Goal: Information Seeking & Learning: Learn about a topic

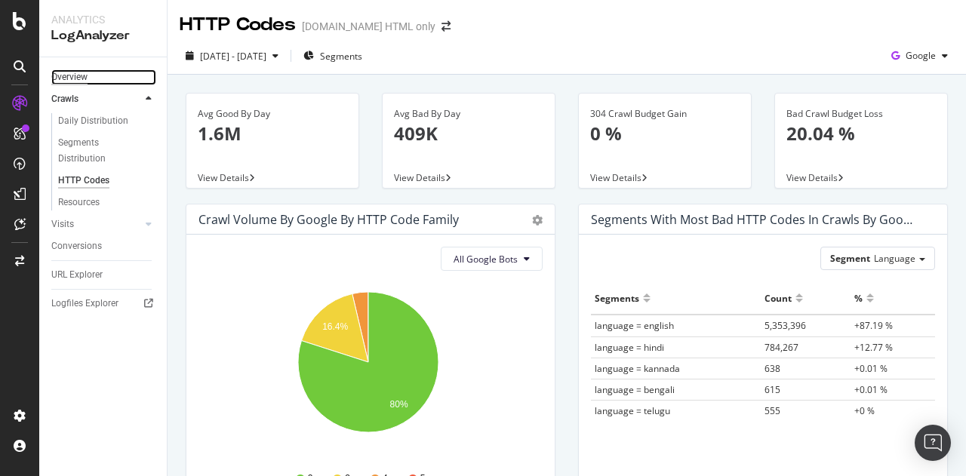
click at [82, 83] on div "Overview" at bounding box center [69, 77] width 36 height 16
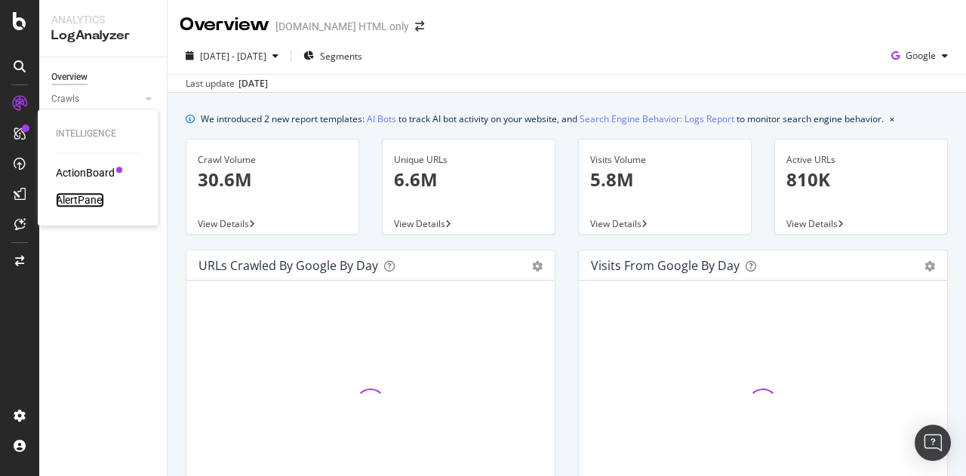
click at [103, 195] on div "AlertPanel" at bounding box center [80, 199] width 48 height 15
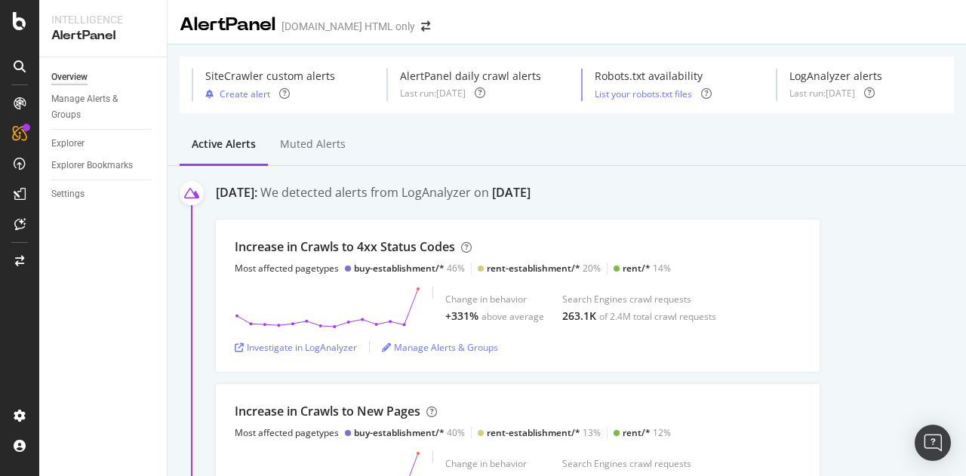
scroll to position [60, 0]
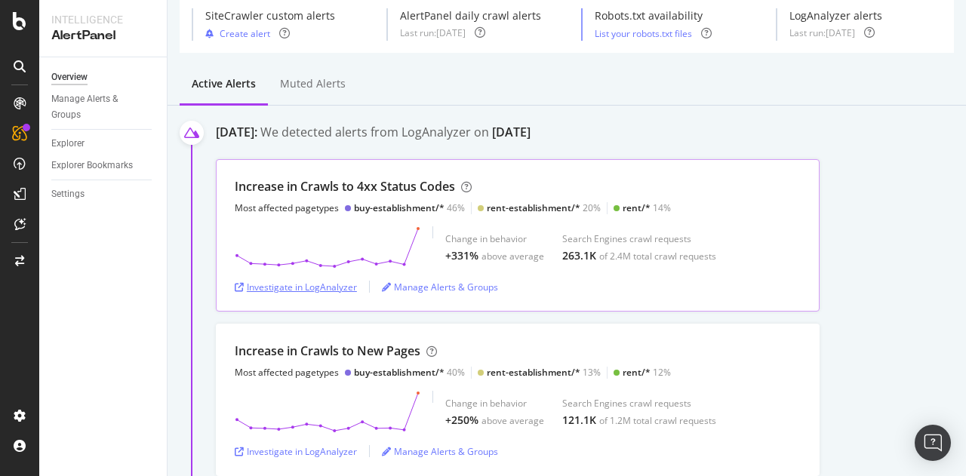
click at [321, 283] on div "Investigate in LogAnalyzer" at bounding box center [296, 287] width 122 height 13
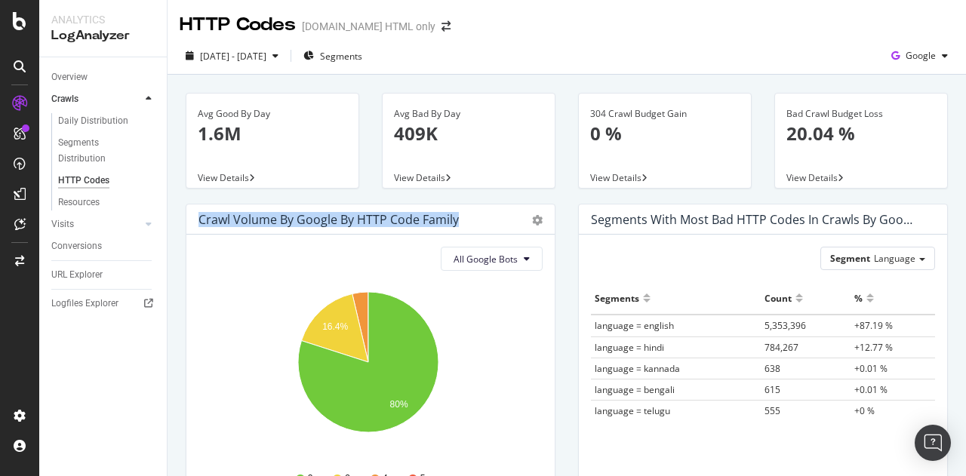
drag, startPoint x: 198, startPoint y: 220, endPoint x: 458, endPoint y: 220, distance: 259.6
click at [458, 220] on div "Crawl Volume by google by HTTP Code Family" at bounding box center [353, 219] width 311 height 15
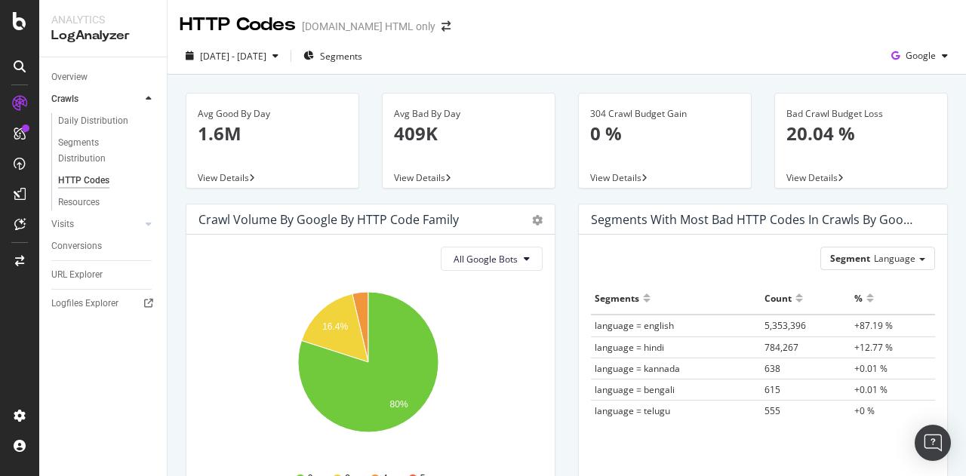
click at [395, 199] on div "Avg Bad By Day 409K View Details" at bounding box center [469, 148] width 196 height 111
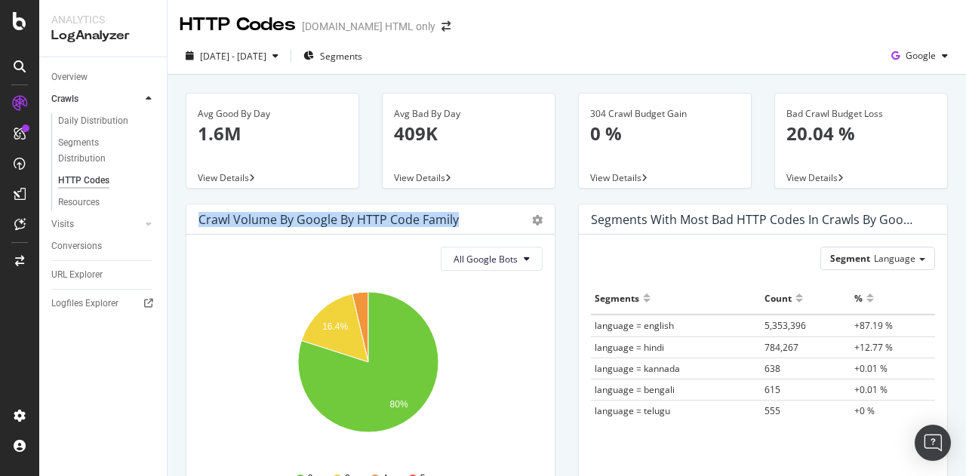
drag, startPoint x: 195, startPoint y: 218, endPoint x: 454, endPoint y: 222, distance: 258.9
click at [454, 222] on div "Crawl Volume by google by HTTP Code Family Pie Table" at bounding box center [370, 220] width 368 height 30
click at [423, 206] on div "Crawl Volume by google by HTTP Code Family Pie Table" at bounding box center [370, 220] width 368 height 30
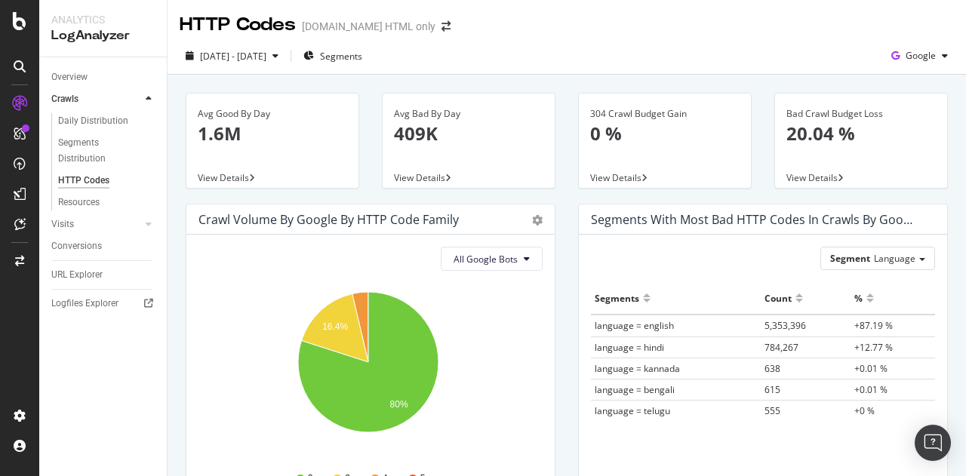
scroll to position [158, 0]
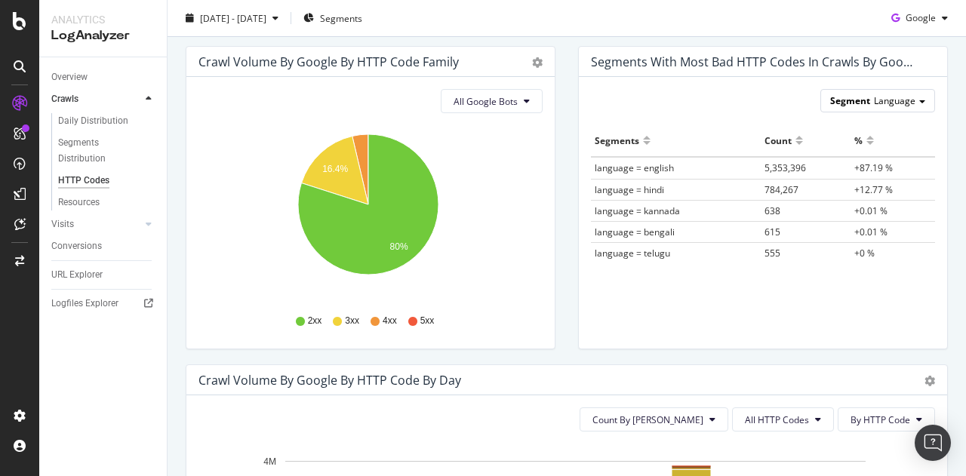
click at [885, 95] on span "Language" at bounding box center [895, 100] width 42 height 13
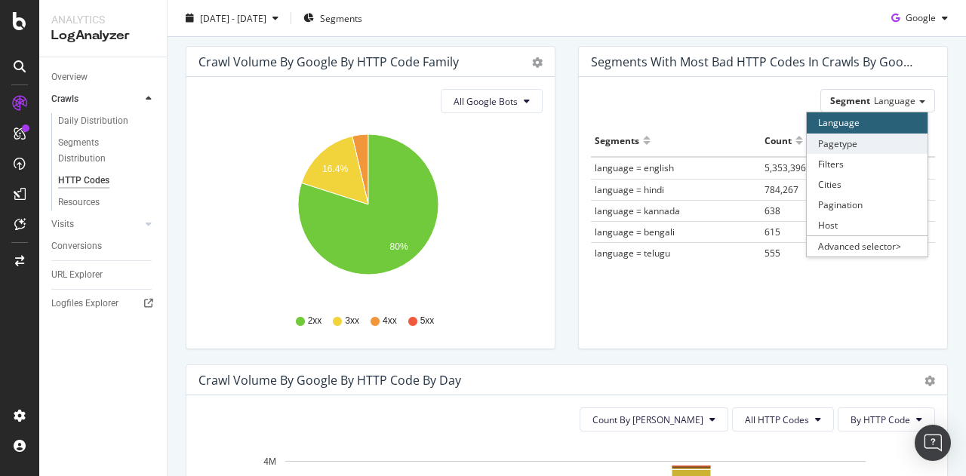
click at [840, 136] on div "Pagetype" at bounding box center [867, 144] width 121 height 20
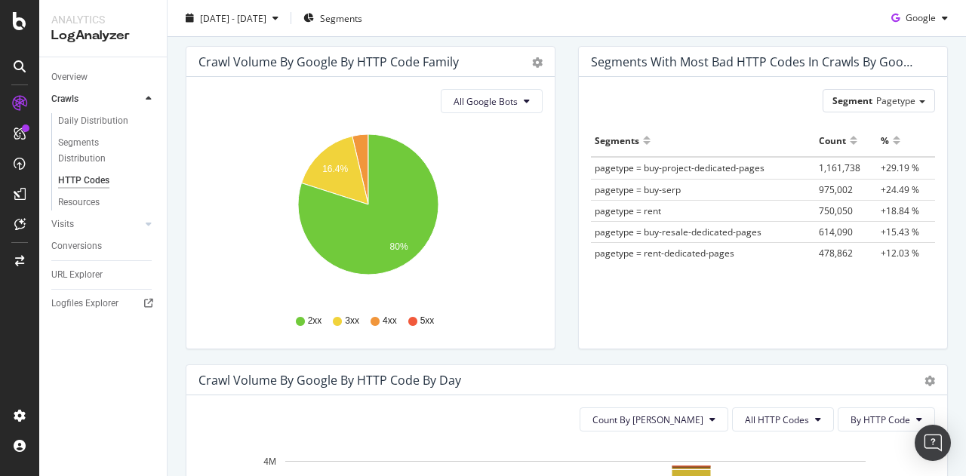
click at [141, 103] on div "Crawls" at bounding box center [108, 99] width 115 height 22
click at [152, 97] on div at bounding box center [148, 98] width 15 height 15
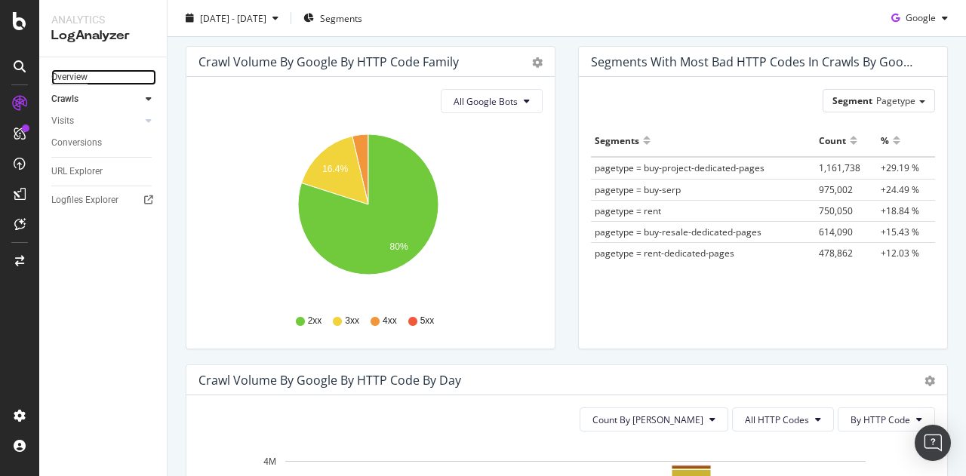
click at [70, 80] on div "Overview" at bounding box center [69, 77] width 36 height 16
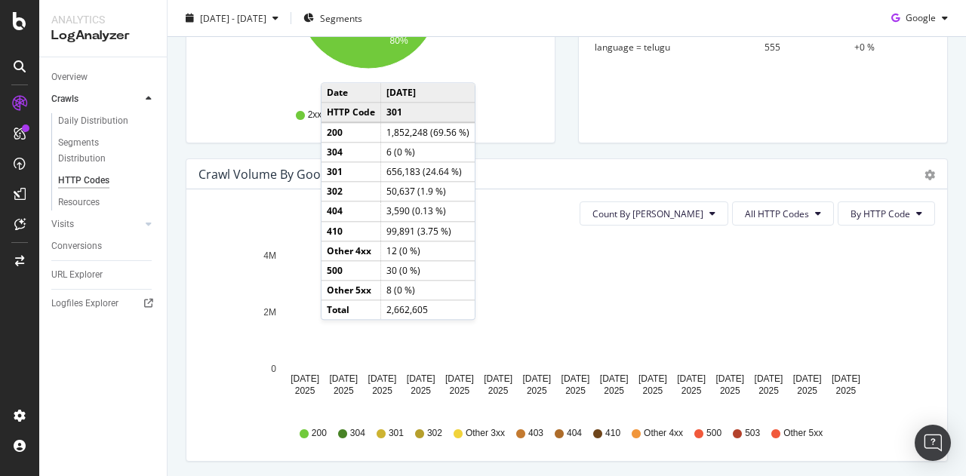
scroll to position [475, 0]
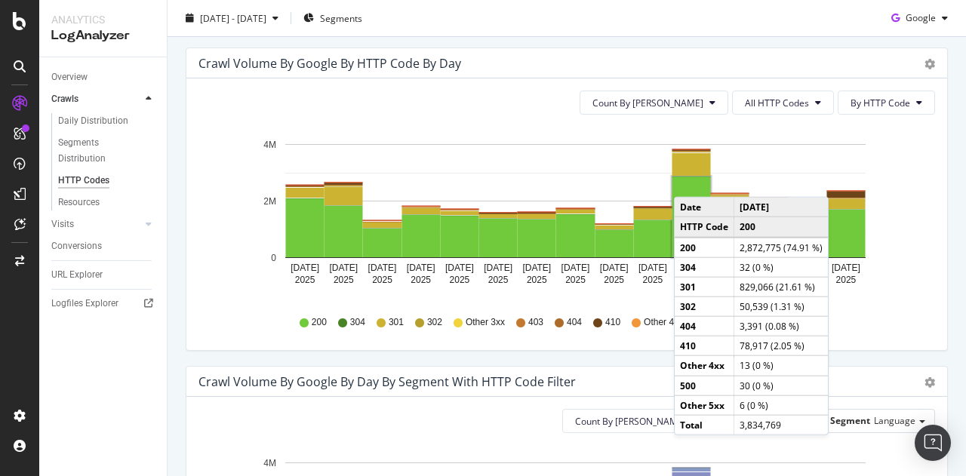
click at [645, 74] on div "Crawl Volume by google by HTTP Code by Day Timeline (by Value) Timeline (by Per…" at bounding box center [566, 63] width 761 height 30
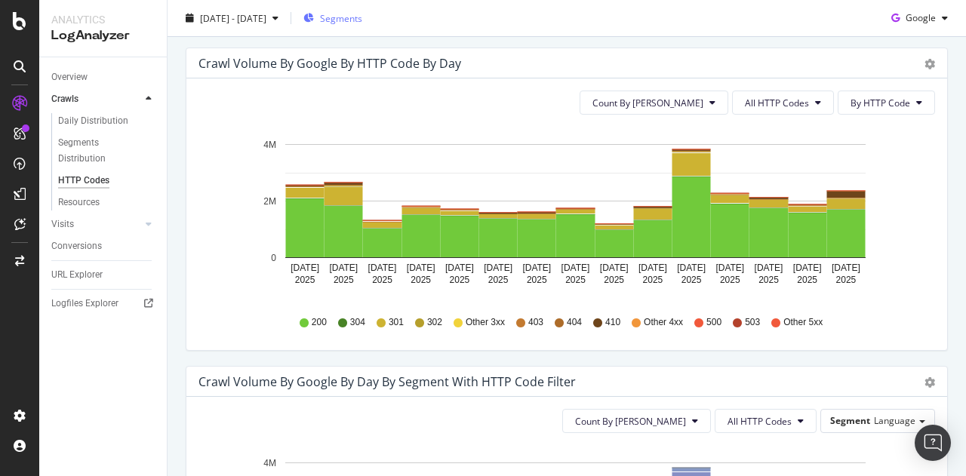
click at [362, 22] on span "Segments" at bounding box center [341, 17] width 42 height 13
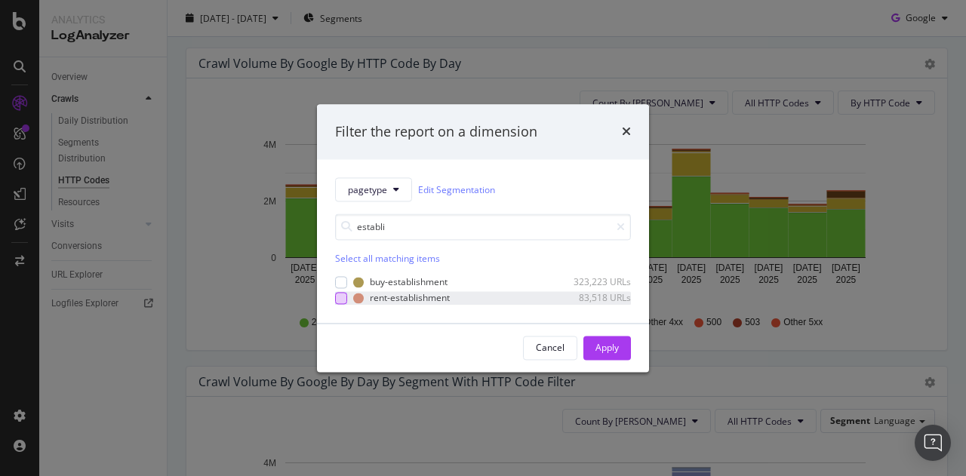
type input "establi"
click at [345, 295] on div "modal" at bounding box center [341, 298] width 12 height 12
click at [344, 283] on div "modal" at bounding box center [341, 282] width 12 height 12
click at [598, 356] on div "Apply" at bounding box center [606, 348] width 23 height 23
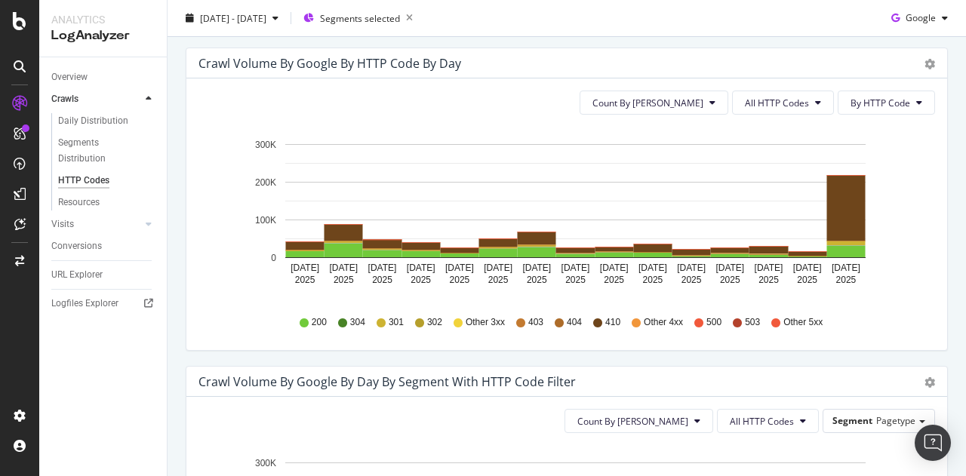
click at [181, 83] on div "Crawl Volume by google by HTTP Code by Day Timeline (by Value) Timeline (by Per…" at bounding box center [566, 207] width 785 height 318
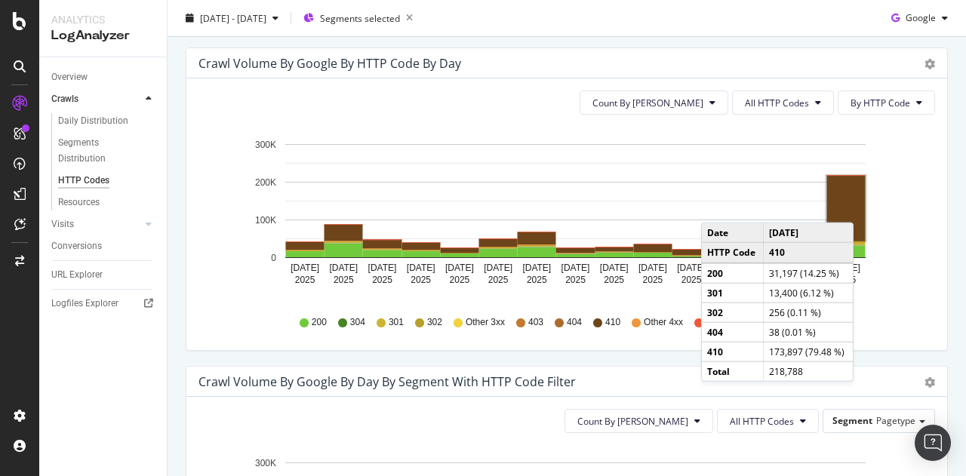
click at [857, 206] on rect "A chart." at bounding box center [846, 208] width 38 height 65
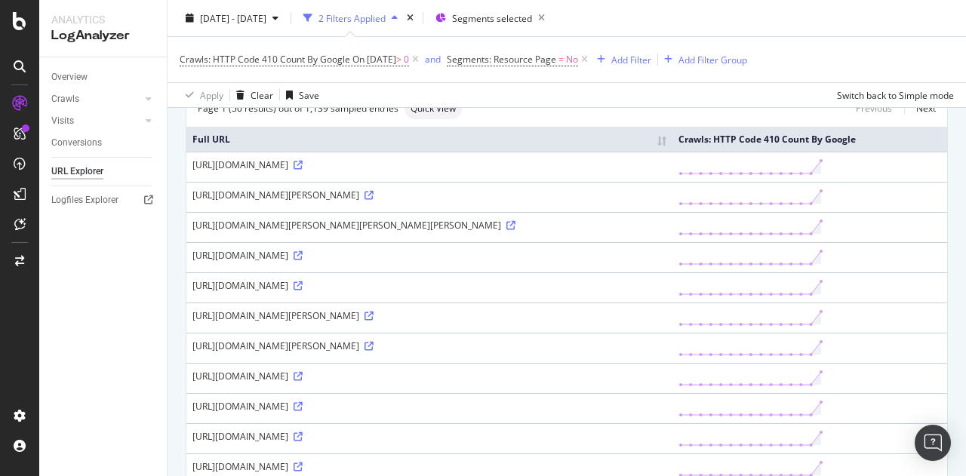
scroll to position [118, 0]
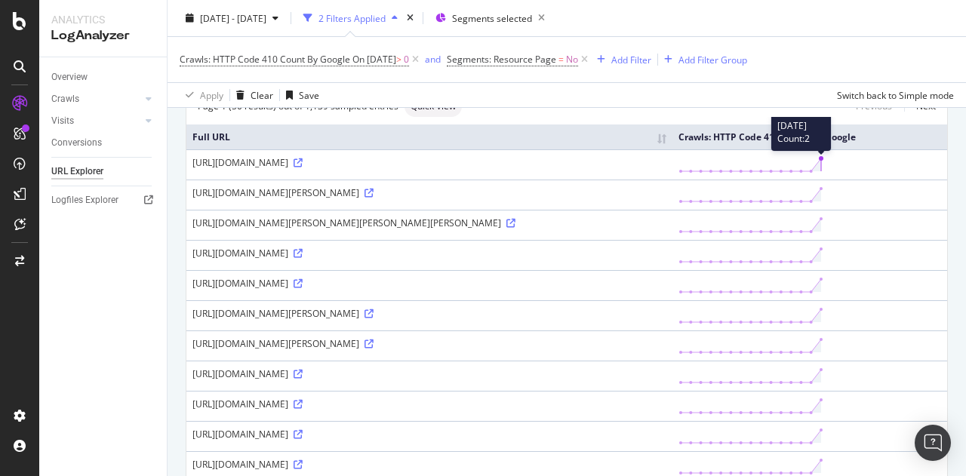
click at [821, 171] on polygon at bounding box center [751, 164] width 140 height 13
click at [374, 198] on icon at bounding box center [369, 193] width 9 height 9
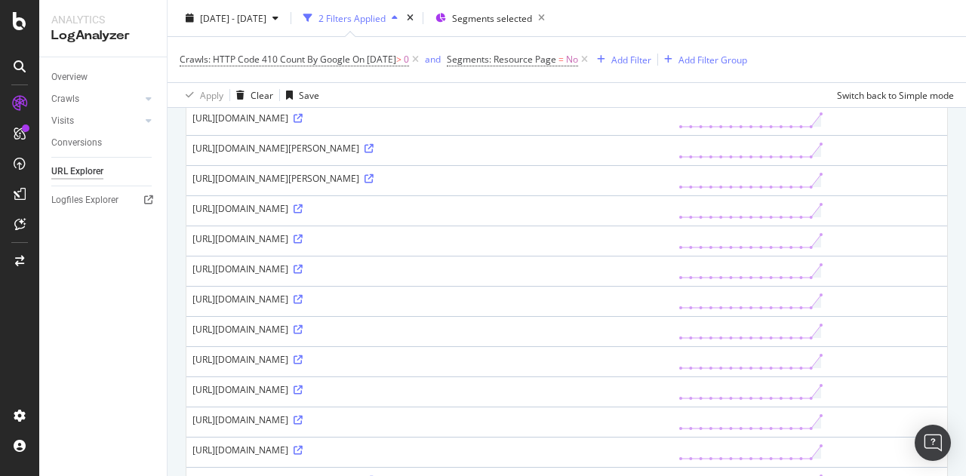
scroll to position [284, 0]
click at [303, 273] on icon at bounding box center [298, 268] width 9 height 9
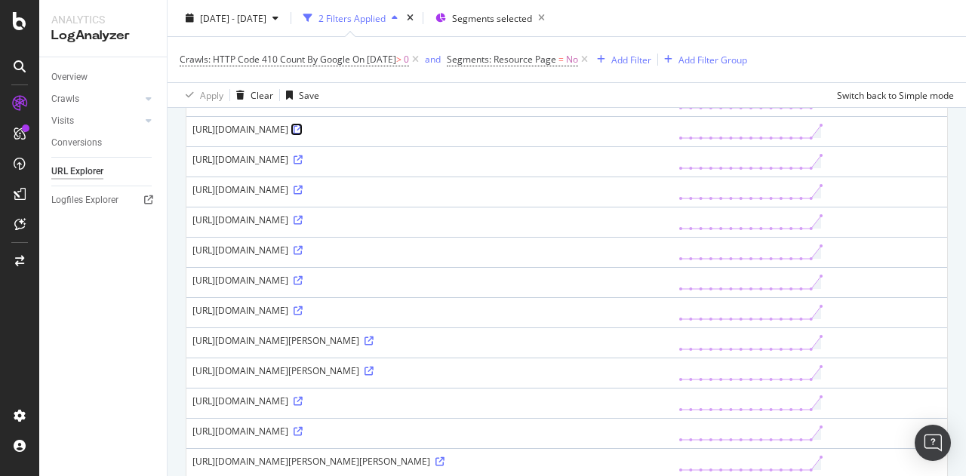
scroll to position [425, 0]
click at [303, 253] on icon at bounding box center [298, 248] width 9 height 9
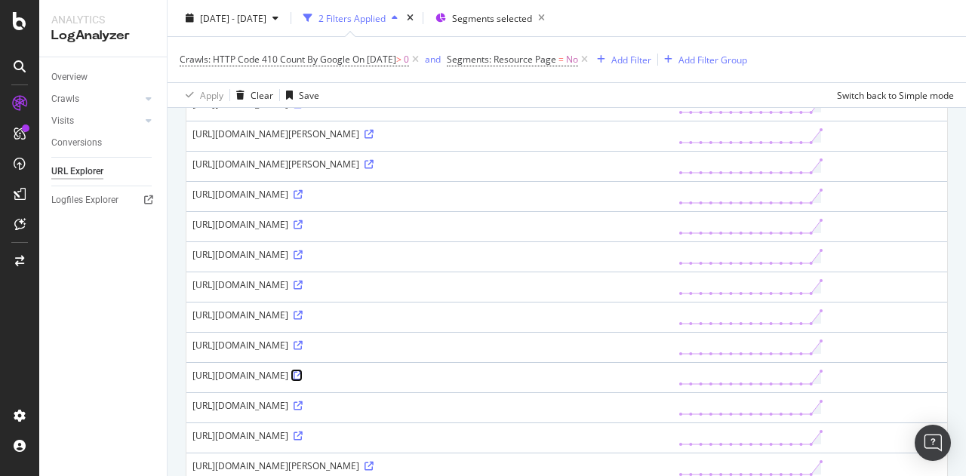
scroll to position [0, 0]
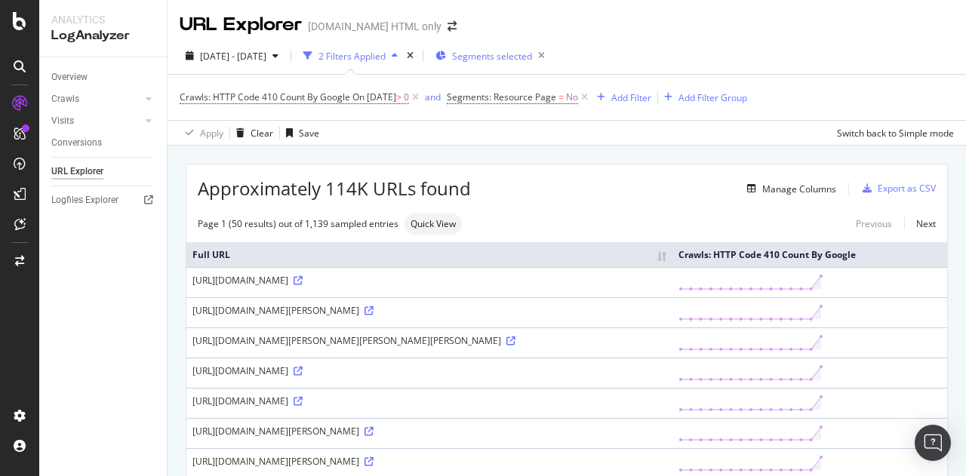
click at [510, 66] on div "Segments selected" at bounding box center [492, 55] width 115 height 21
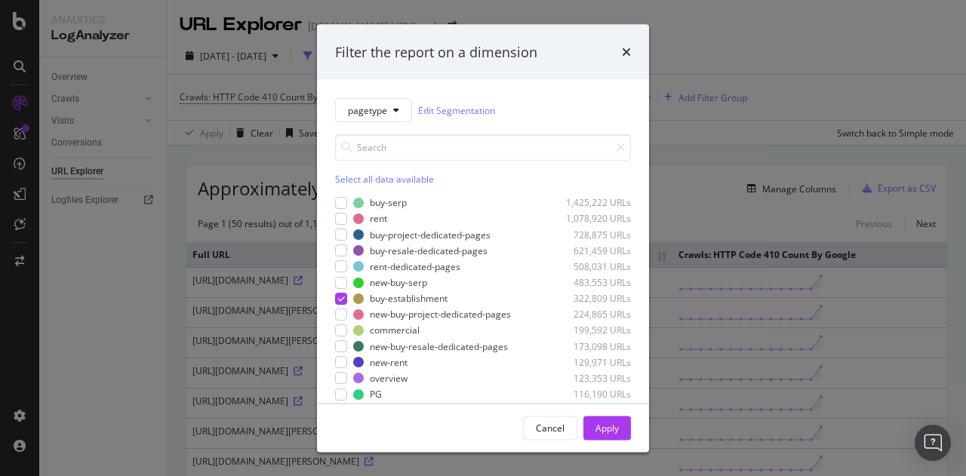
click at [371, 176] on div "Select all data available" at bounding box center [483, 179] width 296 height 13
click at [371, 176] on div "Unselect all data available" at bounding box center [483, 179] width 296 height 13
click at [346, 217] on div "modal" at bounding box center [341, 219] width 12 height 12
click at [614, 429] on div "Apply" at bounding box center [606, 427] width 23 height 13
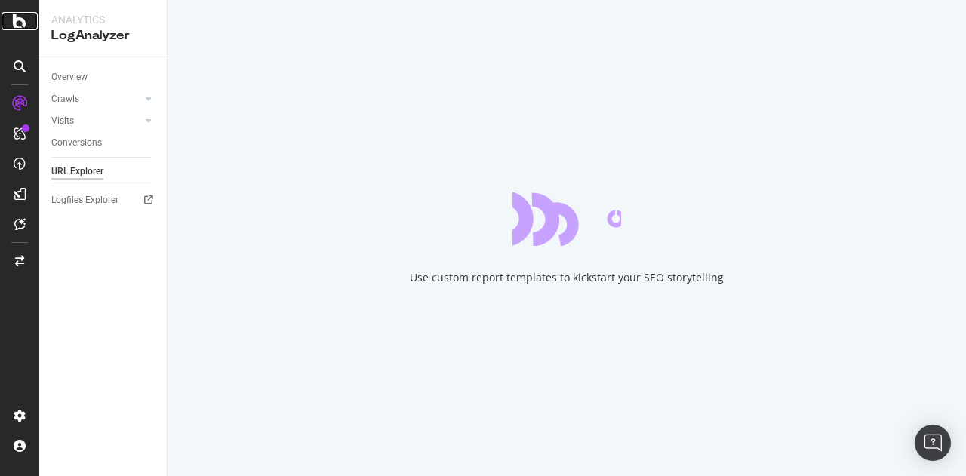
click at [24, 21] on icon at bounding box center [20, 21] width 14 height 18
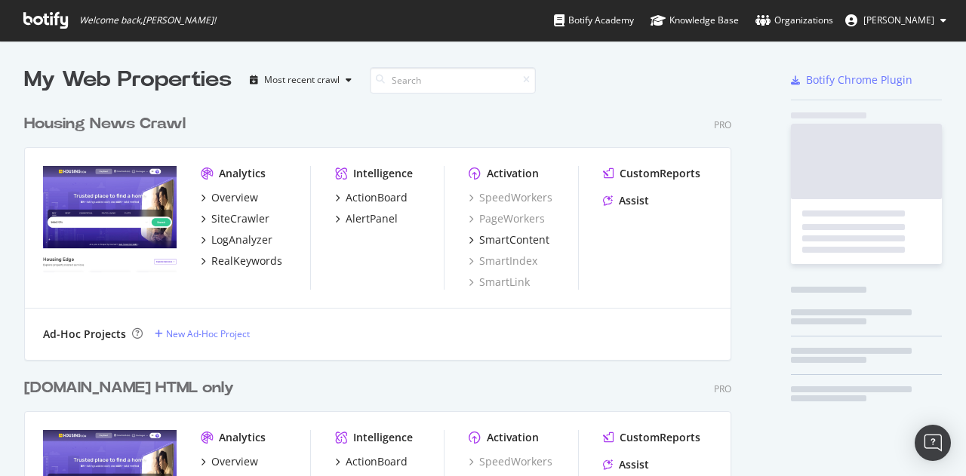
scroll to position [871, 707]
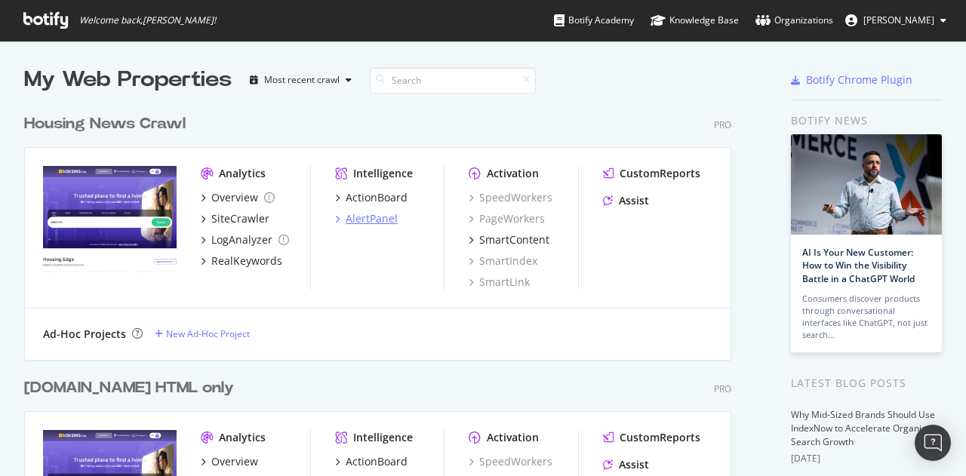
click at [373, 218] on div "AlertPanel" at bounding box center [372, 218] width 52 height 15
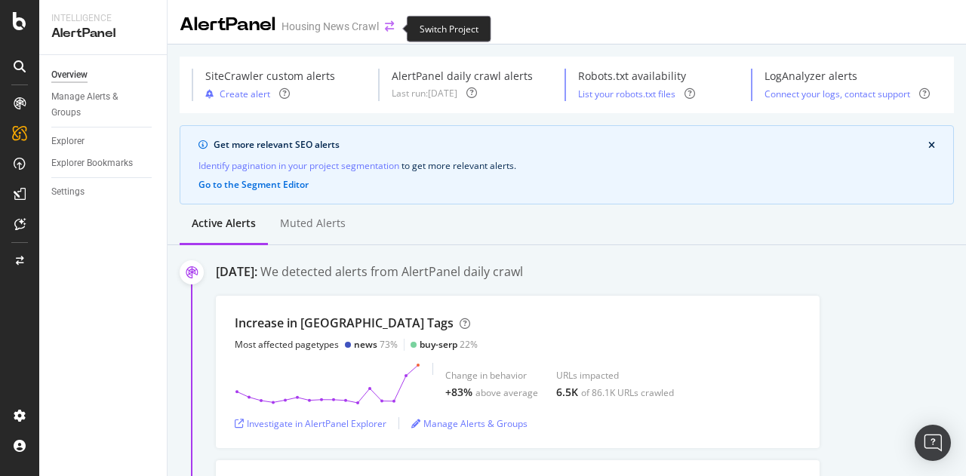
click at [390, 26] on icon "arrow-right-arrow-left" at bounding box center [389, 26] width 9 height 11
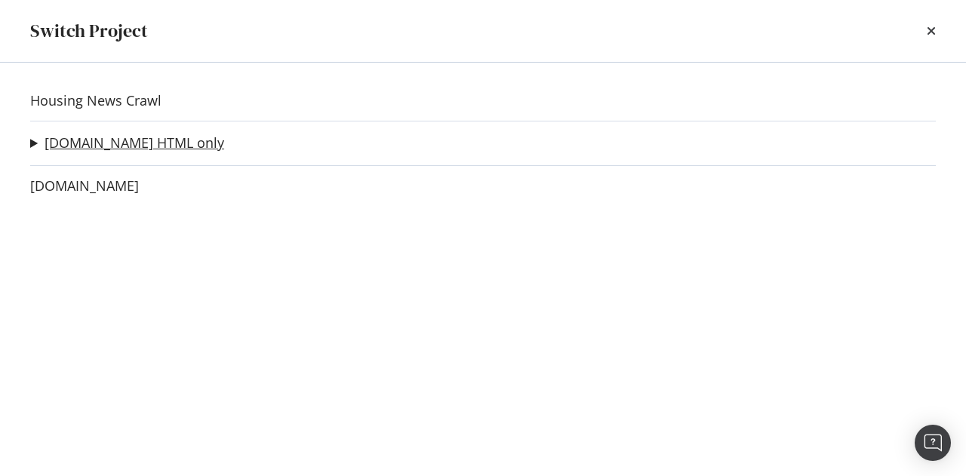
click at [159, 147] on link "[DOMAIN_NAME] HTML only" at bounding box center [135, 143] width 180 height 16
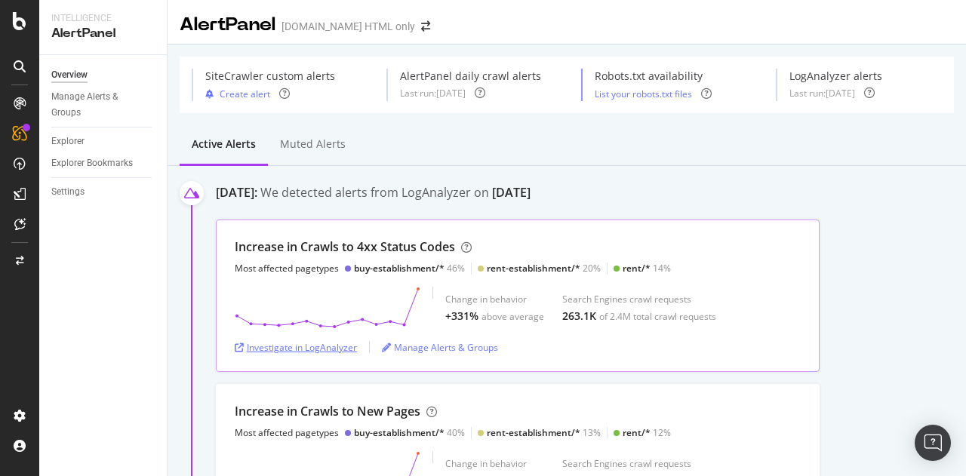
click at [269, 346] on div "Investigate in LogAnalyzer" at bounding box center [296, 347] width 122 height 13
click at [317, 352] on div "Investigate in LogAnalyzer" at bounding box center [296, 347] width 122 height 13
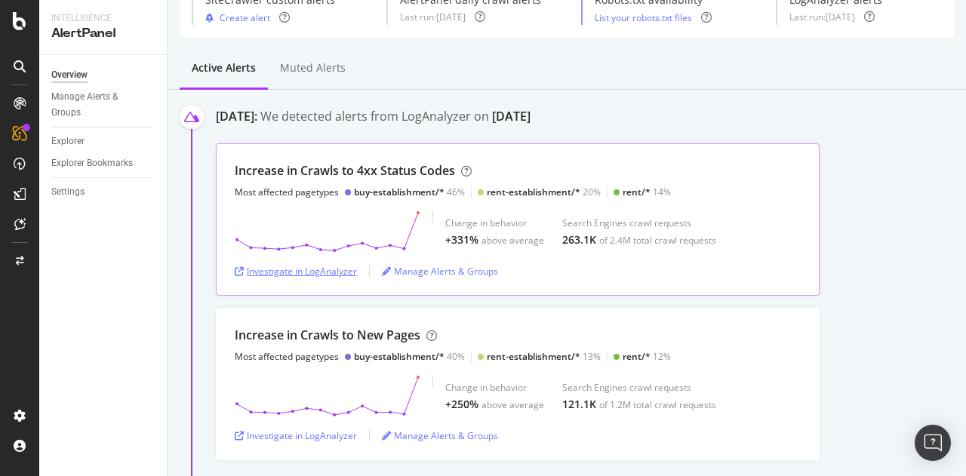
scroll to position [82, 0]
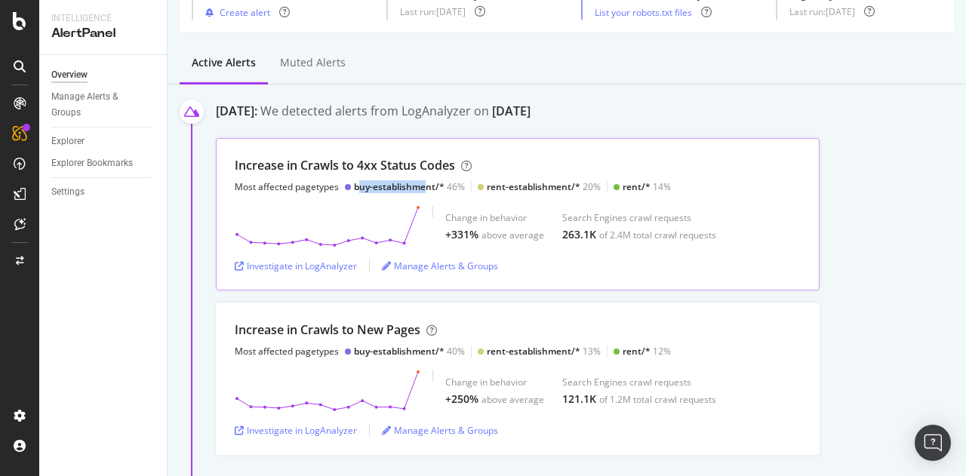
drag, startPoint x: 361, startPoint y: 188, endPoint x: 423, endPoint y: 186, distance: 62.7
click at [423, 186] on div "buy-establishment/*" at bounding box center [399, 186] width 91 height 13
drag, startPoint x: 503, startPoint y: 179, endPoint x: 544, endPoint y: 189, distance: 42.7
click at [544, 189] on div "Increase in Crawls to 4xx Status Codes Most affected pagetypes buy-establishmen…" at bounding box center [453, 175] width 436 height 36
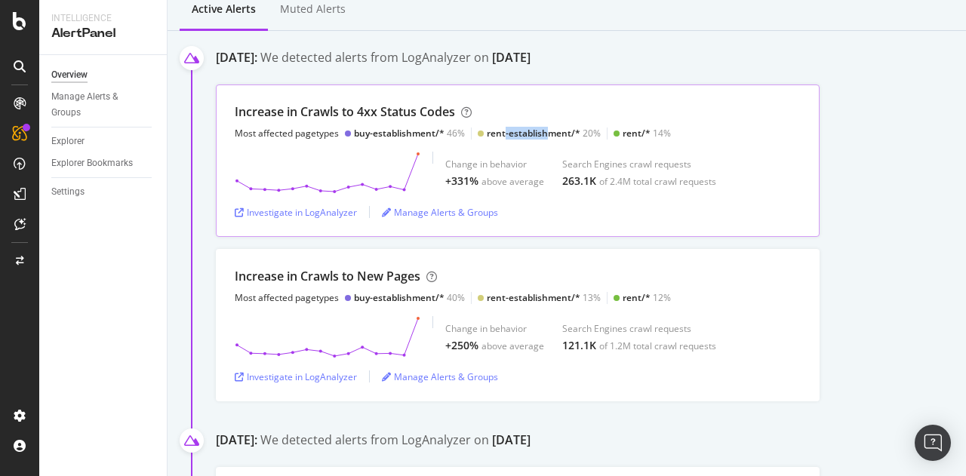
scroll to position [136, 0]
click at [310, 217] on div "Investigate in LogAnalyzer" at bounding box center [296, 211] width 122 height 13
click at [288, 214] on div "Investigate in LogAnalyzer" at bounding box center [296, 211] width 122 height 13
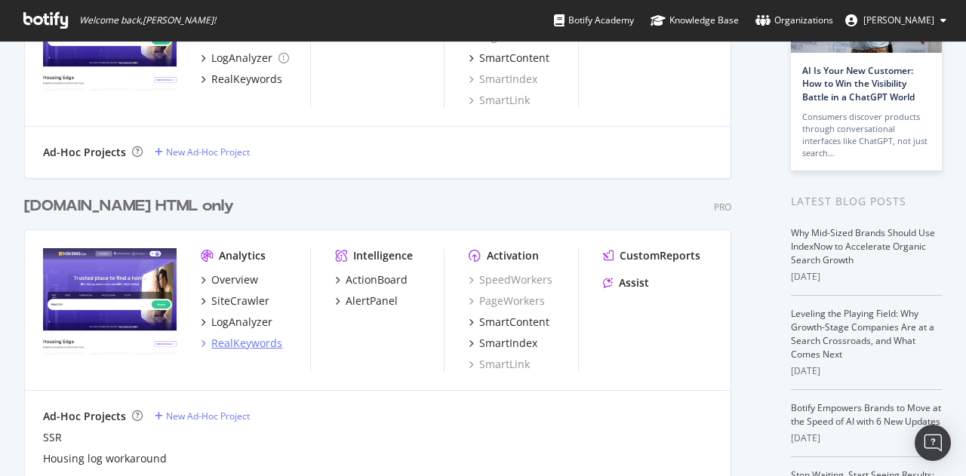
scroll to position [183, 0]
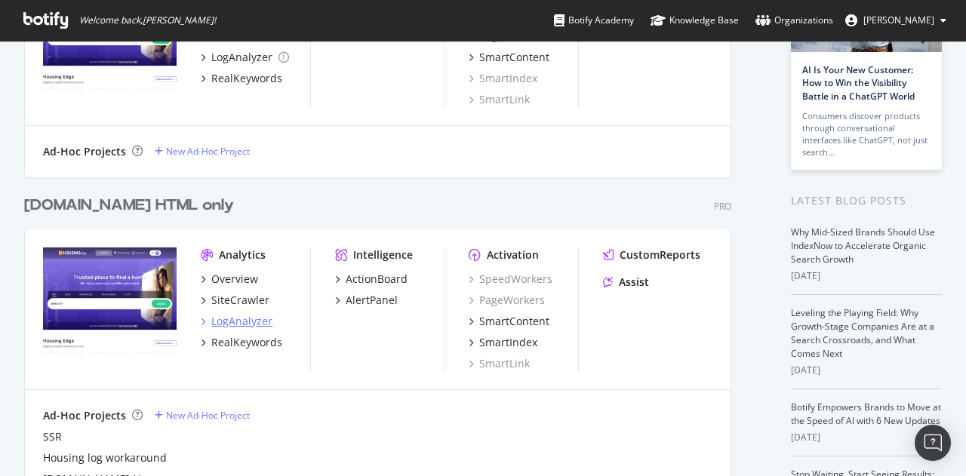
click at [257, 322] on div "LogAnalyzer" at bounding box center [241, 321] width 61 height 15
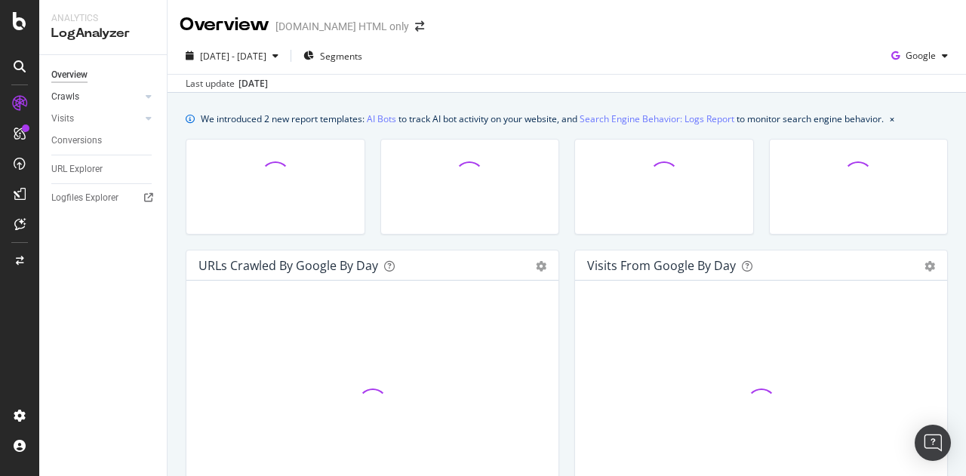
click at [132, 94] on div at bounding box center [133, 96] width 15 height 15
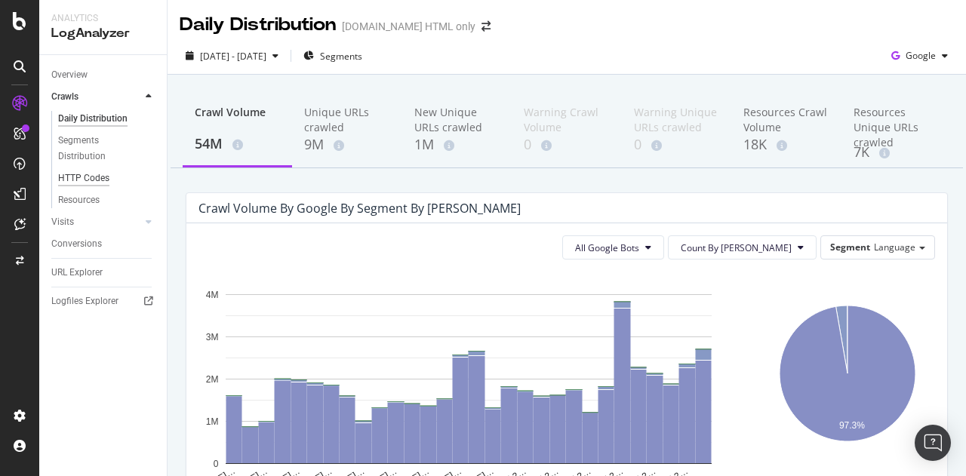
click at [93, 184] on div "HTTP Codes" at bounding box center [83, 179] width 51 height 16
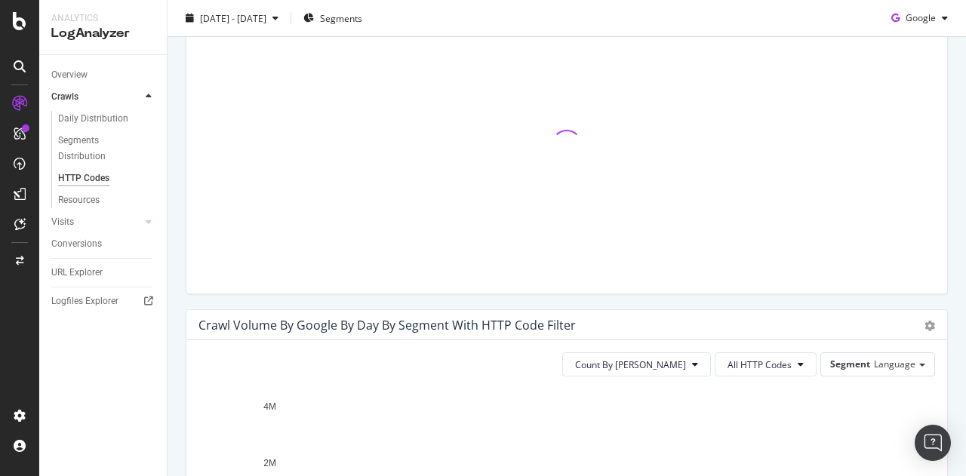
scroll to position [475, 0]
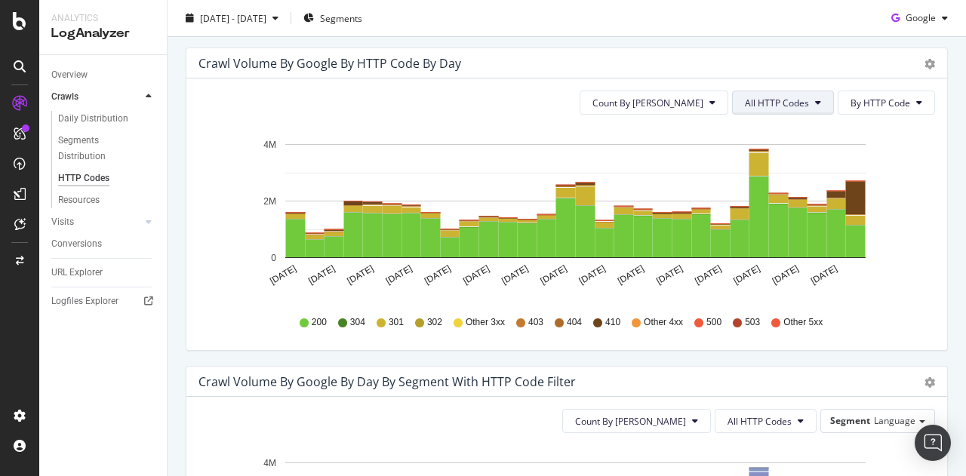
click at [756, 99] on span "All HTTP Codes" at bounding box center [777, 103] width 64 height 13
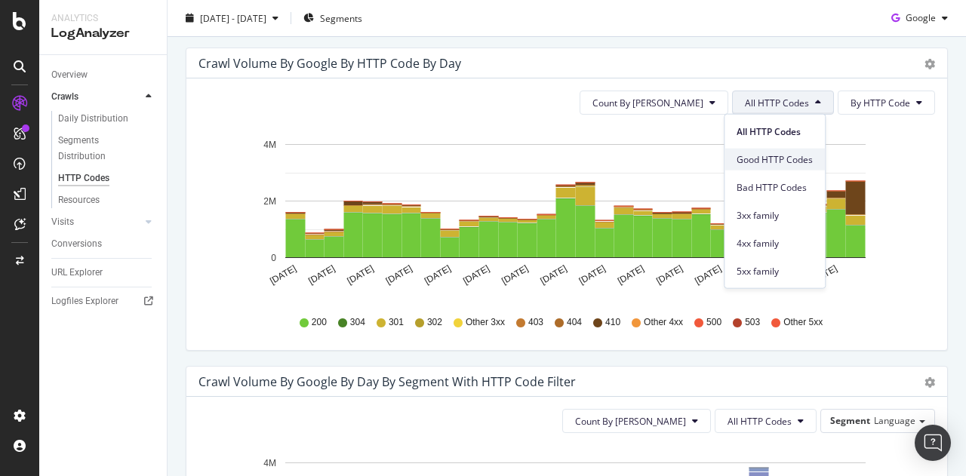
click at [764, 152] on div "Good HTTP Codes" at bounding box center [774, 160] width 100 height 22
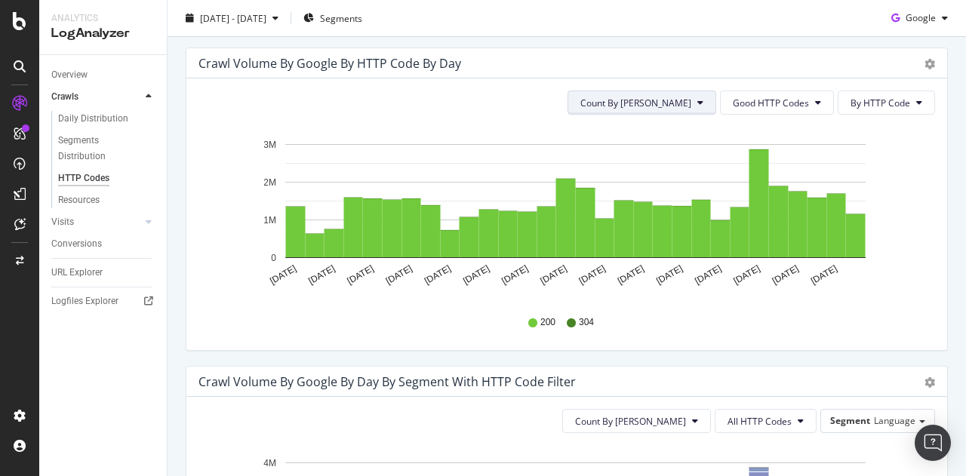
click at [695, 105] on button "Count By [PERSON_NAME]" at bounding box center [642, 103] width 149 height 24
click at [743, 109] on button "Good HTTP Codes" at bounding box center [777, 103] width 114 height 24
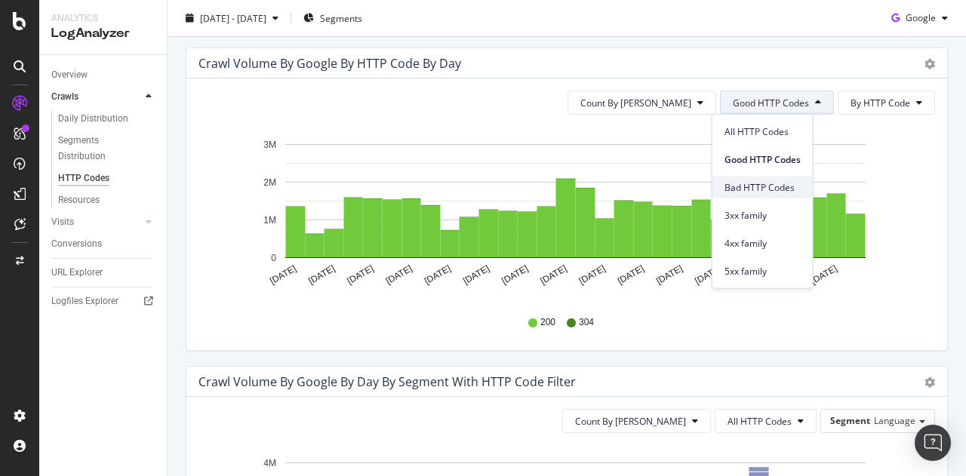
click at [749, 193] on span "Bad HTTP Codes" at bounding box center [762, 187] width 76 height 14
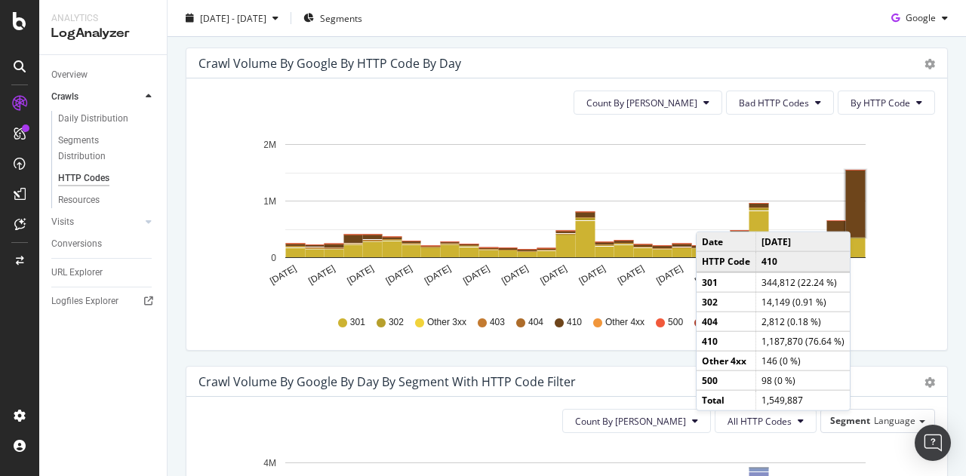
click at [854, 215] on rect "A chart." at bounding box center [856, 204] width 20 height 66
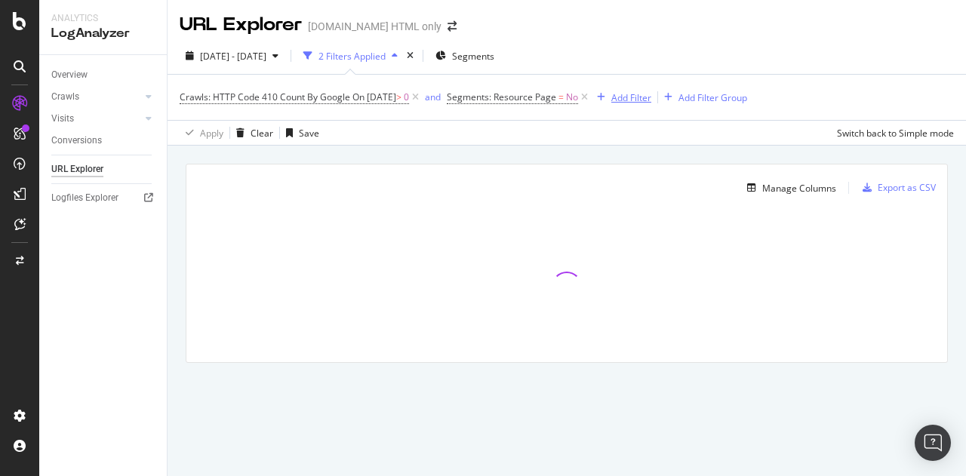
click at [651, 95] on div "Add Filter" at bounding box center [631, 97] width 40 height 13
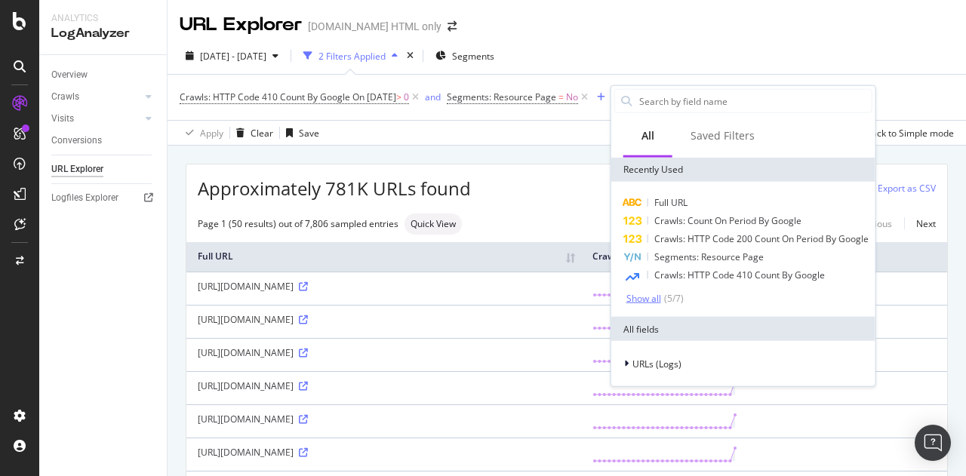
click at [652, 294] on div "Show all" at bounding box center [643, 298] width 35 height 11
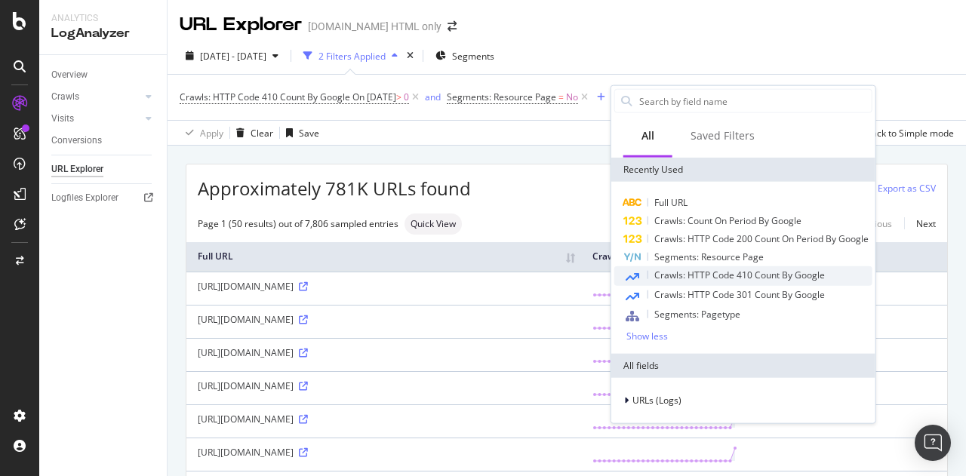
click at [696, 269] on span "Crawls: HTTP Code 410 Count By Google" at bounding box center [739, 275] width 171 height 13
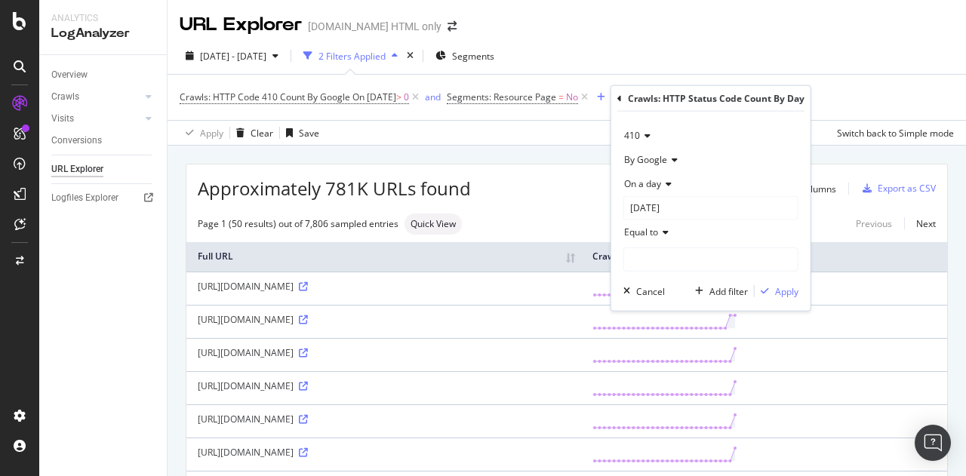
click at [655, 183] on span "On a day" at bounding box center [642, 183] width 37 height 13
click at [679, 254] on span "Any day of the period" at bounding box center [675, 254] width 89 height 13
click at [636, 127] on div "410" at bounding box center [710, 136] width 175 height 24
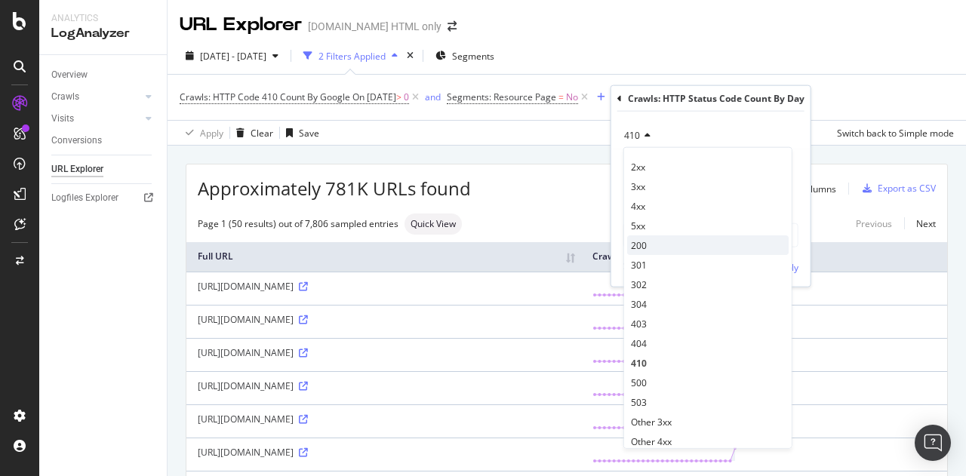
click at [656, 250] on div "200" at bounding box center [707, 245] width 161 height 20
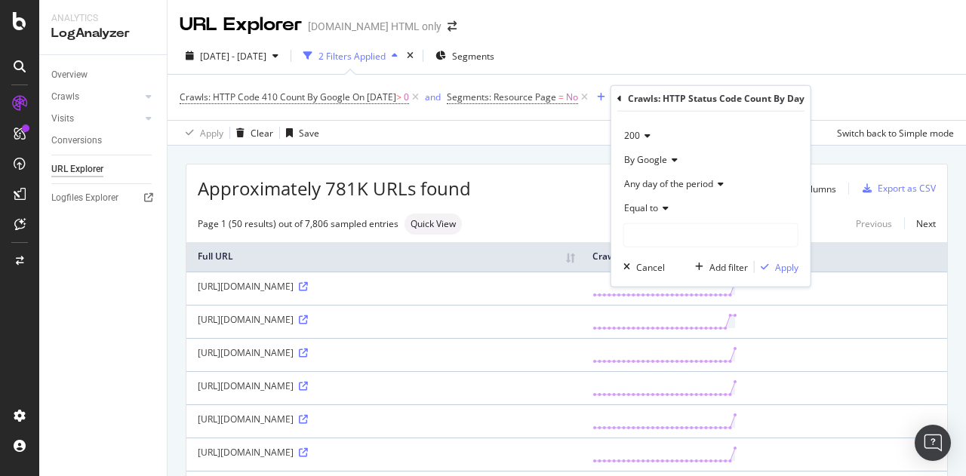
click at [658, 203] on div "Equal to" at bounding box center [710, 208] width 175 height 24
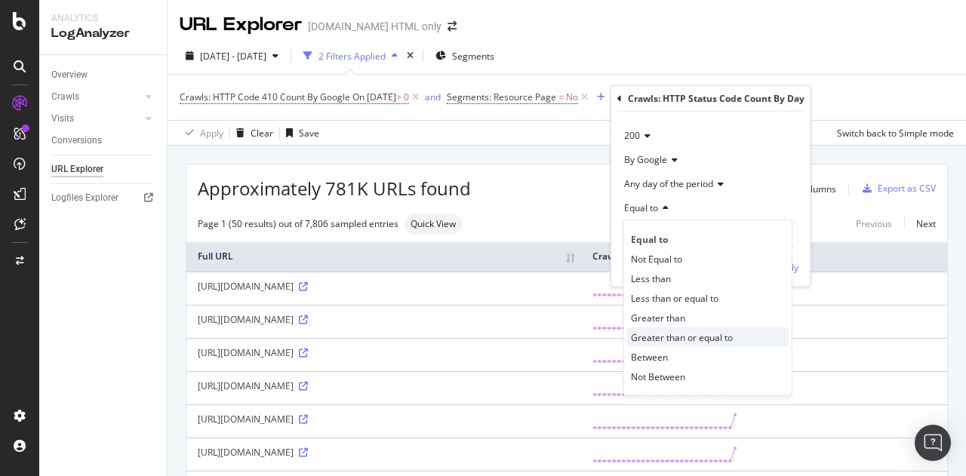
click at [674, 333] on span "Greater than or equal to" at bounding box center [682, 337] width 102 height 13
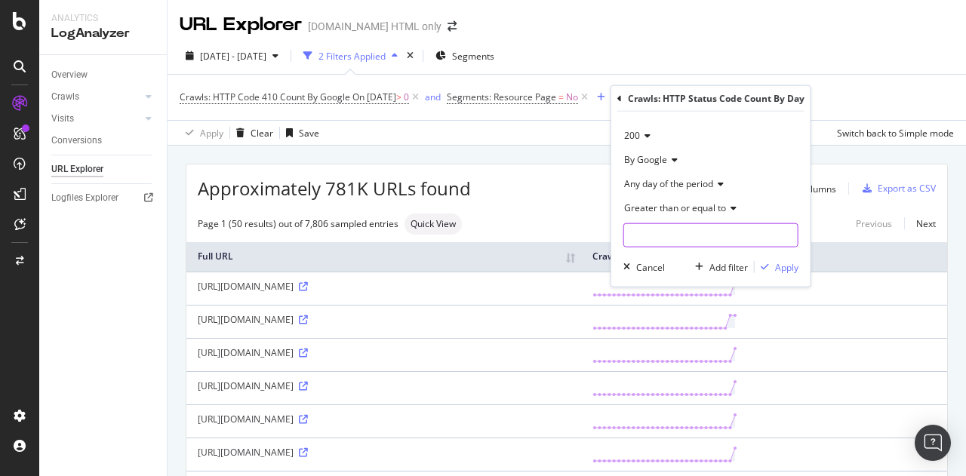
click at [649, 241] on input "number" at bounding box center [710, 235] width 175 height 24
type input "1"
click at [770, 268] on div "button" at bounding box center [765, 267] width 20 height 9
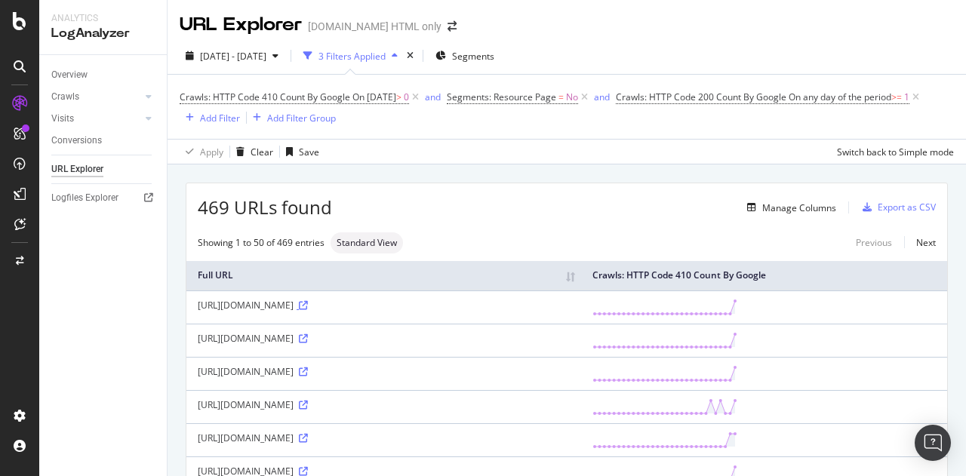
click at [308, 309] on icon at bounding box center [303, 305] width 9 height 9
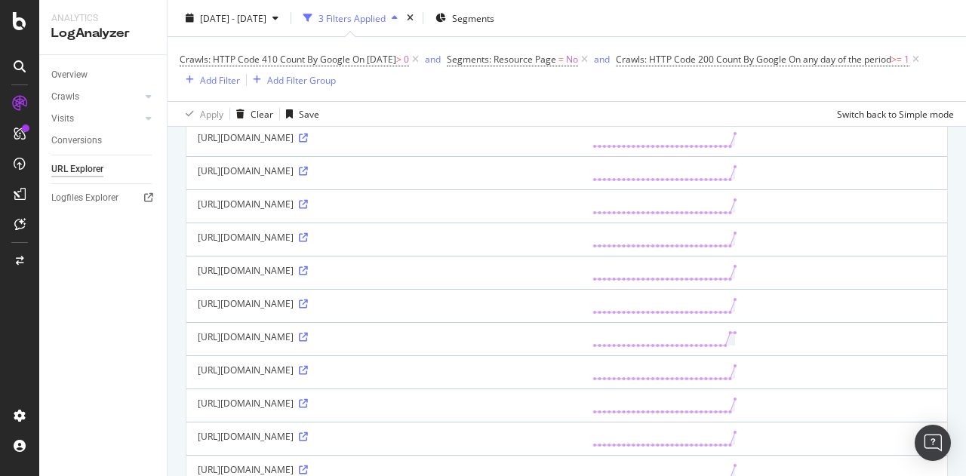
scroll to position [869, 0]
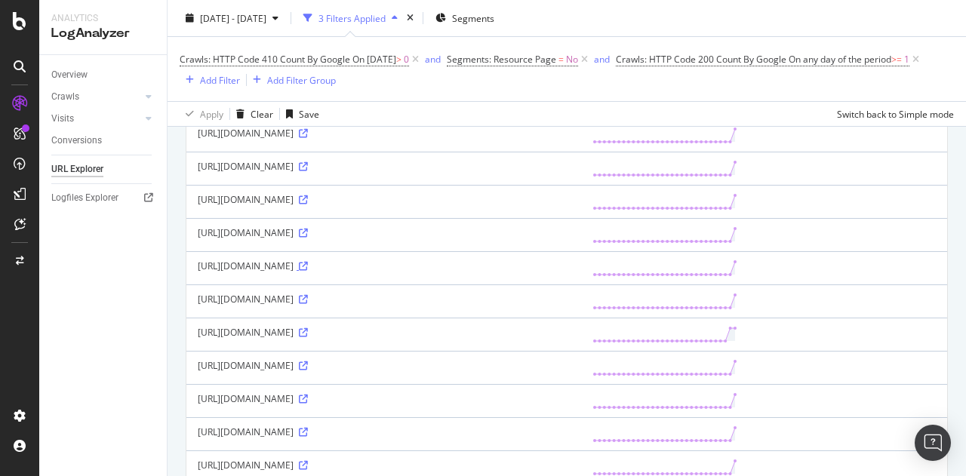
click at [308, 262] on icon at bounding box center [303, 266] width 9 height 9
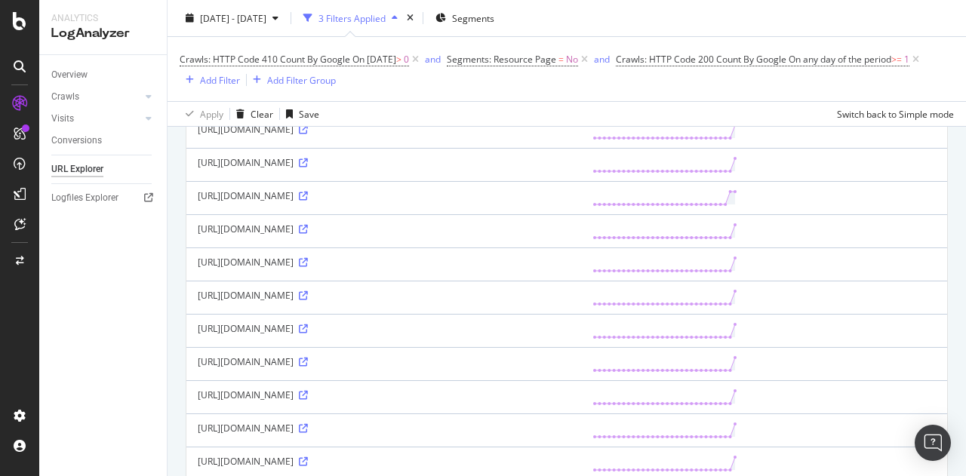
scroll to position [1090, 0]
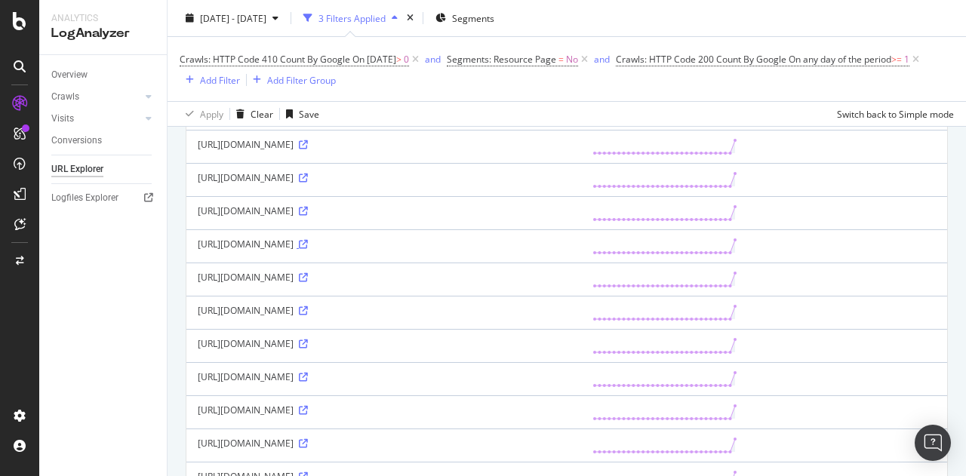
click at [308, 240] on icon at bounding box center [303, 244] width 9 height 9
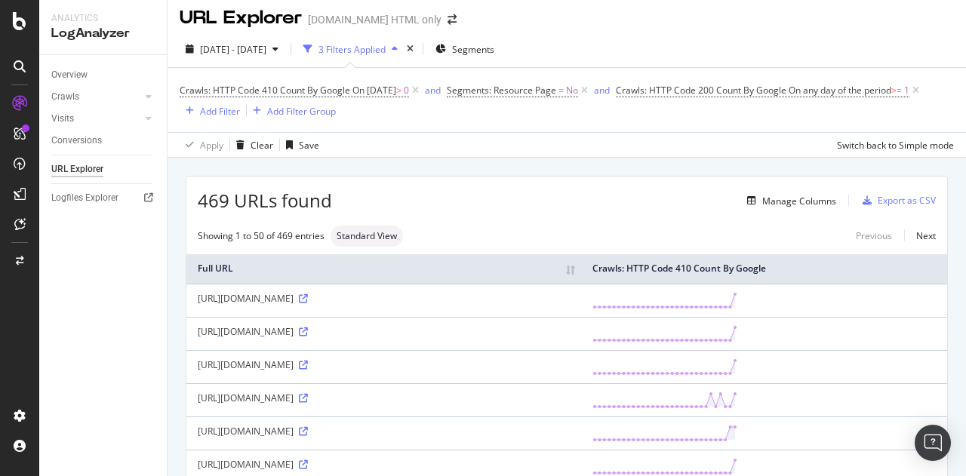
scroll to position [8, 0]
click at [591, 91] on icon at bounding box center [584, 89] width 13 height 15
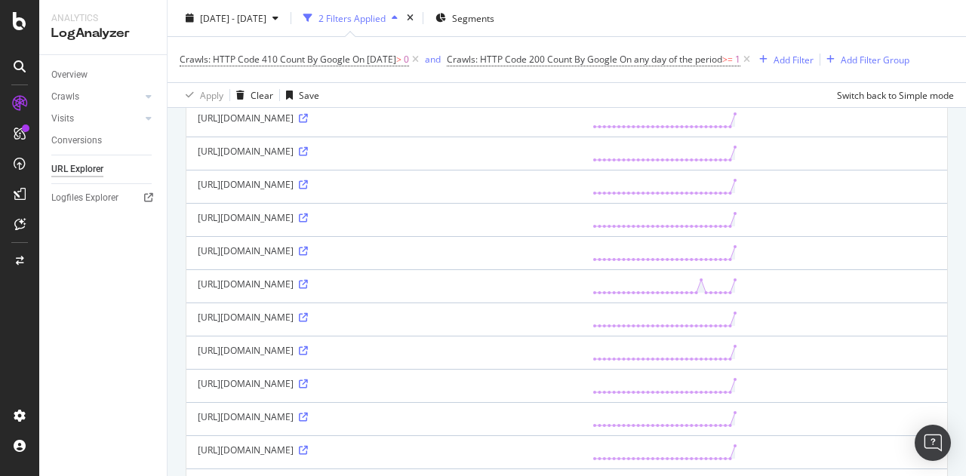
scroll to position [341, 0]
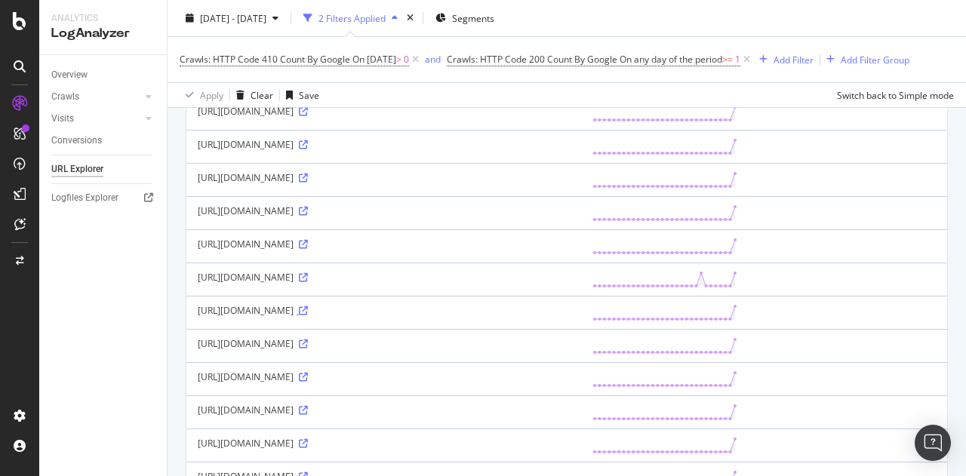
click at [308, 306] on icon at bounding box center [303, 310] width 9 height 9
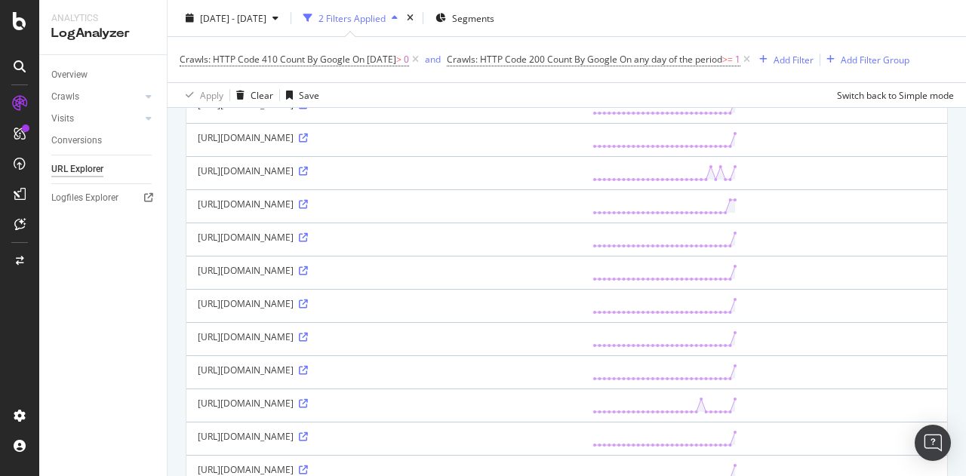
scroll to position [0, 0]
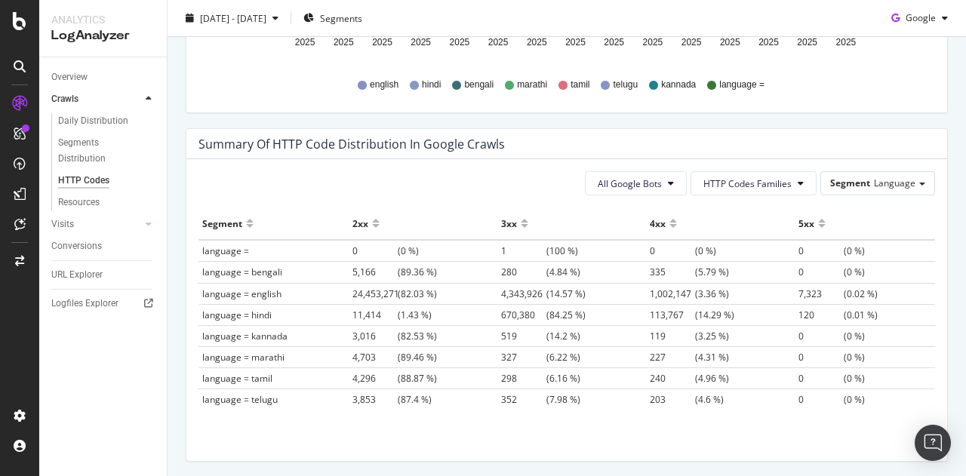
scroll to position [1032, 0]
click at [840, 180] on span "Segment" at bounding box center [850, 182] width 40 height 13
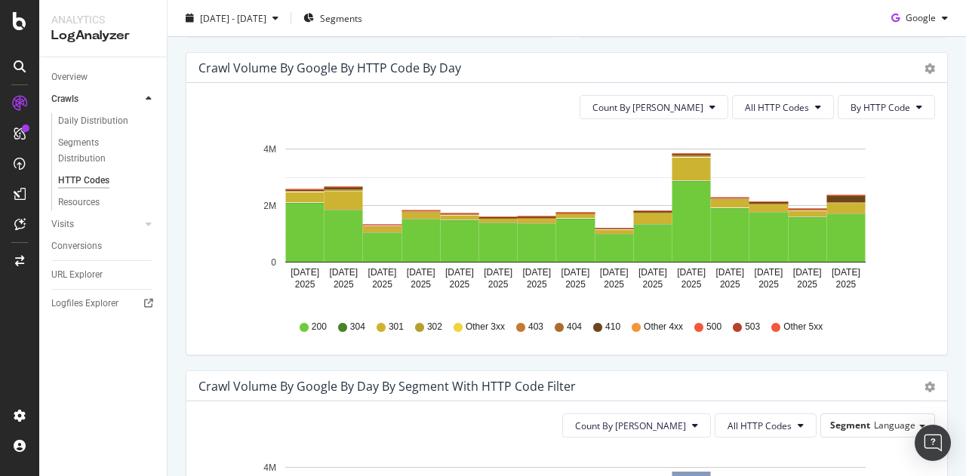
scroll to position [456, 0]
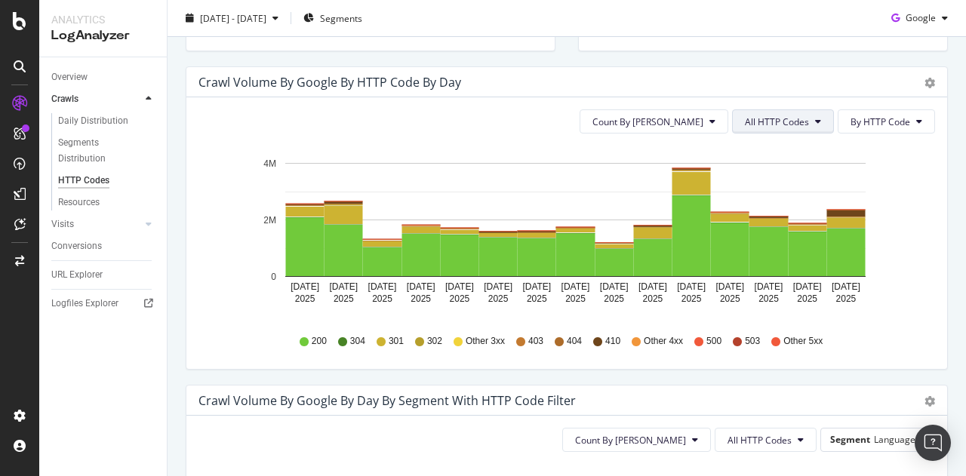
click at [746, 119] on span "All HTTP Codes" at bounding box center [777, 121] width 64 height 13
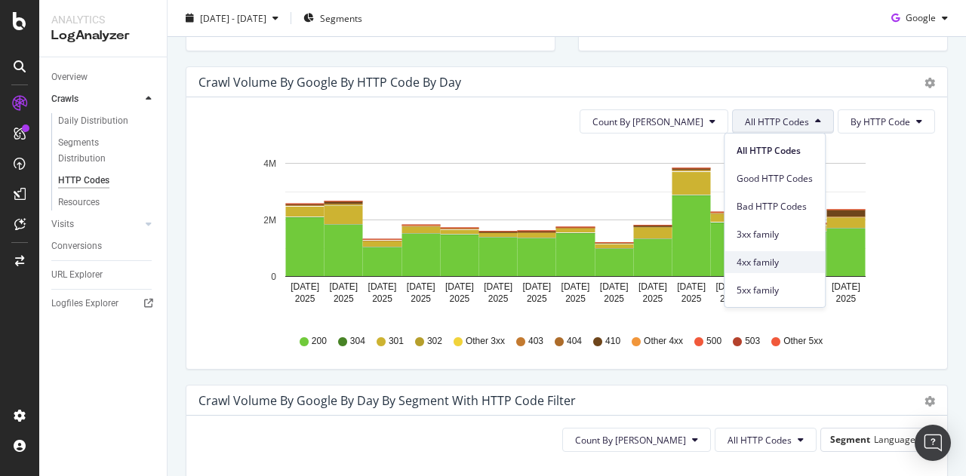
click at [761, 260] on span "4xx family" at bounding box center [775, 263] width 76 height 14
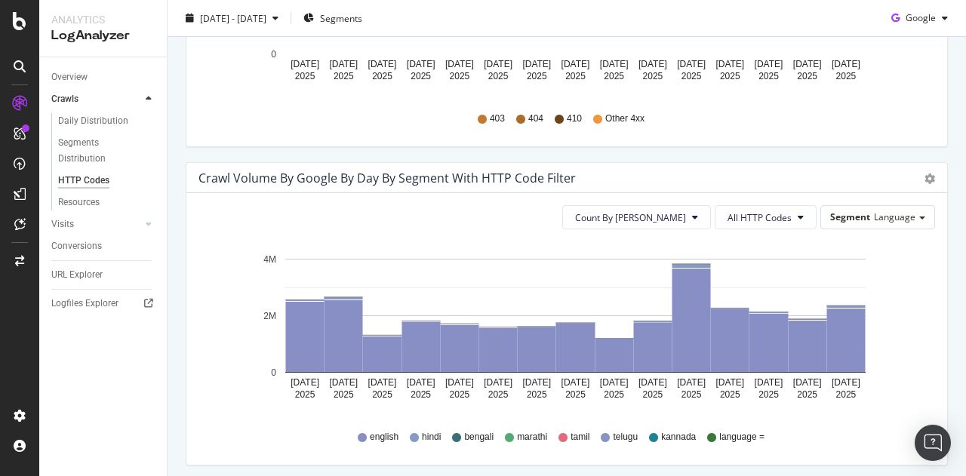
scroll to position [680, 0]
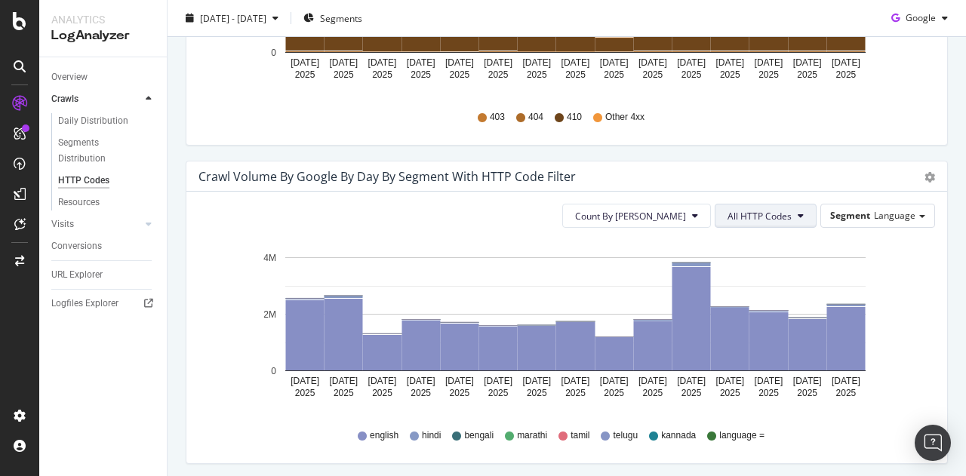
click at [769, 210] on span "All HTTP Codes" at bounding box center [759, 216] width 64 height 13
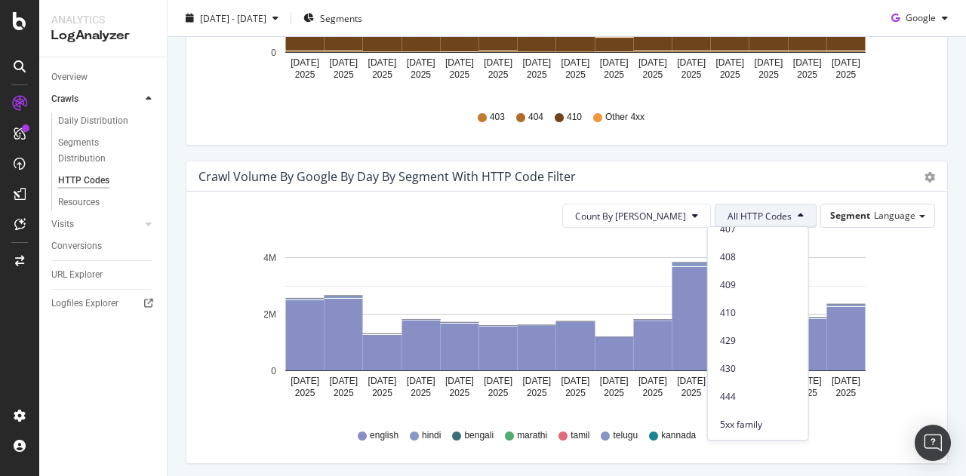
scroll to position [547, 0]
click at [732, 313] on span "410" at bounding box center [758, 312] width 76 height 14
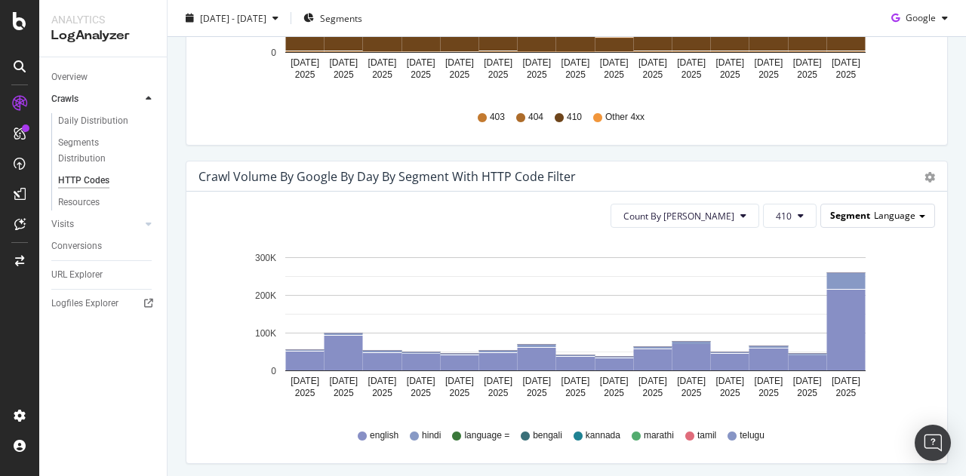
click at [874, 214] on span "Language" at bounding box center [895, 215] width 42 height 13
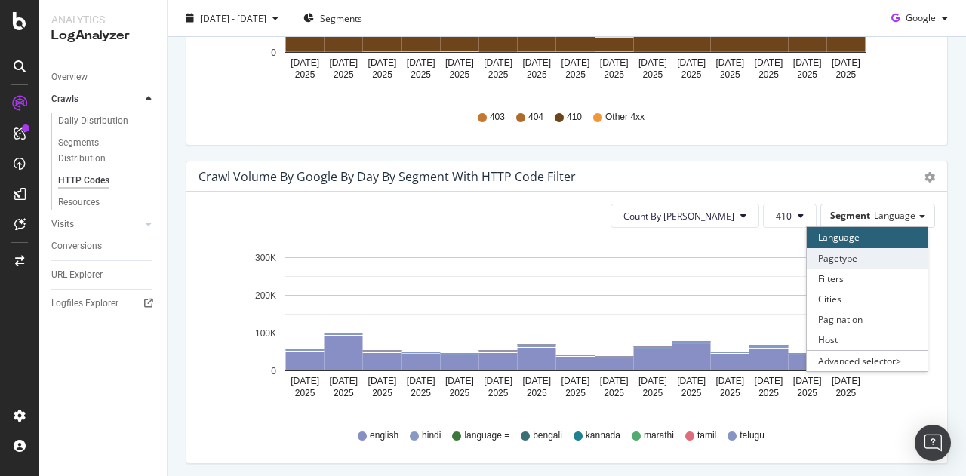
click at [839, 257] on div "Pagetype" at bounding box center [867, 258] width 121 height 20
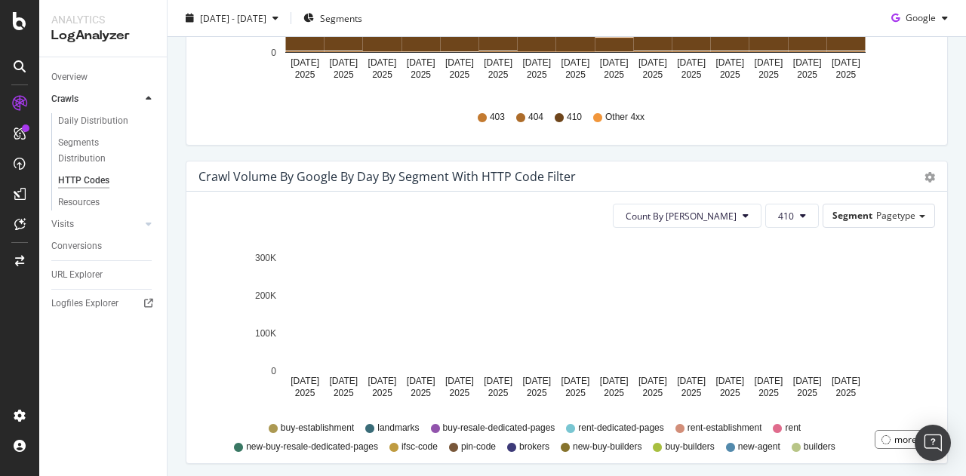
scroll to position [714, 0]
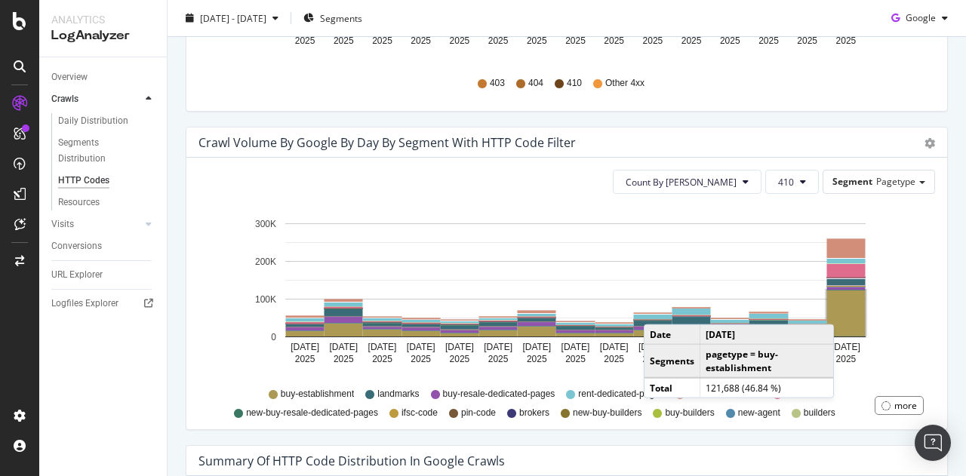
click at [838, 308] on rect "A chart." at bounding box center [846, 313] width 38 height 45
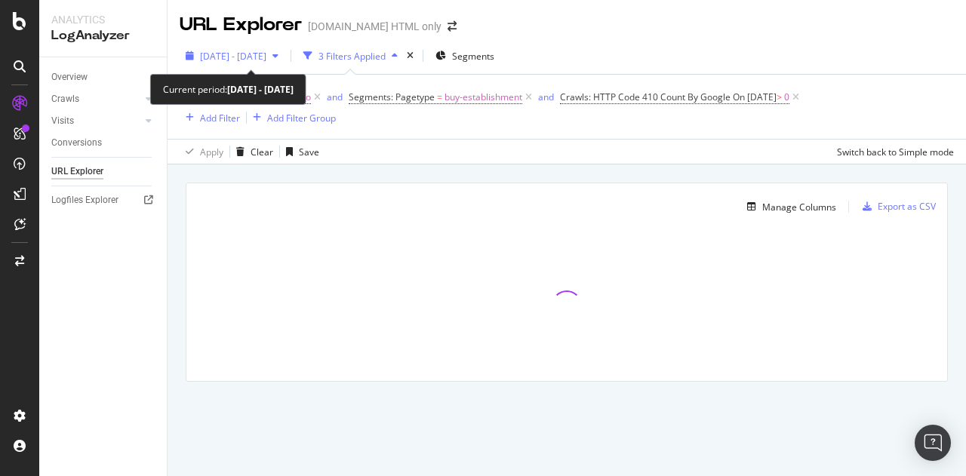
click at [267, 66] on div "[DATE] - [DATE]" at bounding box center [232, 56] width 105 height 23
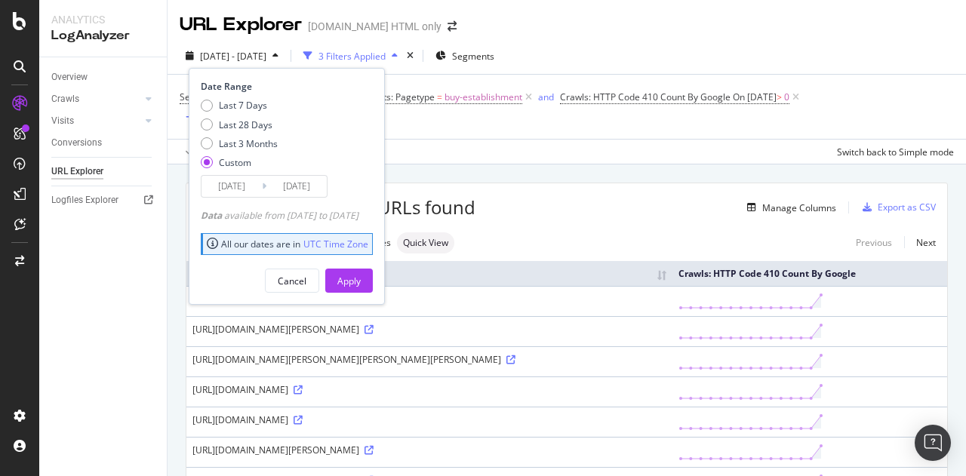
click at [644, 150] on div "Apply Clear Save Switch back to Simple mode" at bounding box center [567, 151] width 798 height 25
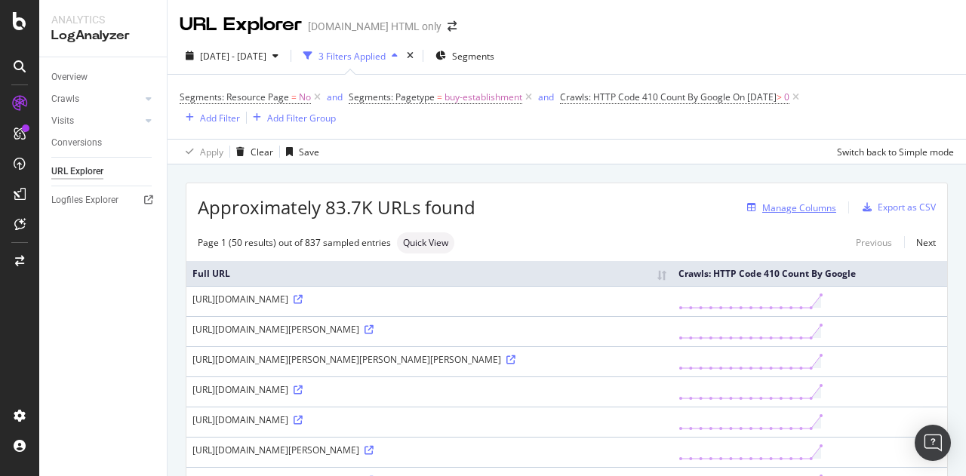
click at [797, 202] on div "Manage Columns" at bounding box center [799, 207] width 74 height 13
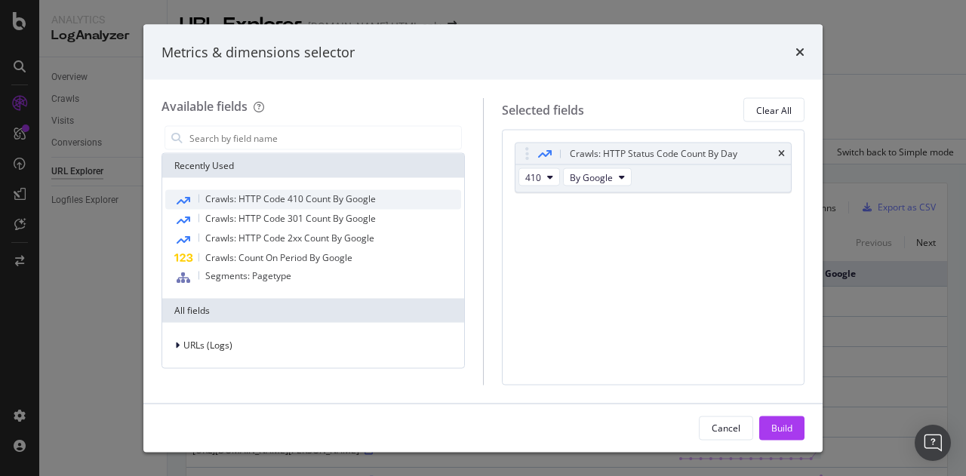
click at [261, 205] on div "Crawls: HTTP Code 410 Count By Google" at bounding box center [313, 200] width 296 height 20
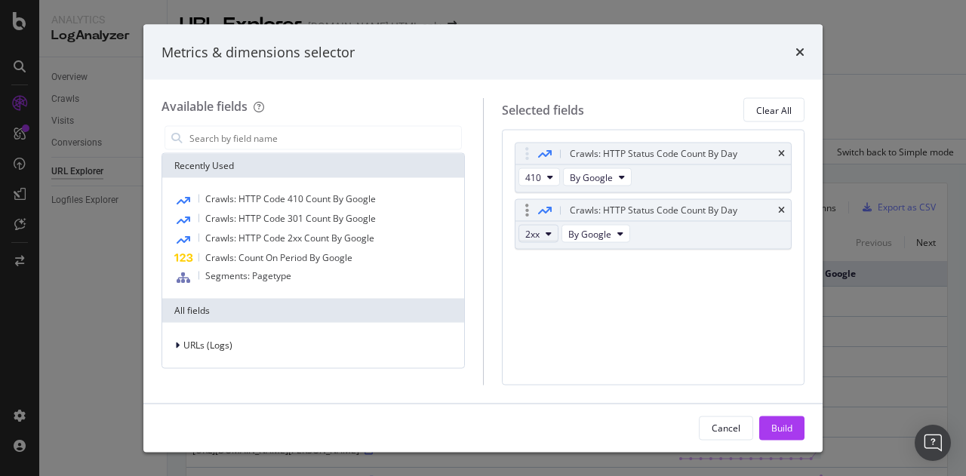
click at [542, 238] on button "2xx" at bounding box center [538, 234] width 40 height 18
click at [540, 263] on span "200" at bounding box center [551, 267] width 41 height 14
click at [776, 423] on div "Build" at bounding box center [781, 427] width 21 height 13
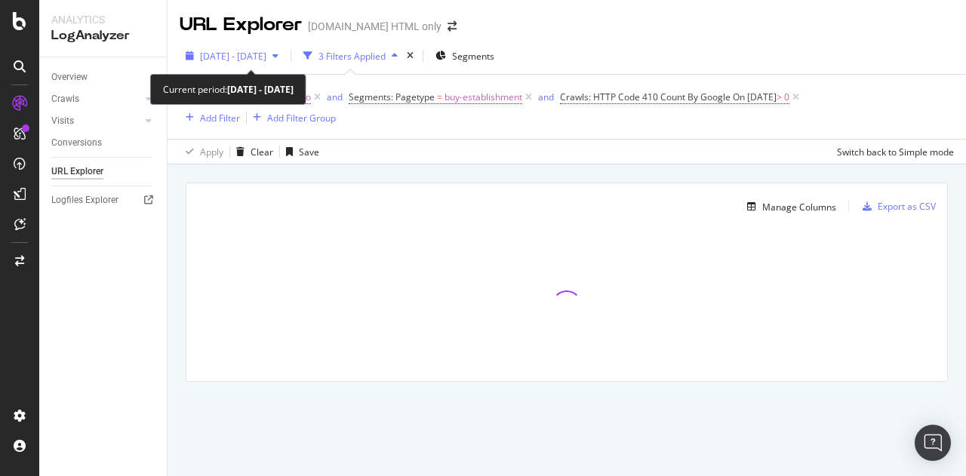
click at [266, 58] on span "2025 Jul. 29th - Aug. 12th" at bounding box center [233, 56] width 66 height 13
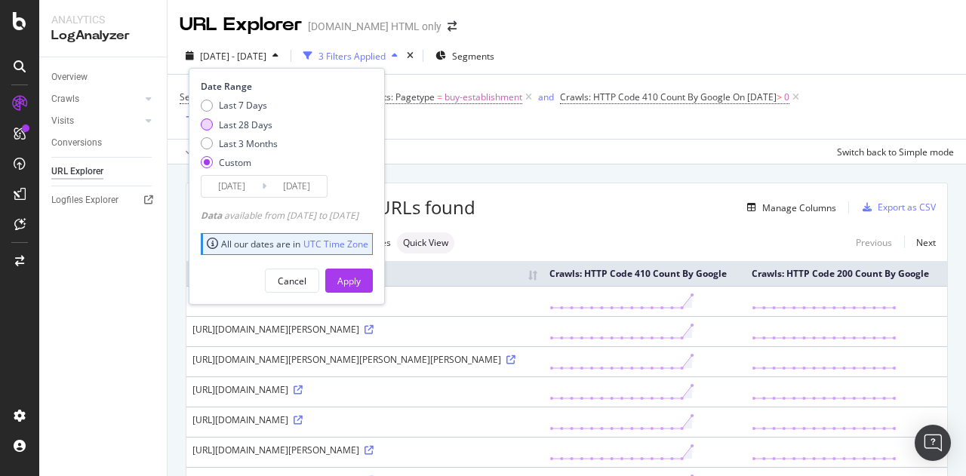
click at [251, 125] on div "Last 28 Days" at bounding box center [246, 124] width 54 height 13
type input "2025/07/17"
type input "[DATE]"
click at [361, 278] on div "Apply" at bounding box center [348, 281] width 23 height 13
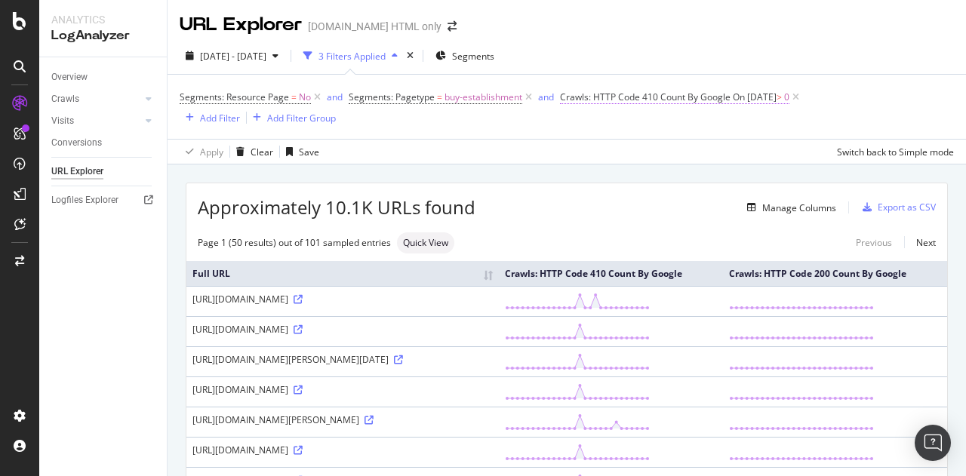
click at [671, 99] on span "Crawls: HTTP Code 410 Count By Google" at bounding box center [645, 97] width 171 height 13
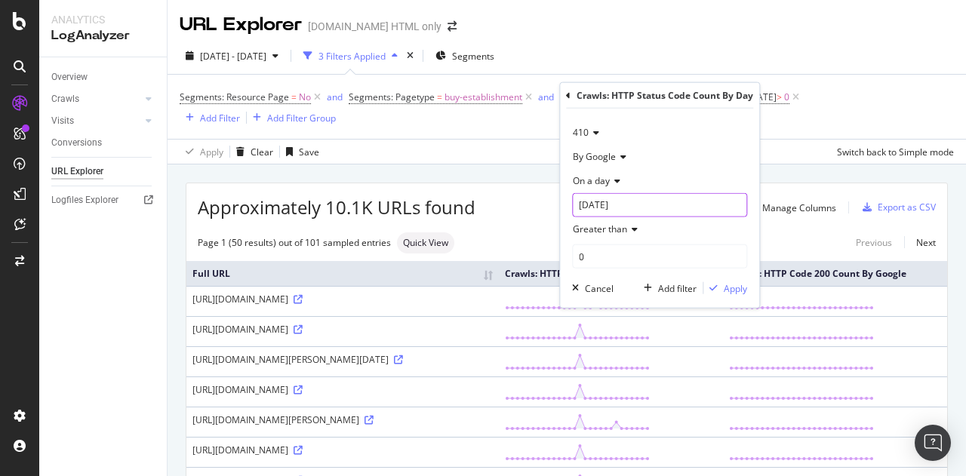
click at [617, 206] on input "[DATE]" at bounding box center [659, 205] width 175 height 24
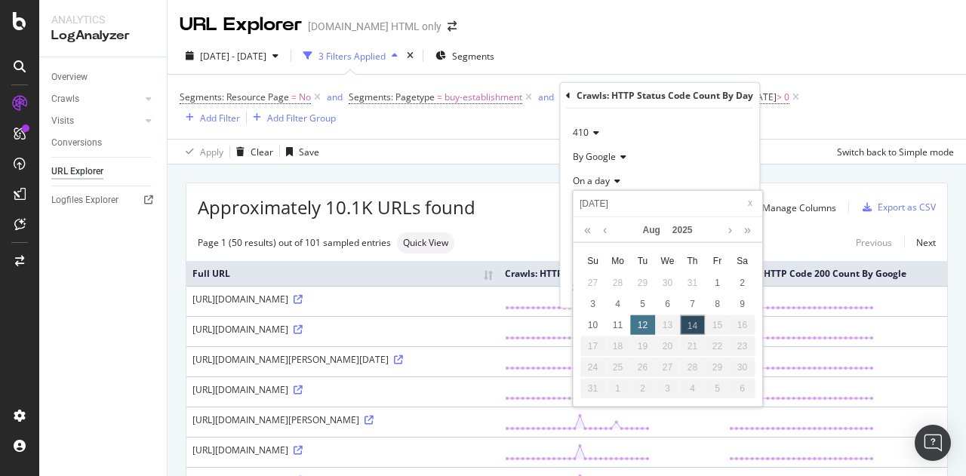
click at [640, 325] on div "12" at bounding box center [642, 325] width 25 height 20
type input "[DATE]"
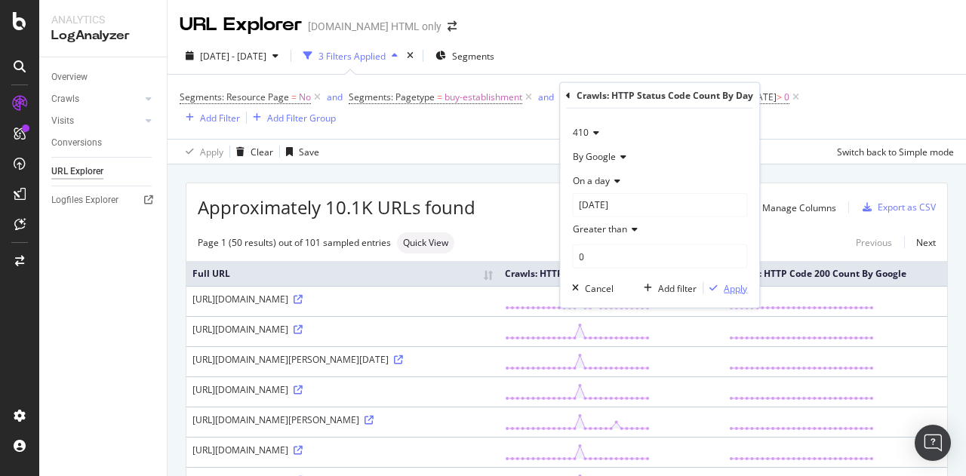
click at [721, 286] on div "button" at bounding box center [713, 288] width 20 height 9
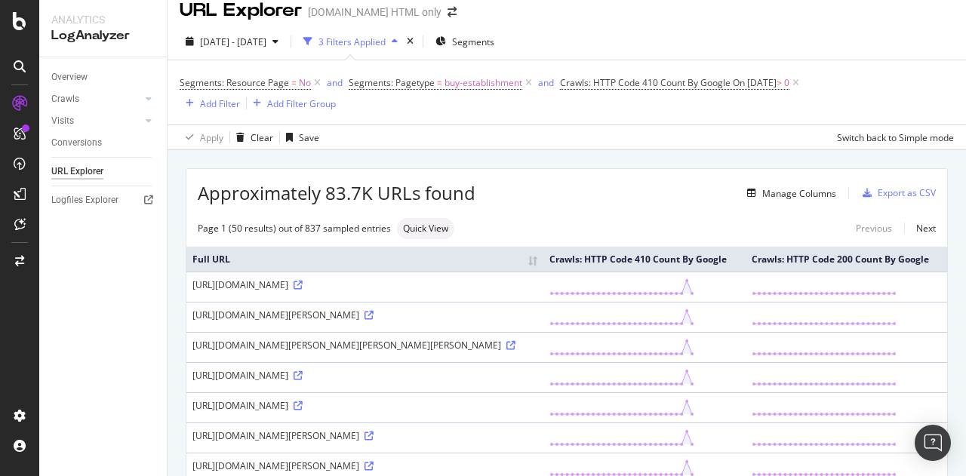
scroll to position [15, 0]
click at [216, 100] on div "Add Filter" at bounding box center [220, 103] width 40 height 13
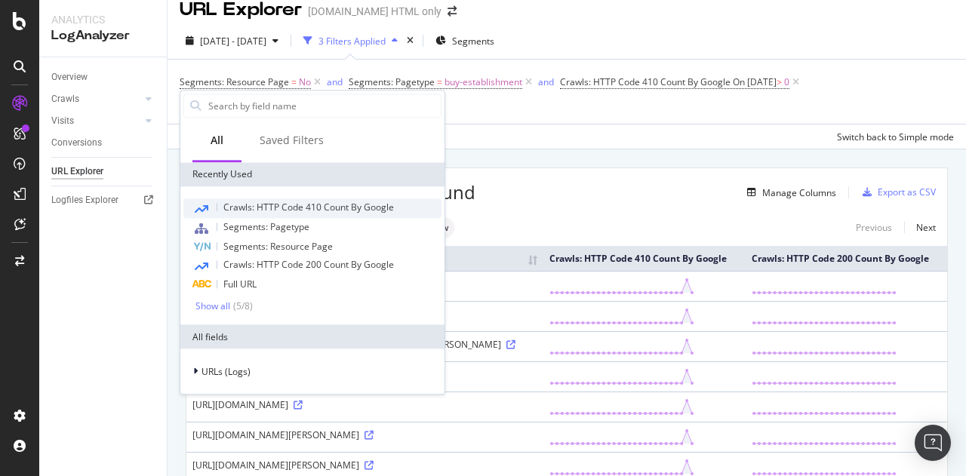
click at [273, 209] on span "Crawls: HTTP Code 410 Count By Google" at bounding box center [308, 207] width 171 height 13
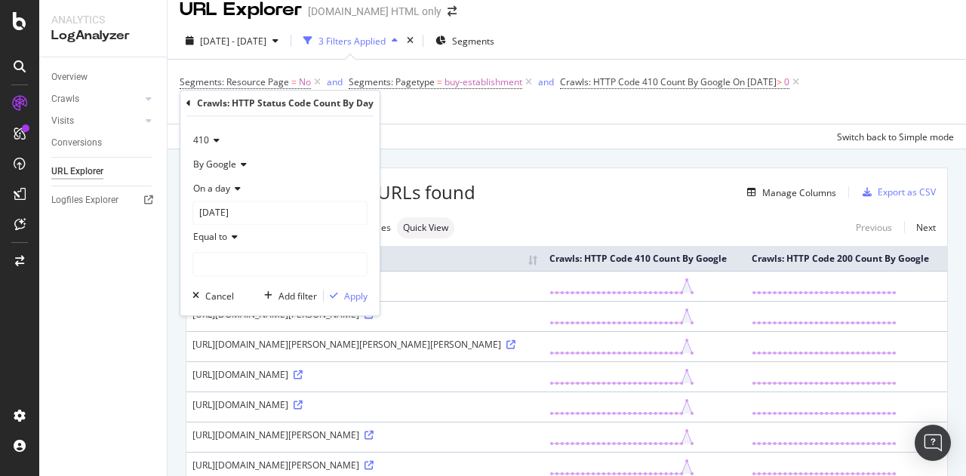
click at [211, 140] on icon at bounding box center [214, 140] width 11 height 9
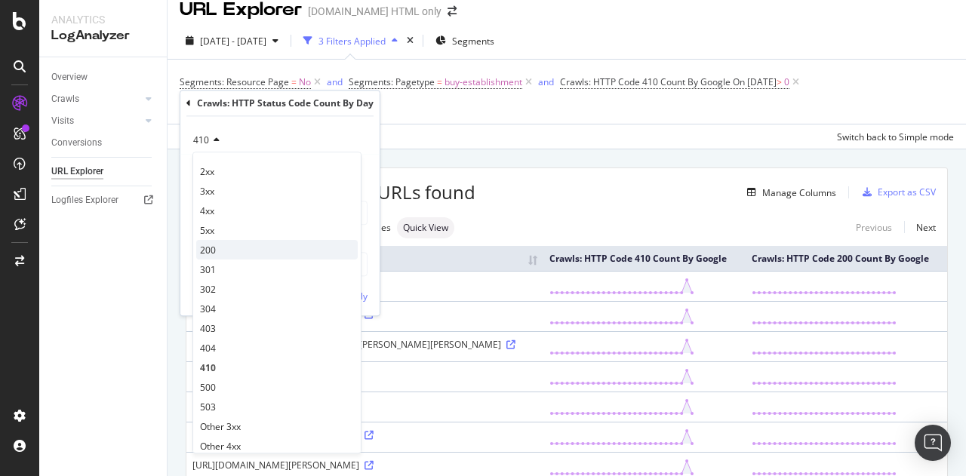
click at [221, 247] on div "200" at bounding box center [276, 250] width 161 height 20
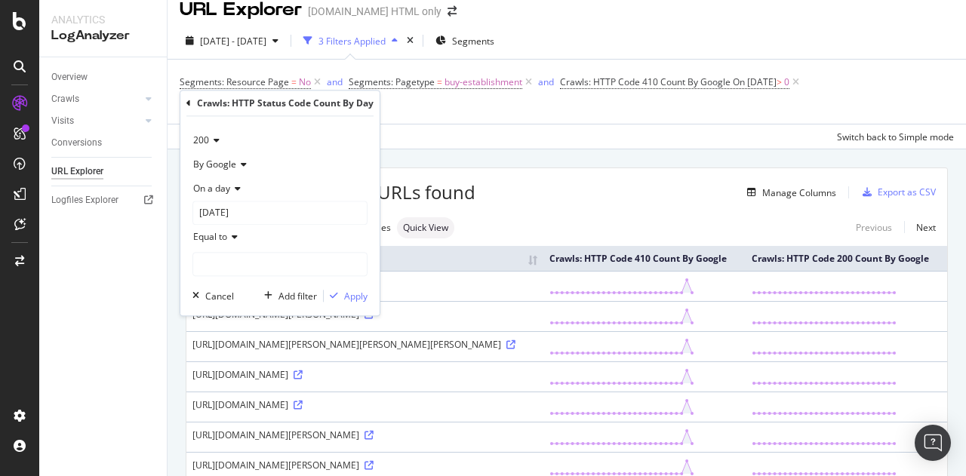
click at [229, 186] on span "On a day" at bounding box center [211, 188] width 37 height 13
click at [235, 253] on span "Any day of the period" at bounding box center [244, 259] width 89 height 13
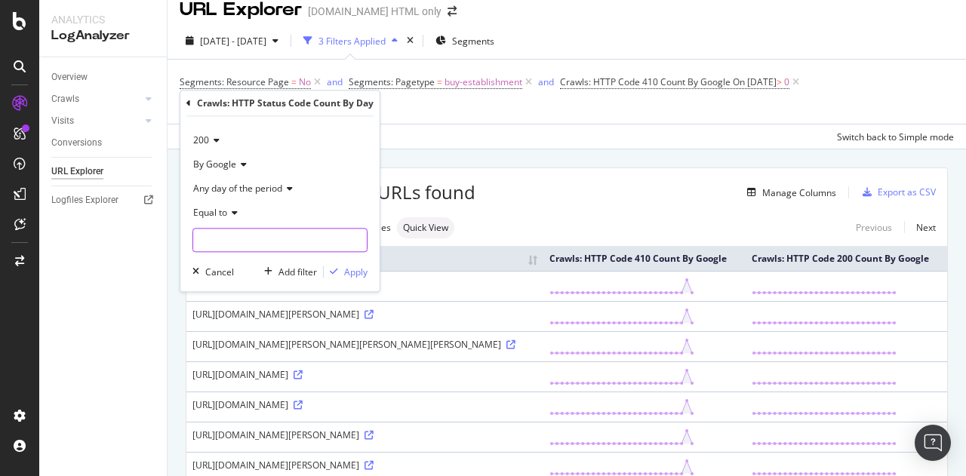
click at [227, 241] on input "number" at bounding box center [279, 240] width 175 height 24
click at [223, 214] on span "Equal to" at bounding box center [210, 212] width 34 height 13
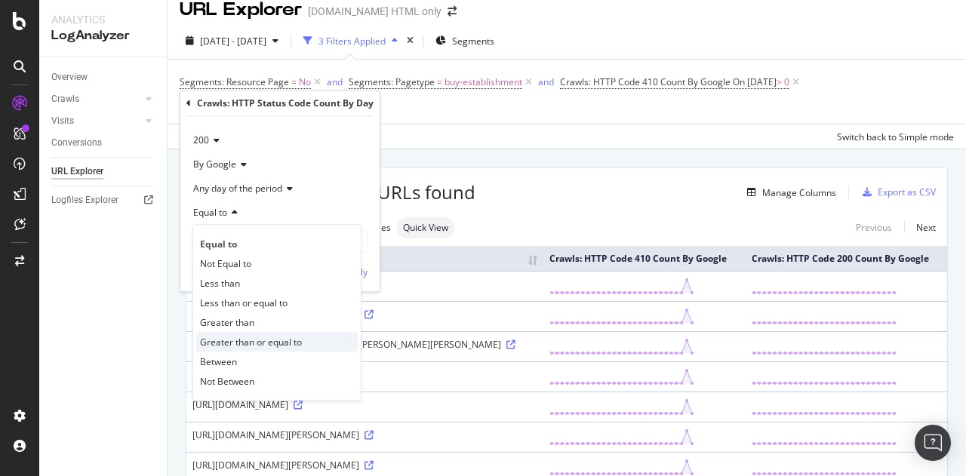
click at [234, 332] on div "Greater than or equal to" at bounding box center [276, 342] width 161 height 20
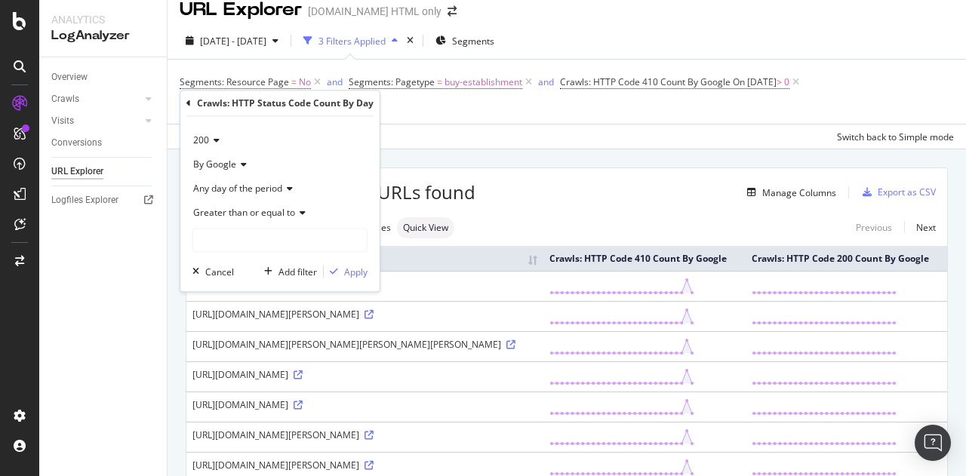
click at [232, 217] on span "Greater than or equal to" at bounding box center [244, 212] width 102 height 13
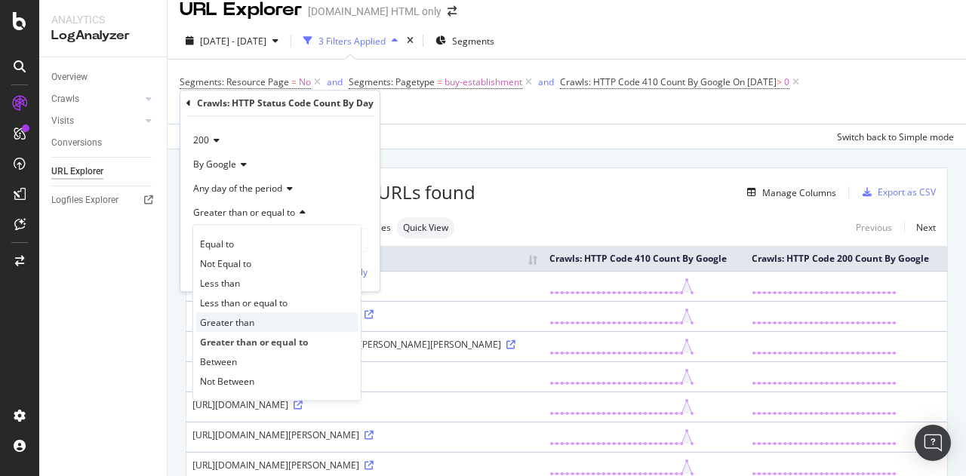
click at [228, 321] on span "Greater than" at bounding box center [227, 322] width 54 height 13
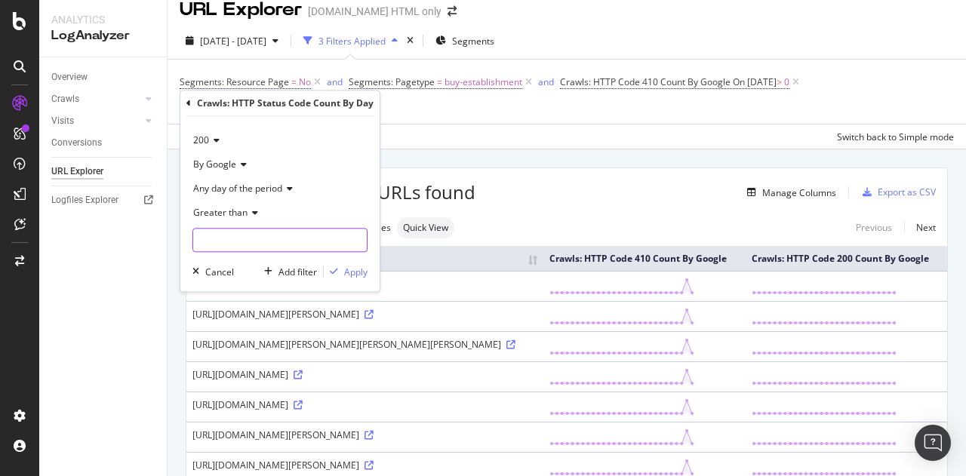
click at [222, 242] on input "number" at bounding box center [279, 240] width 175 height 24
type input "2"
type input "1"
type input "0"
click at [329, 273] on div "button" at bounding box center [334, 271] width 20 height 9
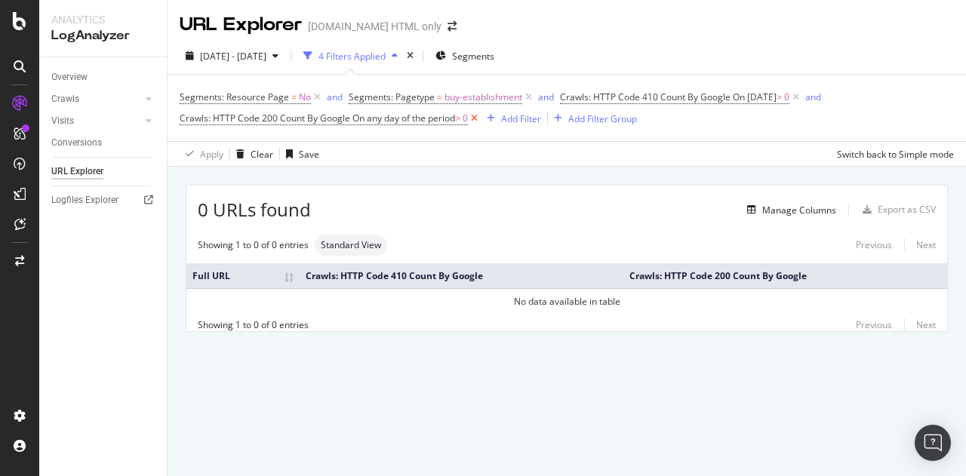
click at [481, 120] on icon at bounding box center [474, 118] width 13 height 15
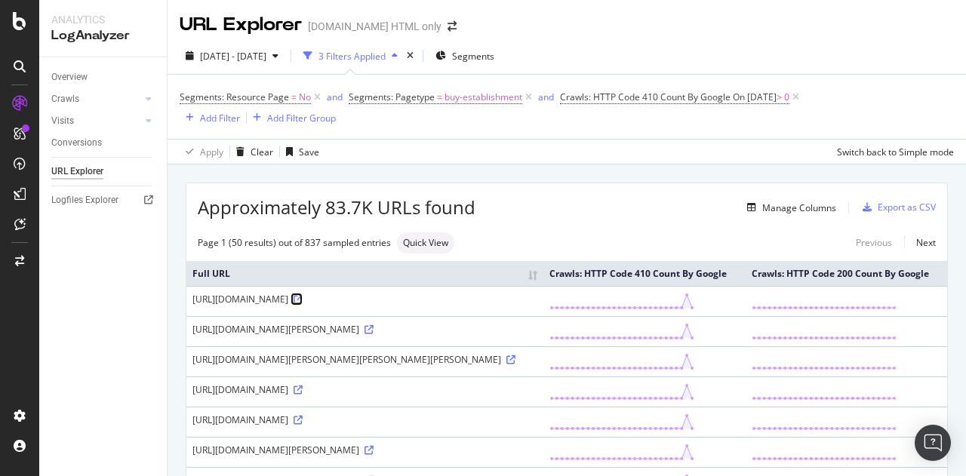
click at [294, 304] on icon at bounding box center [298, 299] width 9 height 9
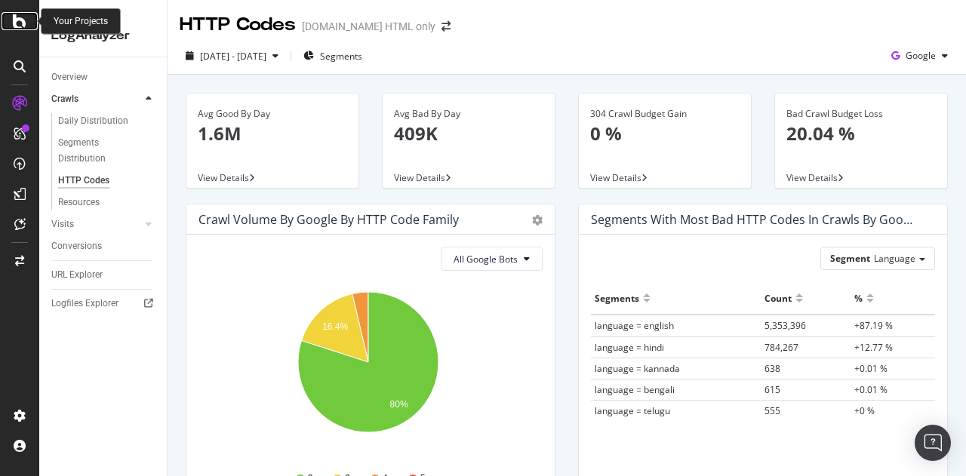
click at [18, 16] on icon at bounding box center [20, 21] width 14 height 18
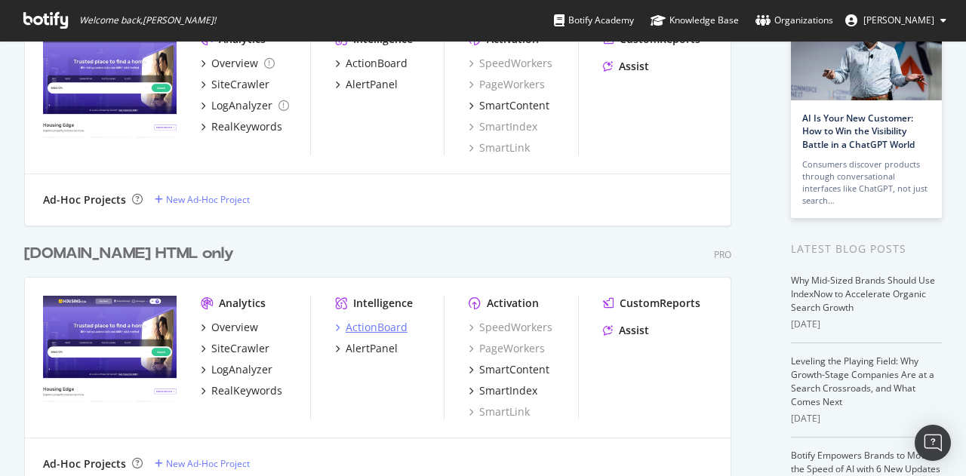
scroll to position [135, 0]
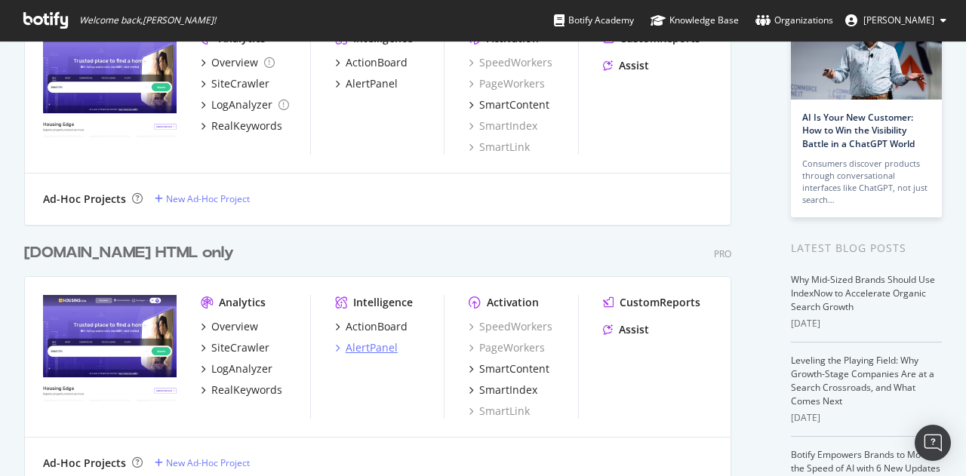
click at [376, 342] on div "AlertPanel" at bounding box center [372, 347] width 52 height 15
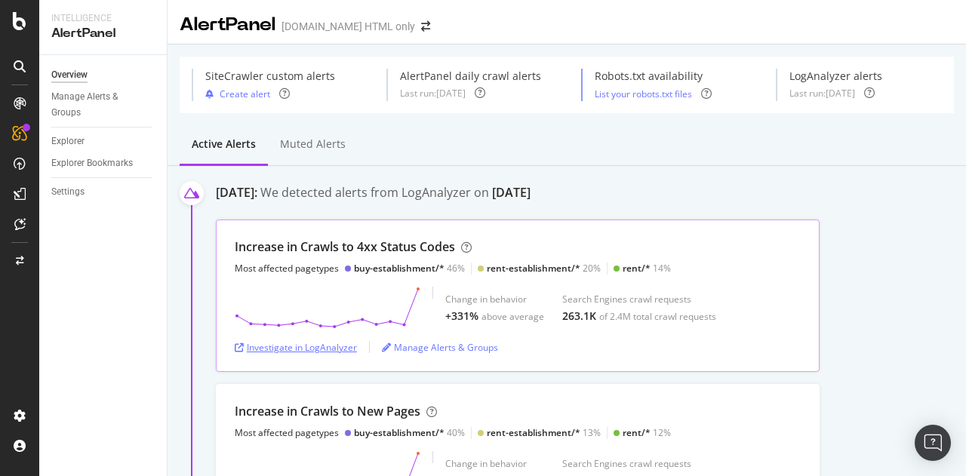
click at [332, 341] on div "Investigate in LogAnalyzer" at bounding box center [296, 347] width 122 height 13
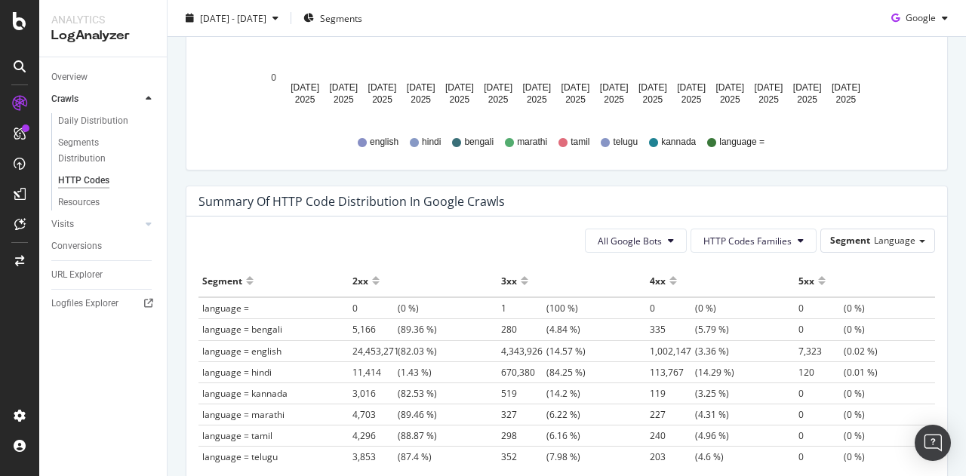
scroll to position [829, 0]
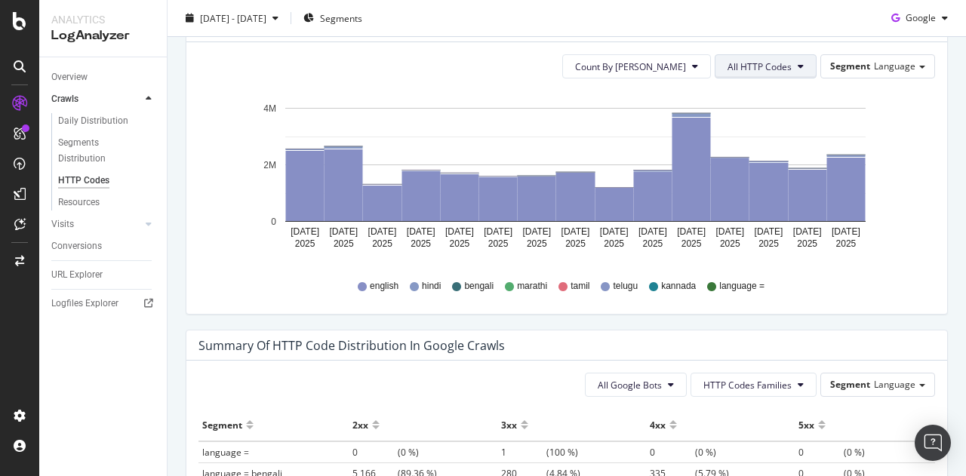
click at [751, 63] on span "All HTTP Codes" at bounding box center [759, 66] width 64 height 13
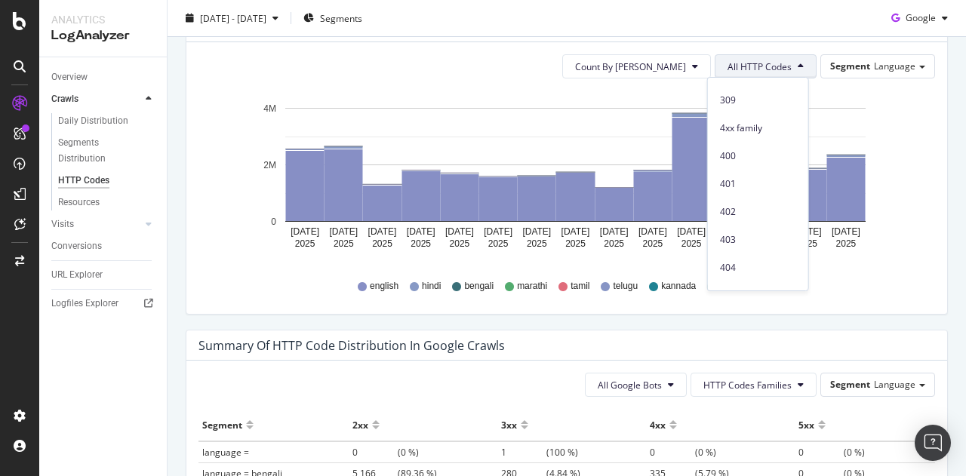
scroll to position [273, 0]
click at [746, 131] on span "4xx family" at bounding box center [758, 129] width 76 height 14
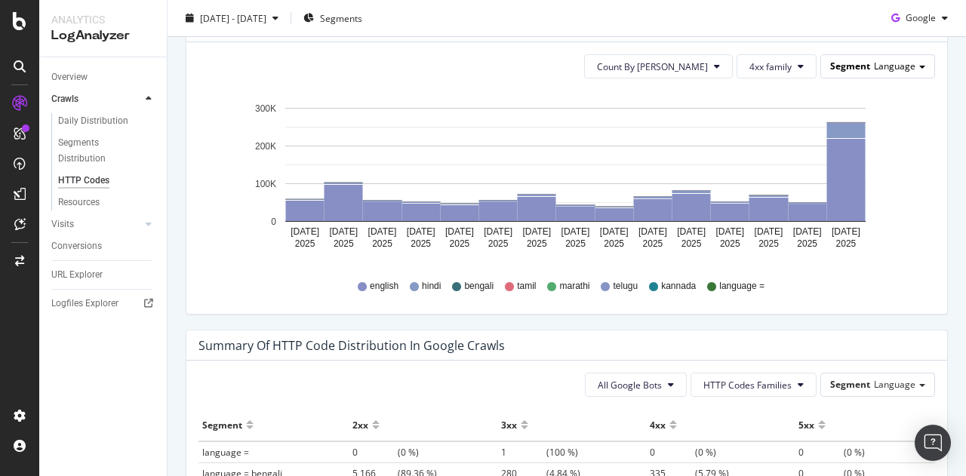
click at [851, 64] on span "Segment" at bounding box center [850, 66] width 40 height 13
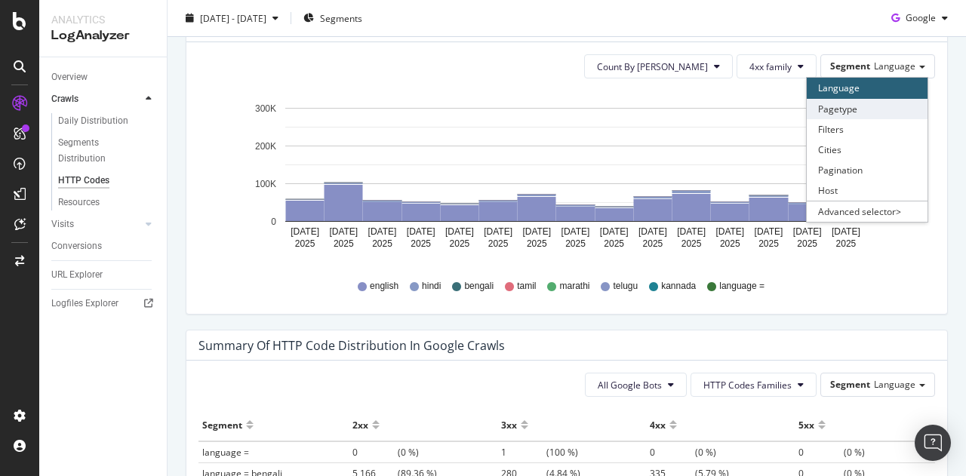
click at [844, 106] on div "Pagetype" at bounding box center [867, 109] width 121 height 20
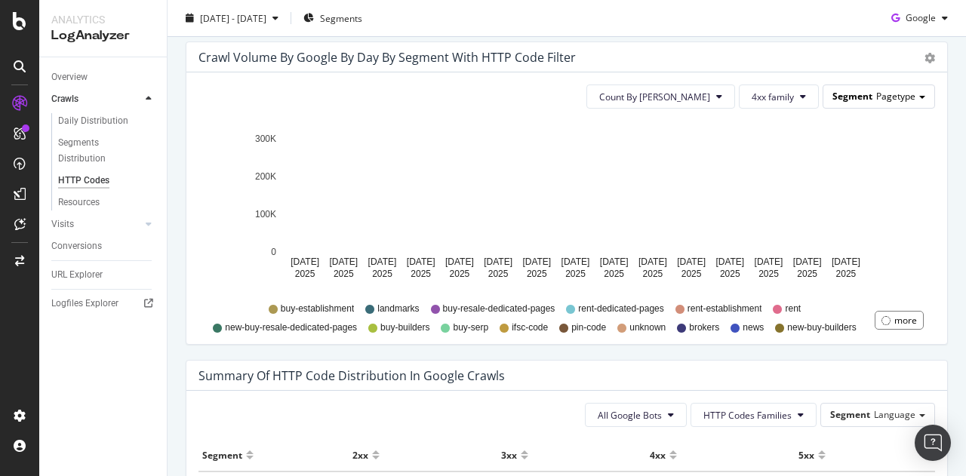
scroll to position [795, 0]
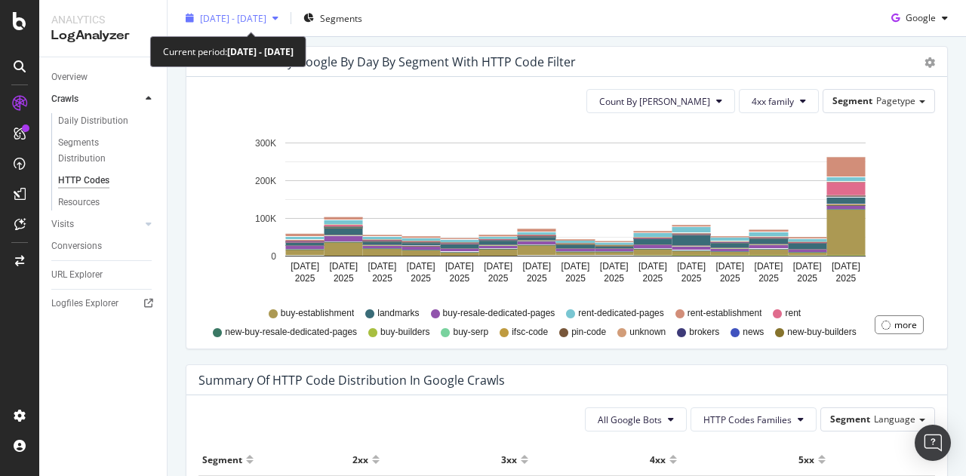
click at [258, 7] on div "[DATE] - [DATE]" at bounding box center [232, 18] width 105 height 23
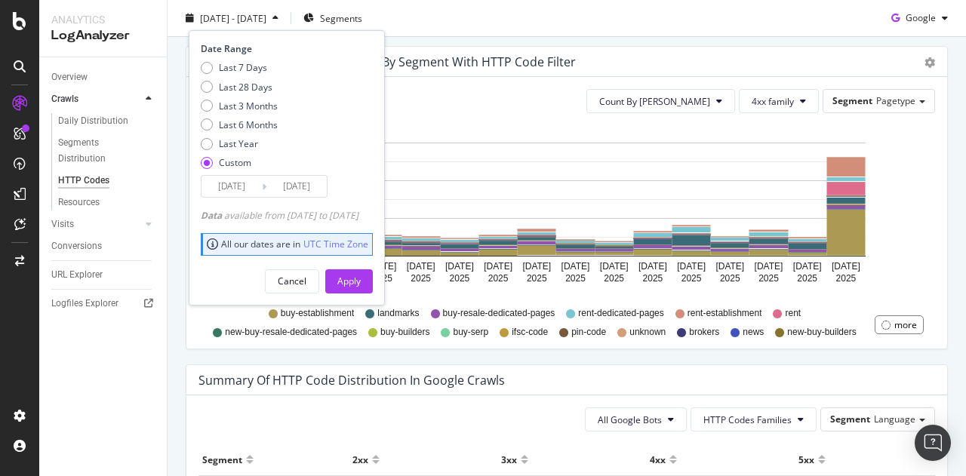
click at [311, 196] on div "[DATE] Navigate forward to interact with the calendar and select a date. Press …" at bounding box center [264, 186] width 127 height 23
click at [301, 184] on input "2025/08/12" at bounding box center [296, 186] width 60 height 21
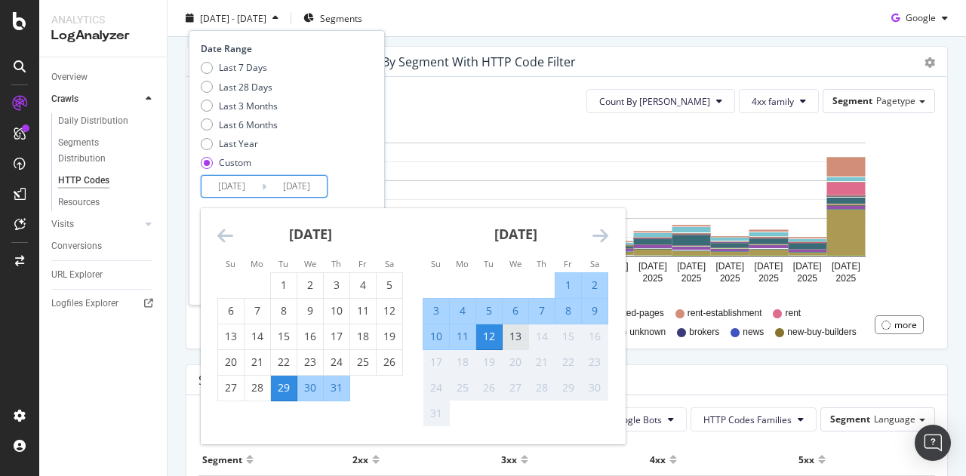
click at [521, 334] on div "13" at bounding box center [516, 336] width 26 height 15
type input "2025/08/13"
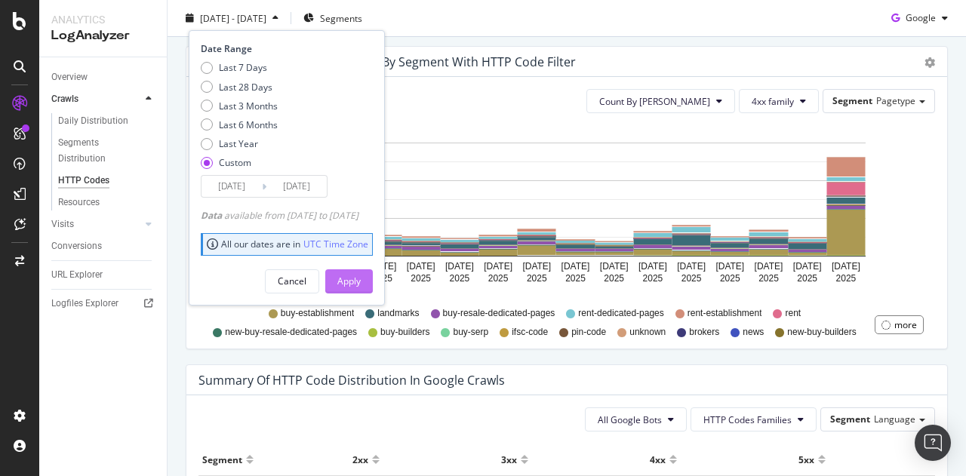
click at [361, 278] on div "Apply" at bounding box center [348, 281] width 23 height 13
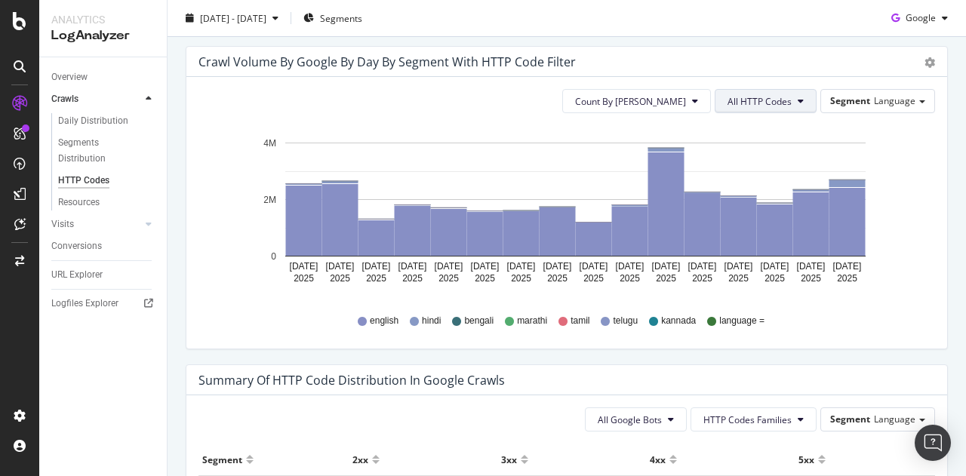
click at [761, 103] on span "All HTTP Codes" at bounding box center [759, 101] width 64 height 13
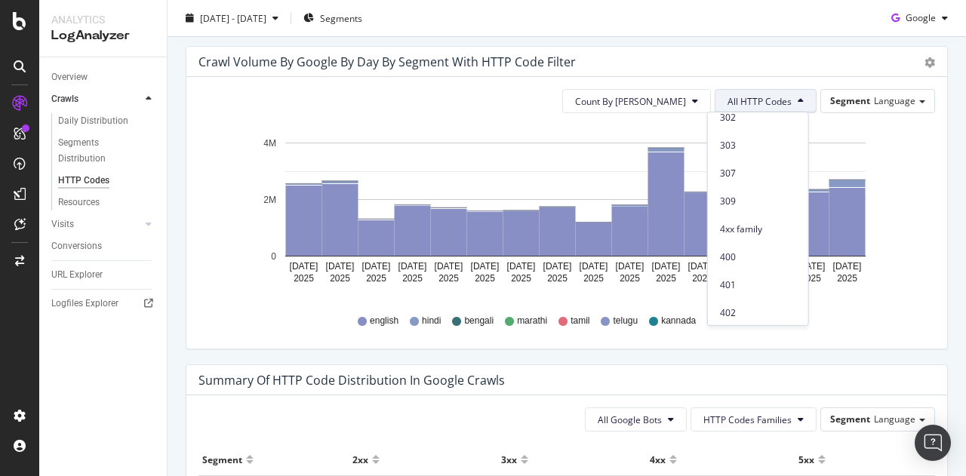
scroll to position [232, 0]
click at [744, 205] on span "4xx family" at bounding box center [758, 205] width 76 height 14
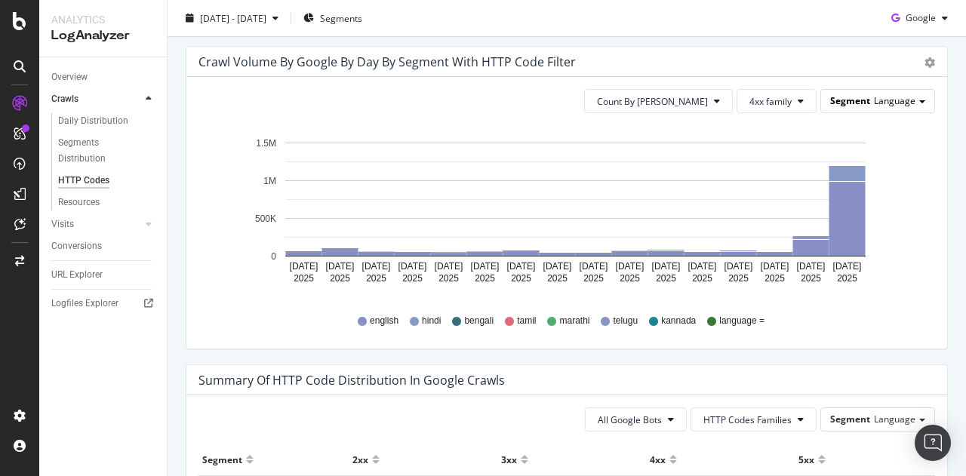
click at [844, 96] on span "Segment" at bounding box center [850, 100] width 40 height 13
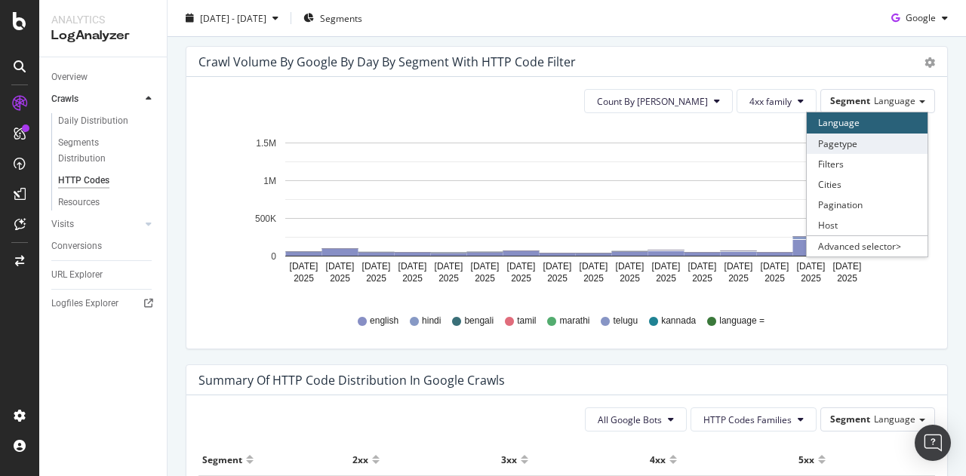
click at [829, 140] on div "Pagetype" at bounding box center [867, 144] width 121 height 20
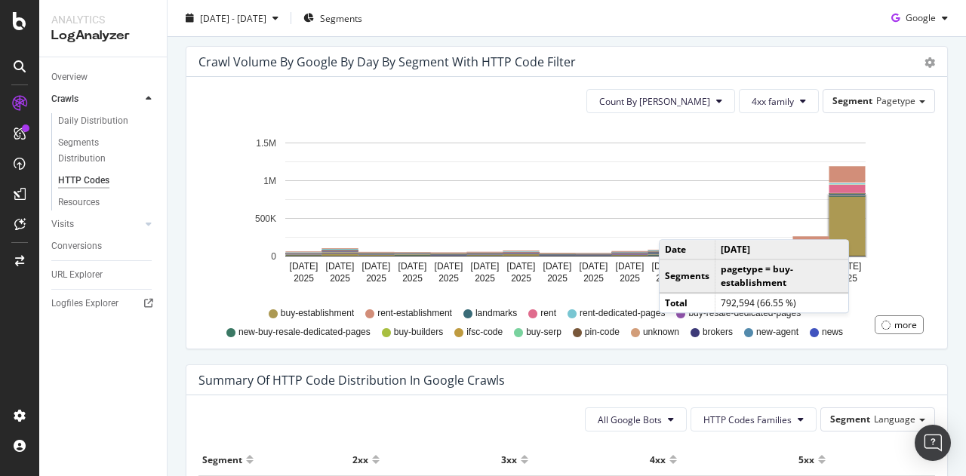
click at [853, 223] on rect "A chart." at bounding box center [847, 226] width 36 height 60
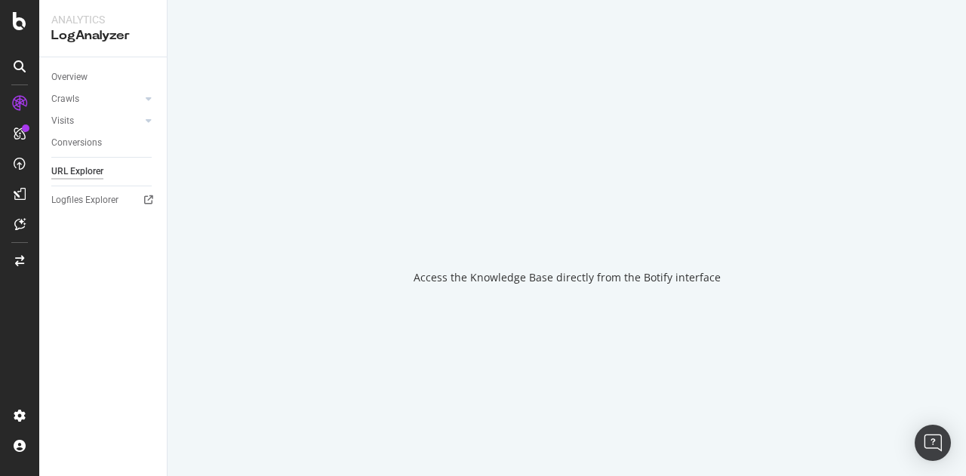
click at [853, 223] on div "Access the Knowledge Base directly from the Botify interface" at bounding box center [567, 238] width 798 height 476
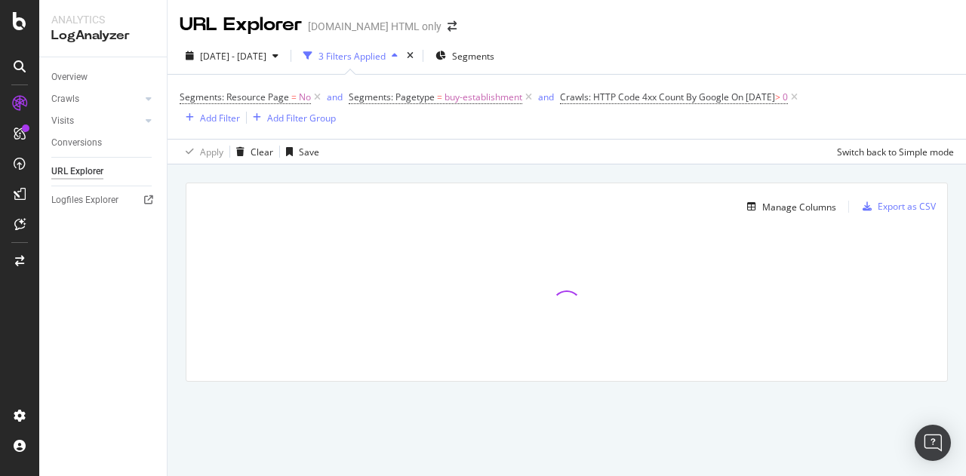
click at [611, 9] on div "URL Explorer Housing.com HTML only" at bounding box center [567, 19] width 798 height 38
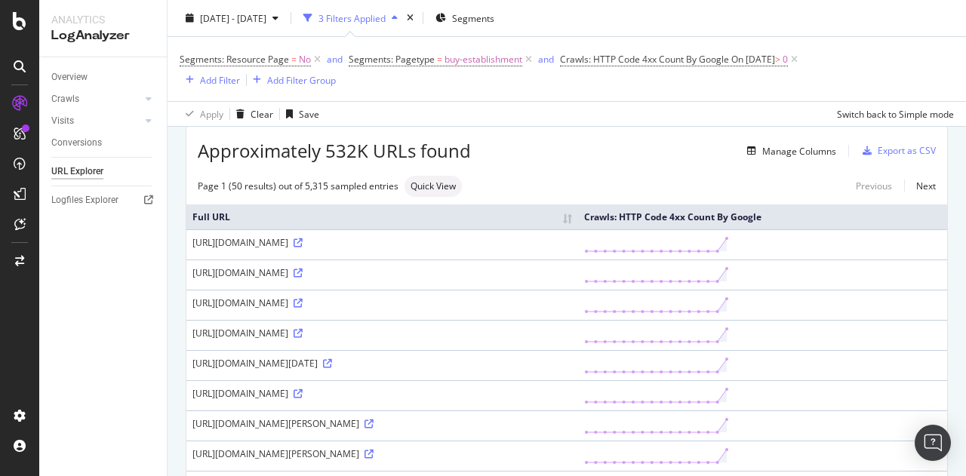
scroll to position [59, 0]
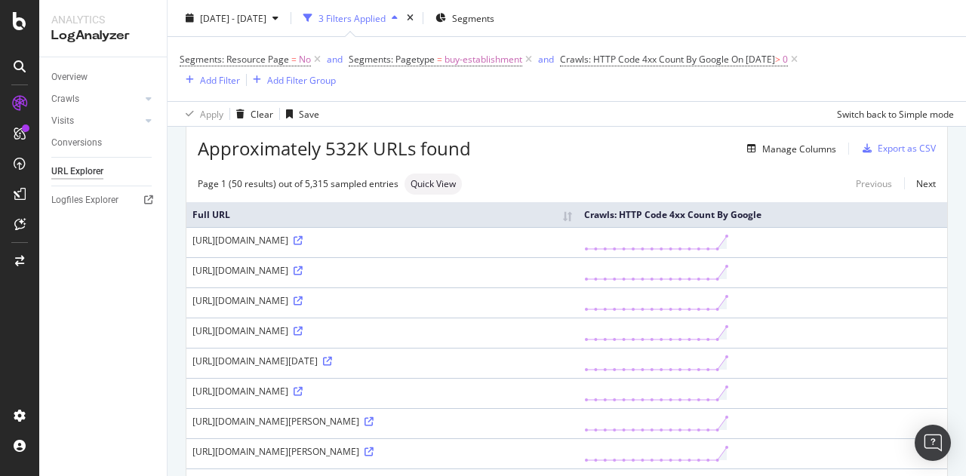
drag, startPoint x: 367, startPoint y: 251, endPoint x: 527, endPoint y: 256, distance: 160.1
click at [527, 247] on div "[URL][DOMAIN_NAME]" at bounding box center [382, 240] width 380 height 13
click at [303, 245] on icon at bounding box center [298, 240] width 9 height 9
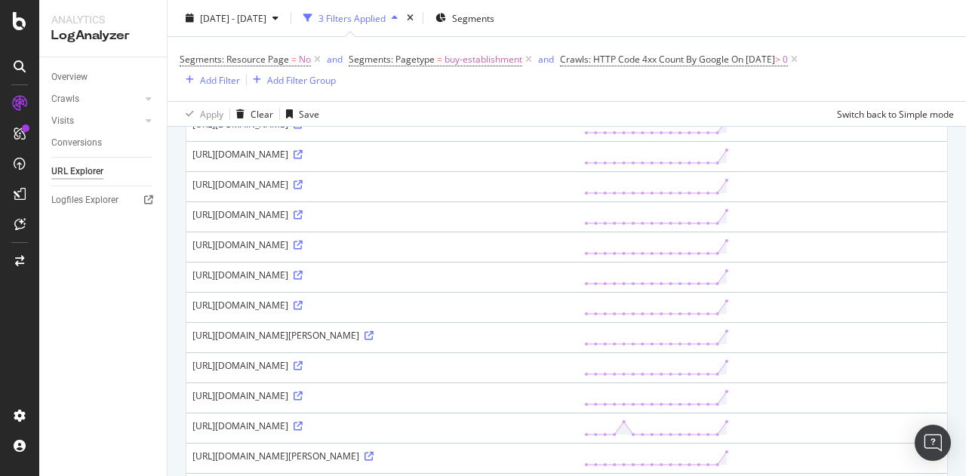
scroll to position [943, 0]
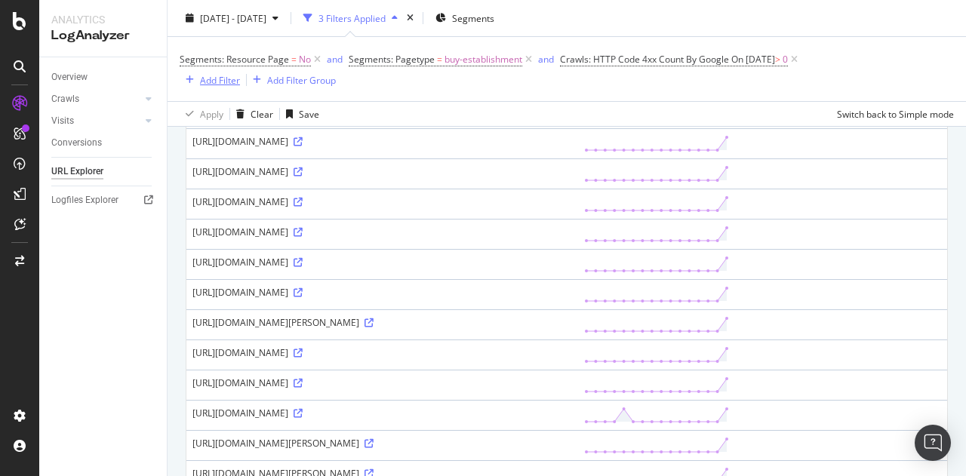
click at [202, 75] on div "Add Filter" at bounding box center [220, 79] width 40 height 13
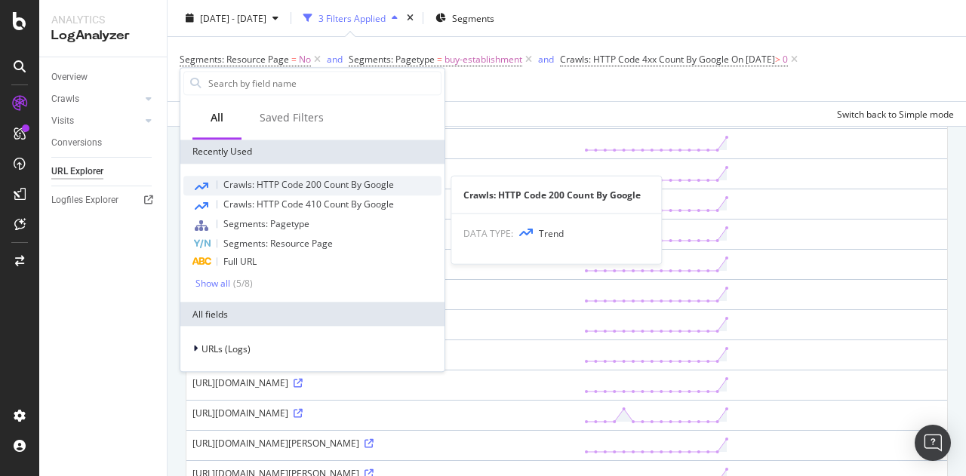
click at [261, 186] on span "Crawls: HTTP Code 200 Count By Google" at bounding box center [308, 184] width 171 height 13
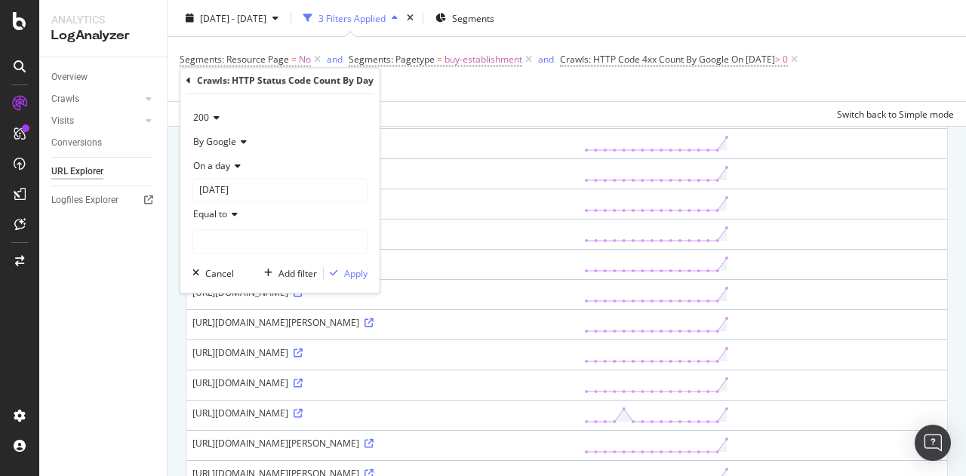
click at [232, 161] on div "On a day" at bounding box center [279, 166] width 175 height 24
click at [248, 244] on div "Any day of the period" at bounding box center [276, 236] width 161 height 20
click at [224, 189] on span "Equal to" at bounding box center [210, 189] width 34 height 13
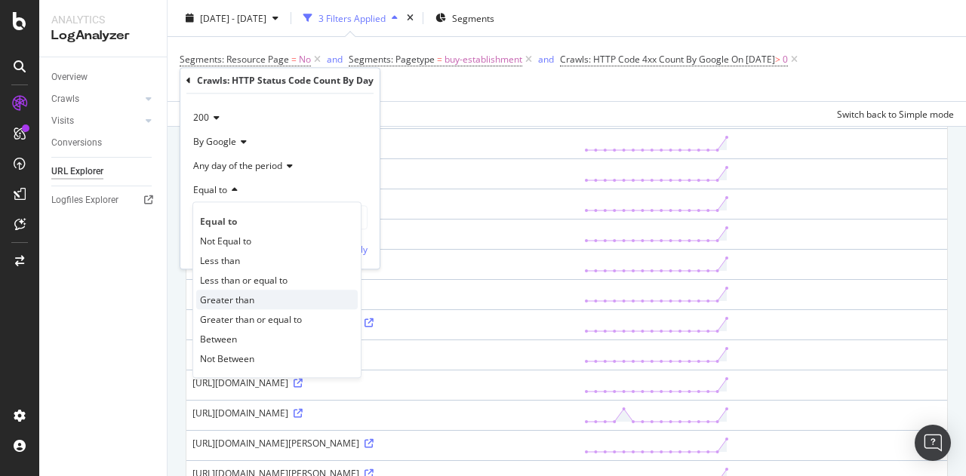
click at [221, 304] on span "Greater than" at bounding box center [227, 300] width 54 height 13
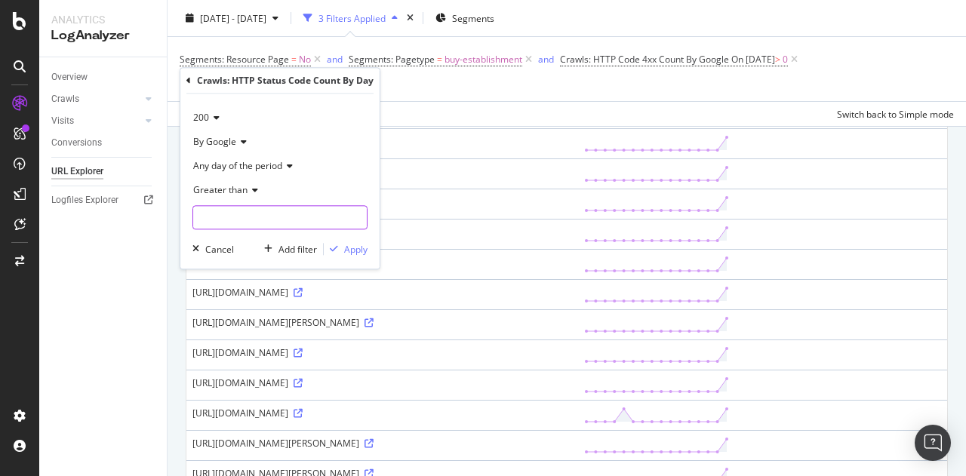
click at [227, 224] on input "number" at bounding box center [279, 217] width 175 height 24
type input "0"
click at [234, 189] on span "Greater than" at bounding box center [220, 189] width 54 height 13
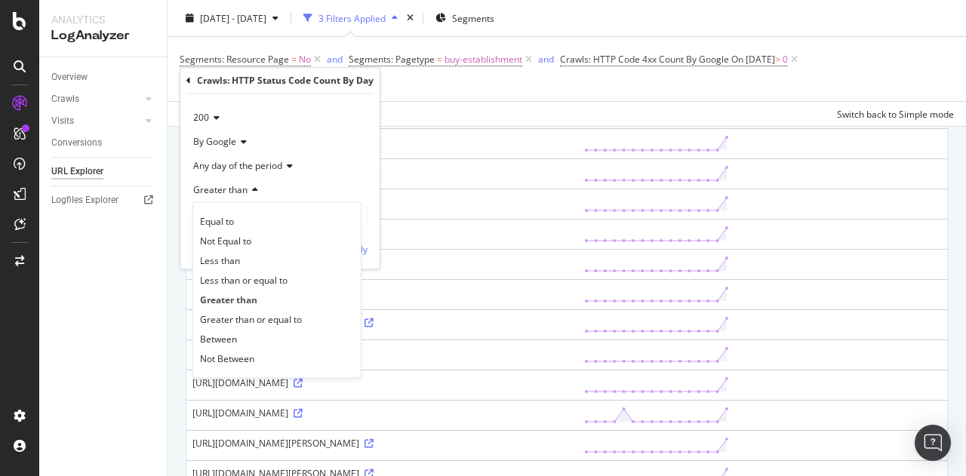
click at [349, 174] on div "Any day of the period" at bounding box center [279, 166] width 175 height 24
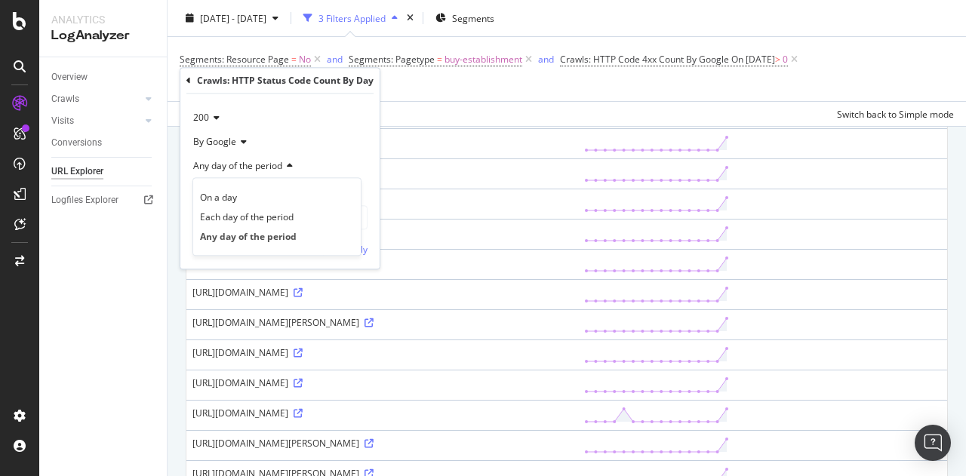
click at [371, 202] on div "200 By Google Any day of the period On a day Each day of the period Any day of …" at bounding box center [279, 181] width 199 height 175
click at [359, 252] on div "Apply" at bounding box center [355, 249] width 23 height 13
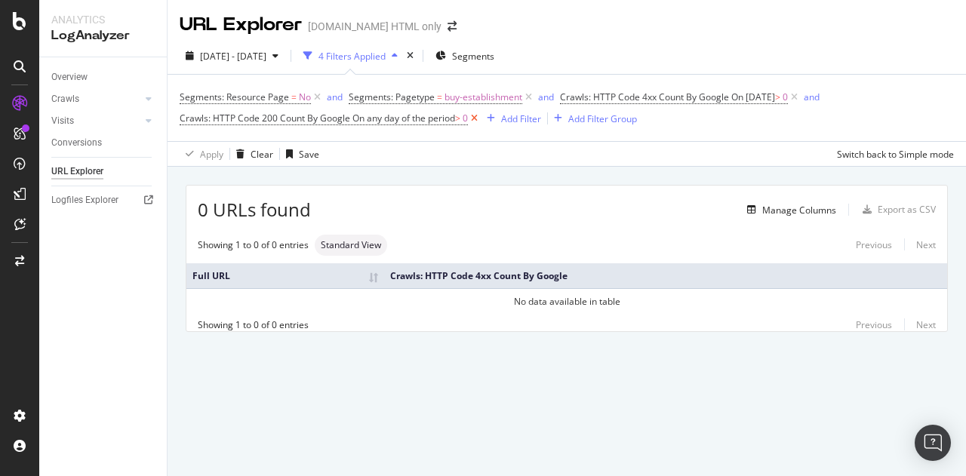
click at [480, 118] on icon at bounding box center [474, 118] width 13 height 15
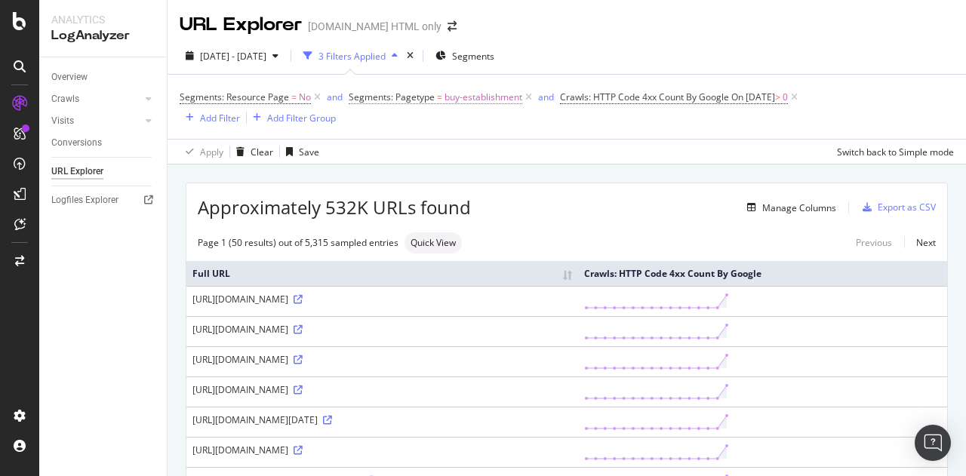
click at [454, 94] on span "buy-establishment" at bounding box center [483, 97] width 78 height 21
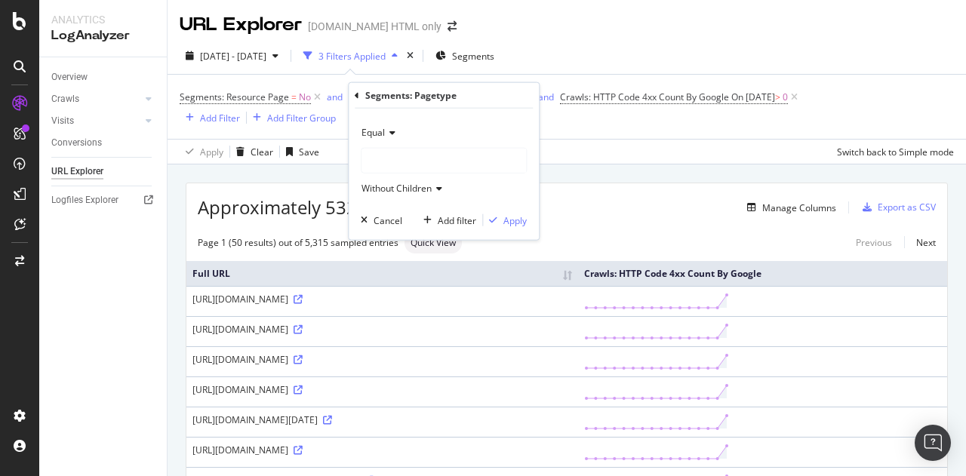
click at [543, 11] on div "URL Explorer Housing.com HTML only" at bounding box center [567, 19] width 798 height 38
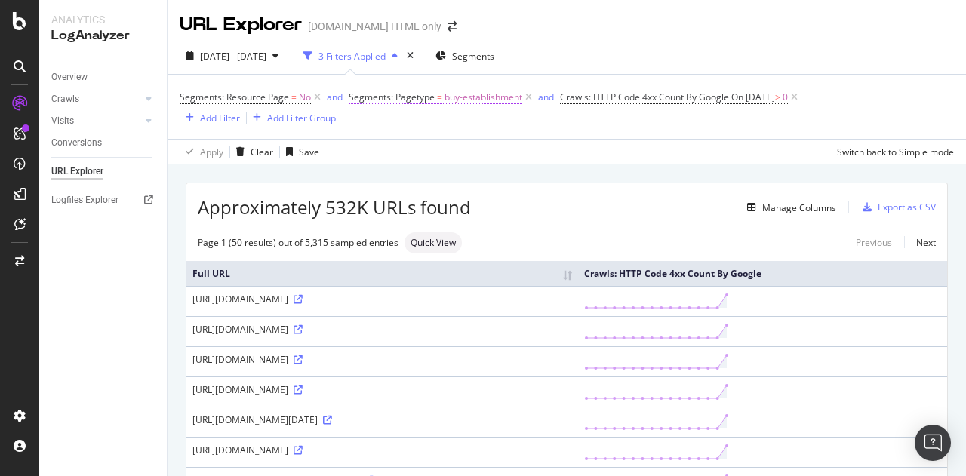
click at [426, 98] on span "Segments: Pagetype" at bounding box center [392, 97] width 86 height 13
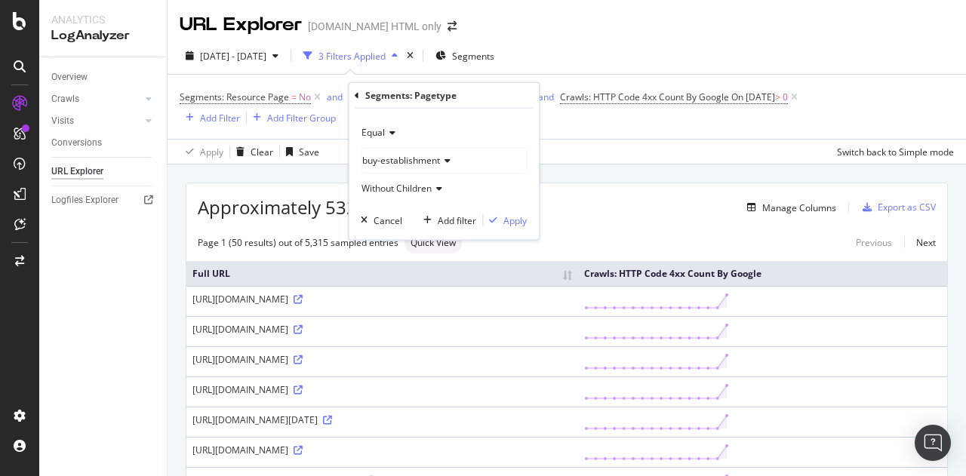
click at [437, 164] on span "buy-establishment" at bounding box center [401, 160] width 78 height 13
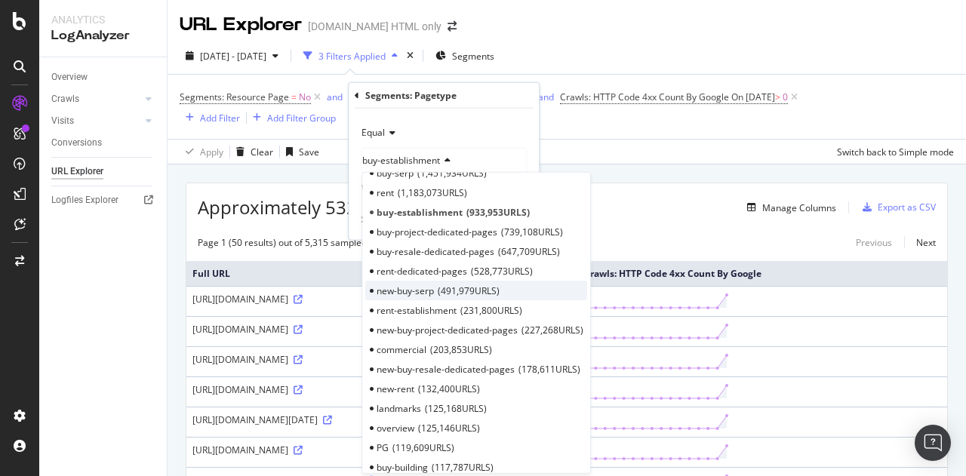
scroll to position [20, 0]
click at [425, 310] on span "rent-establishment" at bounding box center [417, 309] width 80 height 13
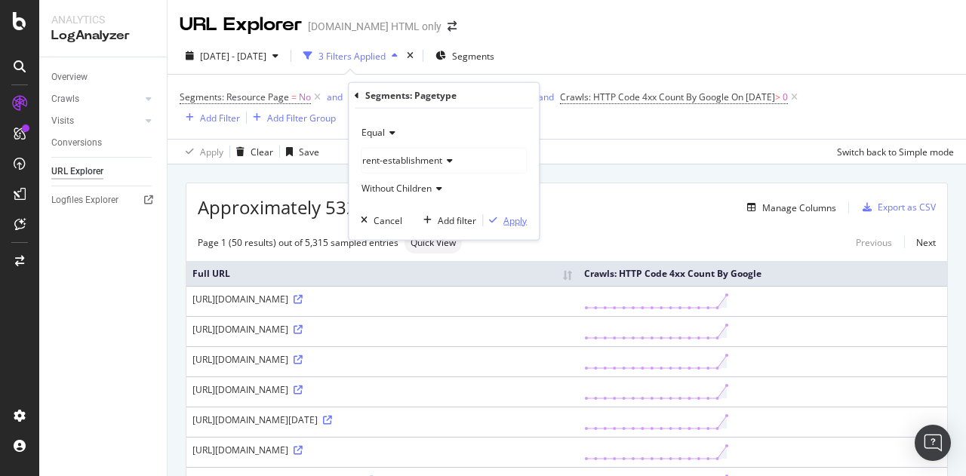
click at [510, 214] on div "Apply" at bounding box center [505, 221] width 44 height 14
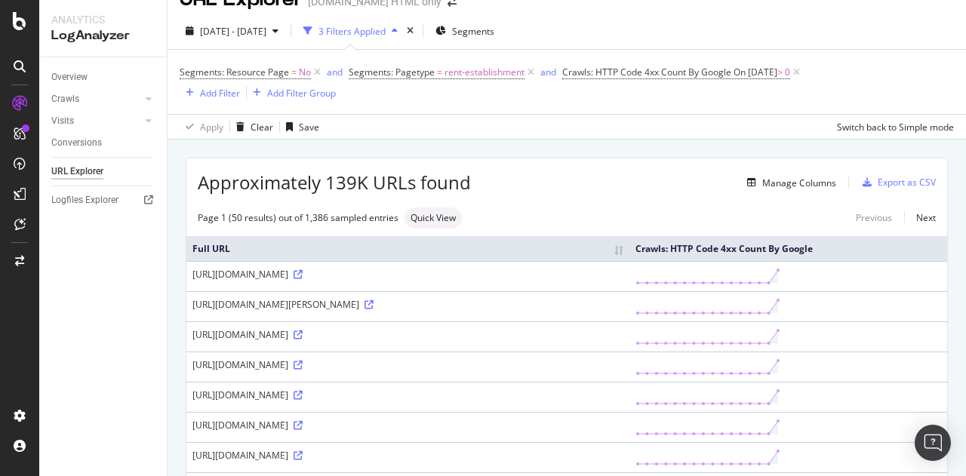
scroll to position [26, 0]
drag, startPoint x: 374, startPoint y: 281, endPoint x: 429, endPoint y: 285, distance: 55.2
click at [429, 280] on div "https://housing.com/hi/rent/1bhk-flats-for-rent-near-amway-products-distributor…" at bounding box center [407, 273] width 431 height 13
click at [319, 71] on icon at bounding box center [317, 71] width 13 height 15
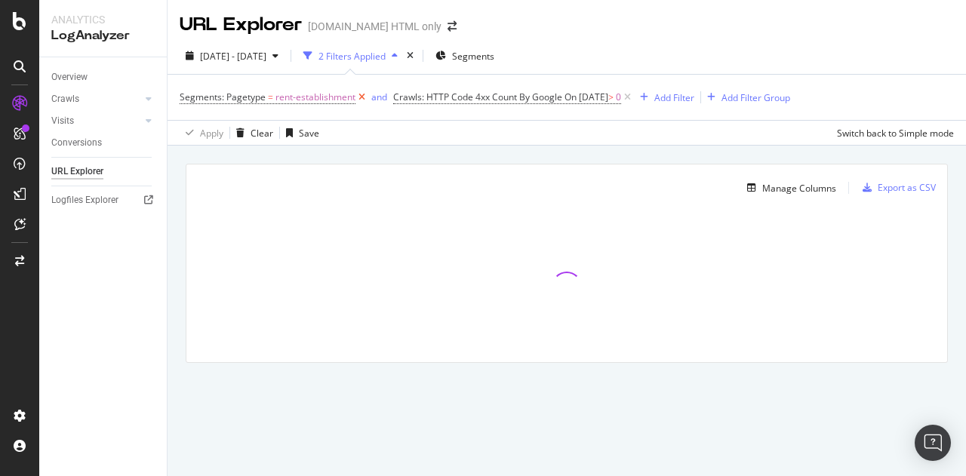
click at [358, 97] on icon at bounding box center [361, 97] width 13 height 15
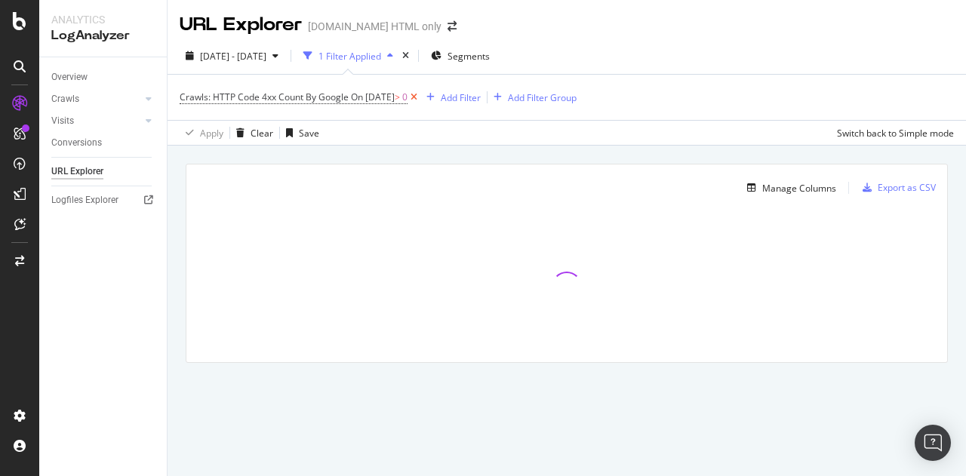
click at [420, 96] on icon at bounding box center [414, 97] width 13 height 15
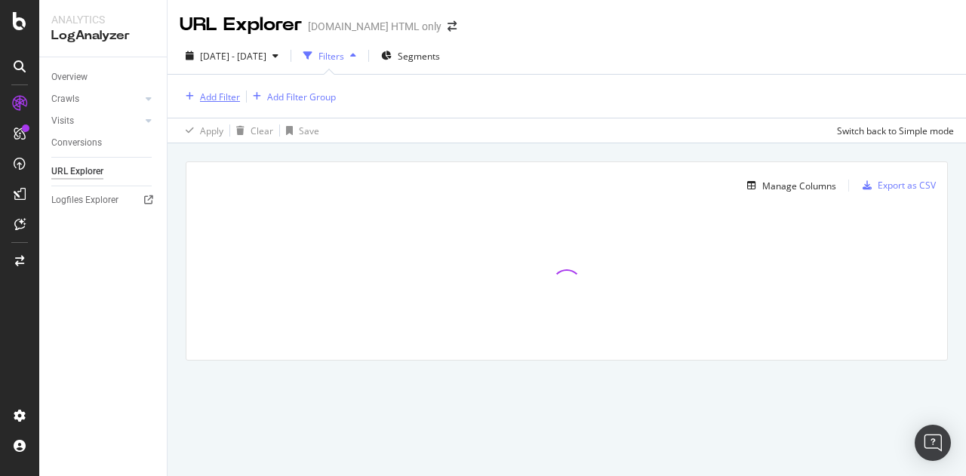
click at [217, 94] on div "Add Filter" at bounding box center [220, 97] width 40 height 13
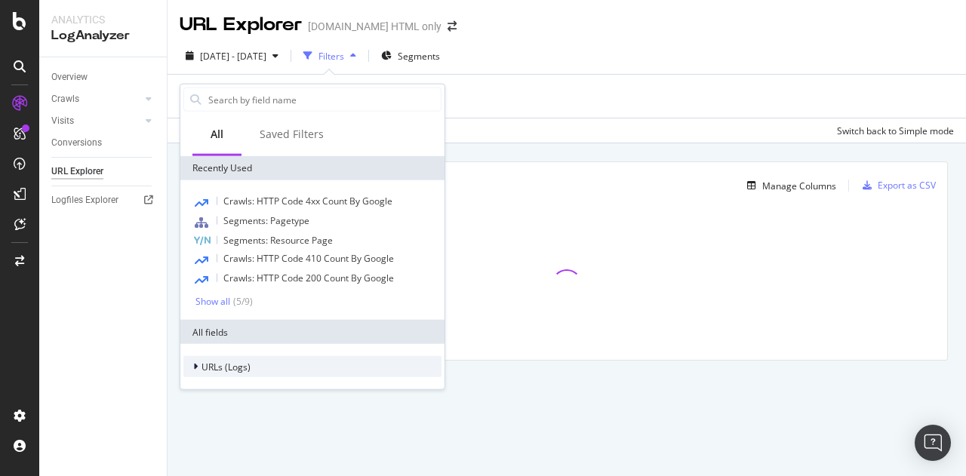
click at [217, 365] on span "URLs (Logs)" at bounding box center [225, 366] width 49 height 13
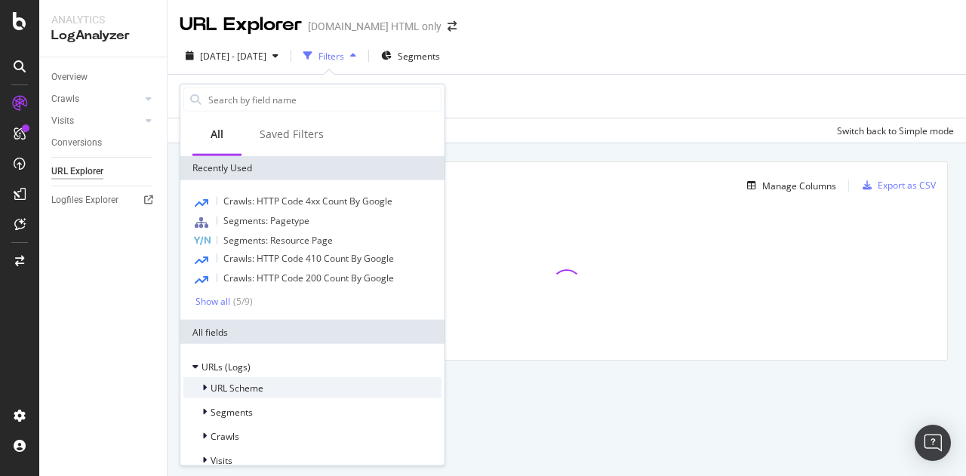
click at [241, 391] on span "URL Scheme" at bounding box center [237, 387] width 53 height 13
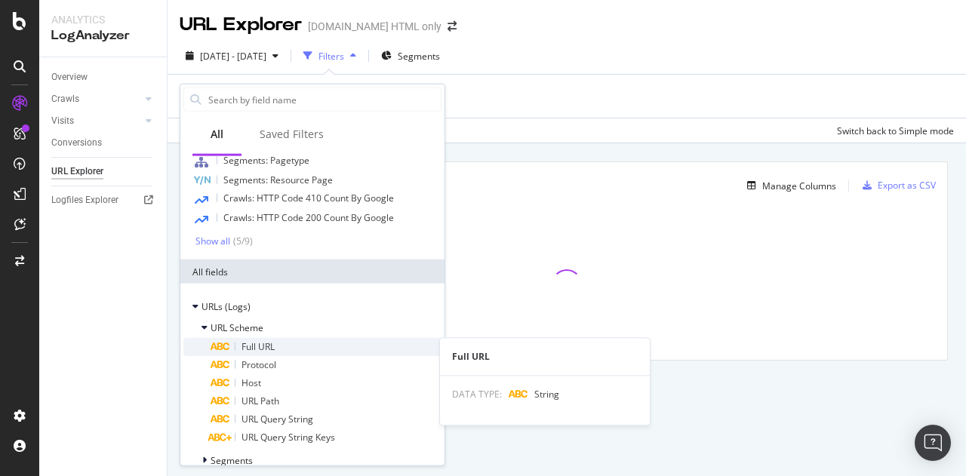
click at [268, 351] on span "Full URL" at bounding box center [257, 346] width 33 height 13
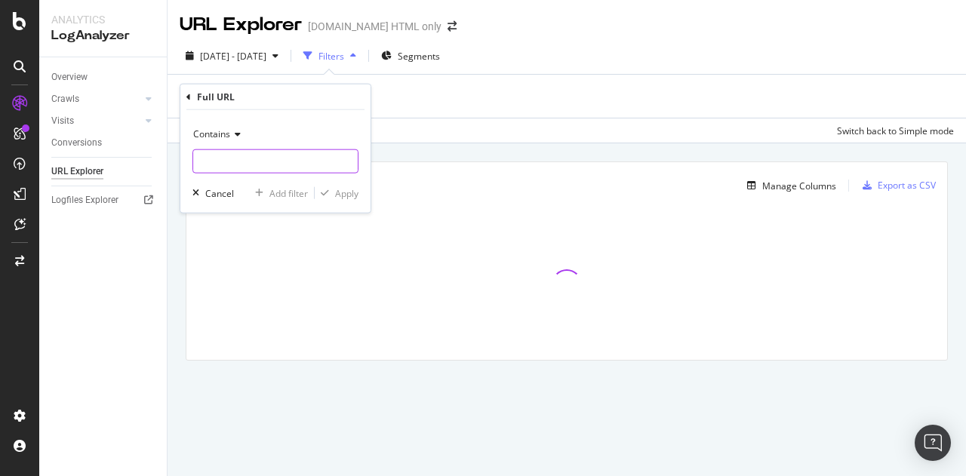
click at [248, 168] on input "text" at bounding box center [275, 161] width 165 height 24
paste input "SELECT * FROM establishments WHERE id = 891540 or name LIKE '%Aswad%Hospital%'"
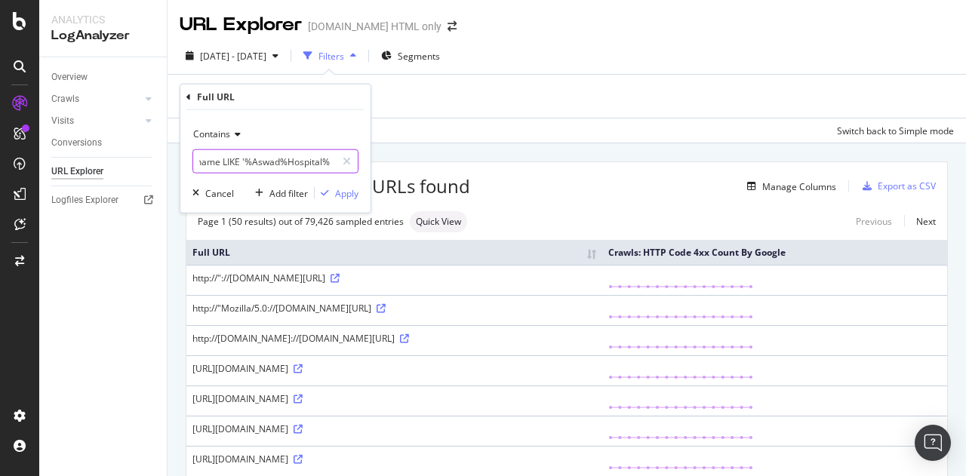
scroll to position [0, 0]
drag, startPoint x: 237, startPoint y: 163, endPoint x: 0, endPoint y: 152, distance: 237.2
click at [0, 152] on body "Analytics LogAnalyzer Overview Crawls Daily Distribution Segments Distribution …" at bounding box center [483, 238] width 966 height 476
type input "AswadHospital"
click at [224, 165] on input "AswadHospital" at bounding box center [264, 161] width 143 height 24
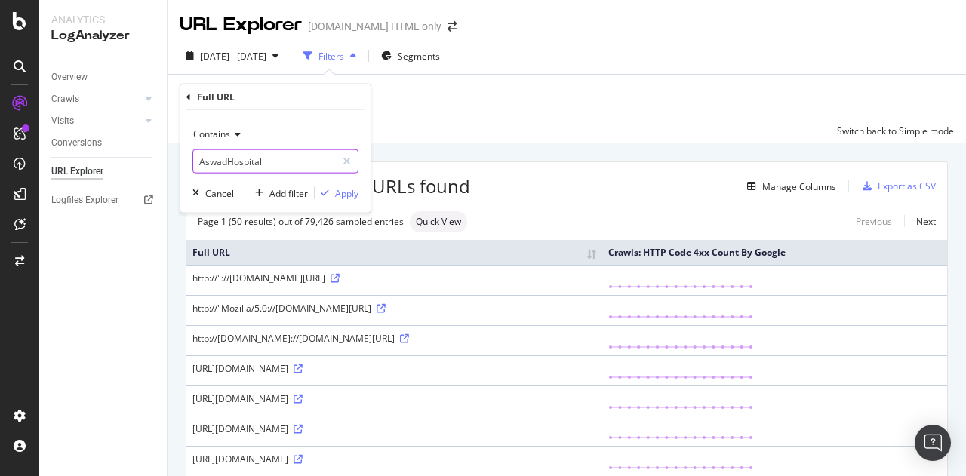
drag, startPoint x: 225, startPoint y: 163, endPoint x: 317, endPoint y: 161, distance: 92.1
click at [317, 161] on input "AswadHospital" at bounding box center [264, 161] width 143 height 24
type input "aswad"
click at [330, 189] on div "button" at bounding box center [325, 193] width 20 height 9
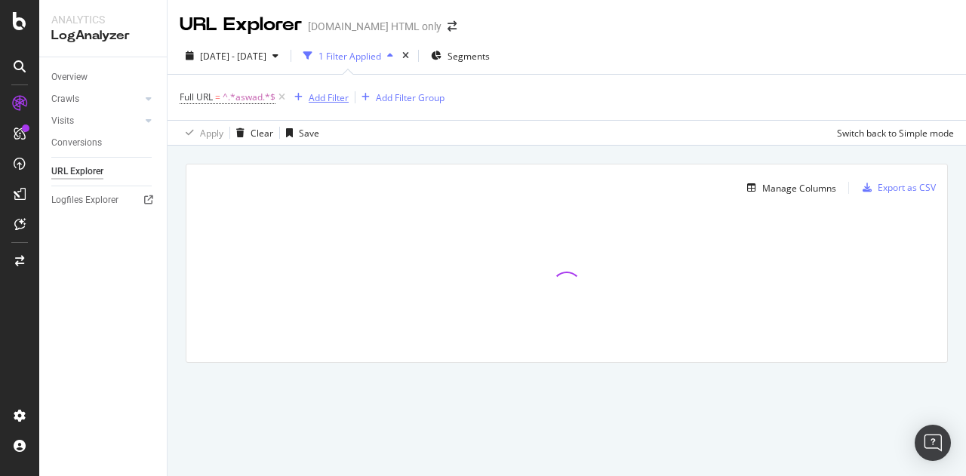
click at [331, 99] on div "Add Filter" at bounding box center [329, 97] width 40 height 13
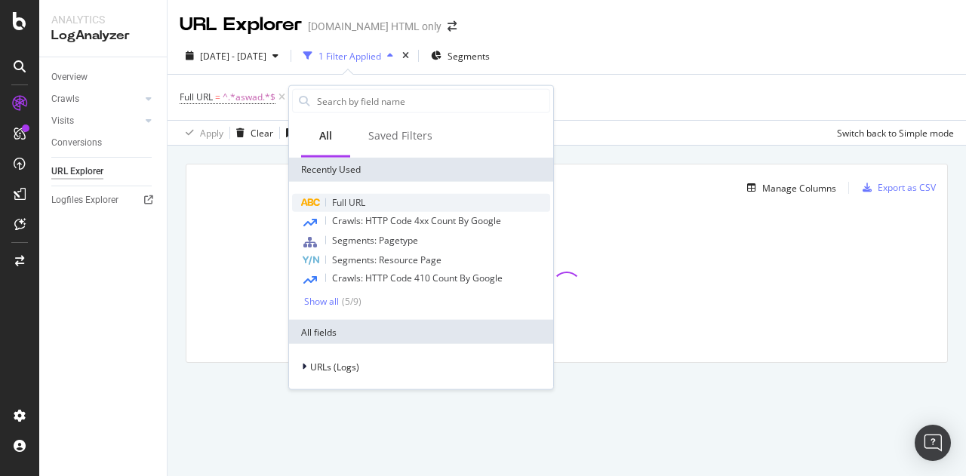
click at [358, 198] on span "Full URL" at bounding box center [348, 202] width 33 height 13
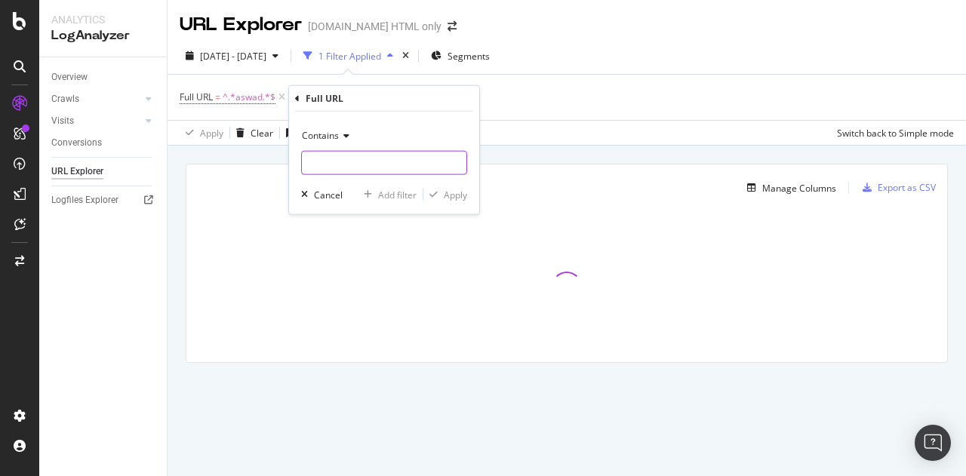
click at [340, 160] on input "text" at bounding box center [384, 163] width 165 height 24
paste input "Hospital"
click at [312, 168] on input "Hospital" at bounding box center [373, 163] width 143 height 24
type input "hospital"
click at [429, 190] on icon "button" at bounding box center [433, 194] width 8 height 9
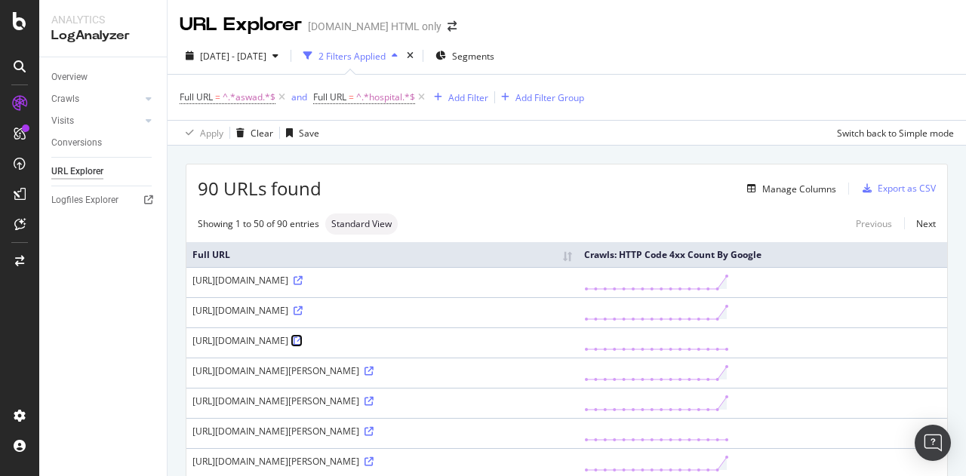
click at [303, 346] on icon at bounding box center [298, 341] width 9 height 9
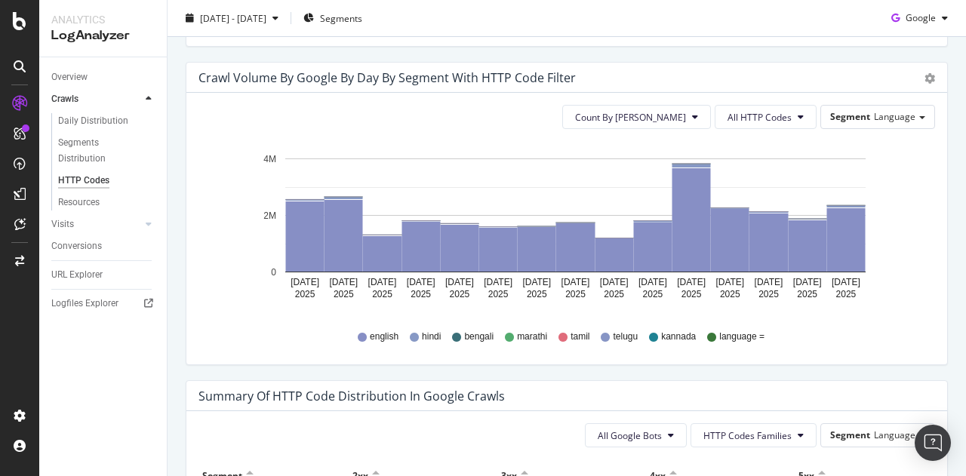
scroll to position [780, 0]
click at [772, 114] on span "All HTTP Codes" at bounding box center [759, 116] width 64 height 13
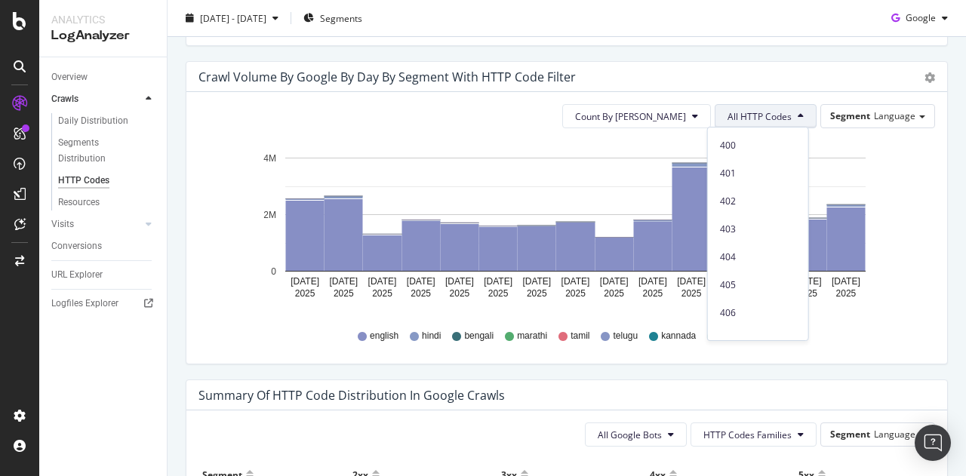
scroll to position [235, 0]
click at [747, 217] on span "4xx family" at bounding box center [758, 217] width 76 height 14
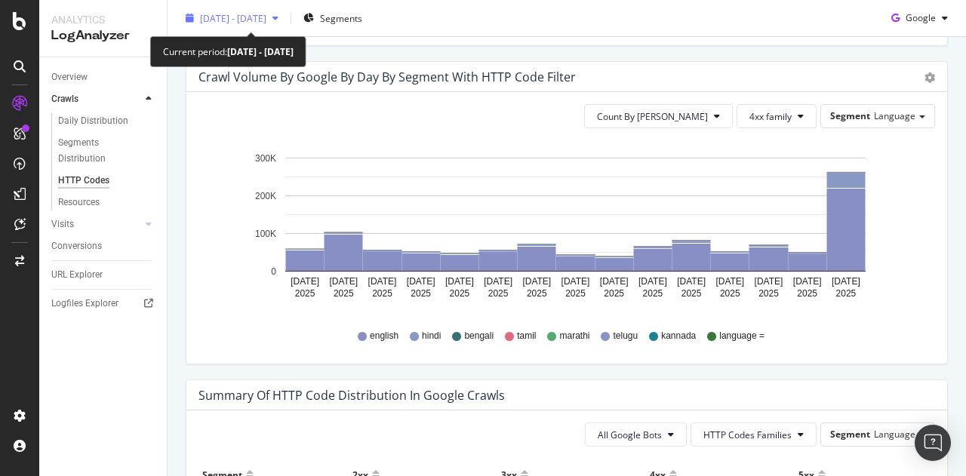
click at [266, 23] on span "[DATE] - [DATE]" at bounding box center [233, 17] width 66 height 13
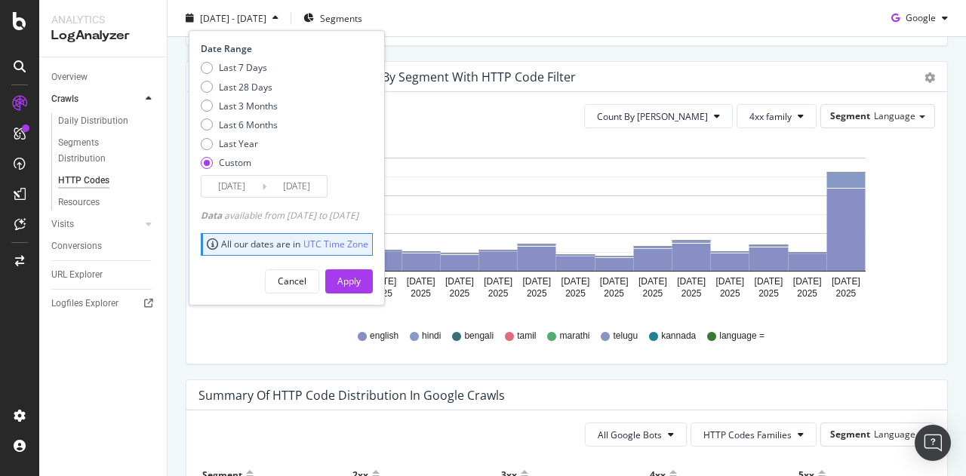
click at [288, 177] on input "[DATE]" at bounding box center [296, 186] width 60 height 21
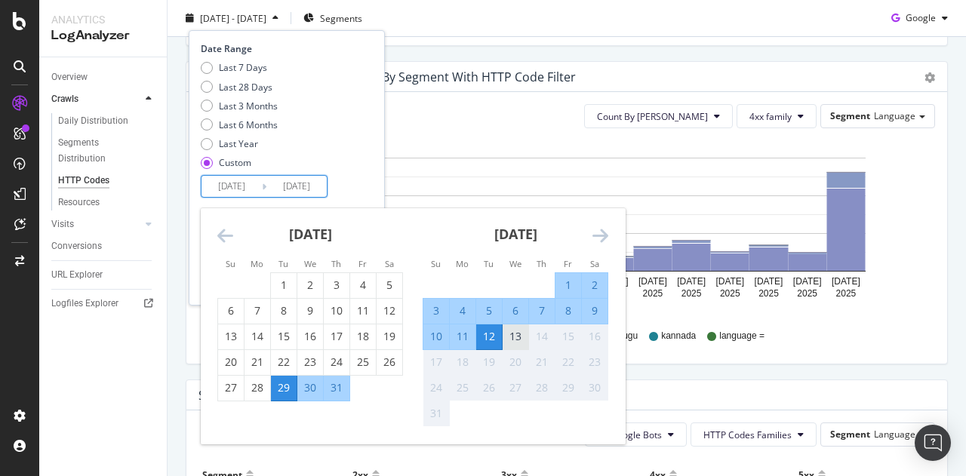
click at [518, 336] on div "13" at bounding box center [516, 336] width 26 height 15
type input "[DATE]"
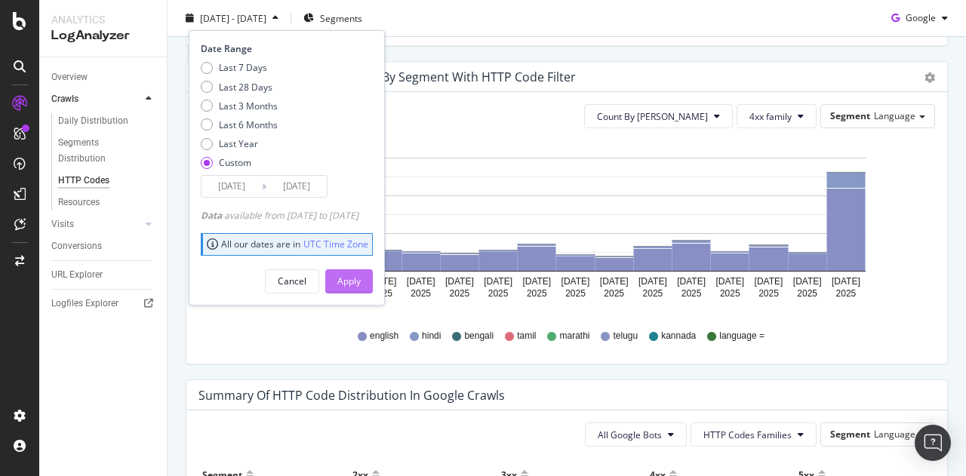
click at [361, 270] on div "Apply" at bounding box center [348, 280] width 23 height 23
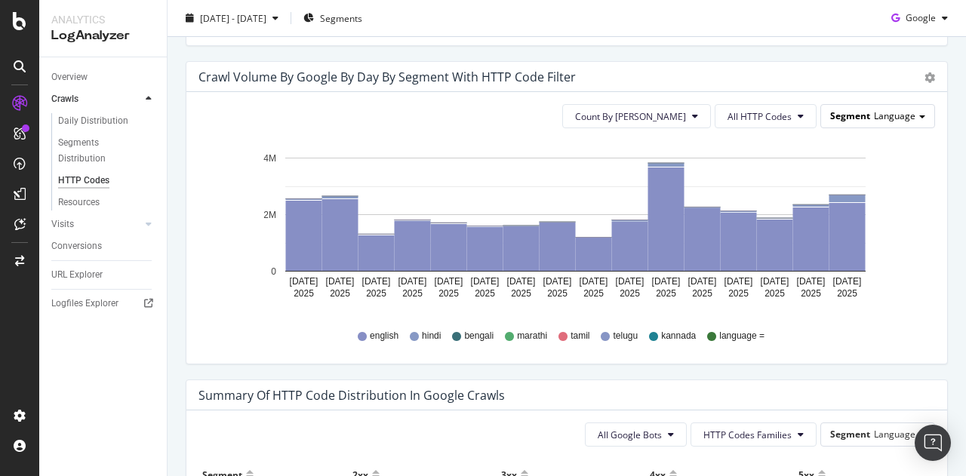
click at [851, 117] on span "Segment" at bounding box center [850, 115] width 40 height 13
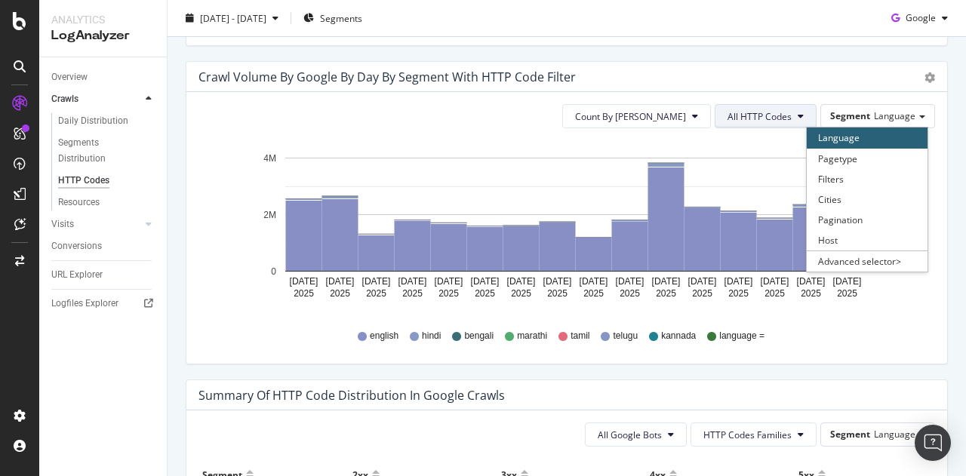
click at [774, 120] on span "All HTTP Codes" at bounding box center [759, 116] width 64 height 13
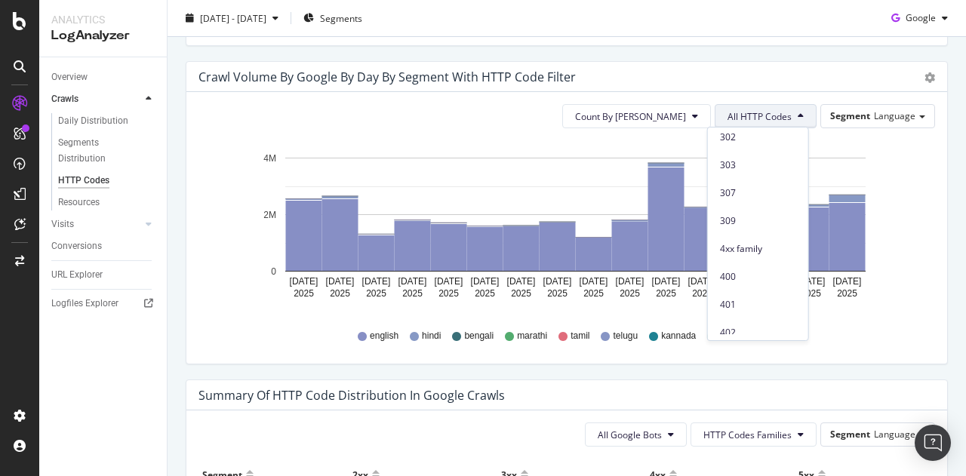
scroll to position [208, 0]
click at [755, 238] on span "4xx family" at bounding box center [758, 245] width 76 height 14
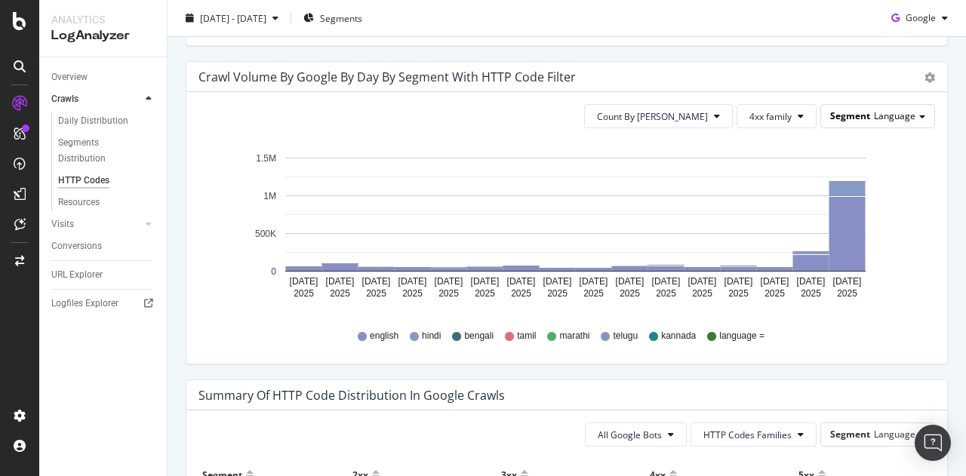
click at [878, 120] on div "Segment Language" at bounding box center [877, 116] width 113 height 22
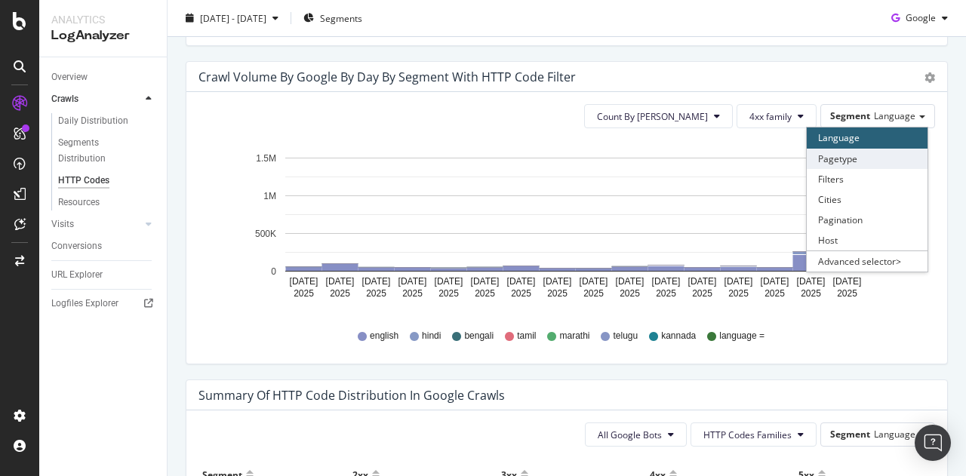
click at [836, 153] on div "Pagetype" at bounding box center [867, 159] width 121 height 20
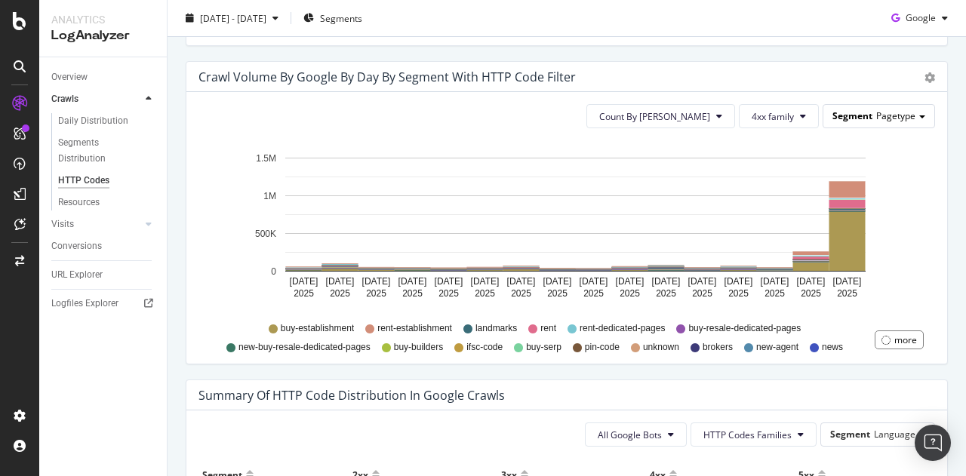
click at [862, 123] on div "Segment Pagetype" at bounding box center [878, 116] width 111 height 22
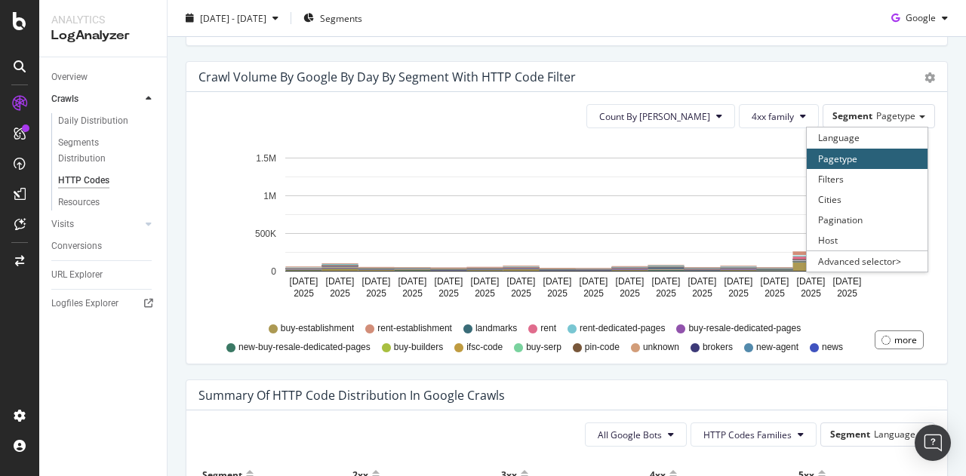
click at [947, 247] on div "Crawl Volume by google by Day by Segment with HTTP Code Filter Timeline (by Val…" at bounding box center [566, 220] width 785 height 318
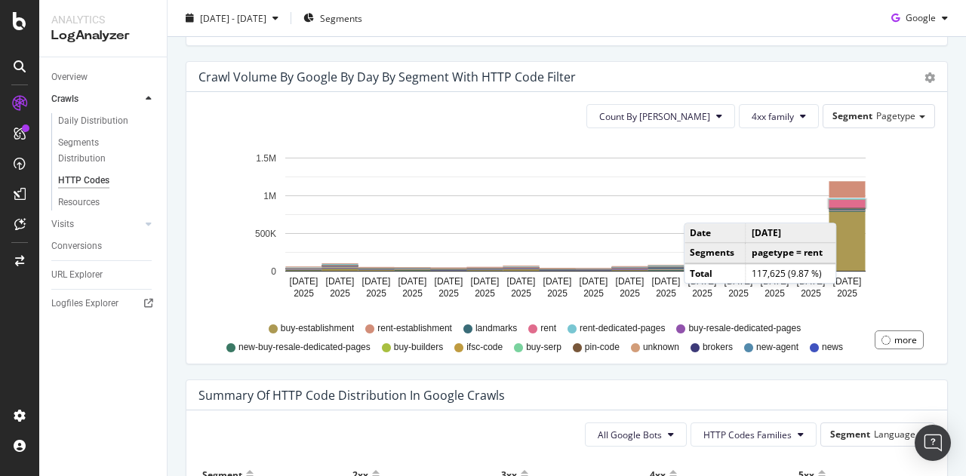
click at [840, 206] on rect "A chart." at bounding box center [847, 204] width 37 height 8
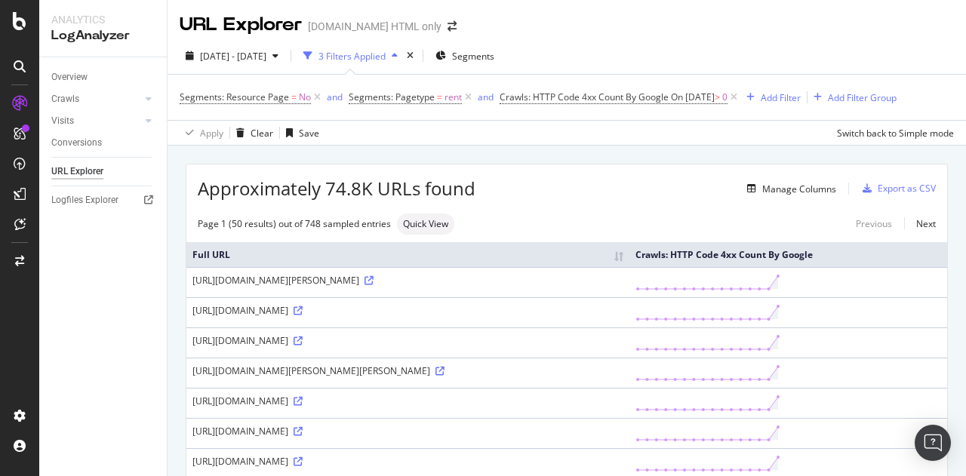
drag, startPoint x: 328, startPoint y: 330, endPoint x: 598, endPoint y: 333, distance: 269.4
click at [598, 317] on div "[URL][DOMAIN_NAME]" at bounding box center [407, 310] width 431 height 13
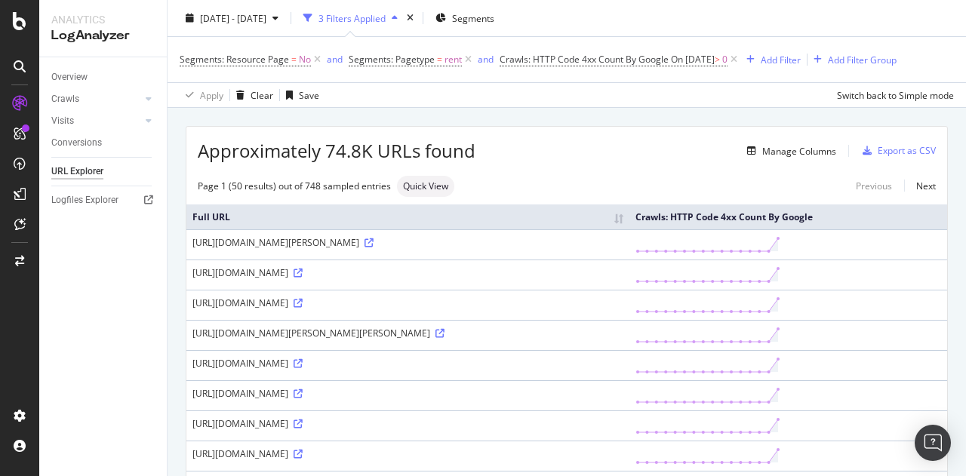
scroll to position [40, 0]
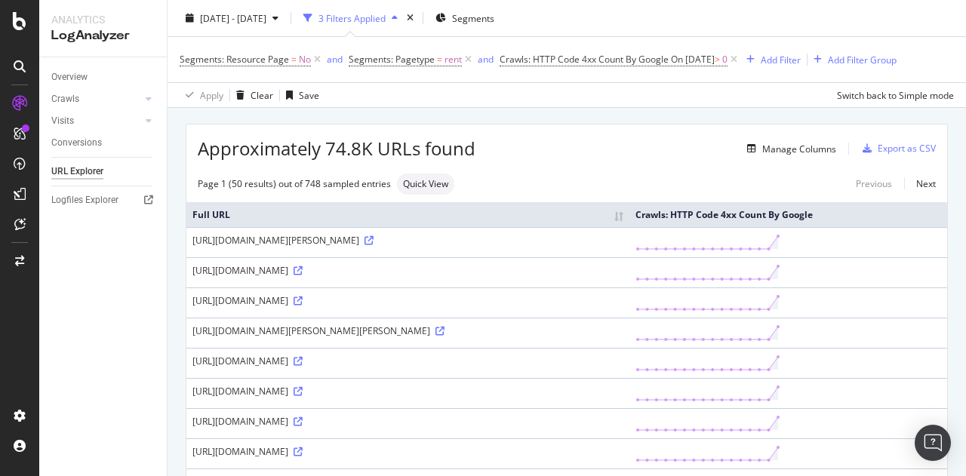
drag, startPoint x: 293, startPoint y: 252, endPoint x: 626, endPoint y: 254, distance: 333.6
click at [623, 247] on div "https://housing.com/hi/rent/1bhk-independent-house-villa-in-aswad-hospital-raji…" at bounding box center [407, 240] width 431 height 13
drag, startPoint x: 318, startPoint y: 253, endPoint x: 523, endPoint y: 252, distance: 205.3
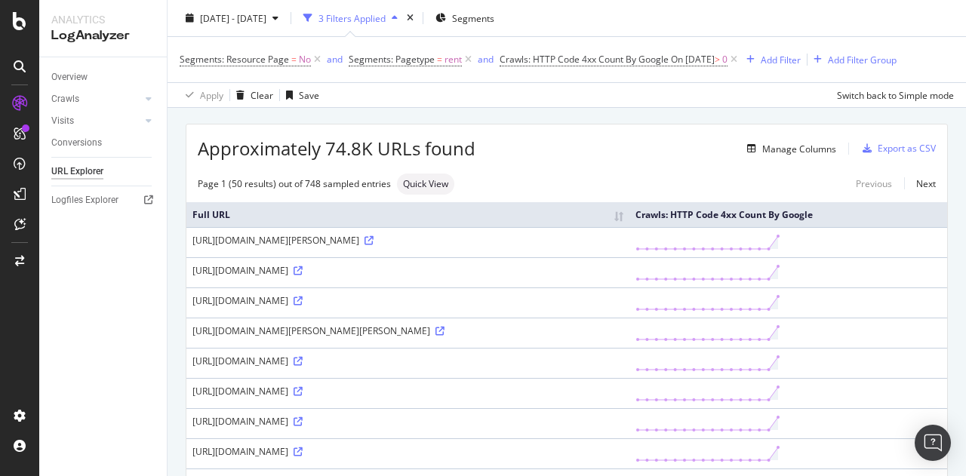
click at [523, 247] on div "https://housing.com/hi/rent/1bhk-independent-house-villa-in-aswad-hospital-raji…" at bounding box center [407, 240] width 431 height 13
click at [365, 245] on icon at bounding box center [369, 240] width 9 height 9
click at [503, 128] on div "Approximately 74.8K URLs found Manage Columns Export as CSV" at bounding box center [566, 143] width 761 height 37
drag, startPoint x: 187, startPoint y: 252, endPoint x: 734, endPoint y: 245, distance: 546.4
click at [629, 245] on td "https://housing.com/hi/rent/1bhk-independent-house-villa-in-aswad-hospital-raji…" at bounding box center [407, 242] width 443 height 30
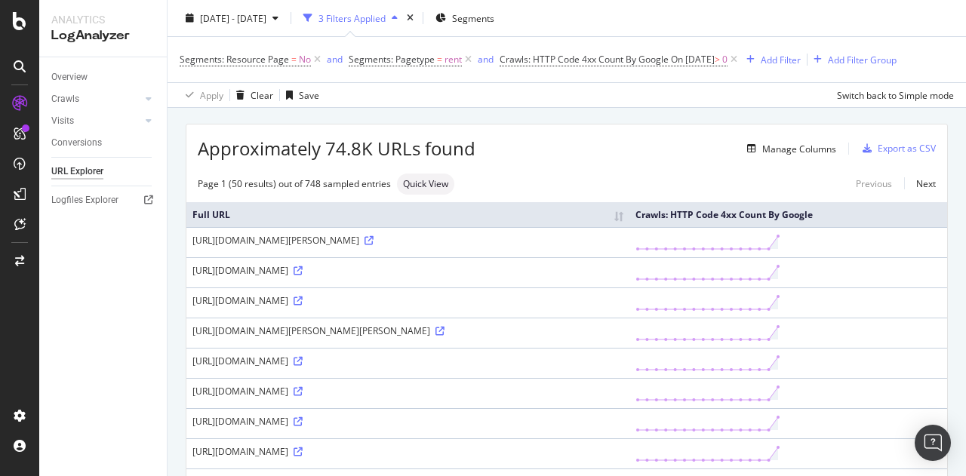
copy div "https://housing.com/hi/rent/1bhk-independent-house-villa-in-aswad-hospital-raji…"
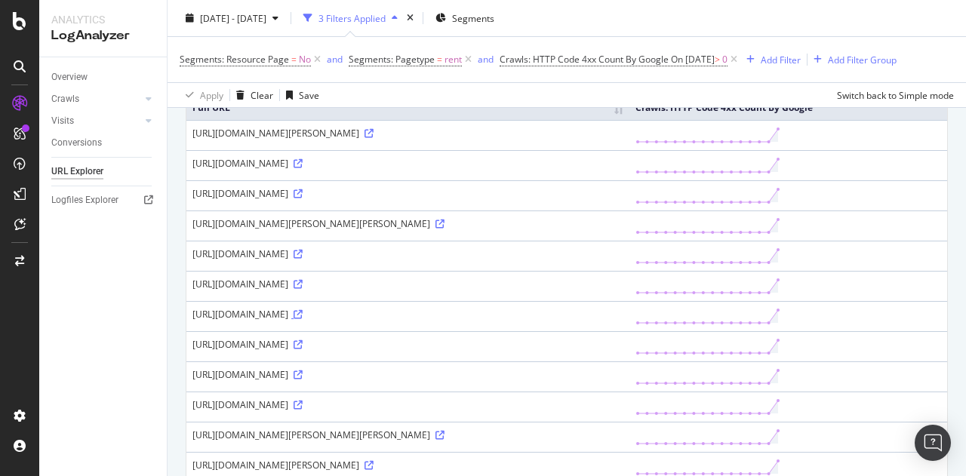
scroll to position [63, 0]
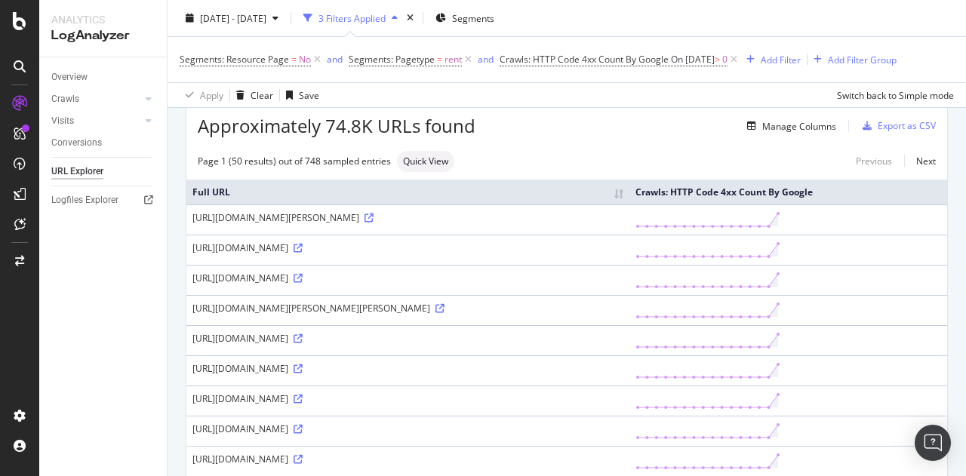
drag, startPoint x: 734, startPoint y: 230, endPoint x: 192, endPoint y: 231, distance: 542.6
click at [192, 231] on td "[URL][DOMAIN_NAME][PERSON_NAME]" at bounding box center [407, 220] width 443 height 30
copy div "[URL][DOMAIN_NAME][PERSON_NAME]"
click at [303, 253] on icon at bounding box center [298, 248] width 9 height 9
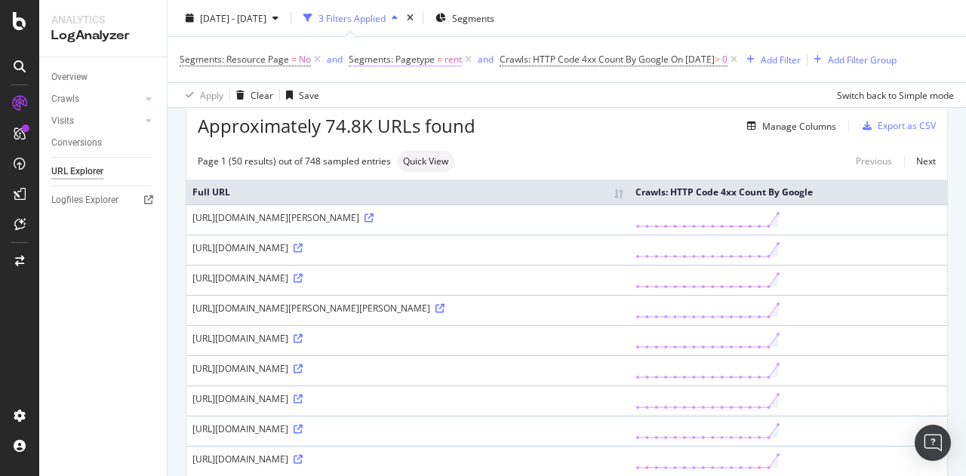
click at [446, 63] on span "rent" at bounding box center [452, 59] width 17 height 21
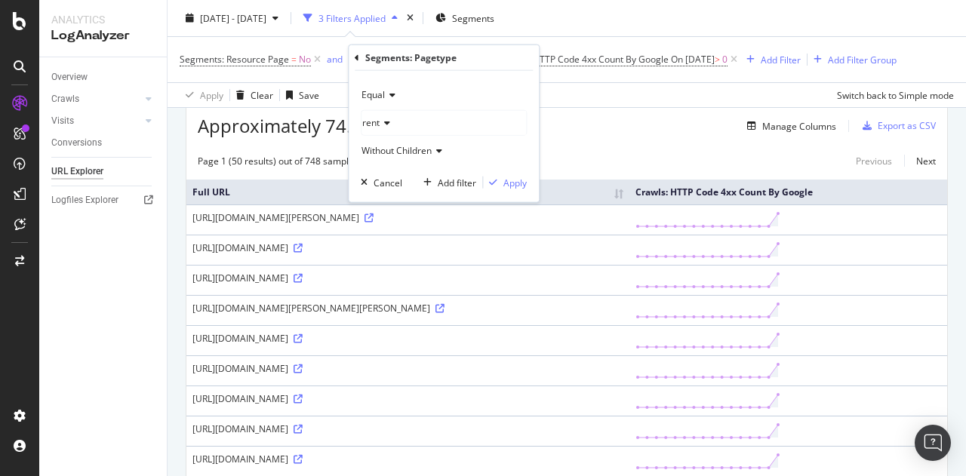
click at [381, 127] on icon at bounding box center [385, 122] width 11 height 9
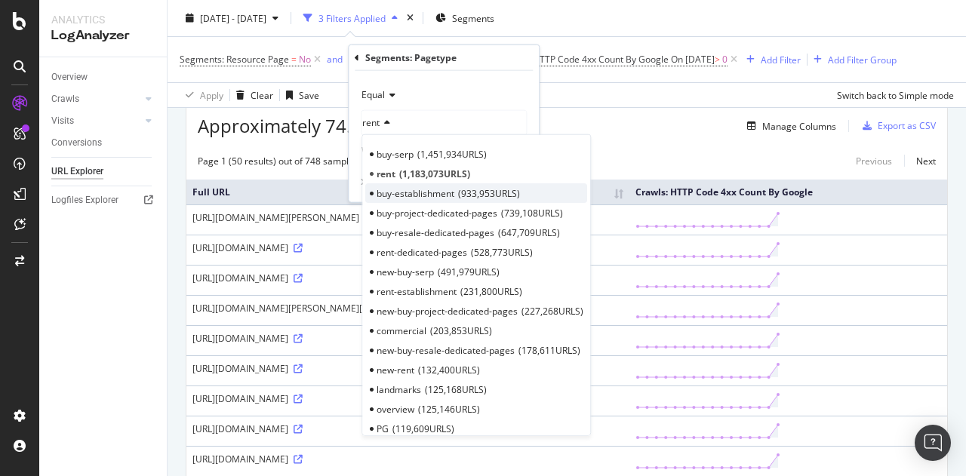
click at [392, 185] on div "buy-establishment 933,953 URLS" at bounding box center [476, 193] width 222 height 20
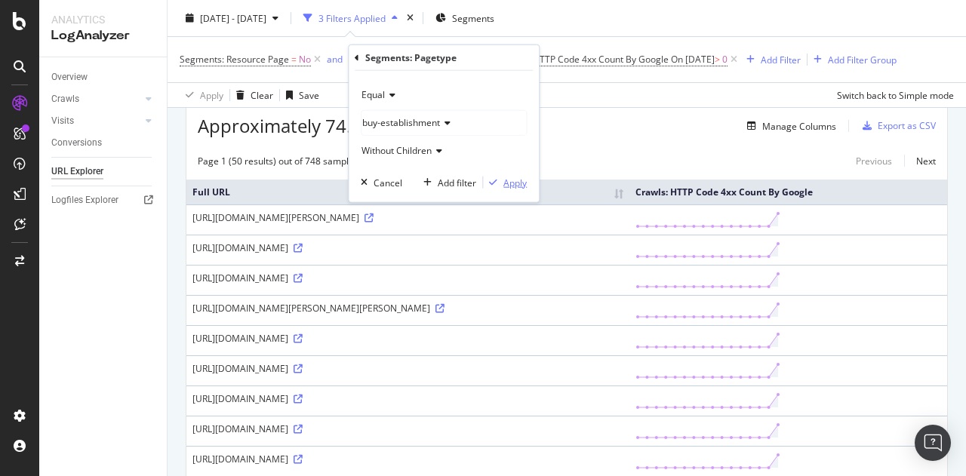
click at [497, 188] on div "Apply" at bounding box center [505, 183] width 44 height 14
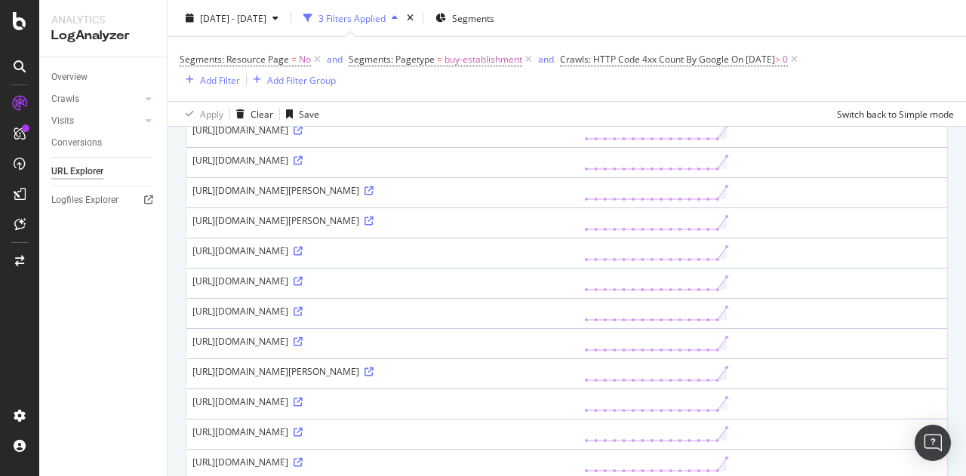
scroll to position [627, 0]
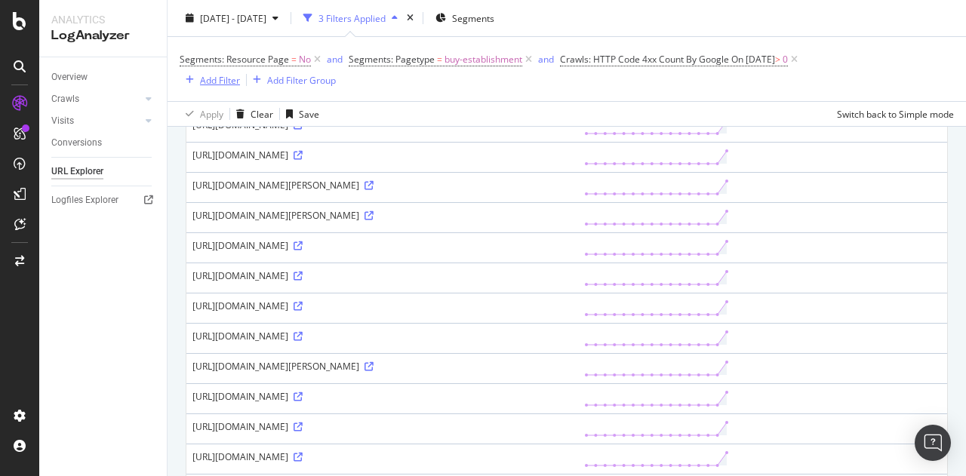
click at [217, 72] on div "Add Filter" at bounding box center [210, 80] width 60 height 17
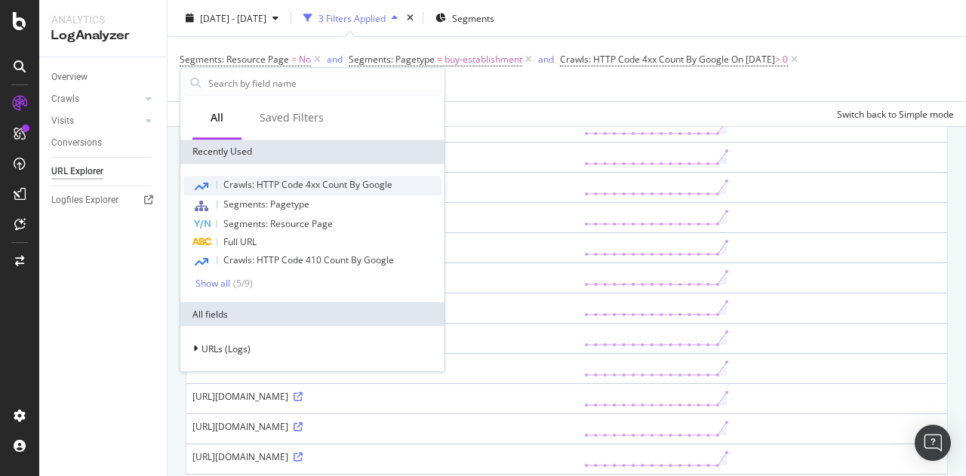
click at [246, 179] on span "Crawls: HTTP Code 4xx Count By Google" at bounding box center [307, 184] width 169 height 13
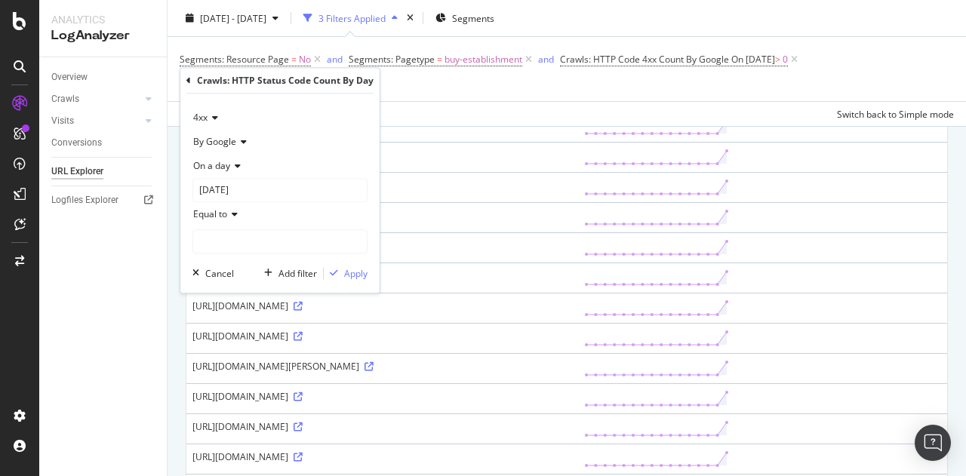
click at [217, 115] on icon at bounding box center [213, 117] width 11 height 9
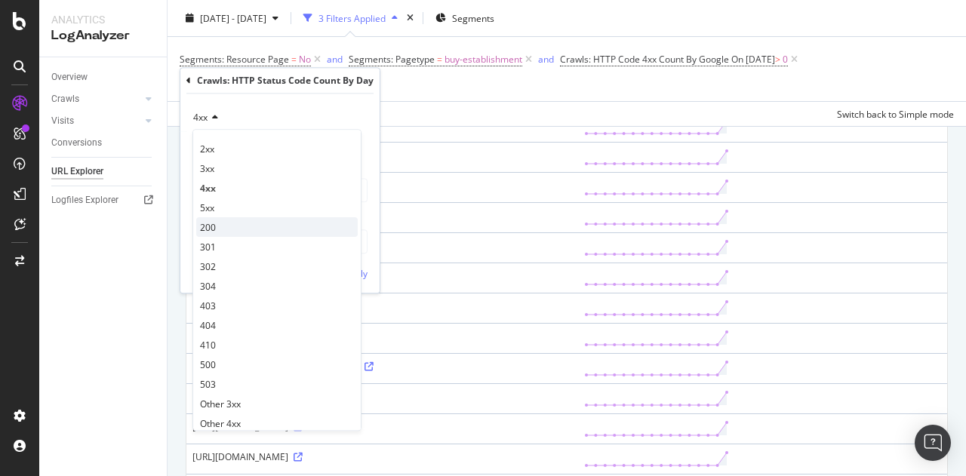
click at [223, 224] on div "200" at bounding box center [276, 227] width 161 height 20
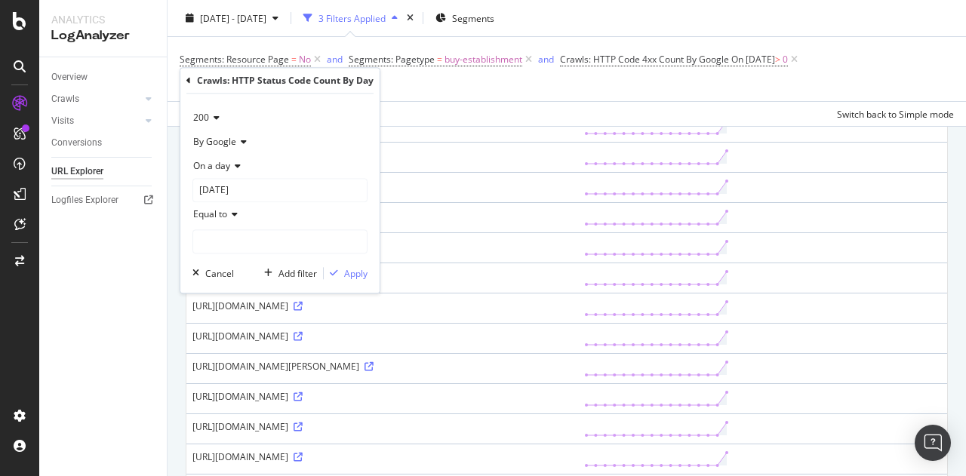
click at [232, 171] on div "On a day" at bounding box center [279, 166] width 175 height 24
click at [226, 226] on div "Any day of the period" at bounding box center [276, 236] width 161 height 20
click at [221, 192] on span "Equal to" at bounding box center [210, 189] width 34 height 13
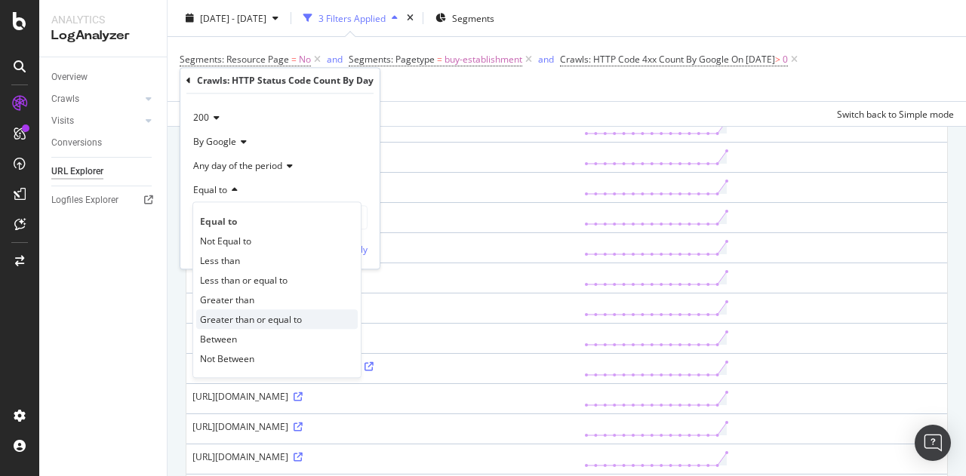
click at [236, 313] on span "Greater than or equal to" at bounding box center [251, 319] width 102 height 13
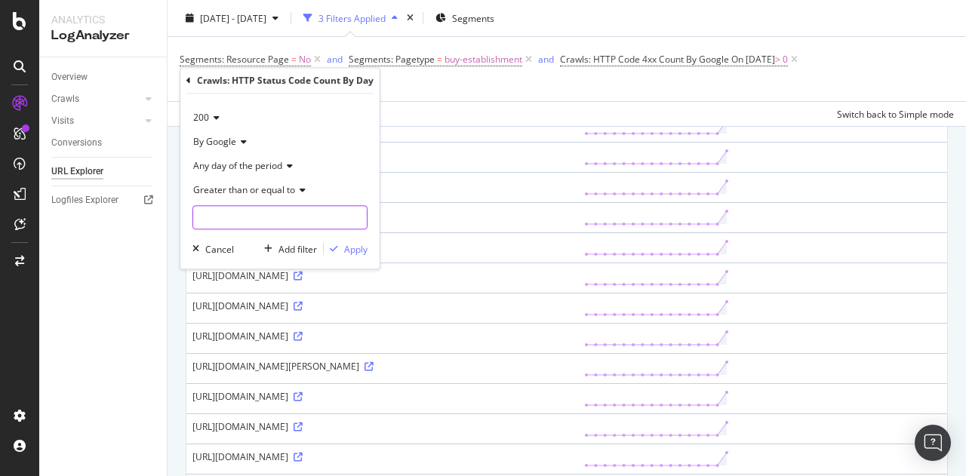
click at [215, 219] on input "number" at bounding box center [279, 217] width 175 height 24
type input "1"
click at [226, 189] on span "Greater than or equal to" at bounding box center [244, 189] width 102 height 13
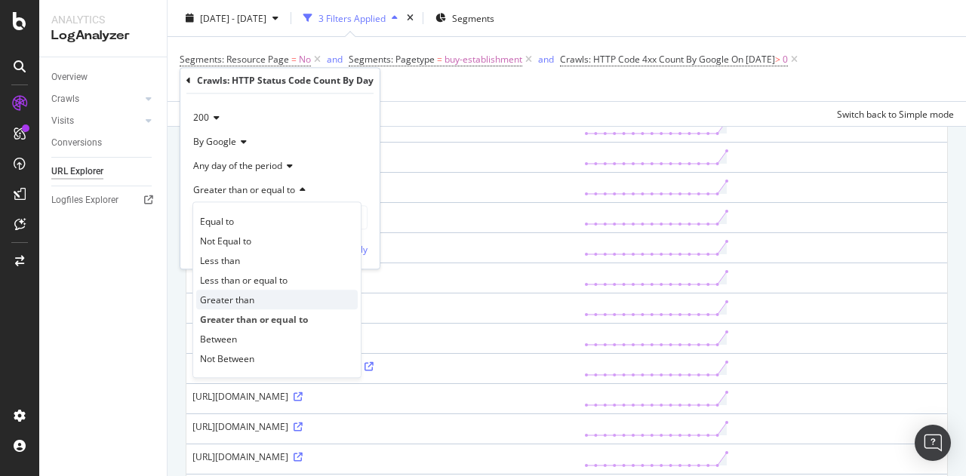
click at [226, 300] on span "Greater than" at bounding box center [227, 300] width 54 height 13
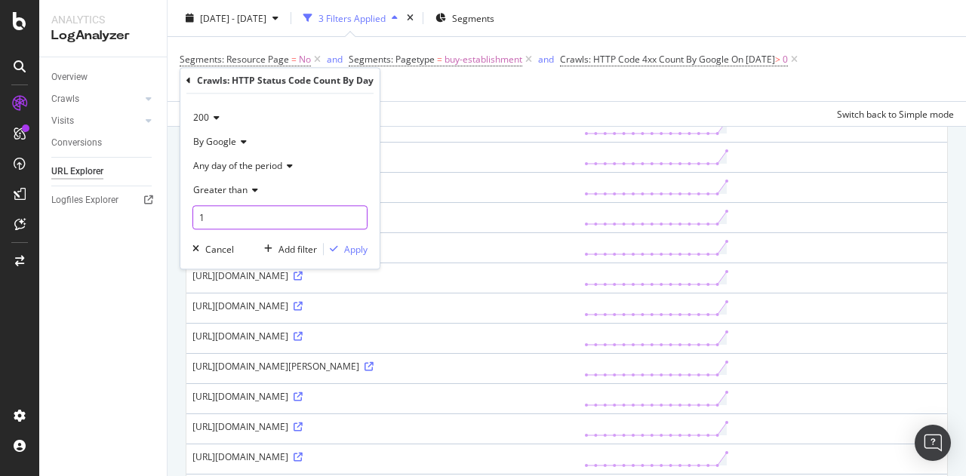
click at [211, 223] on input "1" at bounding box center [279, 217] width 175 height 24
type input "0"
click at [343, 254] on div "Apply" at bounding box center [346, 249] width 44 height 14
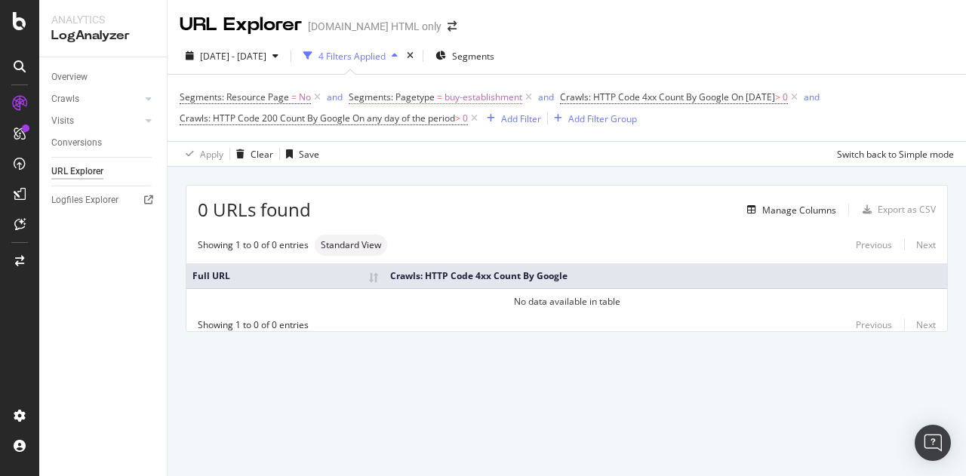
click at [454, 95] on span "buy-establishment" at bounding box center [483, 97] width 78 height 21
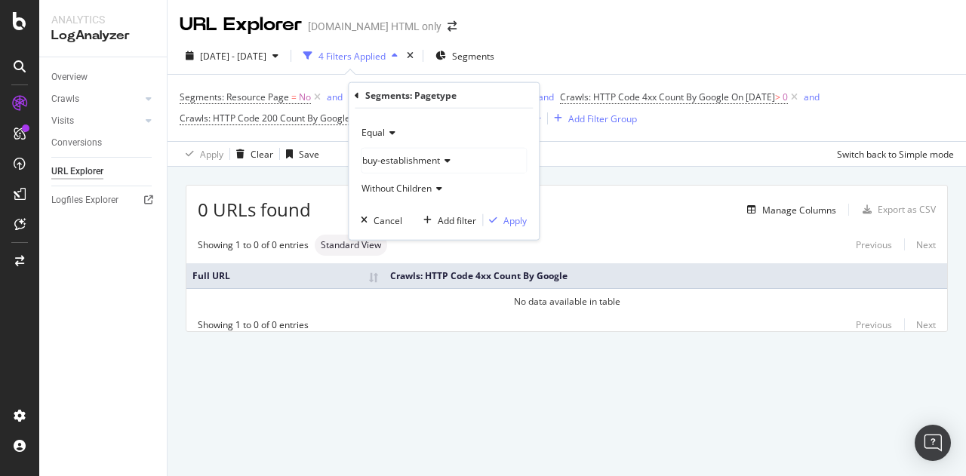
click at [408, 158] on span "buy-establishment" at bounding box center [401, 160] width 78 height 13
click at [392, 136] on icon at bounding box center [390, 132] width 11 height 9
click at [394, 131] on icon at bounding box center [390, 132] width 11 height 9
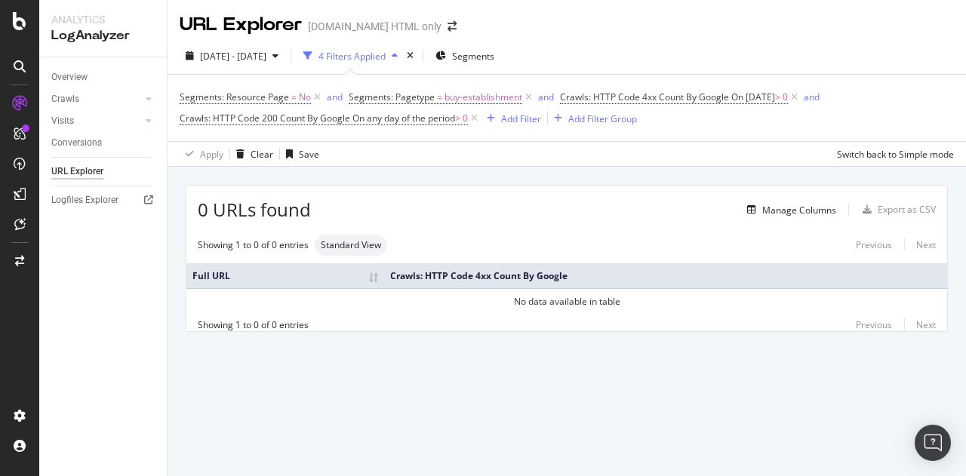
click at [545, 38] on div "2025 Jul. 29th - Aug. 13th 4 Filters Applied Segments Segments: Resource Page =…" at bounding box center [567, 102] width 798 height 129
click at [528, 101] on icon at bounding box center [528, 97] width 13 height 15
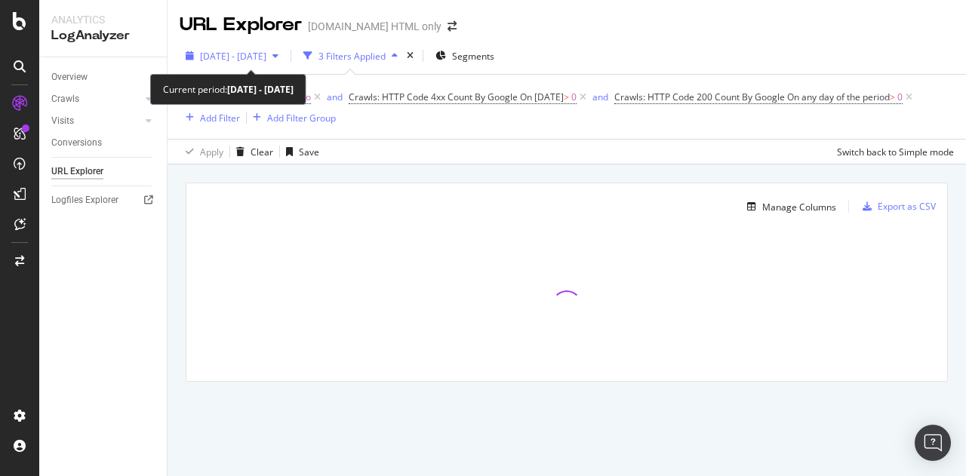
click at [260, 58] on span "2025 Jul. 29th - Aug. 13th" at bounding box center [233, 56] width 66 height 13
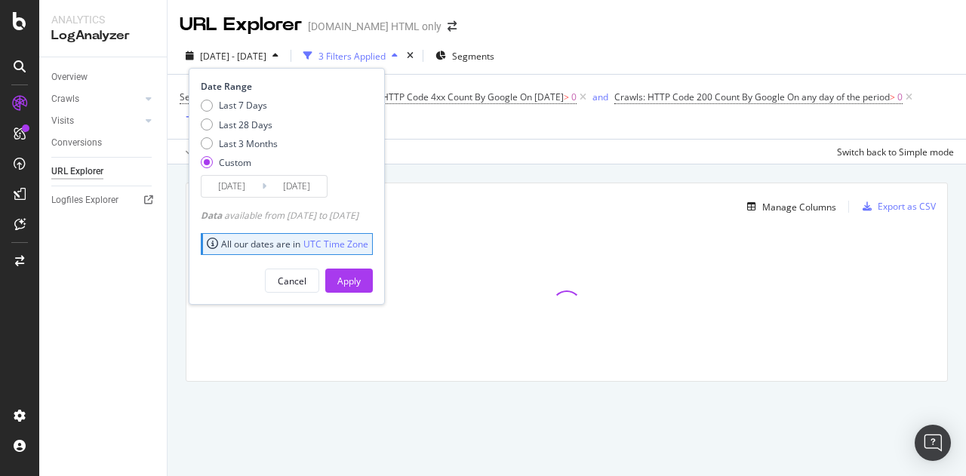
click at [231, 187] on input "2025/07/29" at bounding box center [231, 186] width 60 height 21
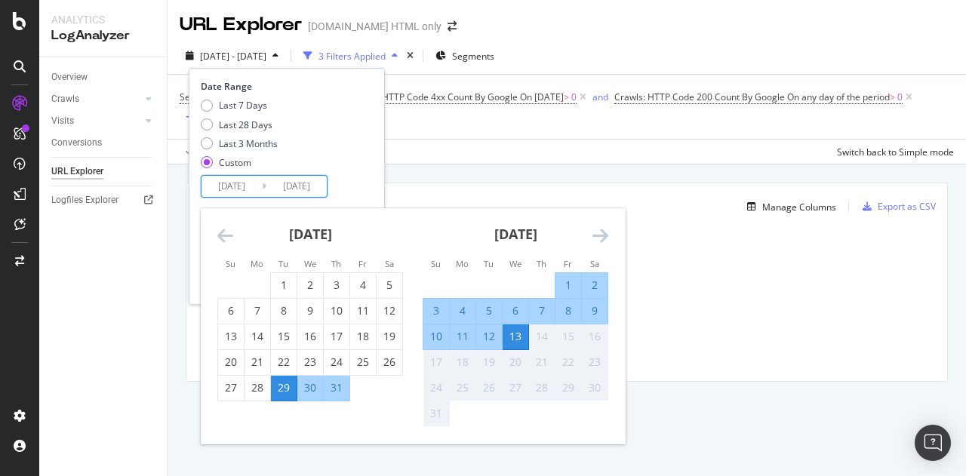
click at [227, 235] on icon "Move backward to switch to the previous month." at bounding box center [225, 235] width 16 height 18
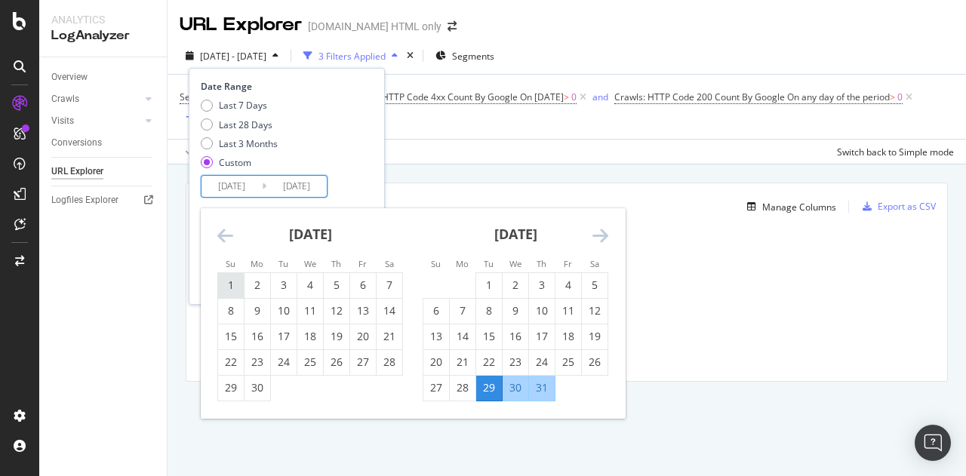
click at [235, 277] on div "1" at bounding box center [231, 285] width 26 height 25
type input "2025/06/01"
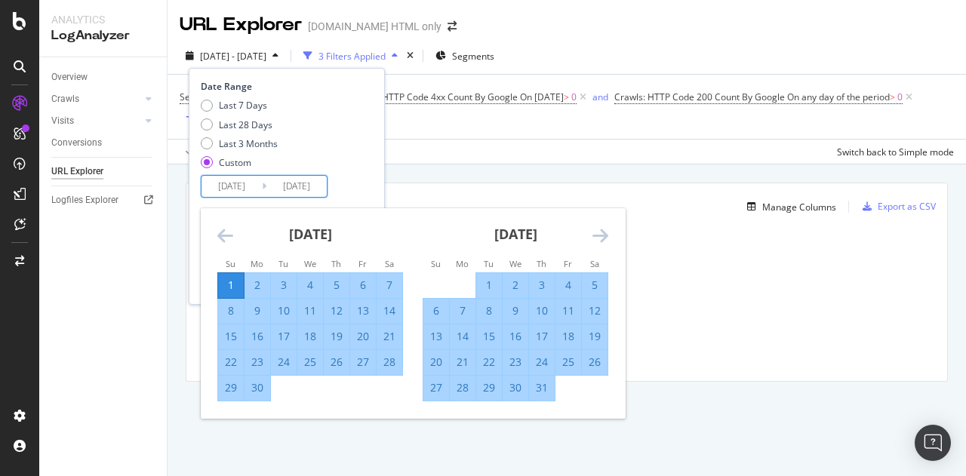
click at [352, 154] on div "Last 7 Days Last 28 Days Last 3 Months Custom" at bounding box center [285, 137] width 168 height 76
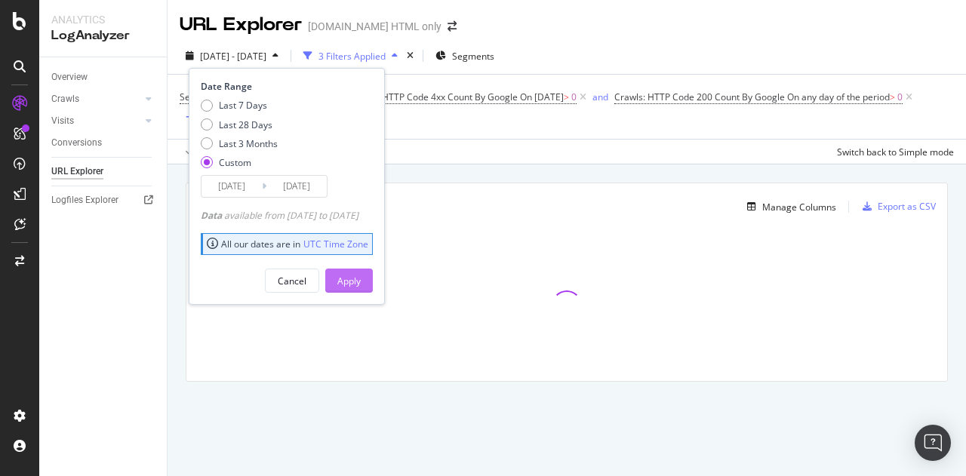
click at [361, 269] on div "Apply" at bounding box center [348, 280] width 23 height 23
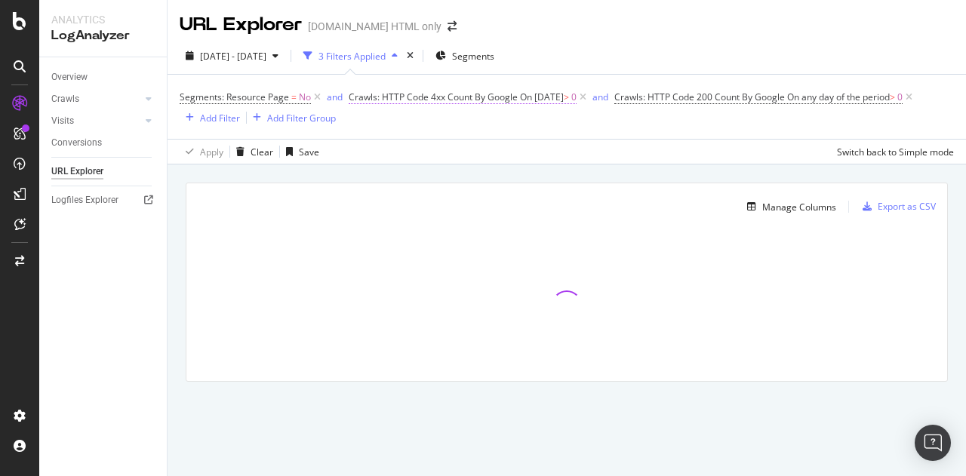
click at [564, 93] on span "On 2025-06-16" at bounding box center [542, 97] width 44 height 13
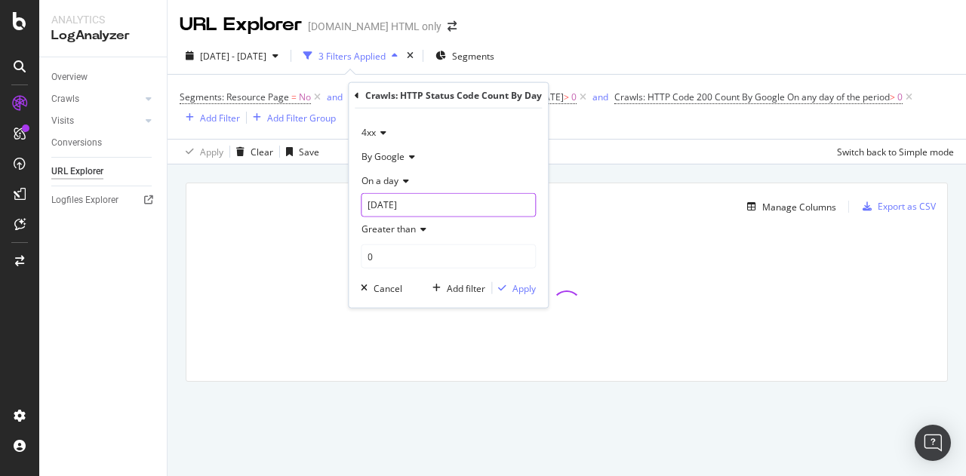
click at [423, 204] on input "2025-06-16" at bounding box center [448, 205] width 175 height 24
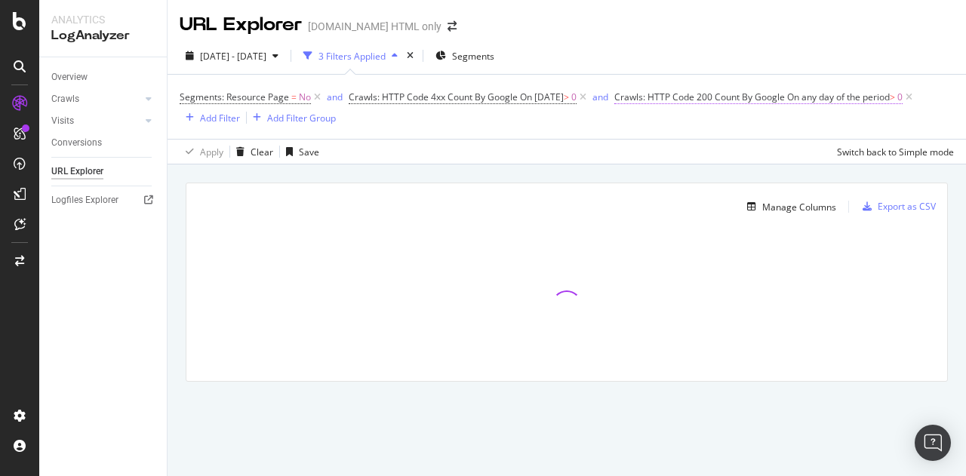
click at [687, 96] on span "Crawls: HTTP Code 200 Count By Google" at bounding box center [699, 97] width 171 height 13
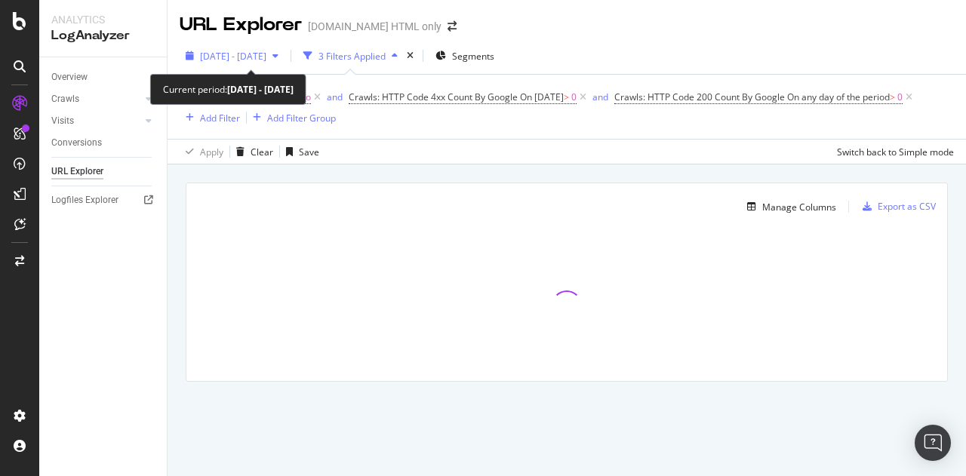
click at [266, 52] on span "2025 Jul. 29th - Aug. 13th" at bounding box center [233, 56] width 66 height 13
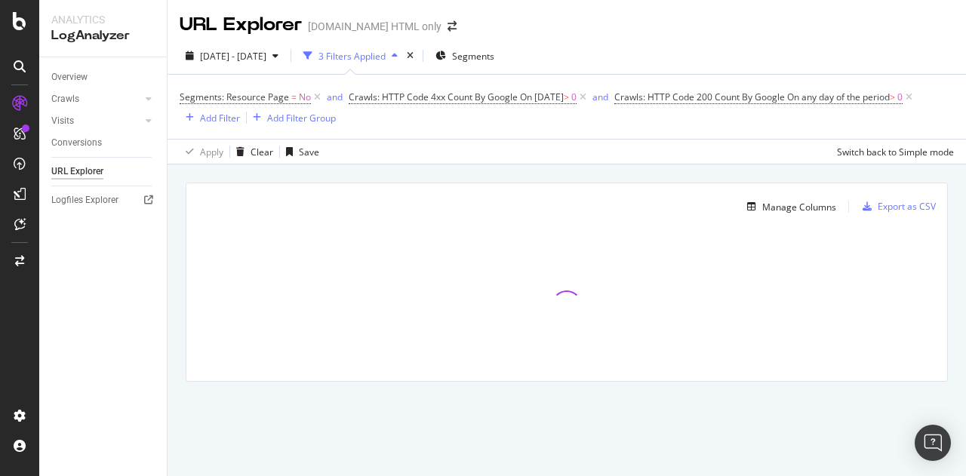
click at [649, 62] on div "2025 Jul. 29th - Aug. 13th 3 Filters Applied Segments" at bounding box center [567, 59] width 798 height 30
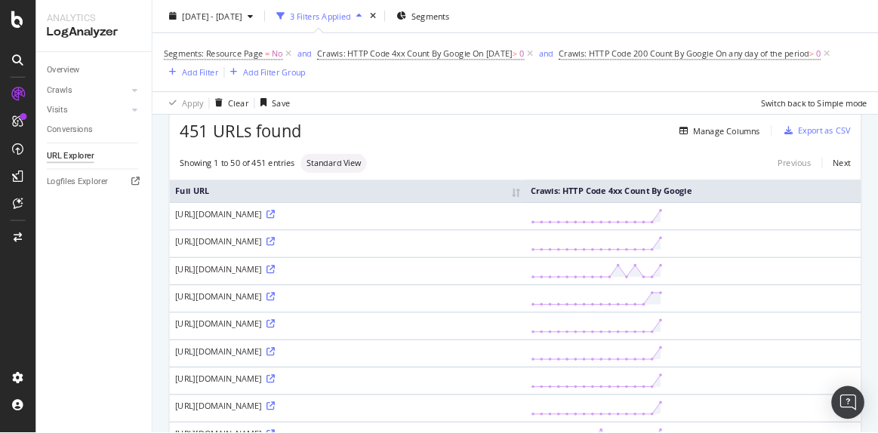
scroll to position [64, 0]
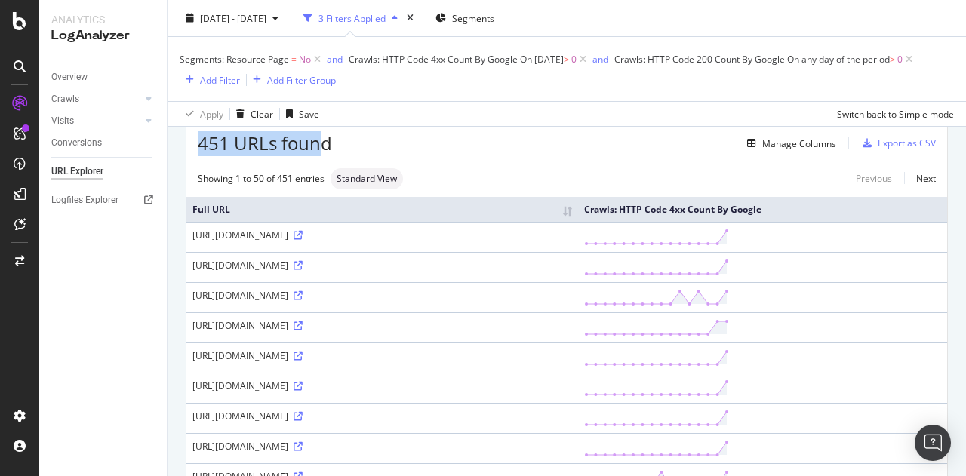
drag, startPoint x: 198, startPoint y: 141, endPoint x: 325, endPoint y: 152, distance: 127.3
click at [325, 152] on span "451 URLs found" at bounding box center [265, 144] width 134 height 26
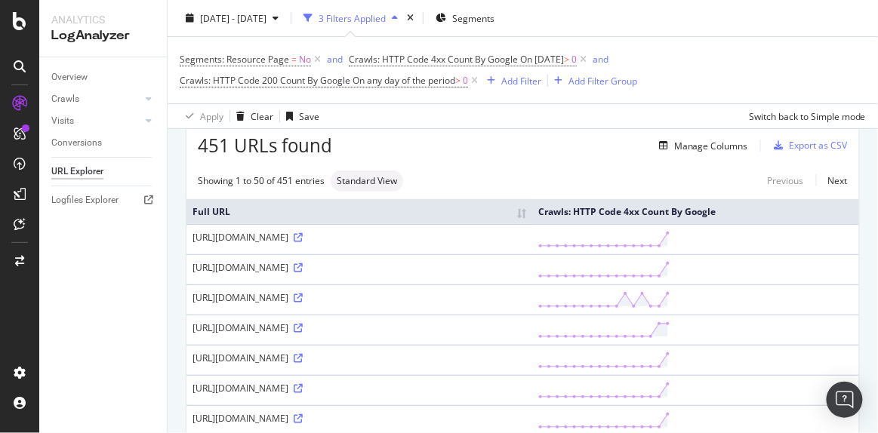
click at [392, 127] on div "Apply Clear Save Switch back to Simple mode" at bounding box center [523, 115] width 710 height 25
drag, startPoint x: 189, startPoint y: 232, endPoint x: 455, endPoint y: 237, distance: 265.7
click at [455, 237] on td "https://housing.com/brokers/top/andul-P2zdm44xzmey63yzq" at bounding box center [359, 239] width 346 height 30
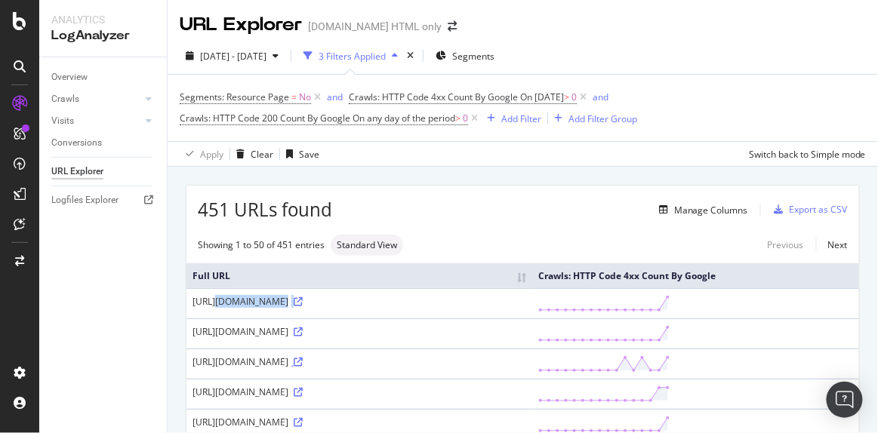
scroll to position [48, 0]
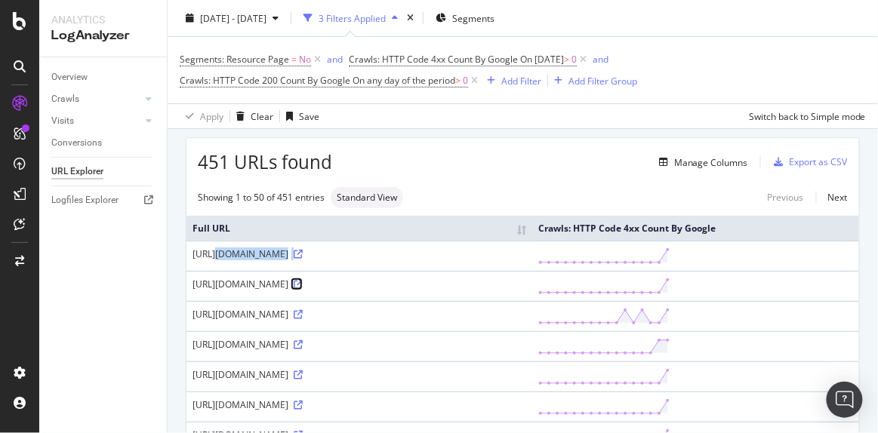
click at [303, 280] on icon at bounding box center [298, 284] width 9 height 9
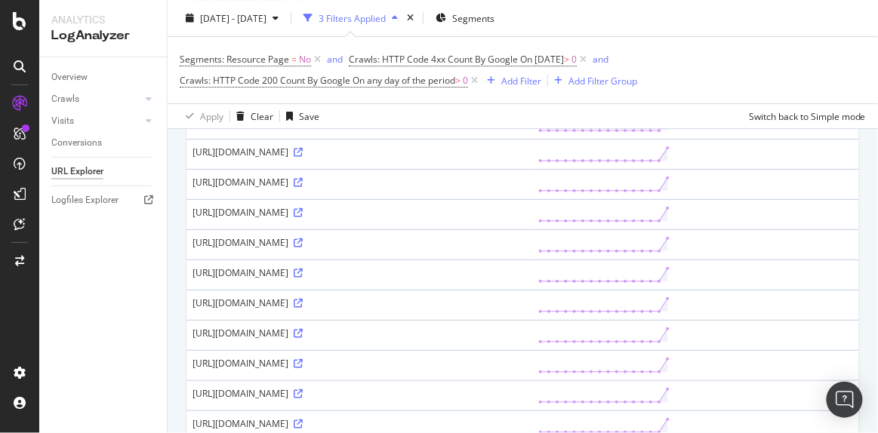
scroll to position [1207, 0]
click at [303, 328] on icon at bounding box center [298, 332] width 9 height 9
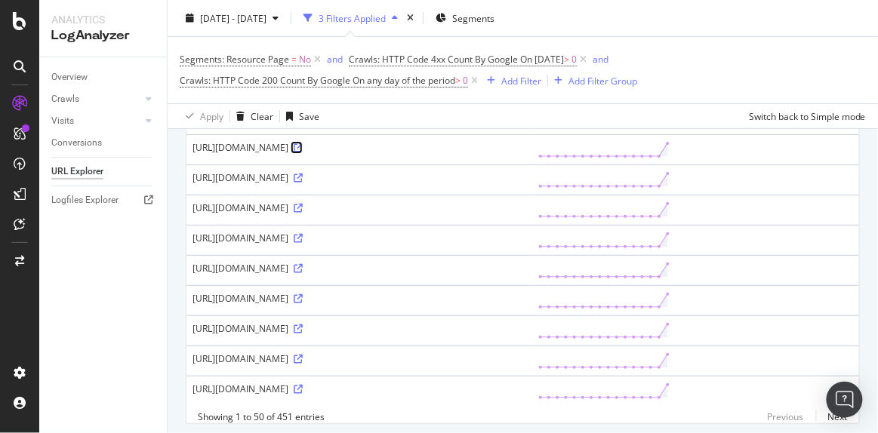
scroll to position [1428, 0]
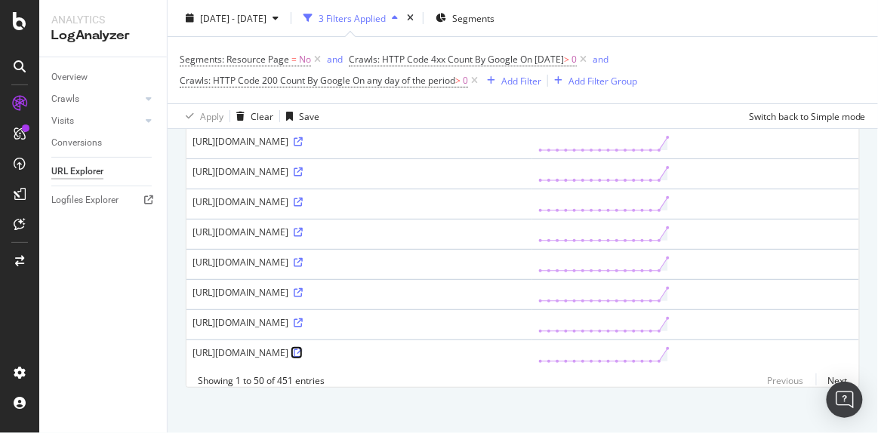
click at [303, 349] on icon at bounding box center [298, 353] width 9 height 9
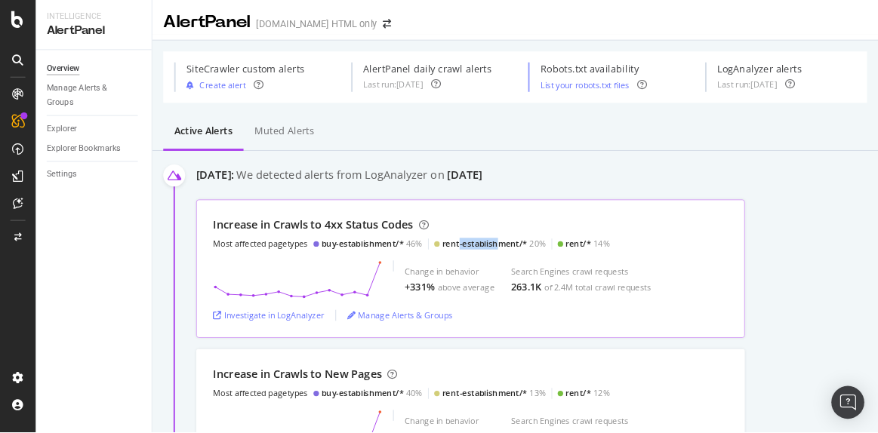
scroll to position [136, 0]
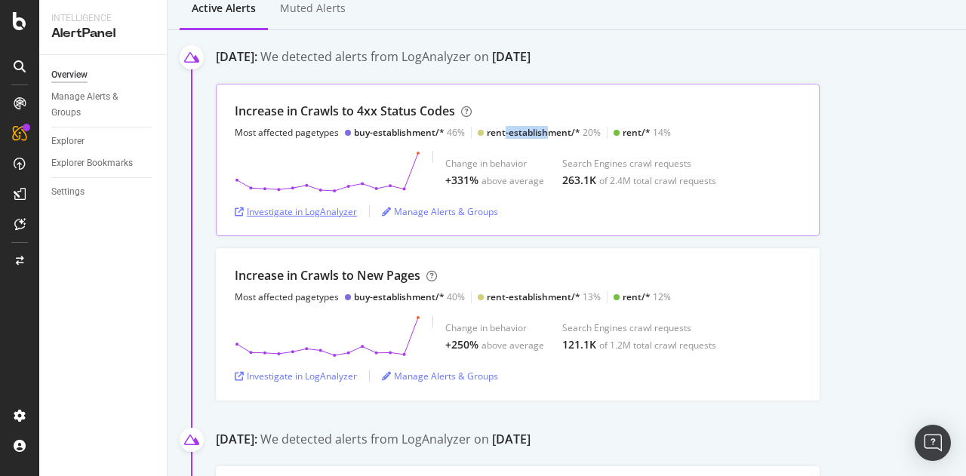
click at [336, 214] on div "Investigate in LogAnalyzer" at bounding box center [296, 211] width 122 height 13
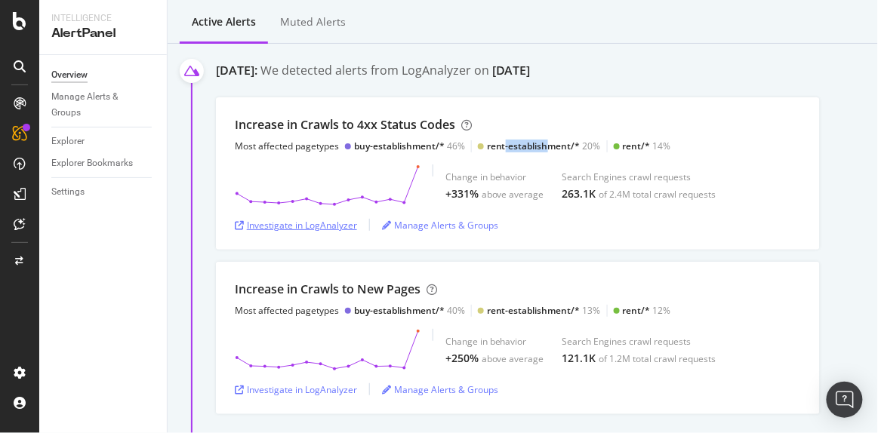
scroll to position [135, 0]
click at [334, 220] on div "Investigate in LogAnalyzer" at bounding box center [296, 226] width 122 height 13
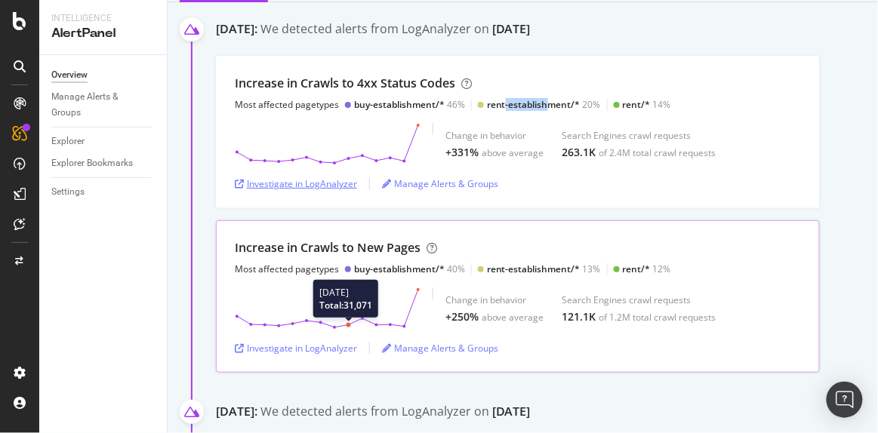
scroll to position [180, 0]
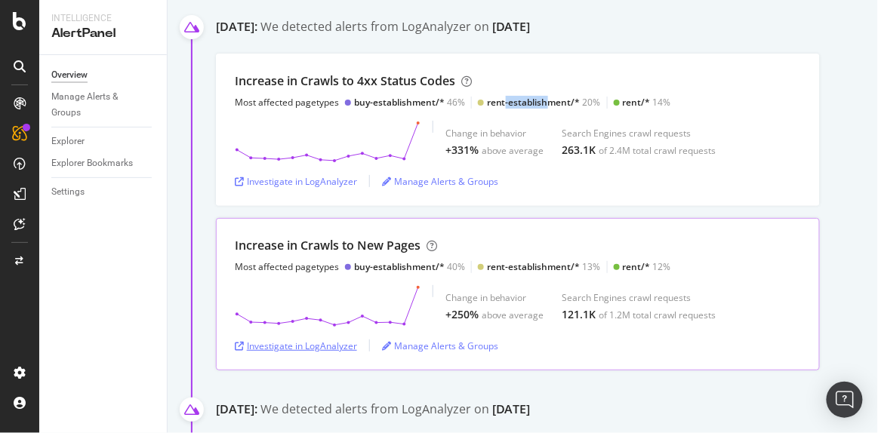
click at [328, 340] on div "Investigate in LogAnalyzer" at bounding box center [296, 346] width 122 height 13
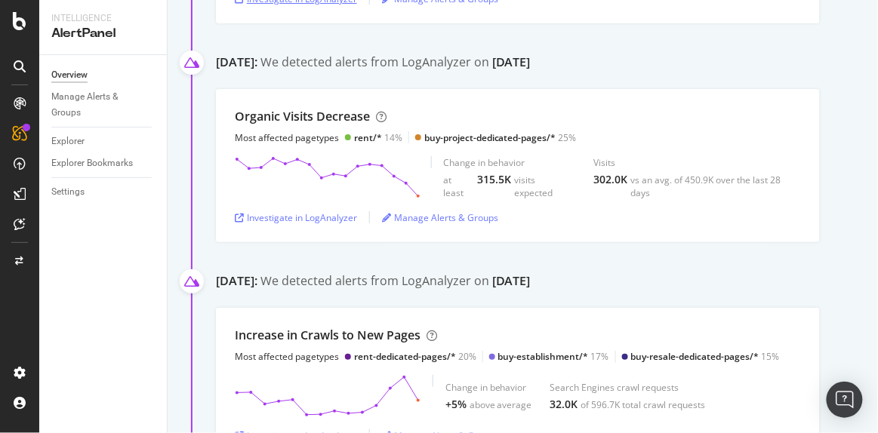
scroll to position [0, 0]
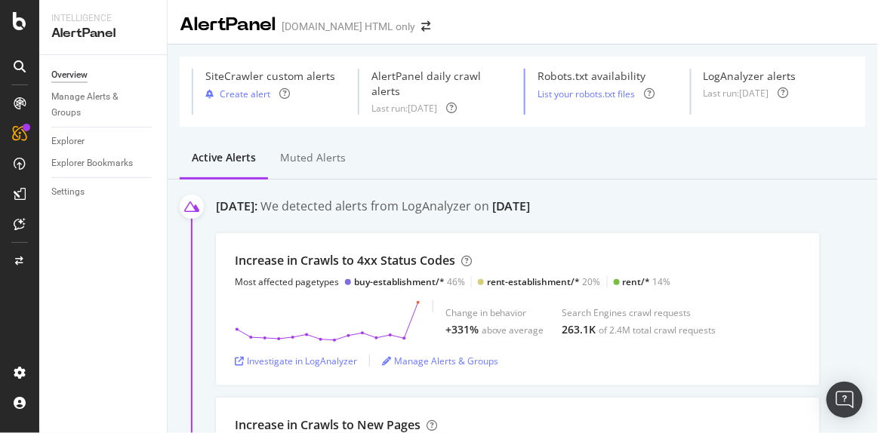
click at [404, 35] on div "AlertPanel [DOMAIN_NAME] HTML only" at bounding box center [313, 25] width 266 height 26
click at [421, 29] on icon "arrow-right-arrow-left" at bounding box center [425, 26] width 9 height 11
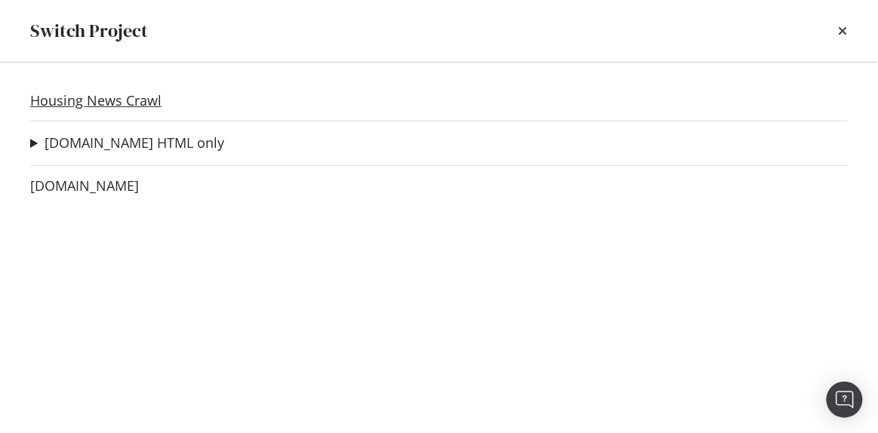
click at [140, 98] on link "Housing News Crawl" at bounding box center [95, 101] width 131 height 16
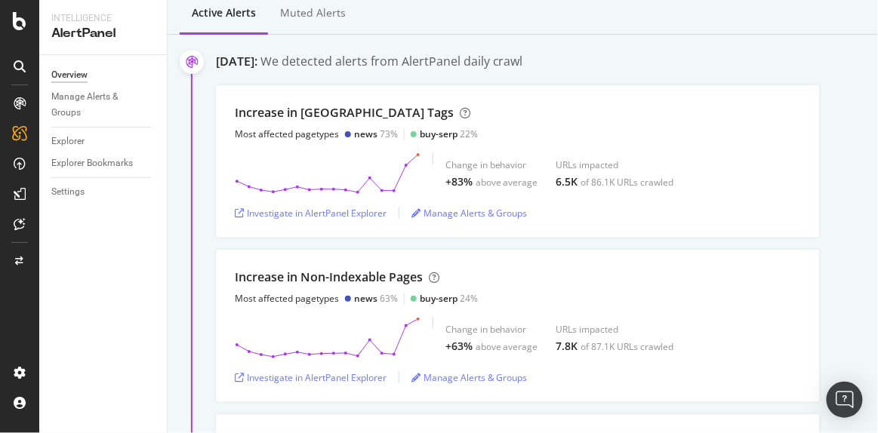
scroll to position [223, 0]
click at [358, 208] on div "Investigate in AlertPanel Explorer" at bounding box center [311, 214] width 152 height 13
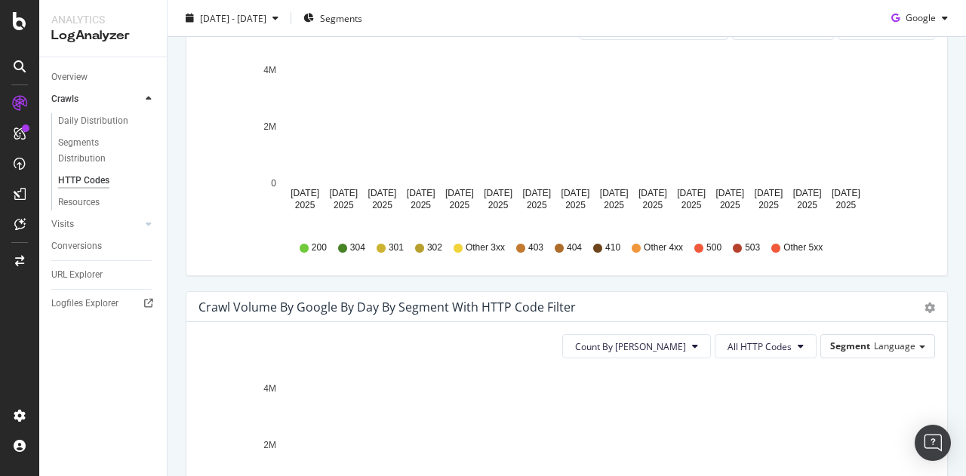
scroll to position [420, 0]
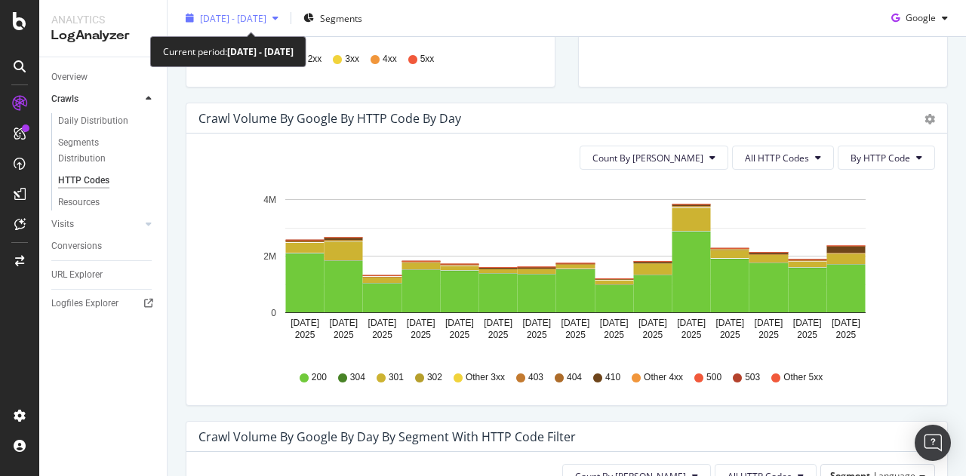
click at [266, 13] on span "[DATE] - [DATE]" at bounding box center [233, 17] width 66 height 13
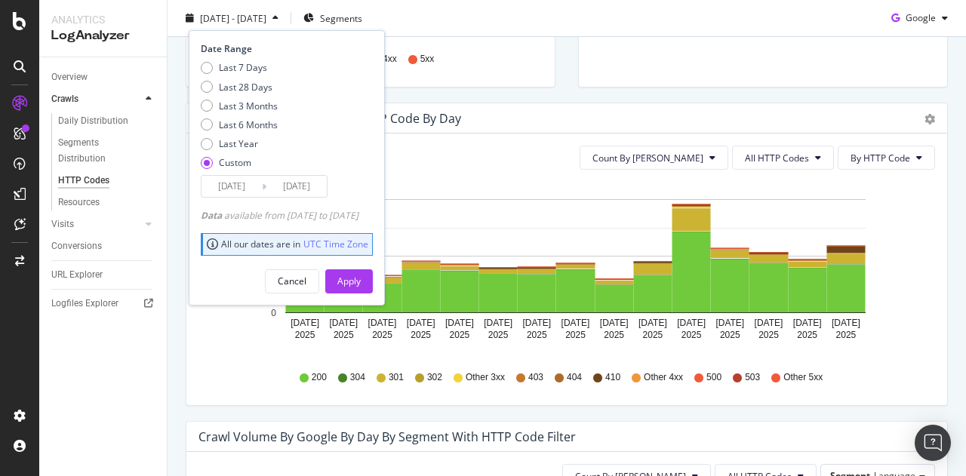
click at [285, 186] on input "[DATE]" at bounding box center [296, 186] width 60 height 21
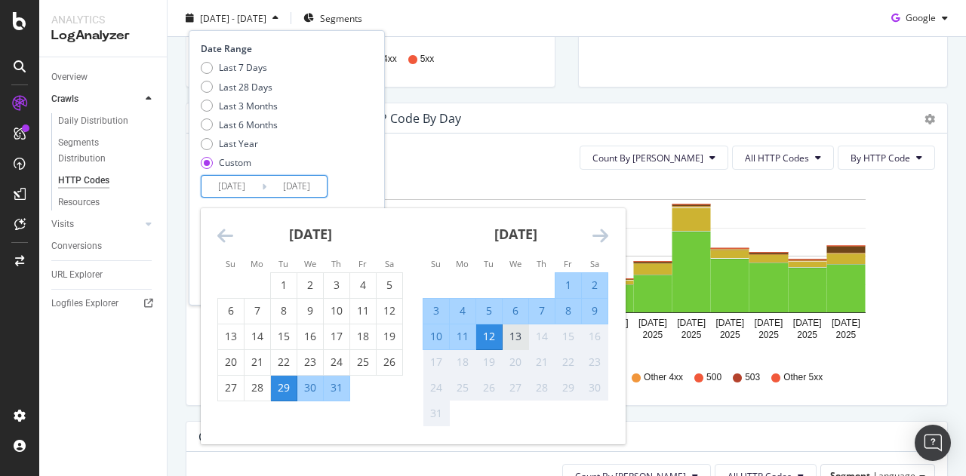
click at [518, 339] on div "13" at bounding box center [516, 336] width 26 height 15
type input "[DATE]"
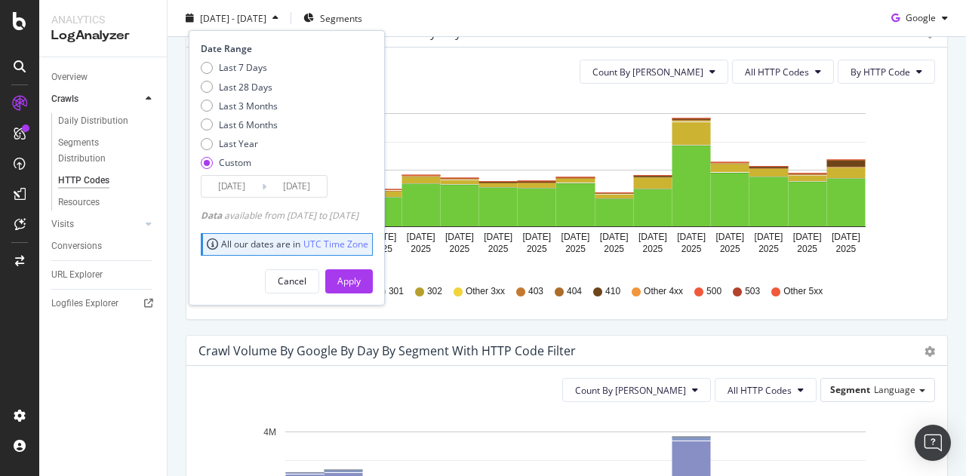
scroll to position [508, 0]
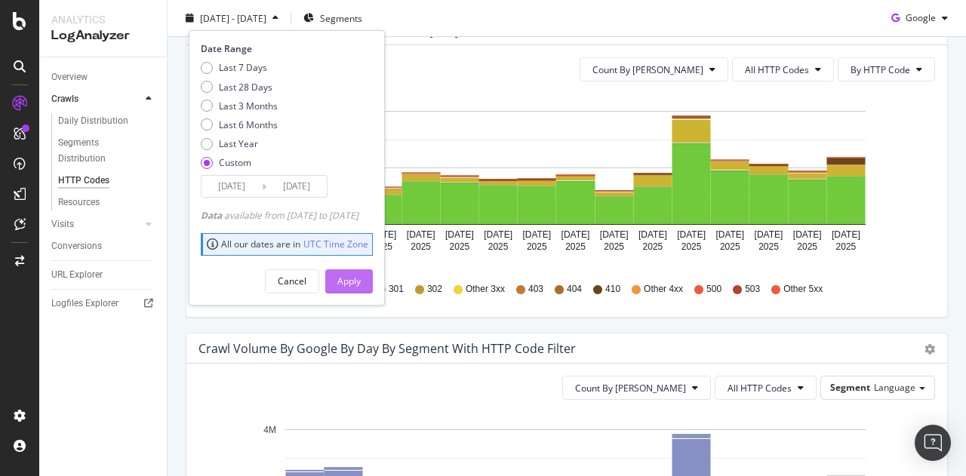
click at [361, 278] on div "Apply" at bounding box center [348, 281] width 23 height 13
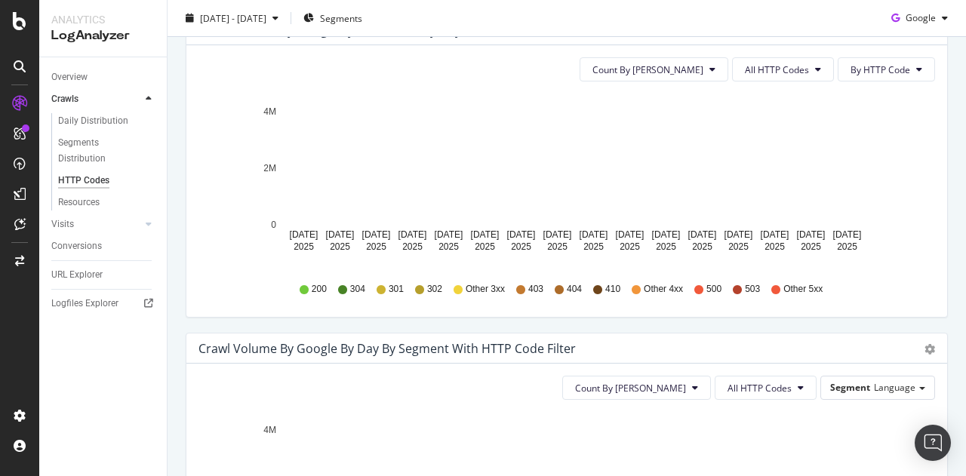
scroll to position [481, 0]
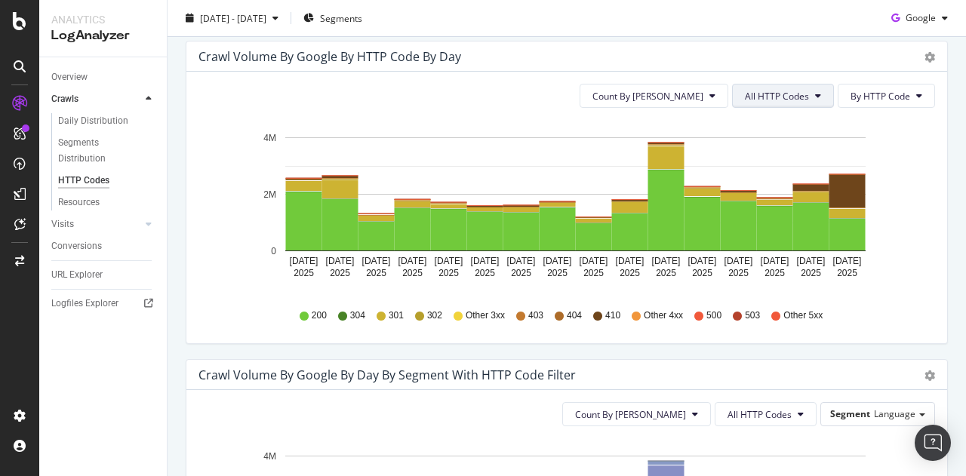
click at [791, 100] on span "All HTTP Codes" at bounding box center [777, 96] width 64 height 13
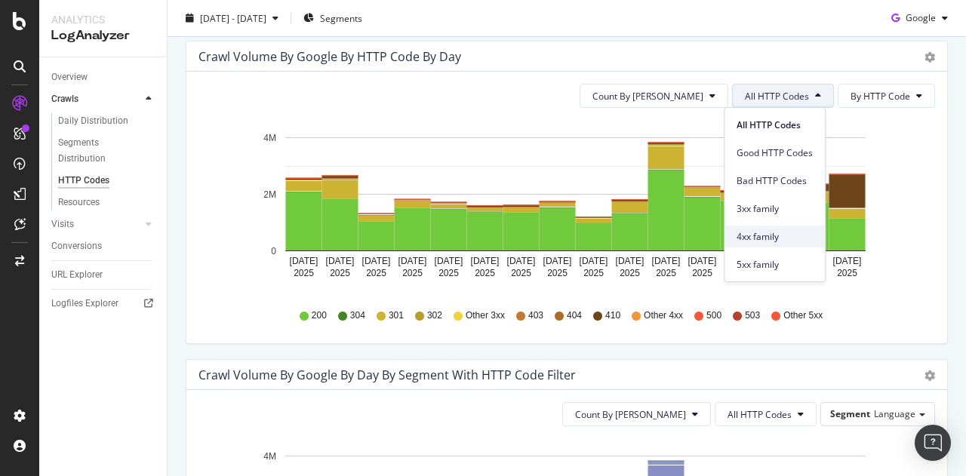
click at [759, 235] on span "4xx family" at bounding box center [775, 237] width 76 height 14
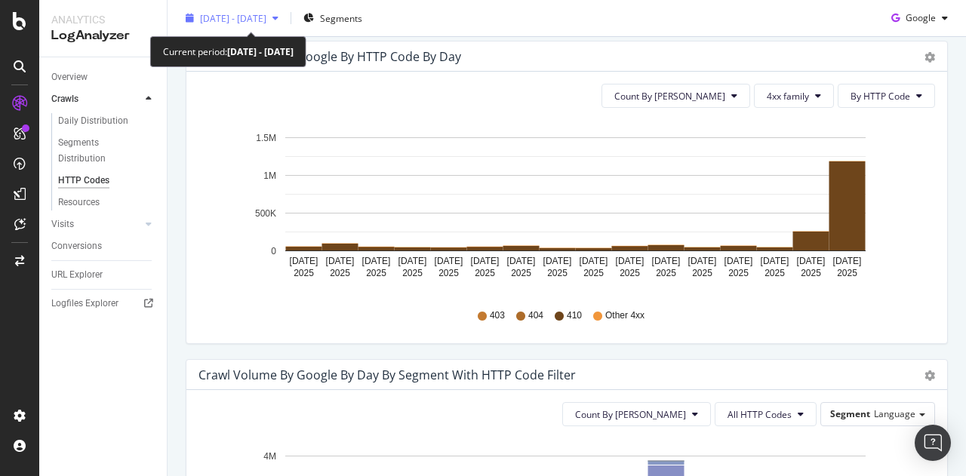
click at [255, 24] on div "[DATE] - [DATE]" at bounding box center [233, 17] width 66 height 13
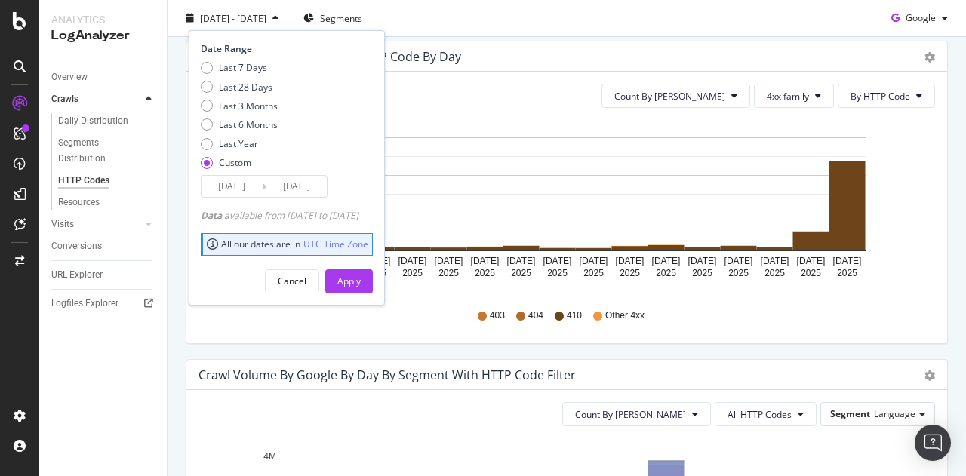
click at [241, 182] on input "2025/07/29" at bounding box center [231, 186] width 60 height 21
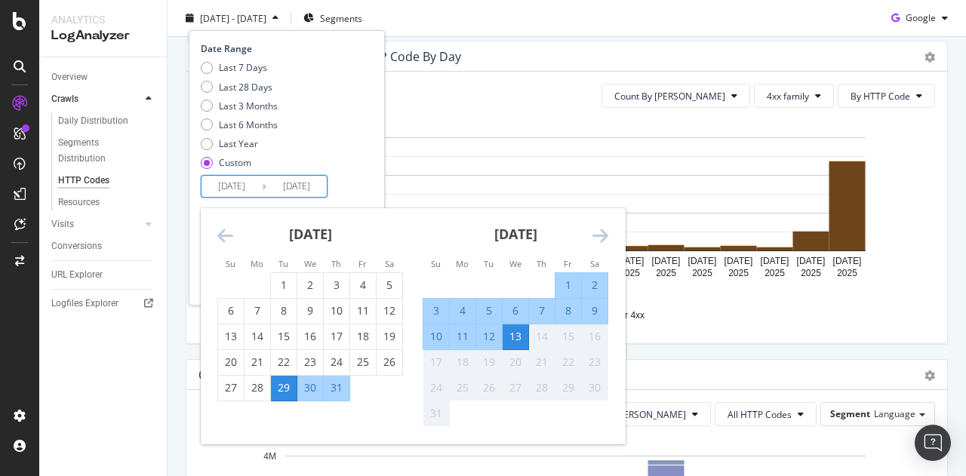
click at [490, 333] on div "12" at bounding box center [489, 336] width 26 height 15
type input "2025/08/12"
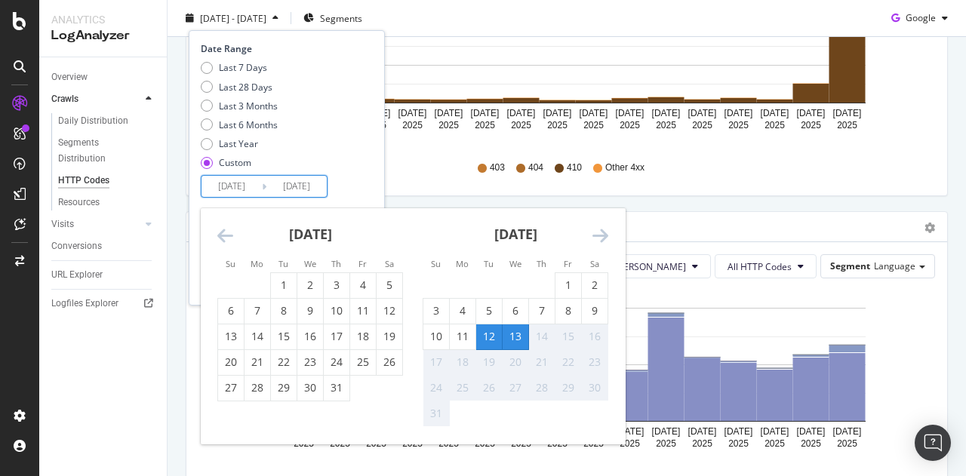
scroll to position [635, 0]
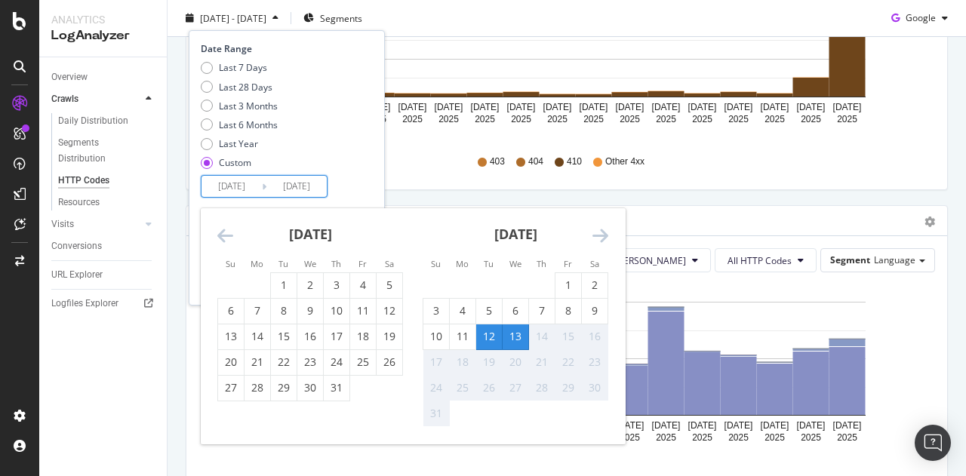
click at [369, 125] on div "Last 7 Days Last 28 Days Last 3 Months Last 6 Months Last Year Custom" at bounding box center [285, 118] width 168 height 114
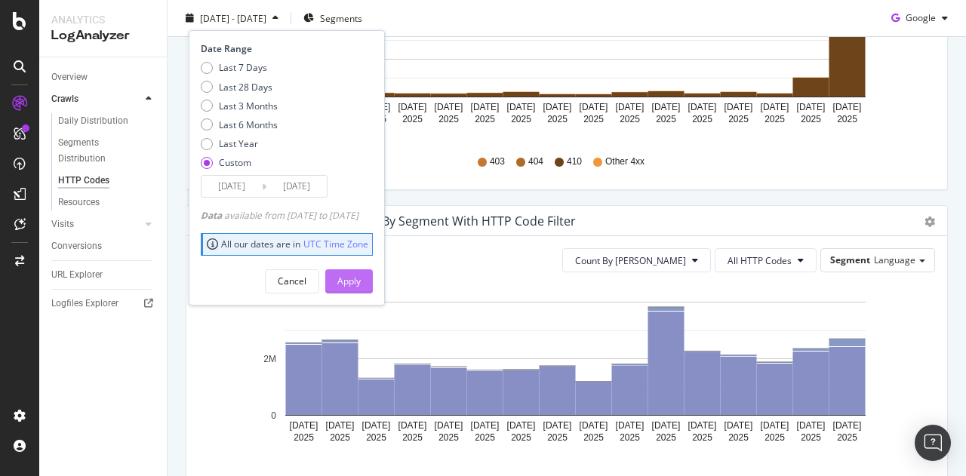
click at [361, 276] on div "Apply" at bounding box center [348, 281] width 23 height 13
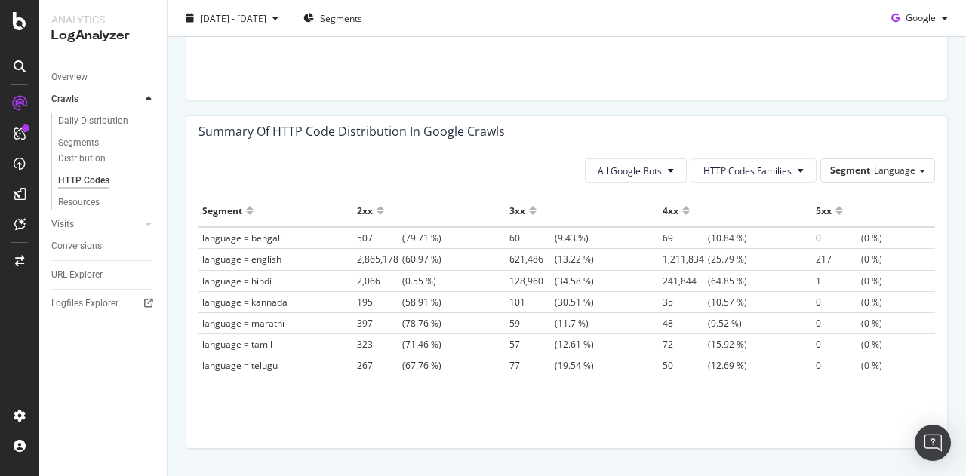
scroll to position [1044, 0]
click at [844, 167] on span "Segment" at bounding box center [850, 169] width 40 height 13
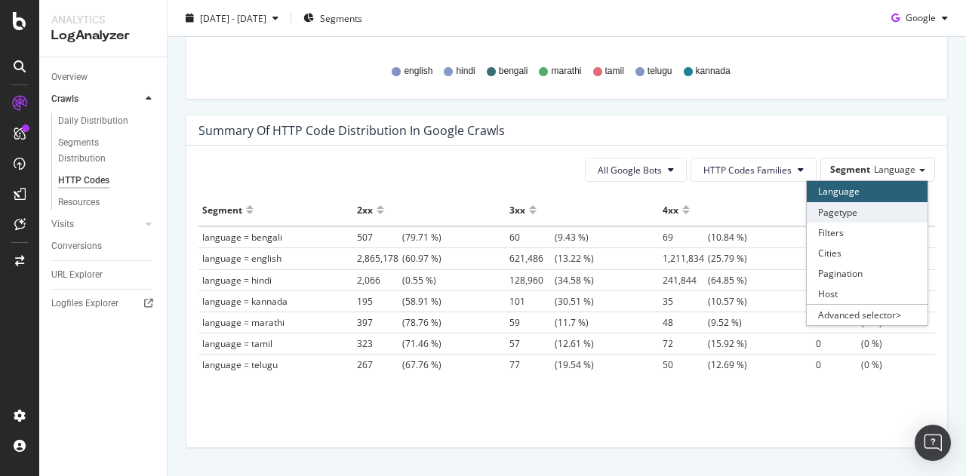
click at [833, 207] on div "Pagetype" at bounding box center [867, 212] width 121 height 20
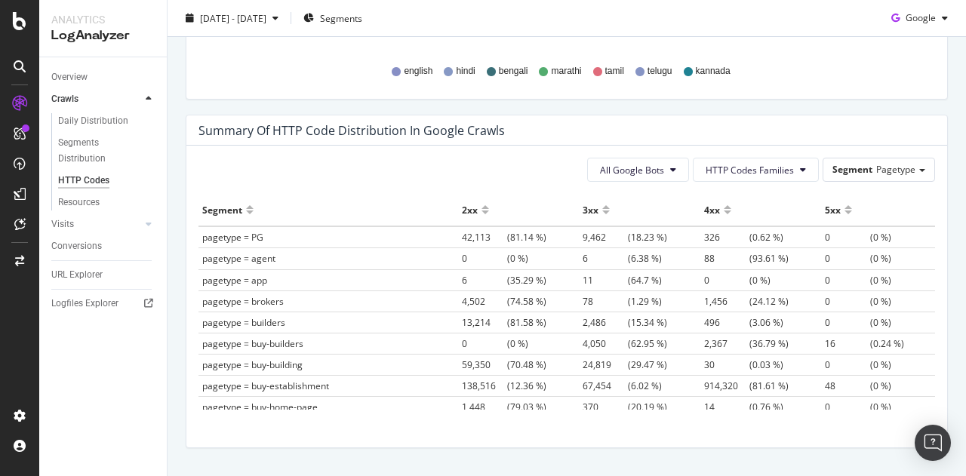
click at [724, 206] on div at bounding box center [728, 203] width 8 height 11
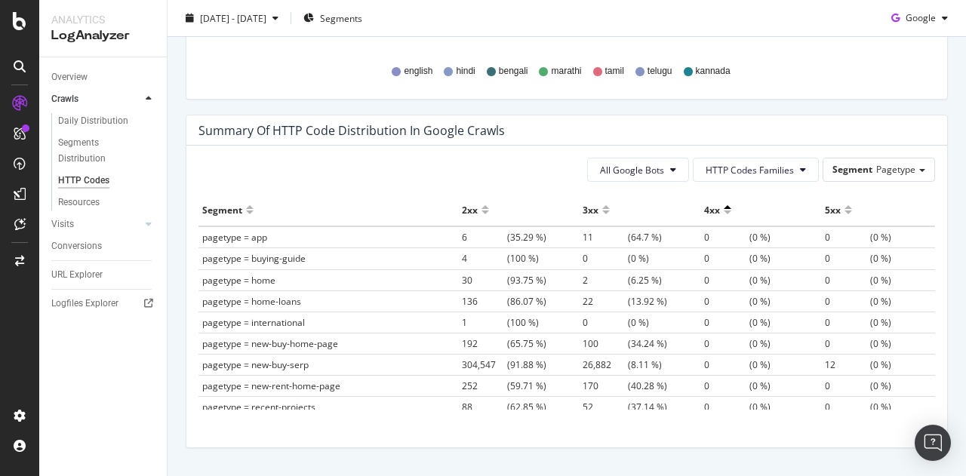
click at [724, 206] on div at bounding box center [728, 203] width 8 height 11
click at [724, 212] on div at bounding box center [728, 216] width 8 height 11
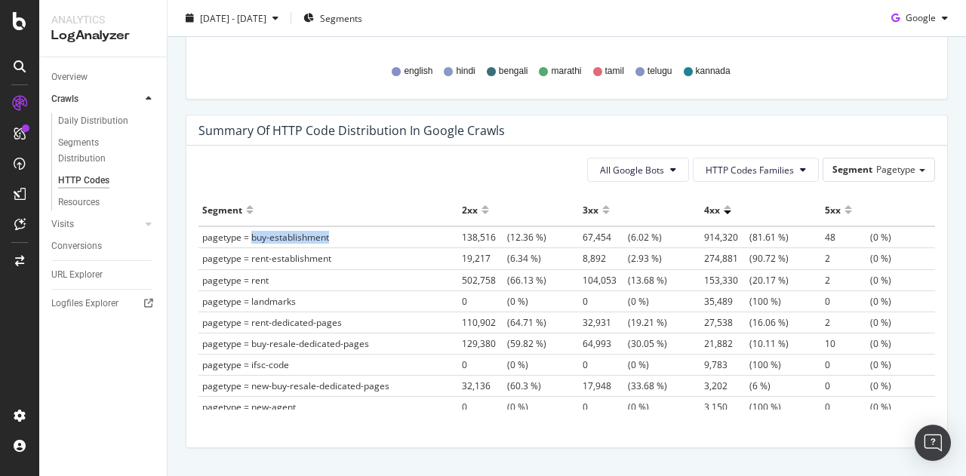
drag, startPoint x: 252, startPoint y: 238, endPoint x: 334, endPoint y: 241, distance: 81.6
click at [334, 241] on td "pagetype = buy-establishment" at bounding box center [328, 237] width 260 height 22
drag, startPoint x: 254, startPoint y: 254, endPoint x: 341, endPoint y: 263, distance: 88.0
click at [341, 263] on td "pagetype = rent-establishment" at bounding box center [328, 258] width 260 height 21
drag, startPoint x: 254, startPoint y: 275, endPoint x: 264, endPoint y: 277, distance: 9.9
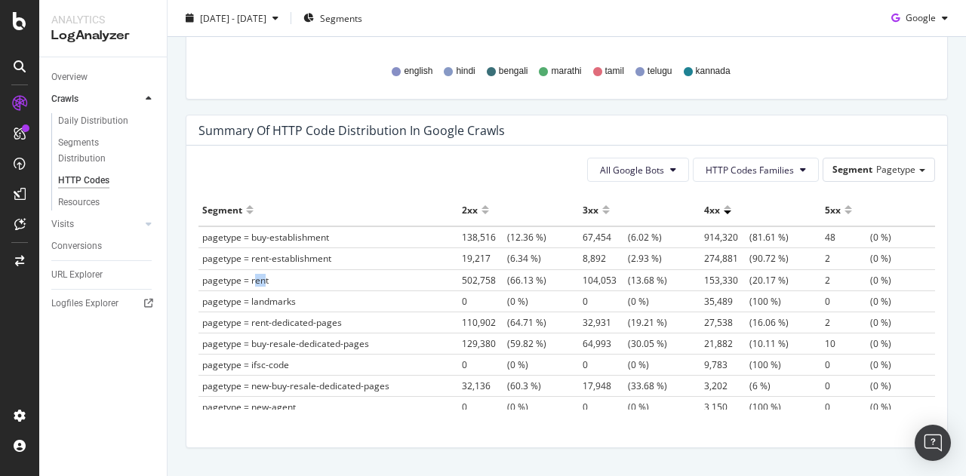
click at [264, 277] on span "pagetype = rent" at bounding box center [235, 280] width 66 height 13
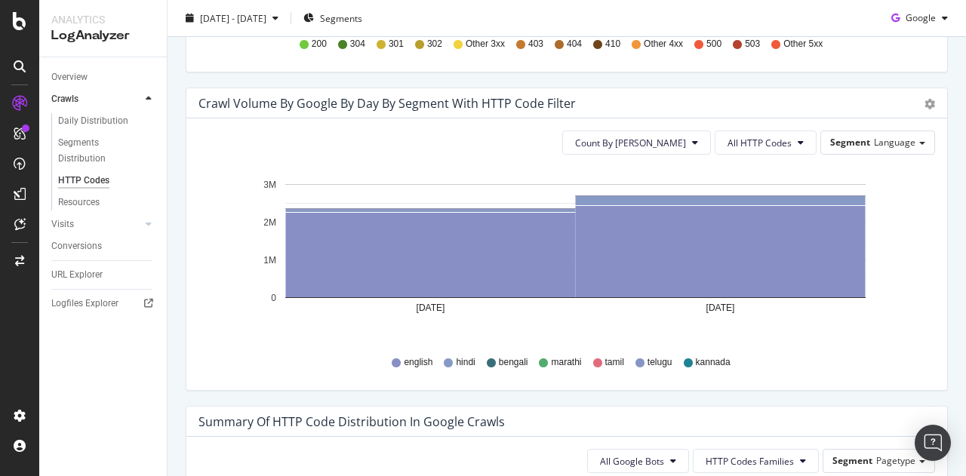
scroll to position [738, 0]
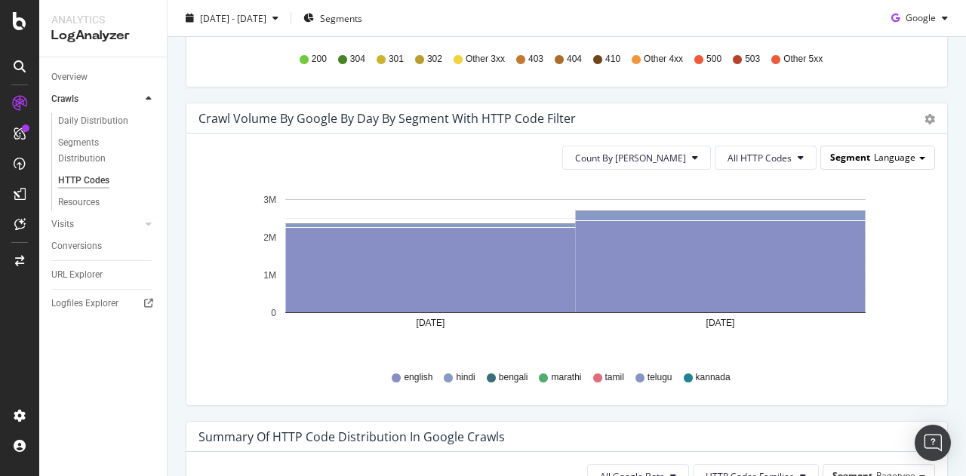
click at [841, 158] on span "Segment" at bounding box center [850, 157] width 40 height 13
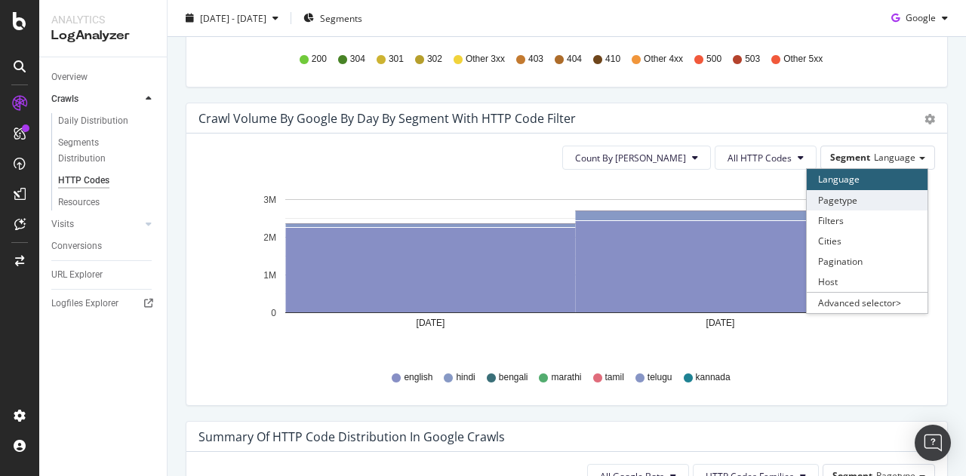
click at [832, 197] on div "Pagetype" at bounding box center [867, 200] width 121 height 20
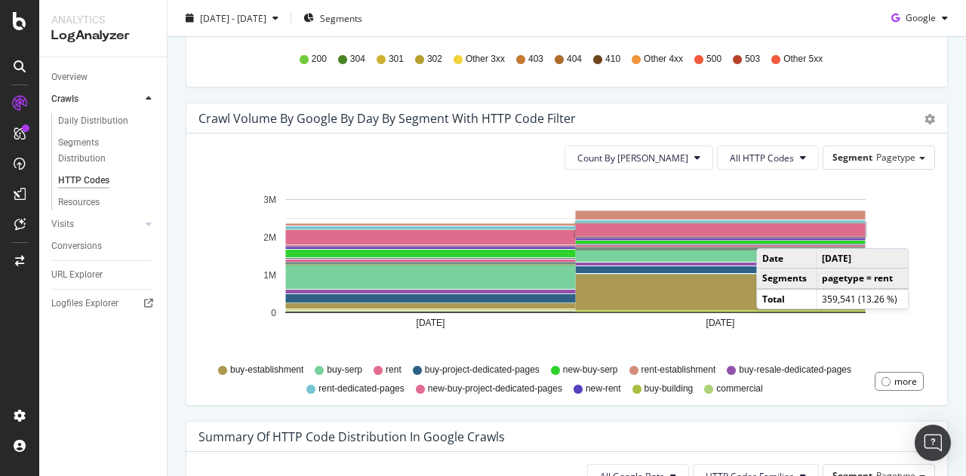
click at [771, 232] on rect "A chart." at bounding box center [721, 229] width 290 height 13
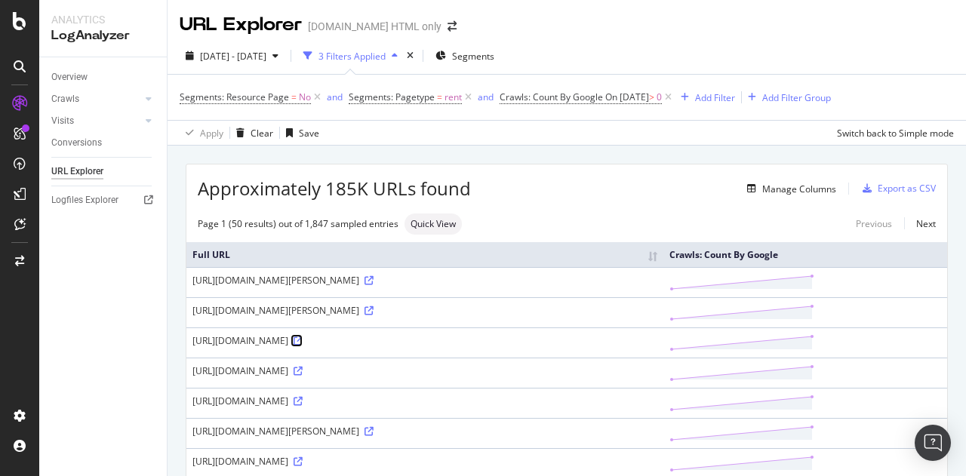
click at [303, 337] on icon at bounding box center [298, 341] width 9 height 9
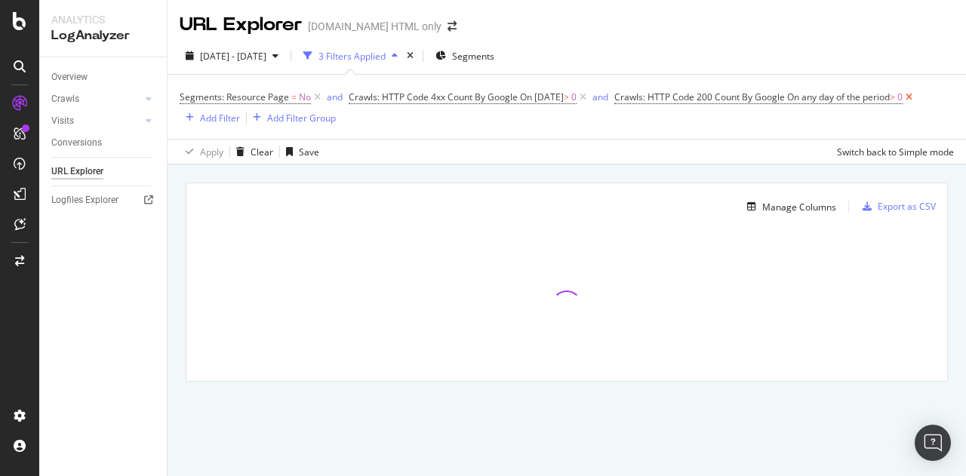
click at [915, 97] on icon at bounding box center [909, 97] width 13 height 15
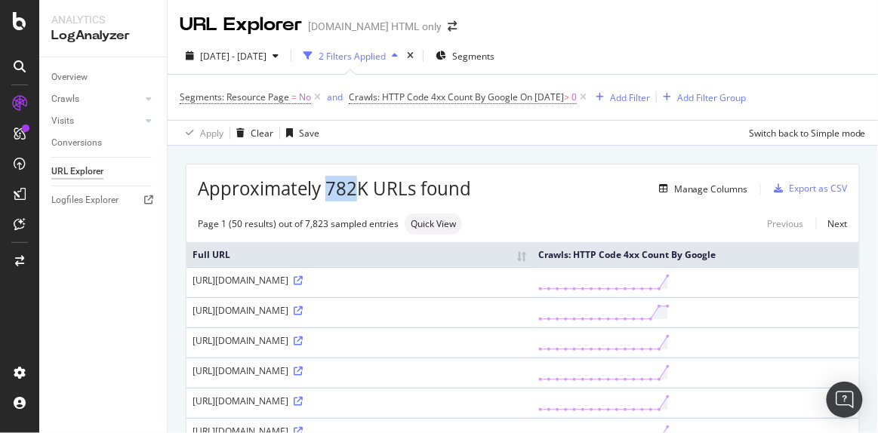
drag, startPoint x: 324, startPoint y: 184, endPoint x: 358, endPoint y: 189, distance: 34.4
click at [358, 189] on span "Approximately 782K URLs found" at bounding box center [334, 189] width 273 height 26
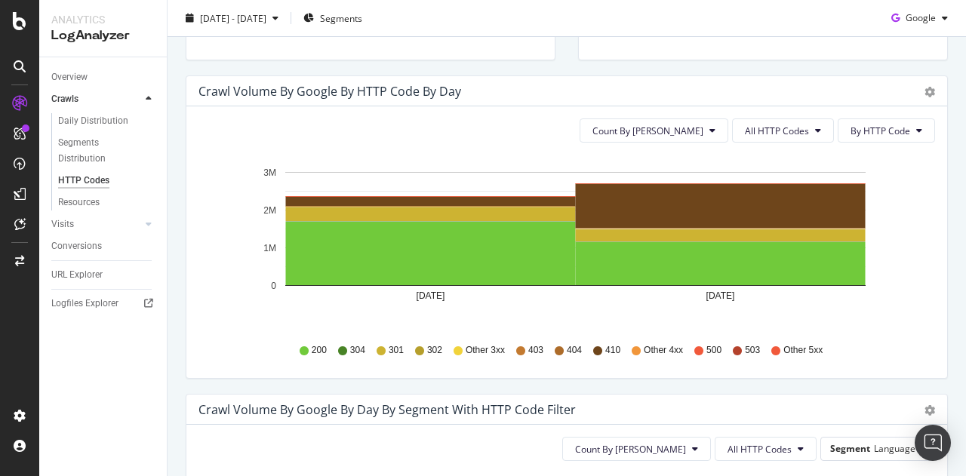
scroll to position [458, 0]
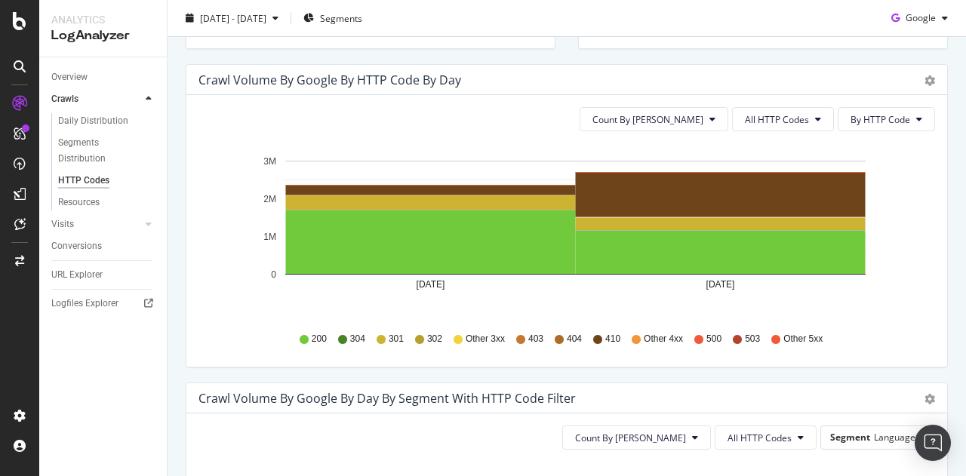
click at [761, 105] on div "Count By Day All HTTP Codes By HTTP Code Hold CTRL while clicking to filter the…" at bounding box center [566, 231] width 761 height 272
click at [759, 115] on span "All HTTP Codes" at bounding box center [777, 119] width 64 height 13
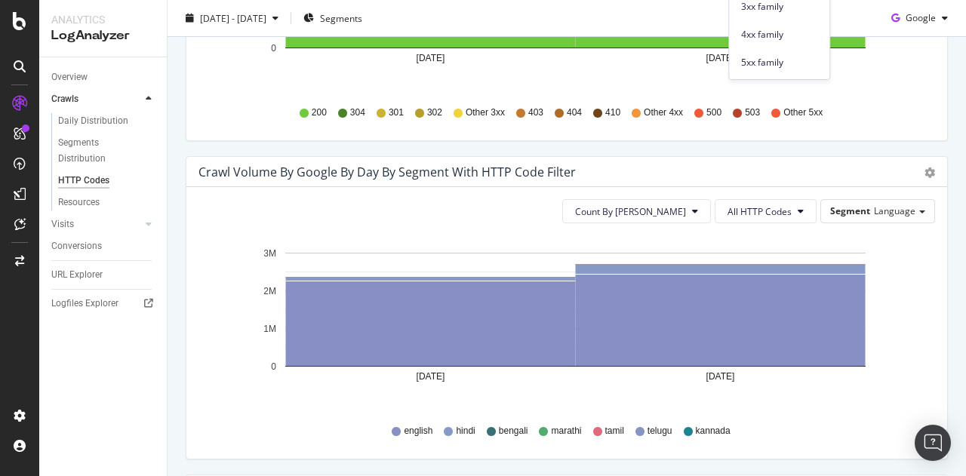
scroll to position [686, 0]
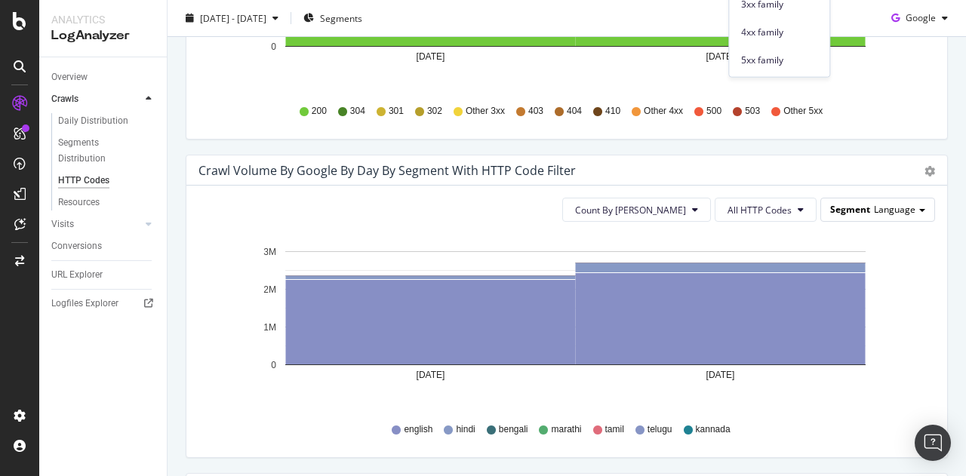
click at [858, 205] on span "Segment" at bounding box center [850, 209] width 40 height 13
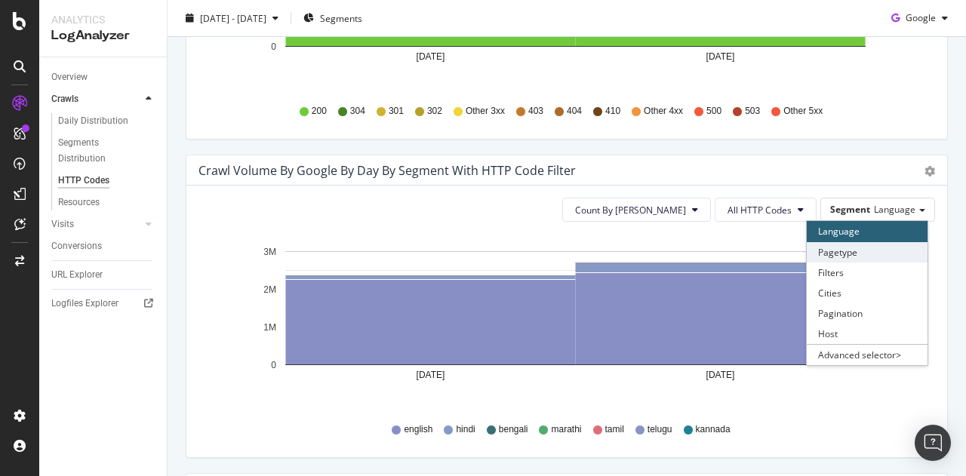
click at [831, 244] on div "Pagetype" at bounding box center [867, 252] width 121 height 20
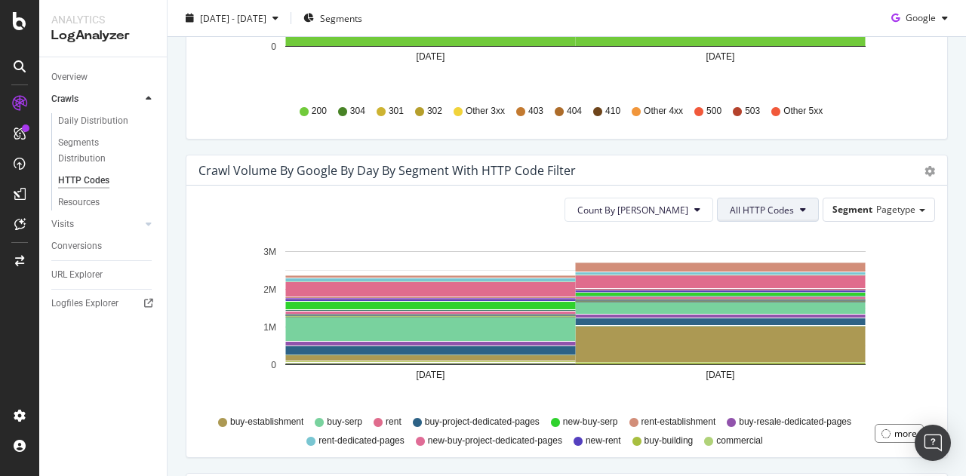
click at [767, 212] on span "All HTTP Codes" at bounding box center [762, 210] width 64 height 13
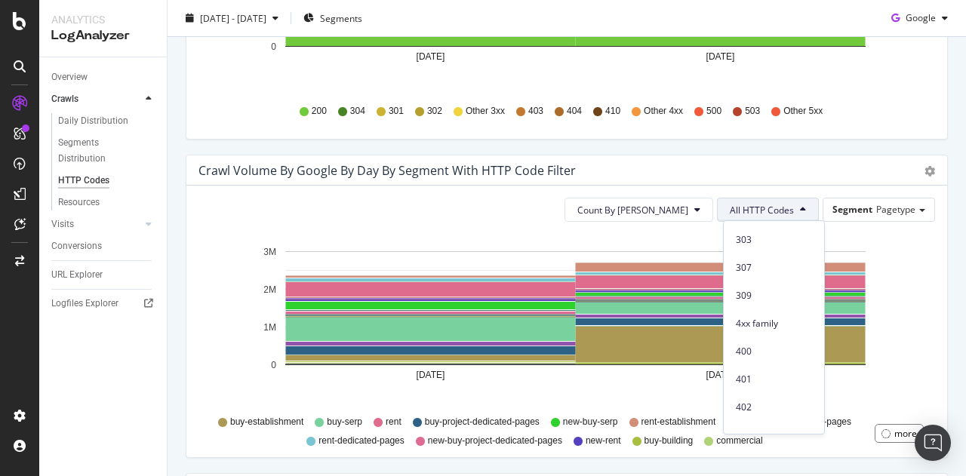
scroll to position [223, 0]
click at [749, 321] on span "4xx family" at bounding box center [774, 322] width 76 height 14
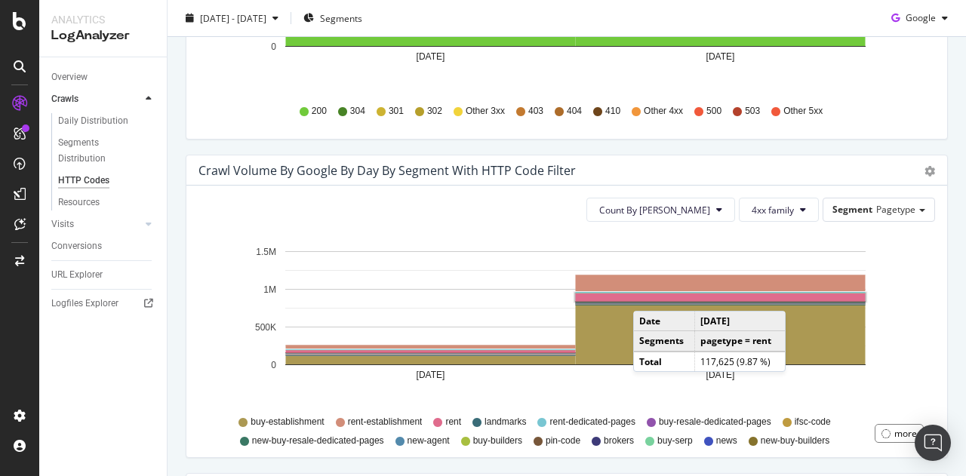
click at [648, 294] on rect "A chart." at bounding box center [721, 298] width 290 height 8
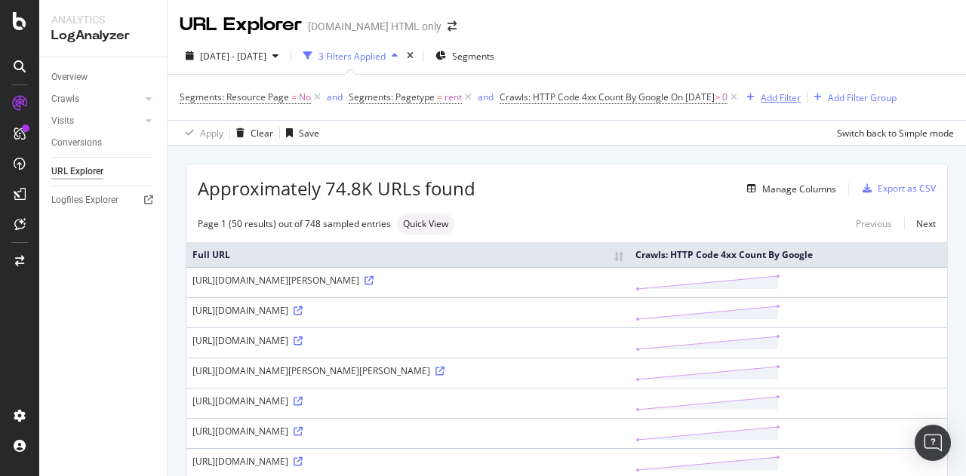
click at [740, 88] on button "Add Filter" at bounding box center [770, 97] width 60 height 18
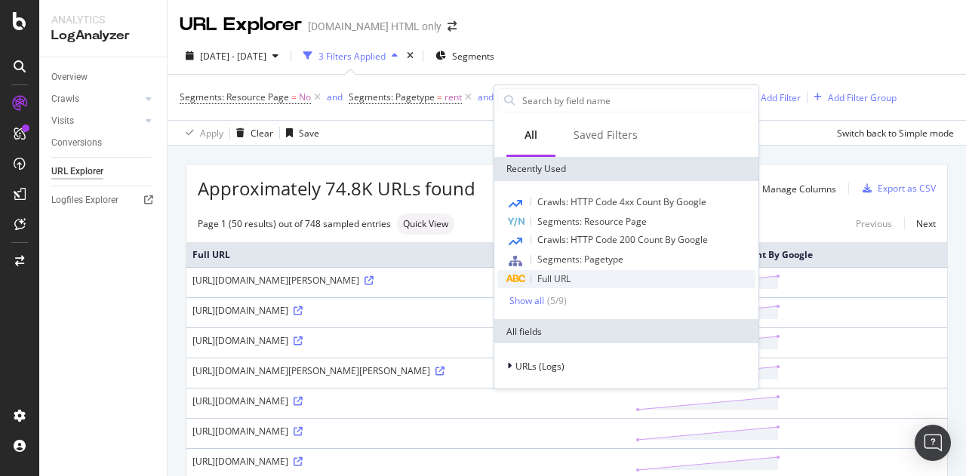
click at [540, 273] on div "Full URL" at bounding box center [553, 279] width 33 height 12
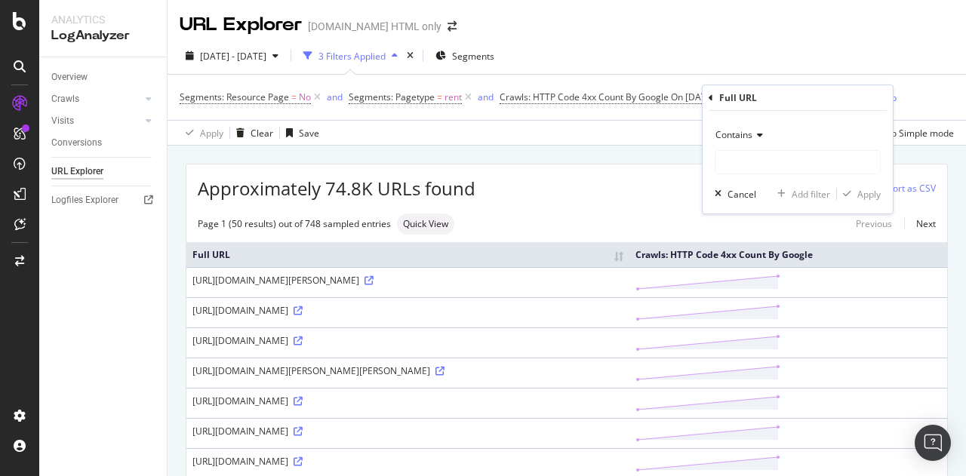
click at [746, 129] on span "Contains" at bounding box center [733, 134] width 37 height 13
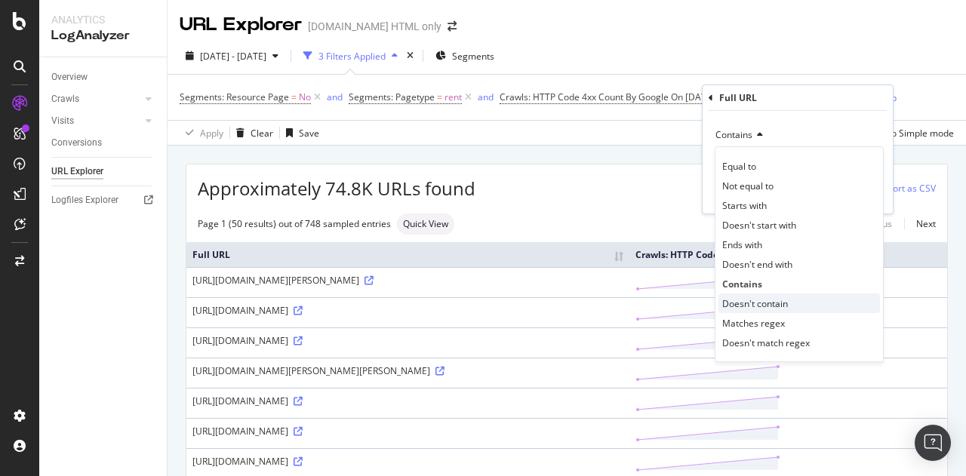
click at [752, 303] on span "Doesn't contain" at bounding box center [755, 303] width 66 height 13
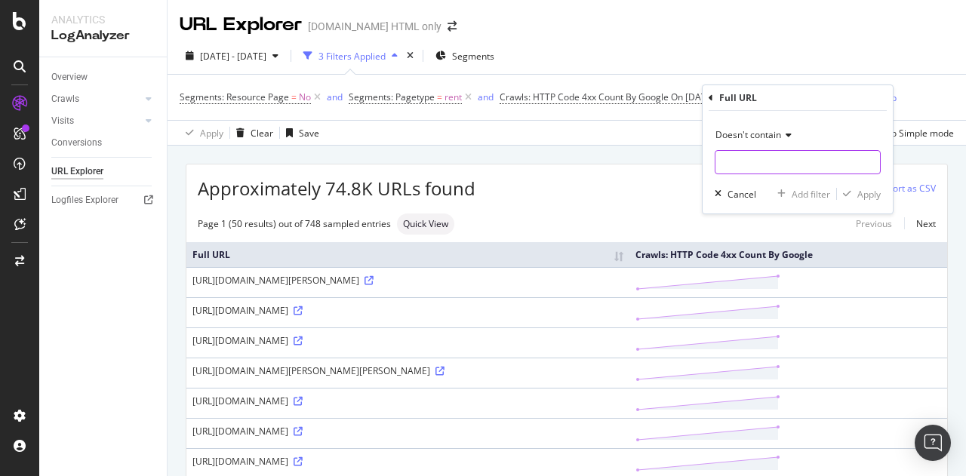
click at [731, 158] on input "text" at bounding box center [797, 162] width 165 height 24
type input "/hi/"
click at [869, 195] on div "Apply" at bounding box center [868, 194] width 23 height 13
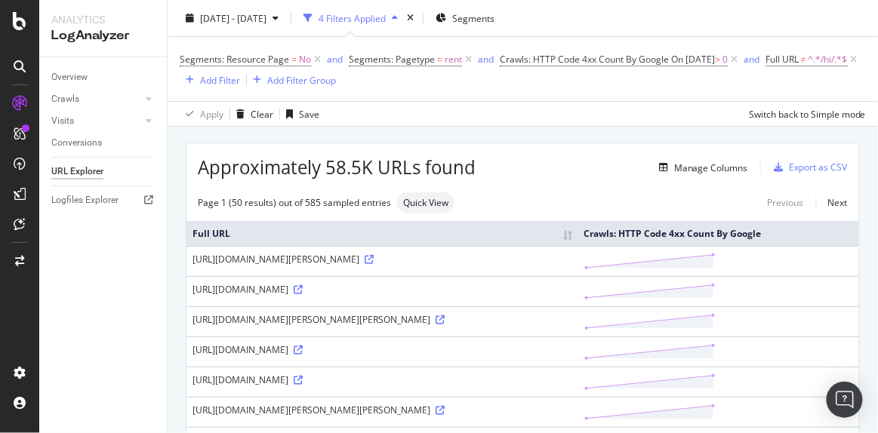
scroll to position [39, 0]
drag, startPoint x: 312, startPoint y: 166, endPoint x: 349, endPoint y: 170, distance: 37.9
click at [349, 170] on span "Approximately 58.5K URLs found" at bounding box center [337, 168] width 278 height 26
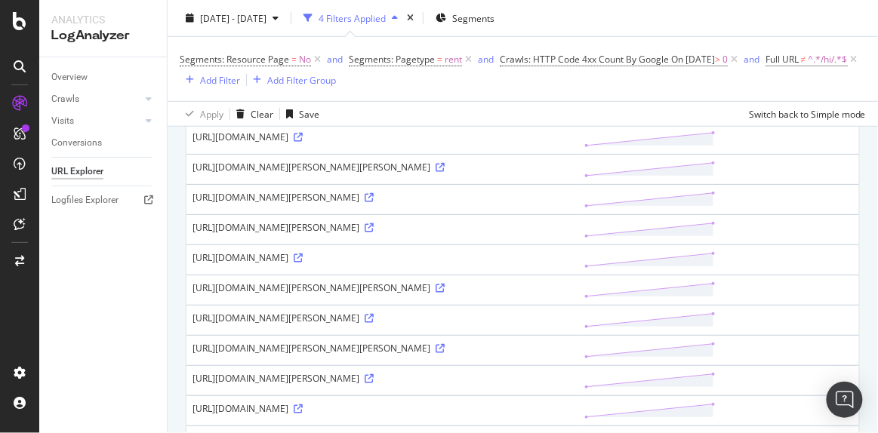
scroll to position [283, 0]
drag, startPoint x: 225, startPoint y: 268, endPoint x: 237, endPoint y: 267, distance: 12.1
click at [237, 234] on div "https://housing.com/rent/1bhk-independent-house-villa-in-s-b-mills-senior-secon…" at bounding box center [382, 227] width 380 height 13
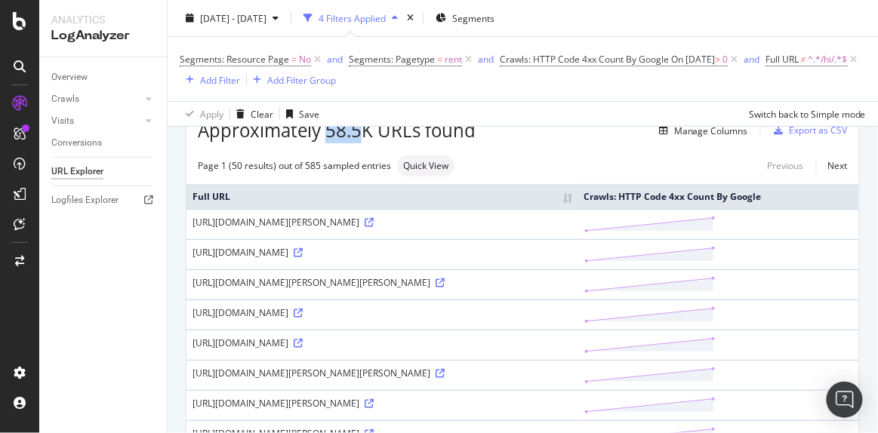
scroll to position [82, 0]
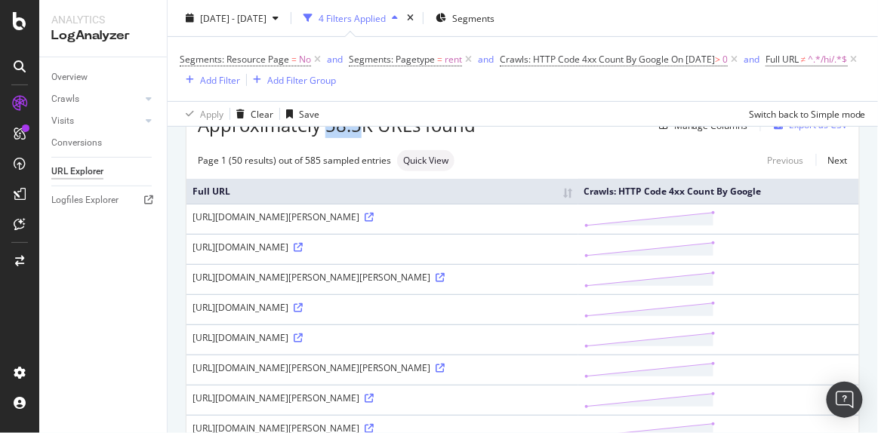
drag, startPoint x: 587, startPoint y: 229, endPoint x: 602, endPoint y: 231, distance: 15.2
click at [572, 223] on div "https://housing.com/rent/1bhk-independent-house-villa-in-action-aid-association…" at bounding box center [382, 217] width 380 height 13
copy div "C2E"
drag, startPoint x: 341, startPoint y: 295, endPoint x: 503, endPoint y: 299, distance: 162.3
click at [503, 284] on div "https://housing.com/rent/1bhk-independent-house-villa-in-e-block-dda-park-block…" at bounding box center [382, 277] width 380 height 13
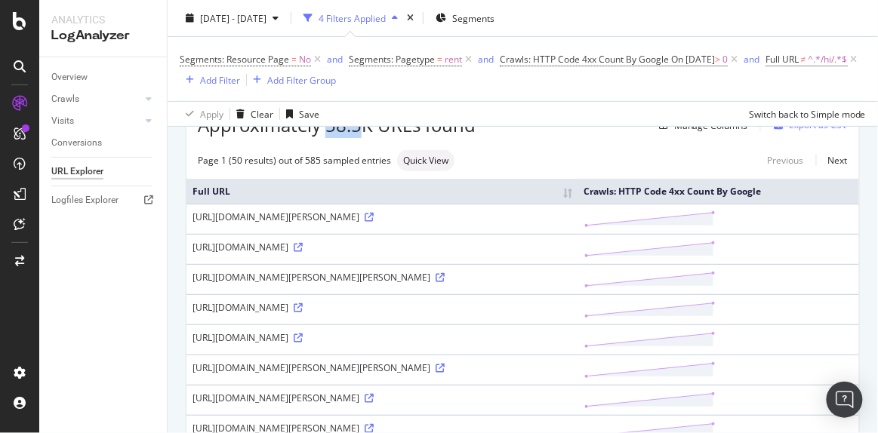
click at [461, 284] on div "https://housing.com/rent/1bhk-independent-house-villa-in-e-block-dda-park-block…" at bounding box center [382, 277] width 380 height 13
click at [444, 282] on icon at bounding box center [439, 277] width 9 height 9
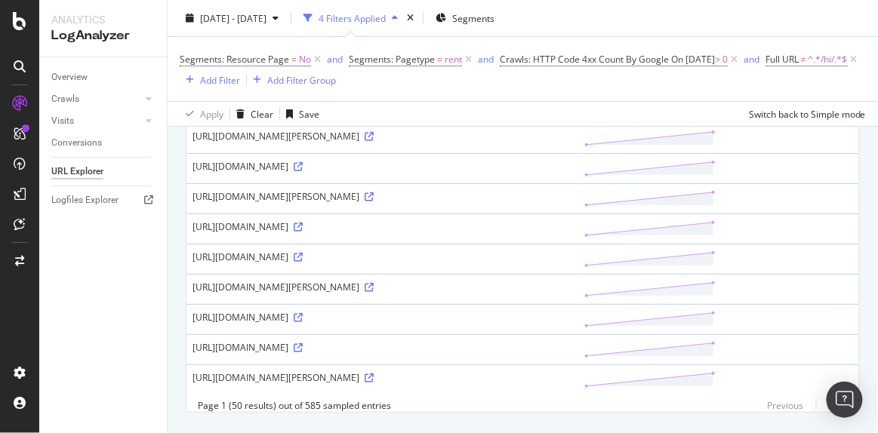
scroll to position [1644, 0]
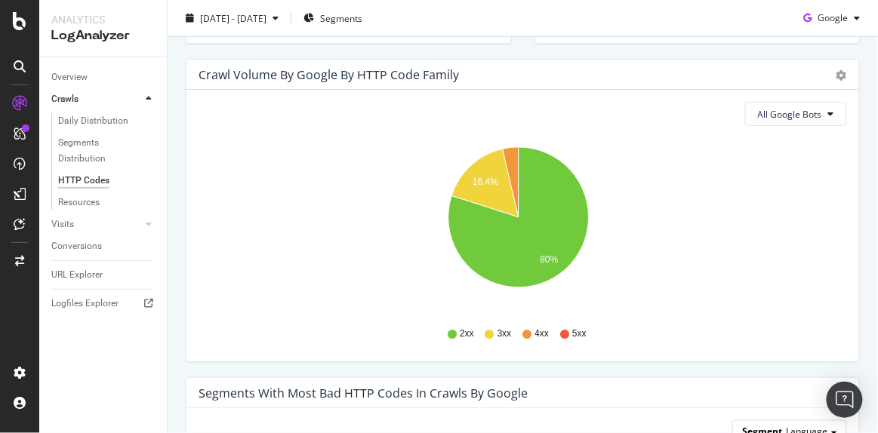
scroll to position [245, 0]
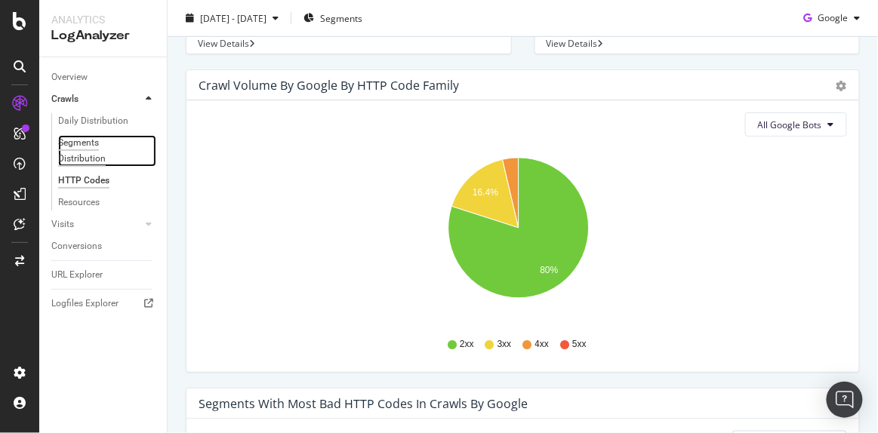
click at [87, 146] on div "Segments Distribution" at bounding box center [100, 151] width 84 height 32
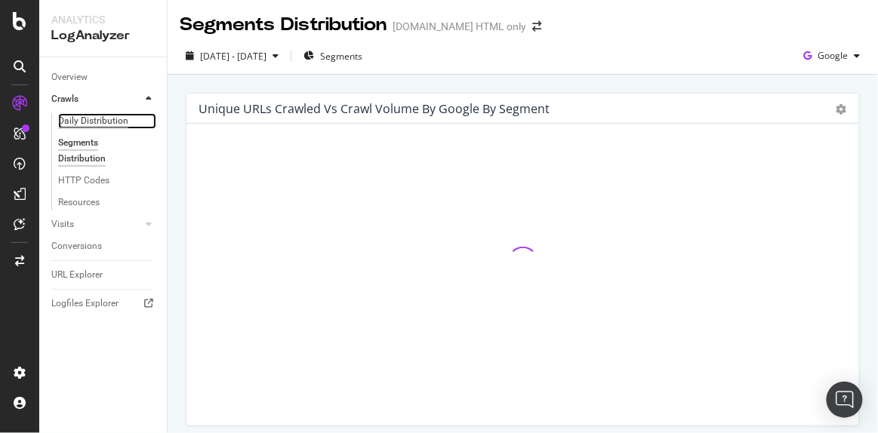
click at [87, 120] on div "Daily Distribution" at bounding box center [93, 121] width 70 height 16
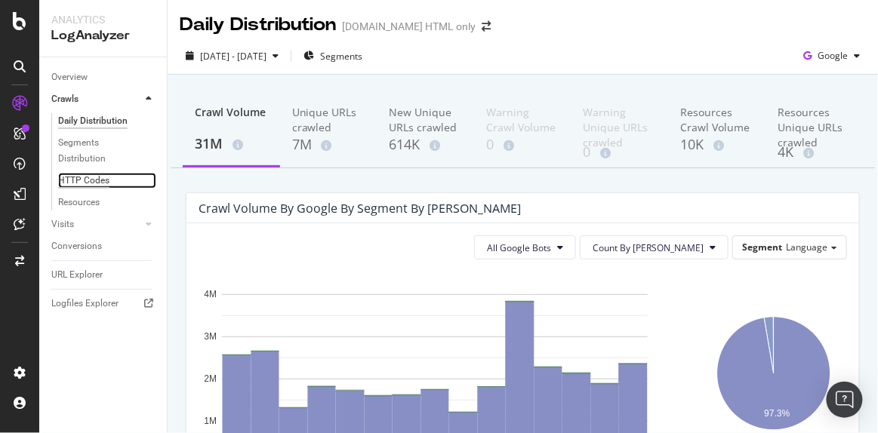
click at [82, 179] on div "HTTP Codes" at bounding box center [83, 181] width 51 height 16
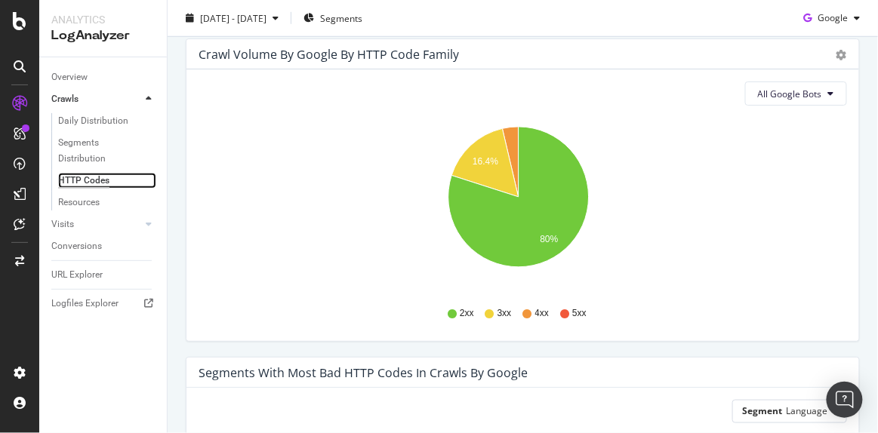
scroll to position [279, 0]
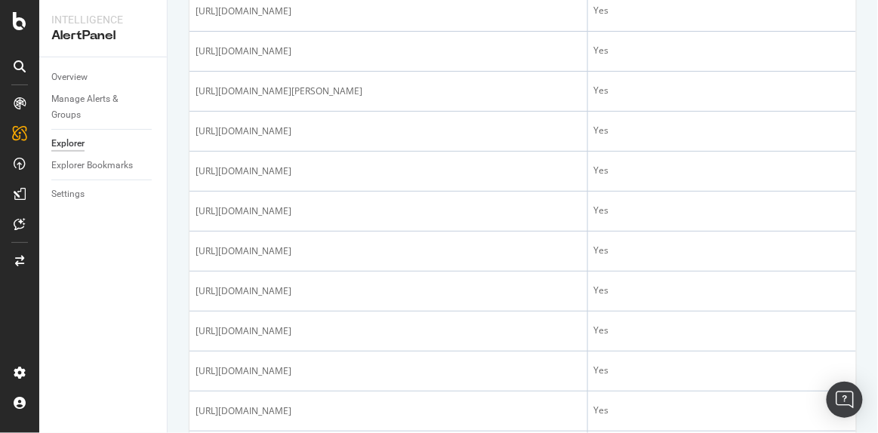
scroll to position [1335, 0]
click at [23, 26] on icon at bounding box center [20, 21] width 14 height 18
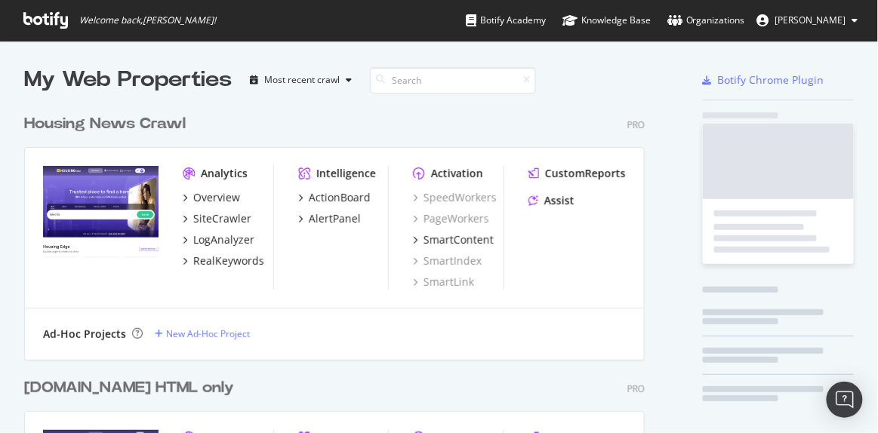
scroll to position [872, 621]
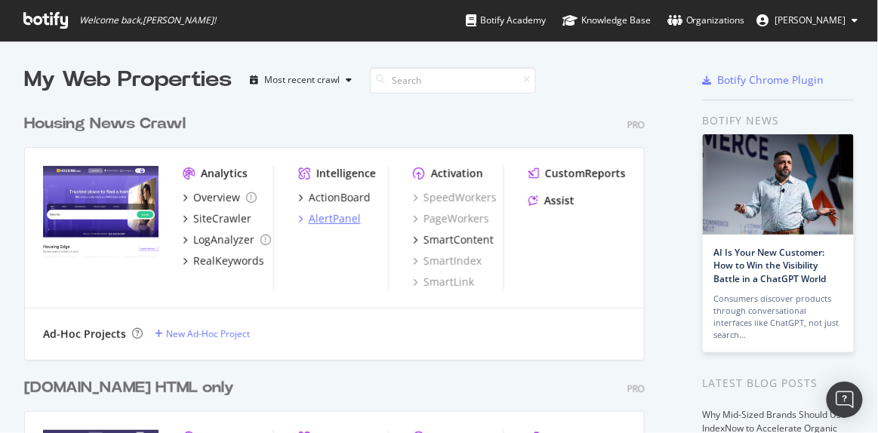
click at [333, 211] on div "AlertPanel" at bounding box center [335, 218] width 52 height 15
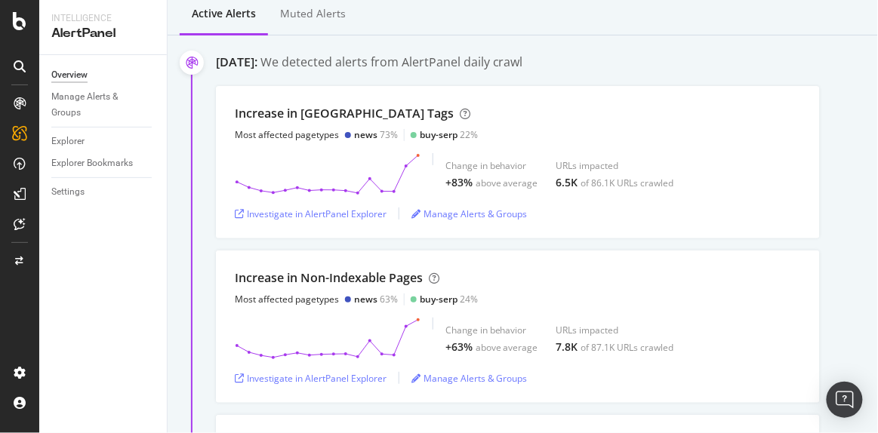
scroll to position [224, 0]
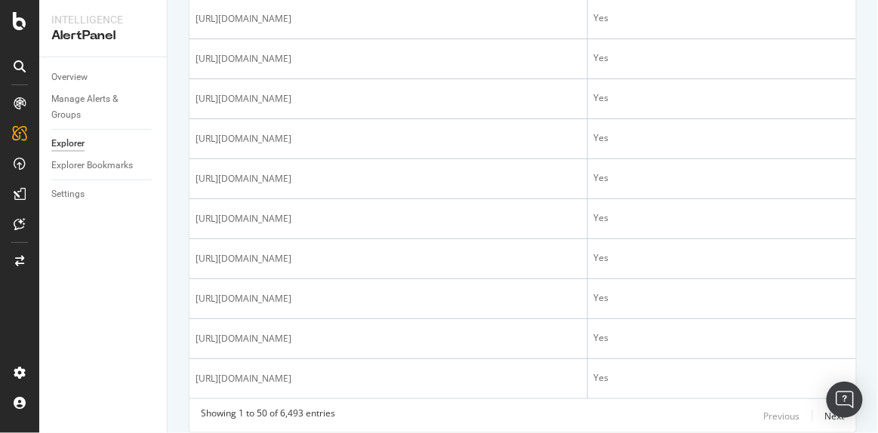
scroll to position [2072, 0]
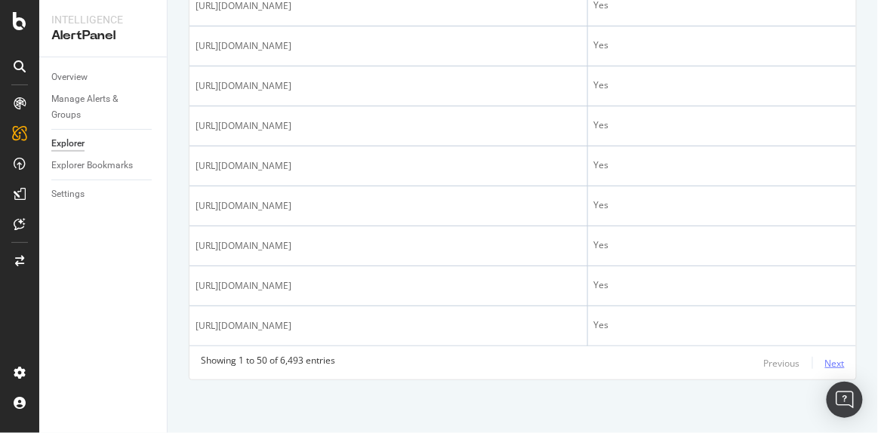
click at [834, 363] on div "Next" at bounding box center [835, 363] width 20 height 13
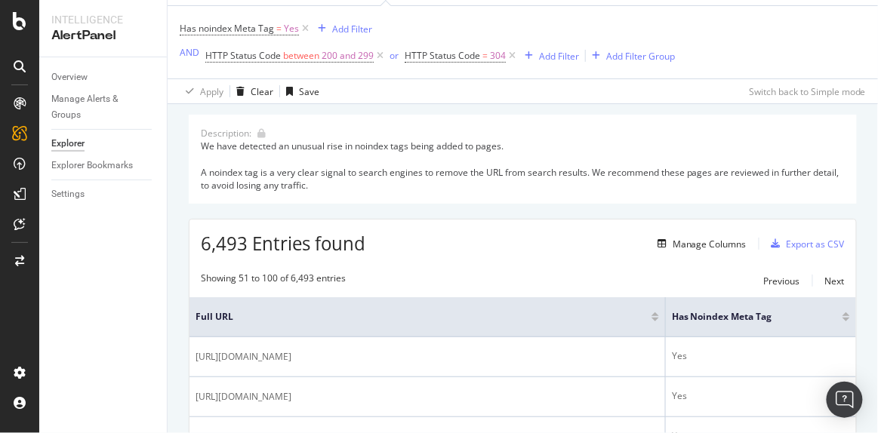
scroll to position [0, 0]
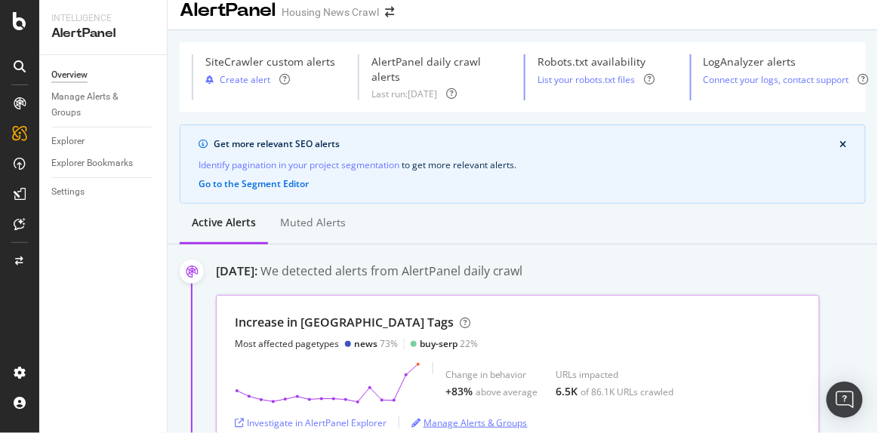
scroll to position [10, 0]
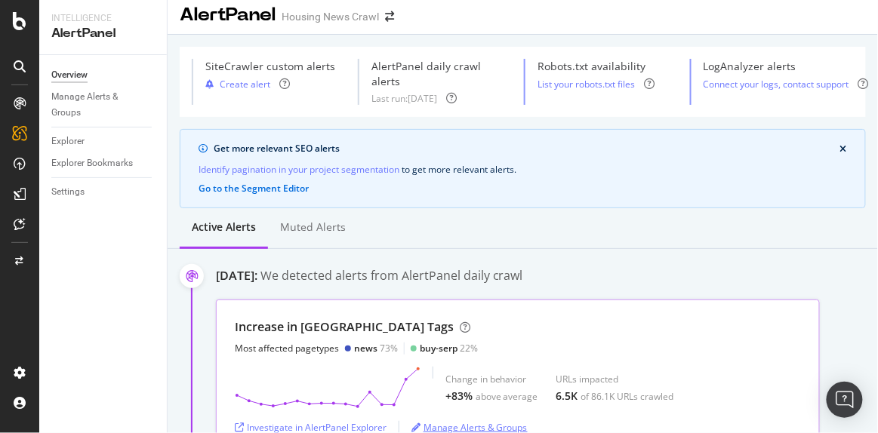
click at [414, 186] on div "Get more relevant SEO alerts Identify pagination in your project segmentation t…" at bounding box center [523, 168] width 686 height 79
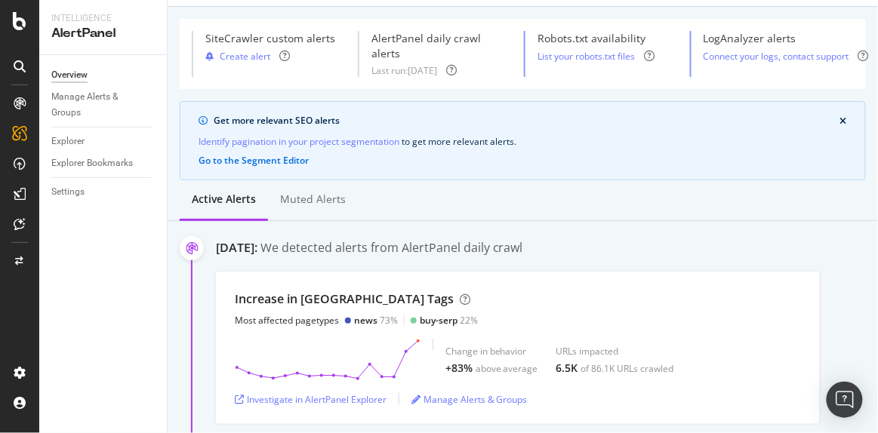
scroll to position [0, 0]
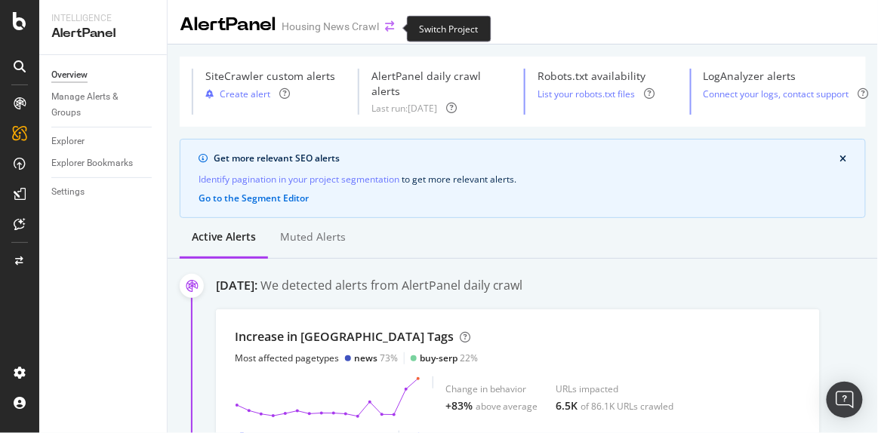
click at [387, 29] on icon "arrow-right-arrow-left" at bounding box center [389, 26] width 9 height 11
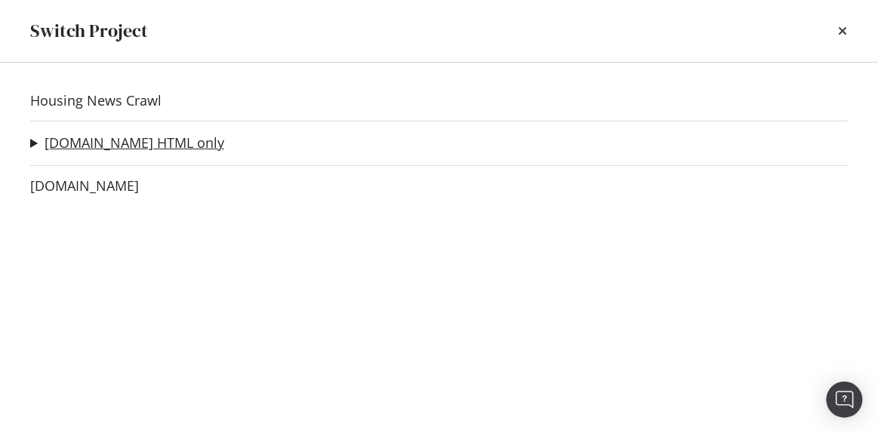
click at [120, 143] on link "[DOMAIN_NAME] HTML only" at bounding box center [135, 143] width 180 height 16
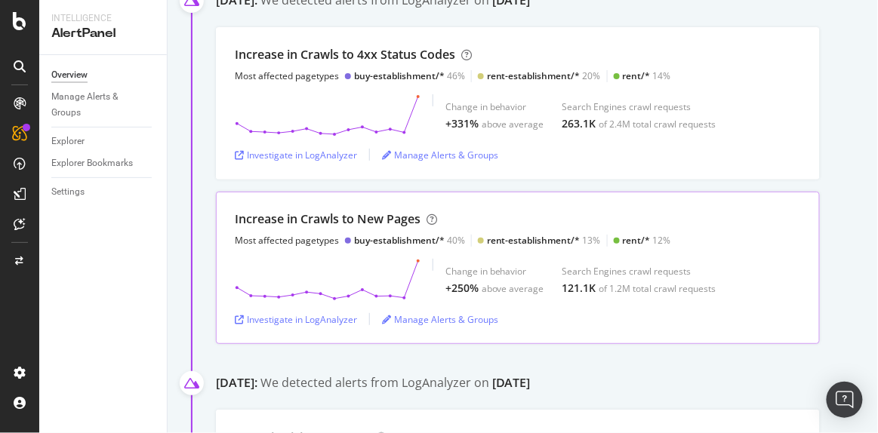
scroll to position [207, 0]
drag, startPoint x: 355, startPoint y: 205, endPoint x: 421, endPoint y: 202, distance: 65.7
click at [421, 210] on div "Increase in [GEOGRAPHIC_DATA] to New Pages Most affected pagetypes buy-establis…" at bounding box center [453, 228] width 436 height 36
click at [325, 312] on div "Investigate in LogAnalyzer" at bounding box center [296, 318] width 122 height 13
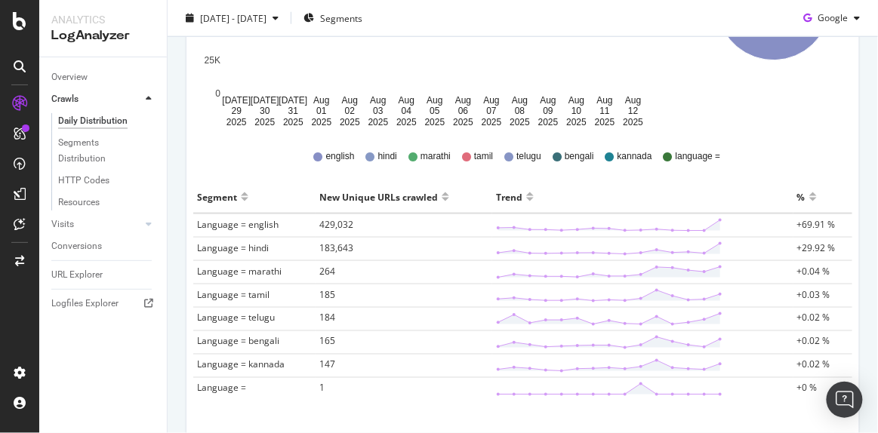
scroll to position [371, 0]
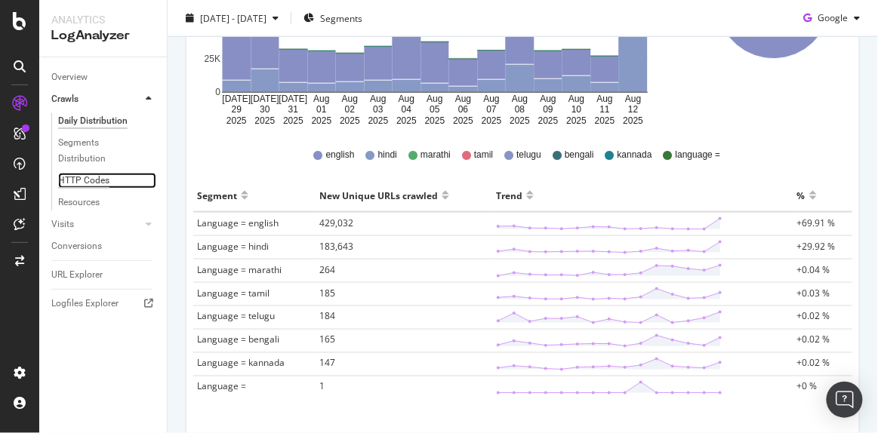
click at [64, 178] on div "HTTP Codes" at bounding box center [83, 181] width 51 height 16
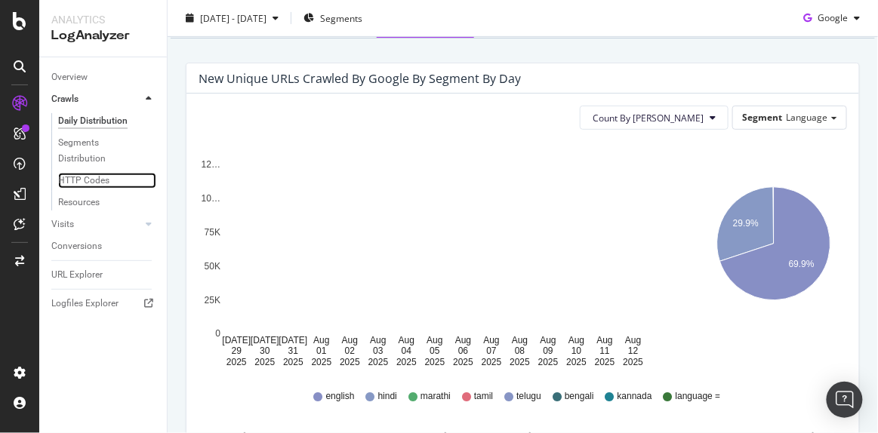
scroll to position [141, 0]
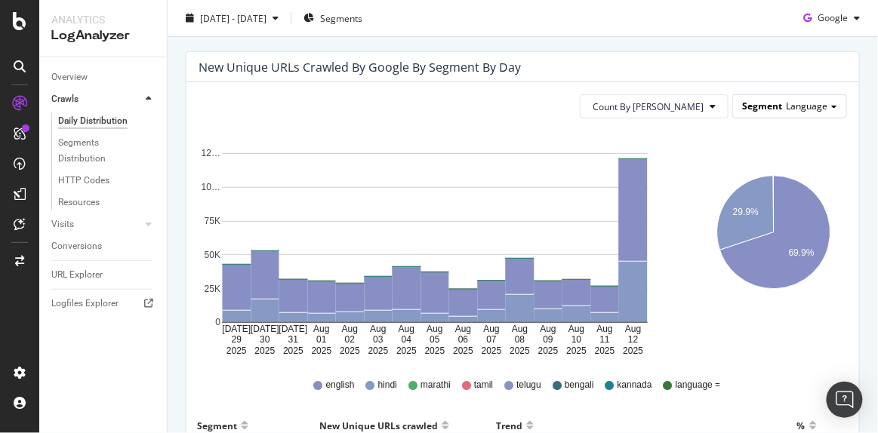
click at [786, 106] on span "Language" at bounding box center [807, 106] width 42 height 13
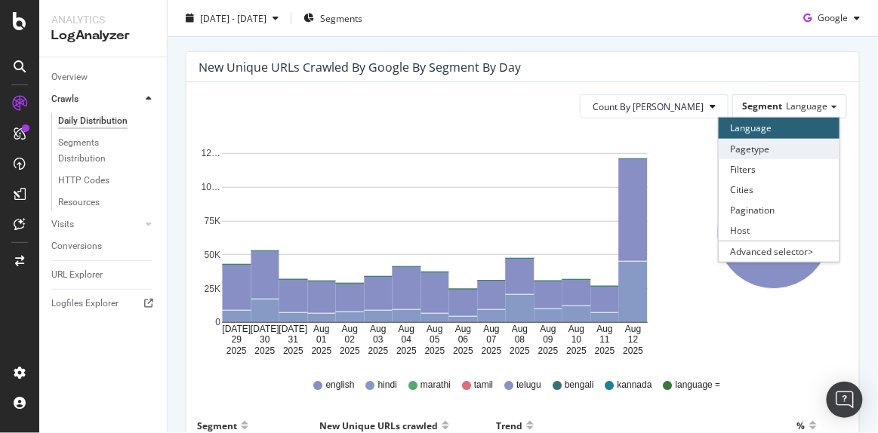
click at [743, 147] on div "Pagetype" at bounding box center [778, 149] width 121 height 20
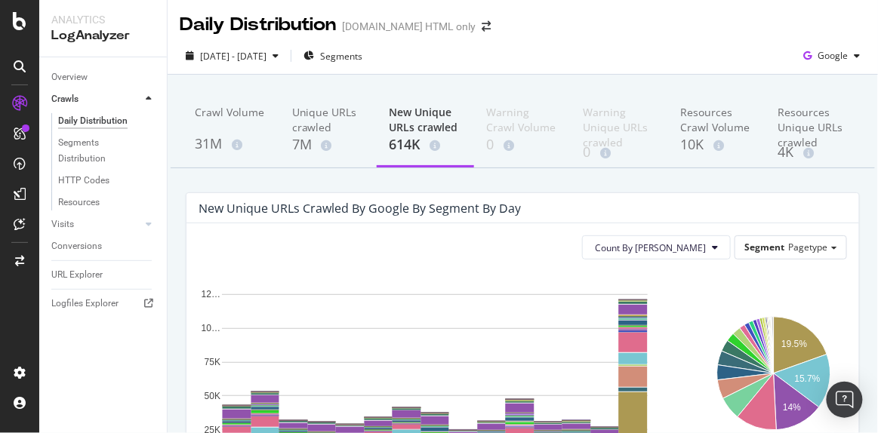
scroll to position [94, 0]
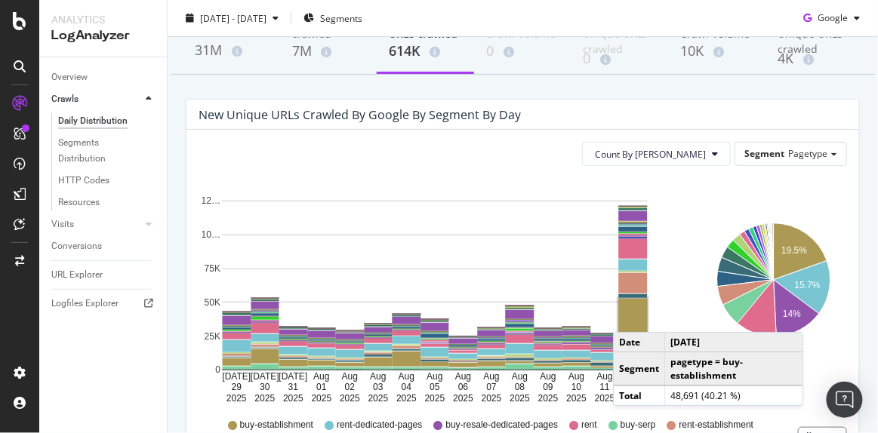
click at [628, 316] on rect "A chart." at bounding box center [633, 331] width 29 height 65
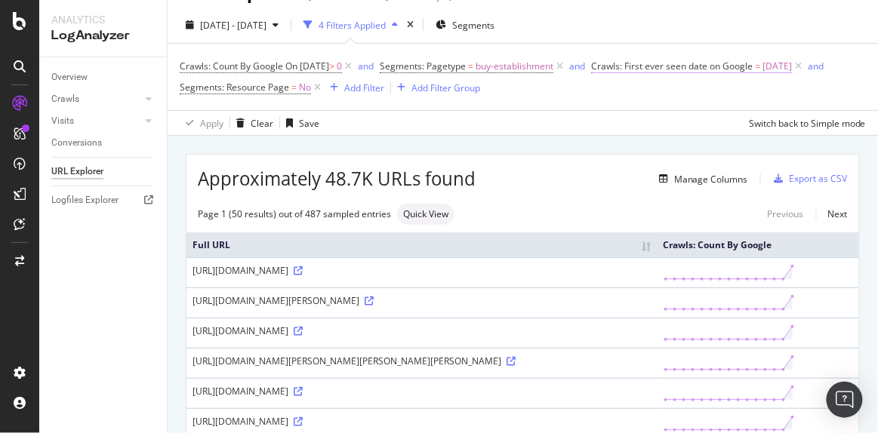
scroll to position [35, 0]
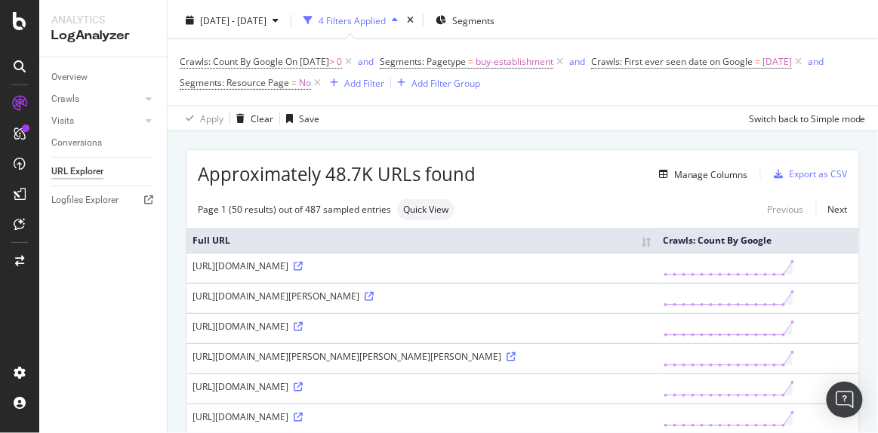
drag, startPoint x: 191, startPoint y: 263, endPoint x: 621, endPoint y: 269, distance: 430.2
click at [621, 269] on td "https://housing.com/buy-1bhk-flats-near-bagan-bagmari-kolkata-for-sale-lmk-srpi…" at bounding box center [421, 268] width 471 height 30
copy div "https://housing.com/buy-1bhk-flats-near-bagan-bagmari-kolkata-for-sale-lmk-srpi…"
click at [384, 85] on div "Add Filter" at bounding box center [364, 83] width 40 height 13
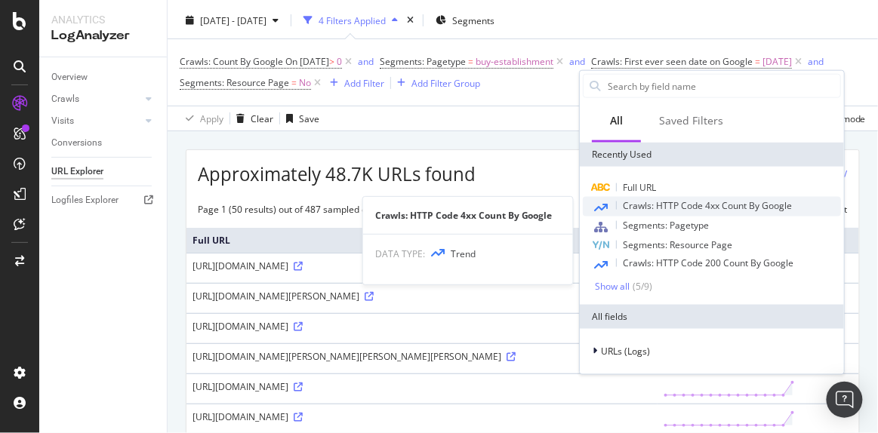
click at [646, 208] on span "Crawls: HTTP Code 4xx Count By Google" at bounding box center [707, 205] width 169 height 13
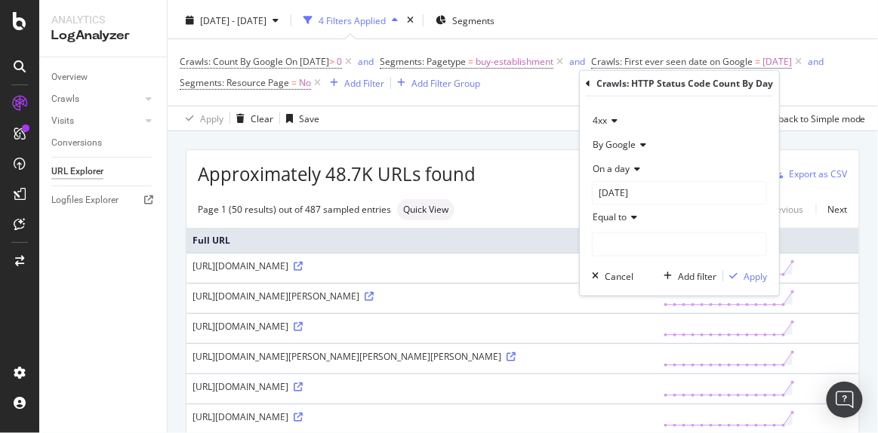
click at [611, 121] on icon at bounding box center [612, 120] width 11 height 9
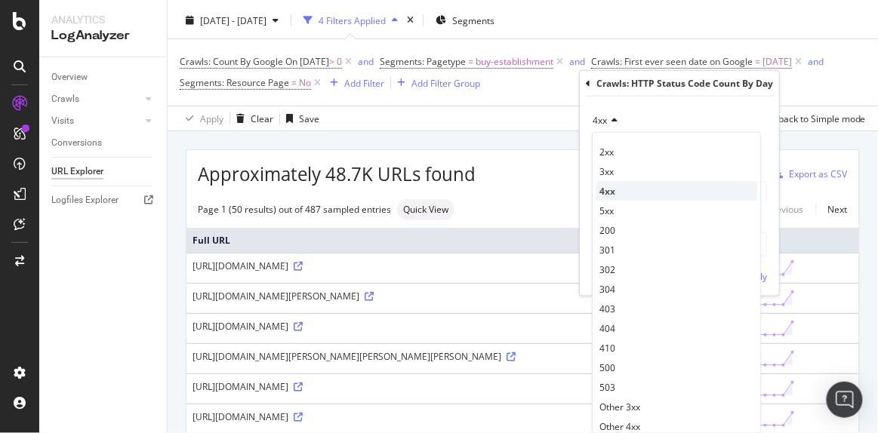
click at [616, 189] on div "4xx" at bounding box center [675, 191] width 161 height 20
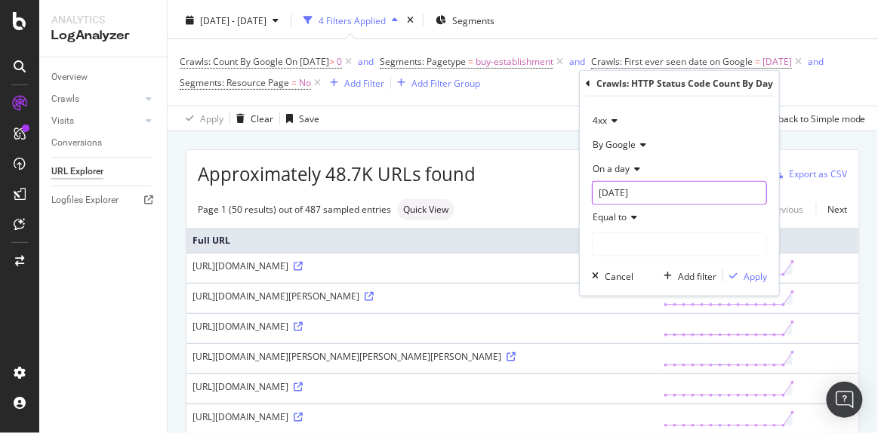
click at [637, 198] on input "2025-07-29" at bounding box center [679, 193] width 175 height 24
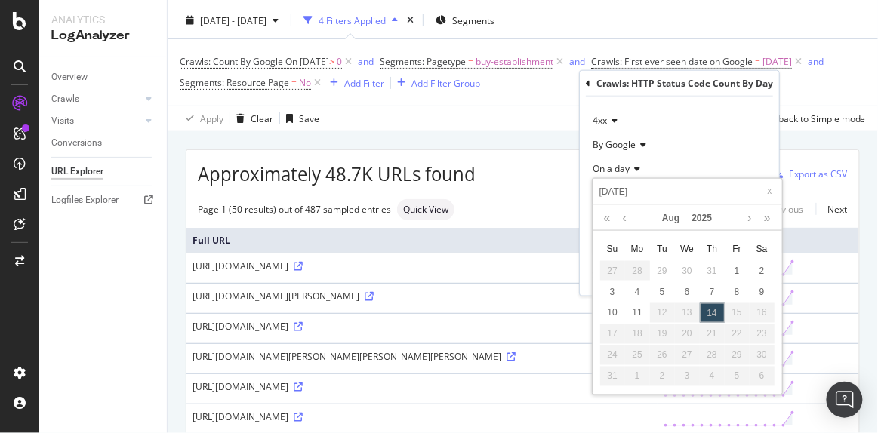
click at [805, 66] on div "Crawls: Count By Google On 2025-08-12 > 0 and Segments: Pagetype = buy-establis…" at bounding box center [523, 72] width 686 height 42
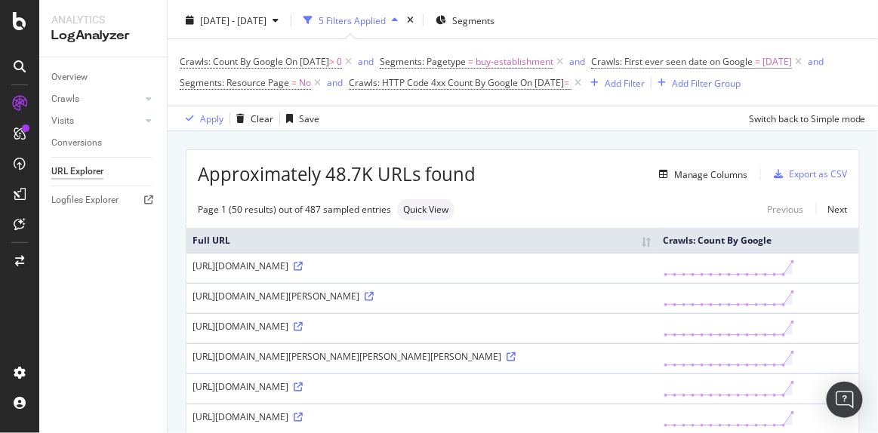
drag, startPoint x: 189, startPoint y: 287, endPoint x: 618, endPoint y: 287, distance: 428.6
click at [618, 283] on td "https://housing.com/buy-1bhk-flats-near-bagan-bagmari-kolkata-for-sale-lmk-srpi…" at bounding box center [421, 268] width 471 height 30
copy div "https://housing.com/buy-1bhk-flats-near-bagan-bagmari-kolkata-for-sale-lmk-srpi…"
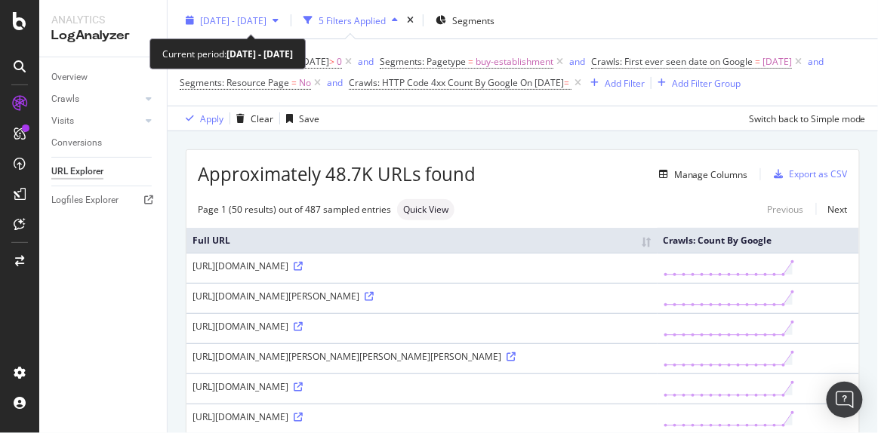
click at [264, 16] on span "2025 Jul. 29th - Aug. 12th" at bounding box center [233, 20] width 66 height 13
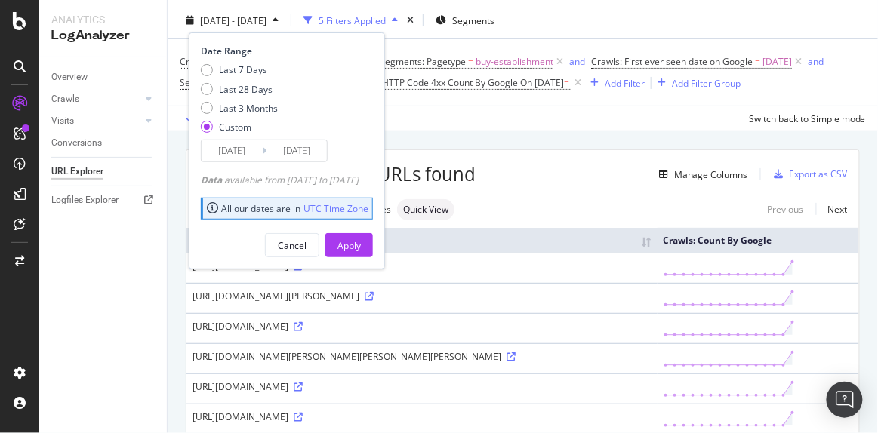
click at [289, 148] on input "2025/08/12" at bounding box center [296, 150] width 60 height 21
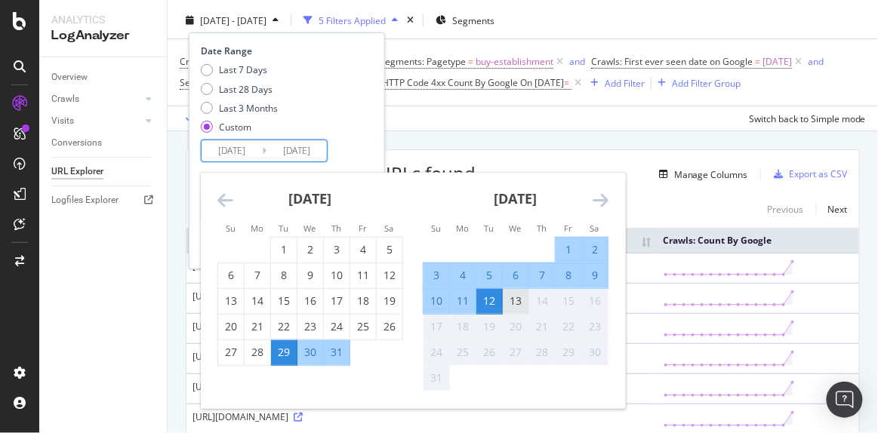
click at [514, 300] on div "13" at bounding box center [516, 301] width 26 height 15
type input "2025/08/13"
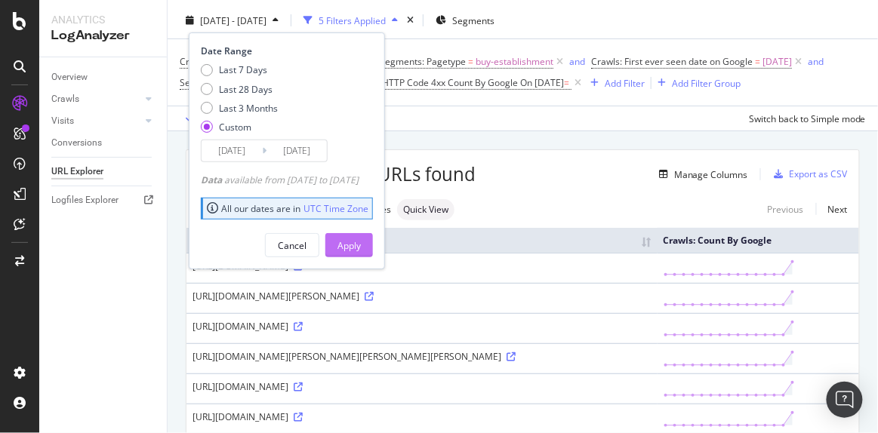
click at [373, 250] on button "Apply" at bounding box center [349, 245] width 48 height 24
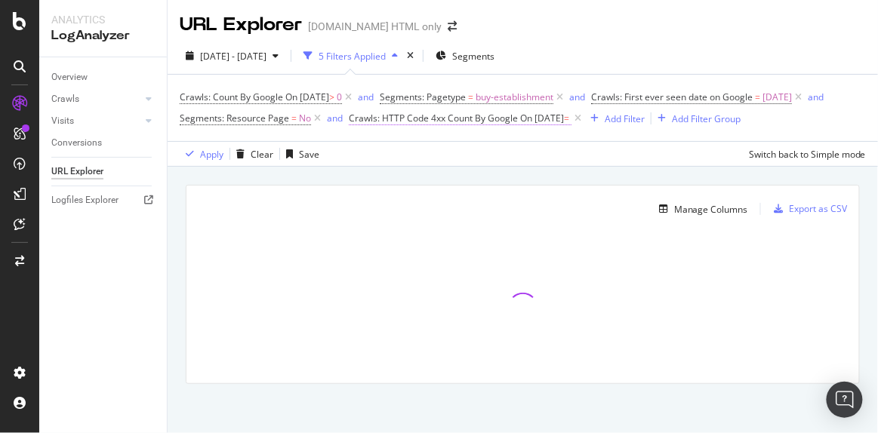
click at [520, 125] on span "On 2025-07-29" at bounding box center [542, 118] width 44 height 13
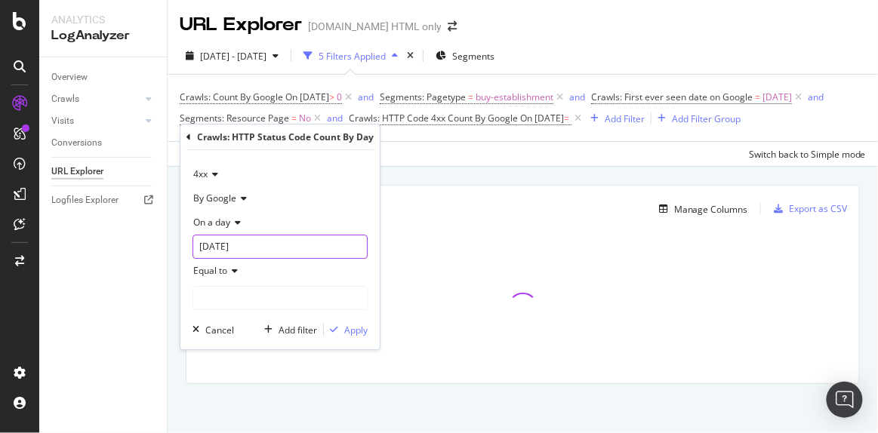
click at [259, 247] on input "2025-07-29" at bounding box center [279, 247] width 175 height 24
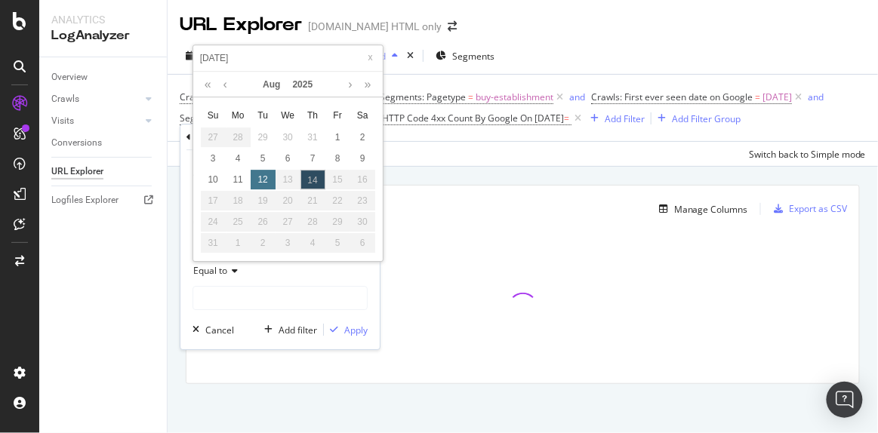
click at [267, 177] on div "12" at bounding box center [263, 180] width 25 height 20
type input "[DATE]"
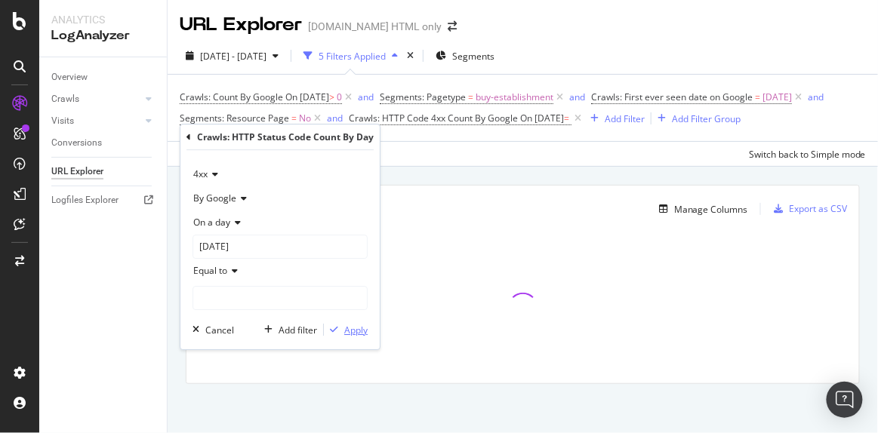
drag, startPoint x: 344, startPoint y: 327, endPoint x: 233, endPoint y: 227, distance: 149.1
click at [233, 227] on div "4xx By Google On a day 2025-08-12 Equal to Cancel Add filter Apply" at bounding box center [279, 249] width 199 height 199
click at [220, 269] on span "Equal to" at bounding box center [210, 270] width 34 height 13
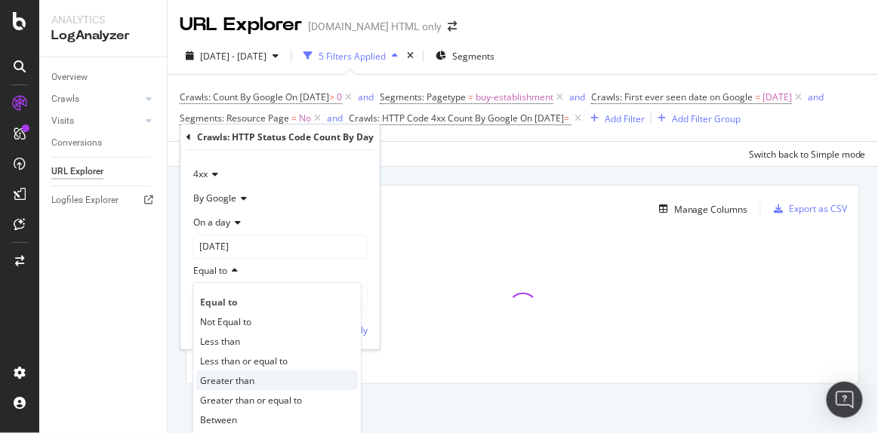
click at [213, 380] on span "Greater than" at bounding box center [227, 380] width 54 height 13
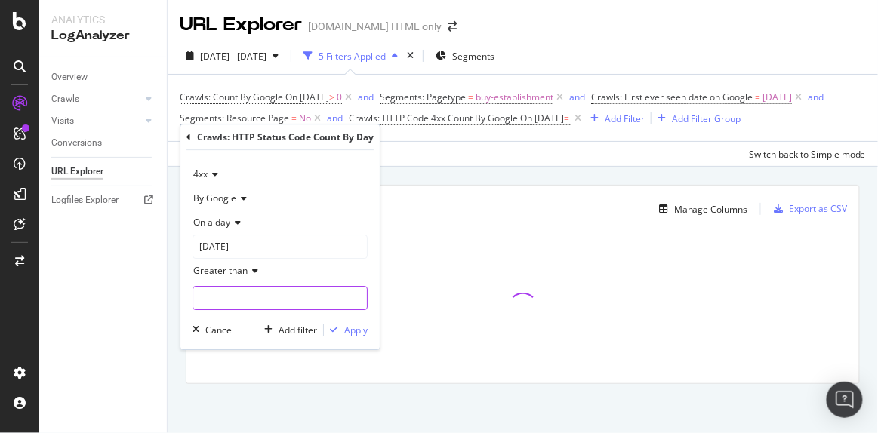
click at [206, 303] on input "number" at bounding box center [279, 298] width 175 height 24
type input "0"
click at [352, 331] on div "Apply" at bounding box center [355, 330] width 23 height 13
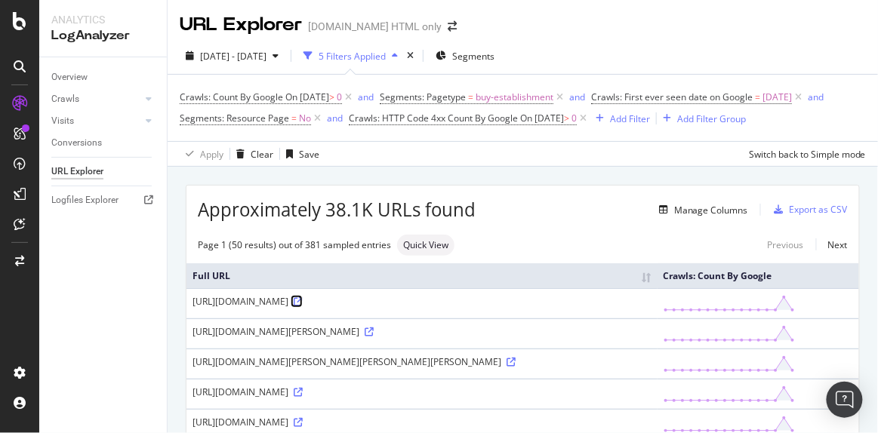
click at [303, 306] on icon at bounding box center [298, 301] width 9 height 9
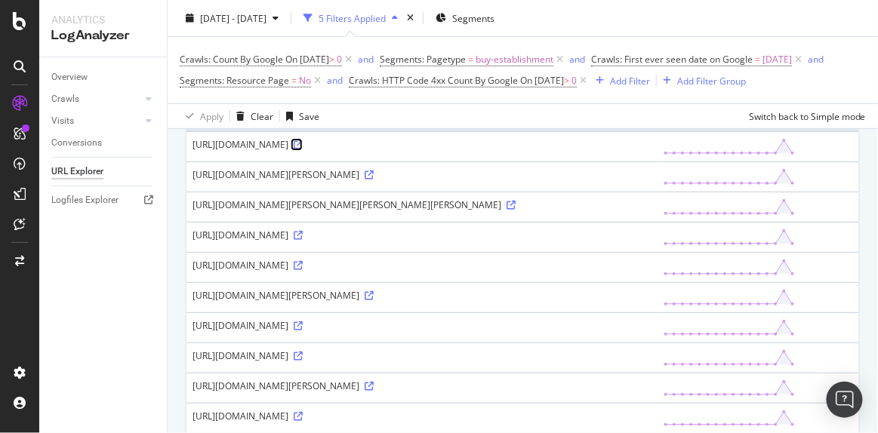
scroll to position [158, 0]
click at [303, 238] on icon at bounding box center [298, 233] width 9 height 9
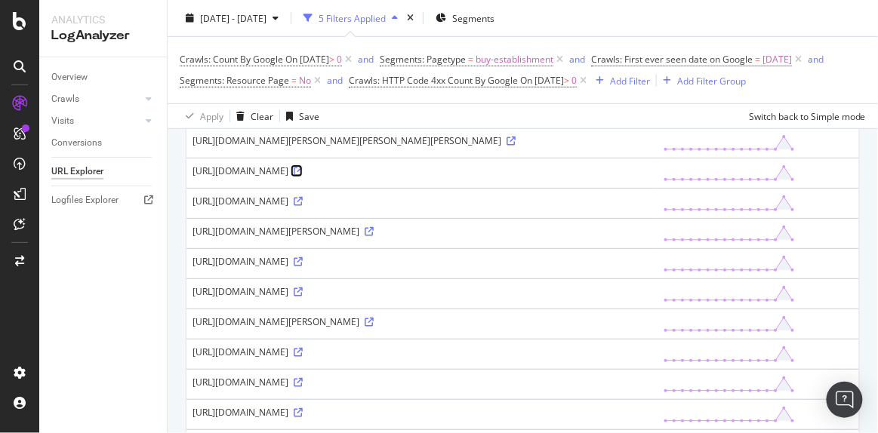
scroll to position [226, 0]
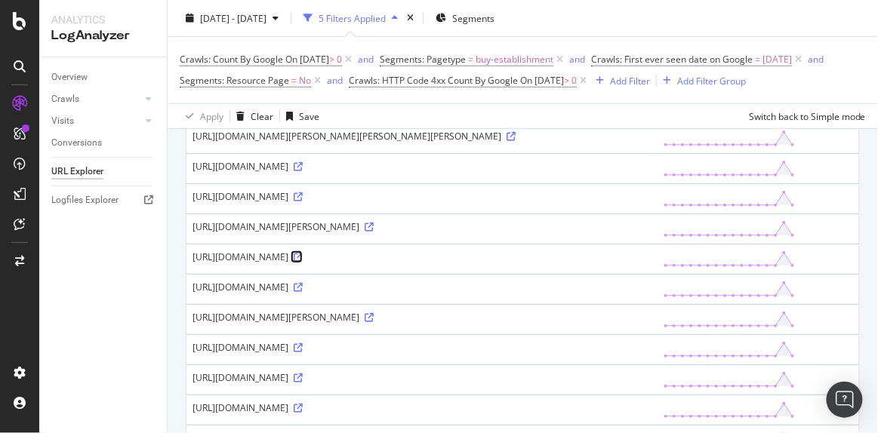
click at [303, 262] on icon at bounding box center [298, 257] width 9 height 9
click at [294, 292] on icon at bounding box center [298, 287] width 9 height 9
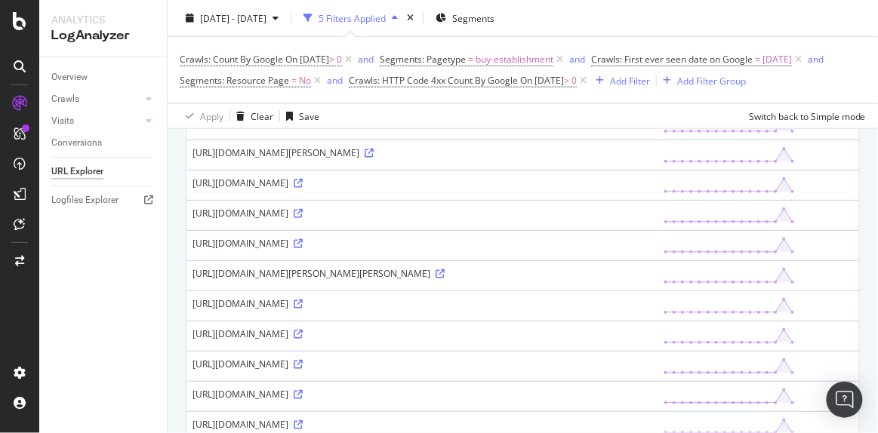
scroll to position [412, 0]
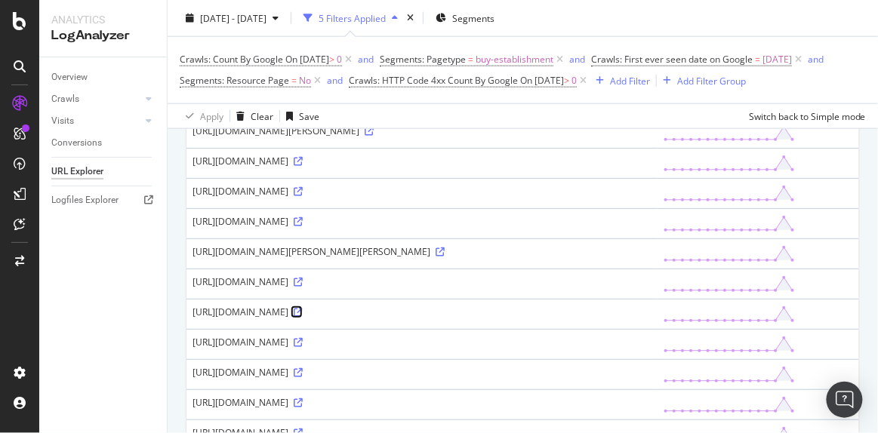
click at [303, 317] on icon at bounding box center [298, 312] width 9 height 9
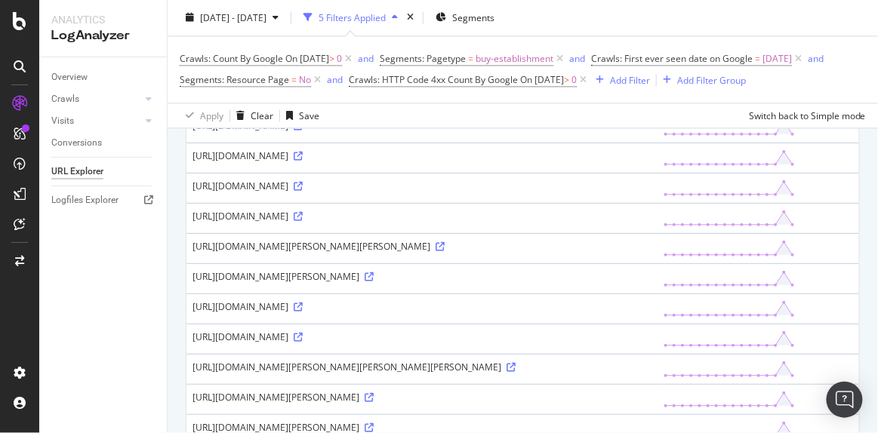
scroll to position [751, 0]
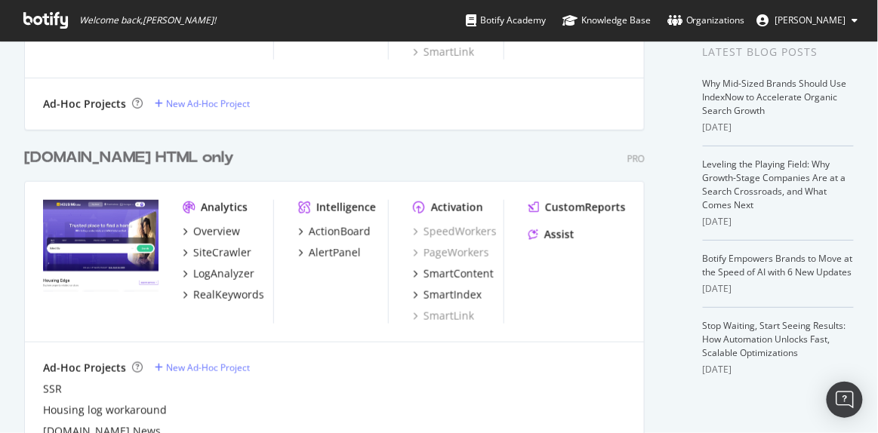
scroll to position [232, 0]
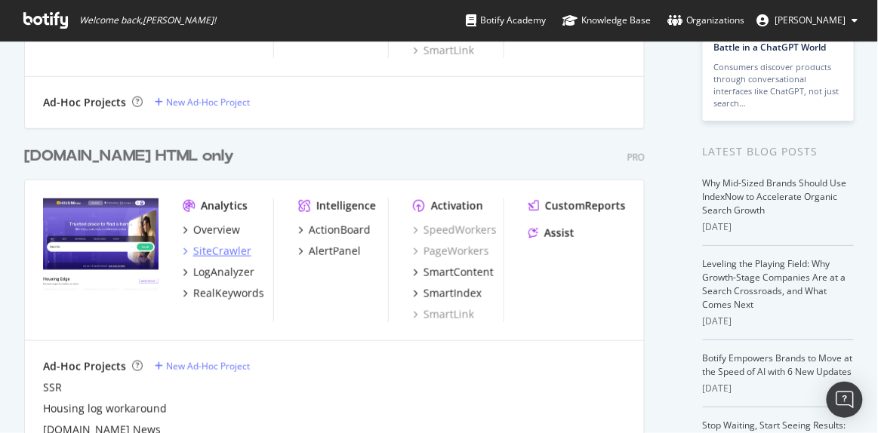
click at [232, 248] on div "SiteCrawler" at bounding box center [222, 251] width 58 height 15
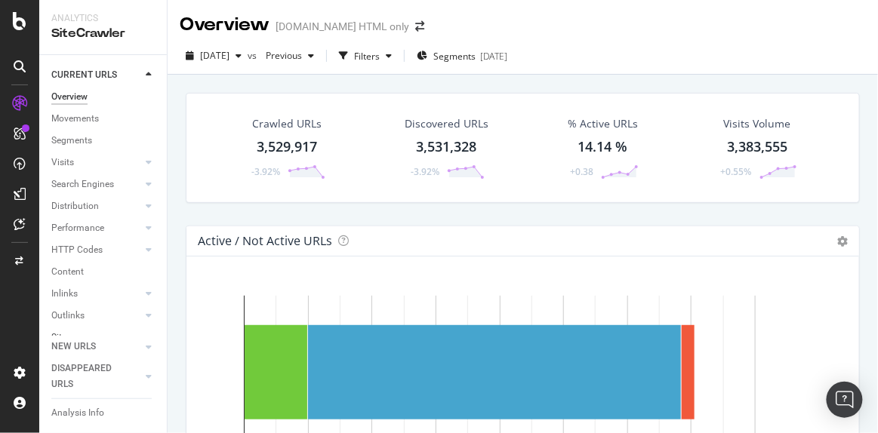
scroll to position [88, 0]
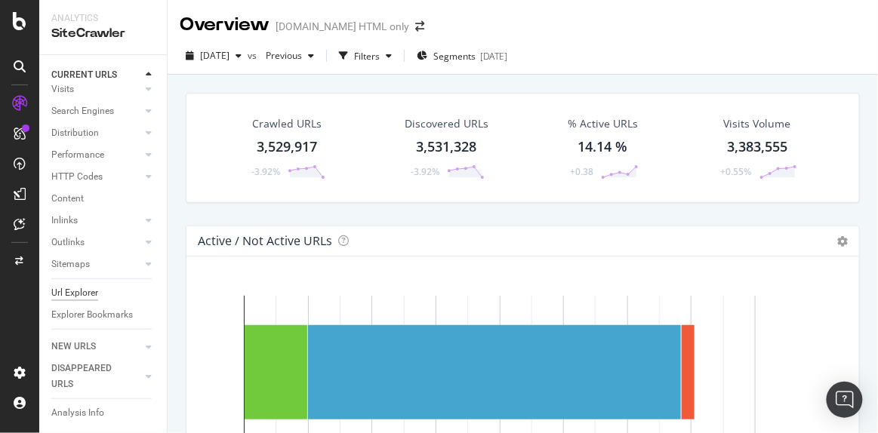
click at [72, 285] on div "Url Explorer" at bounding box center [74, 293] width 47 height 16
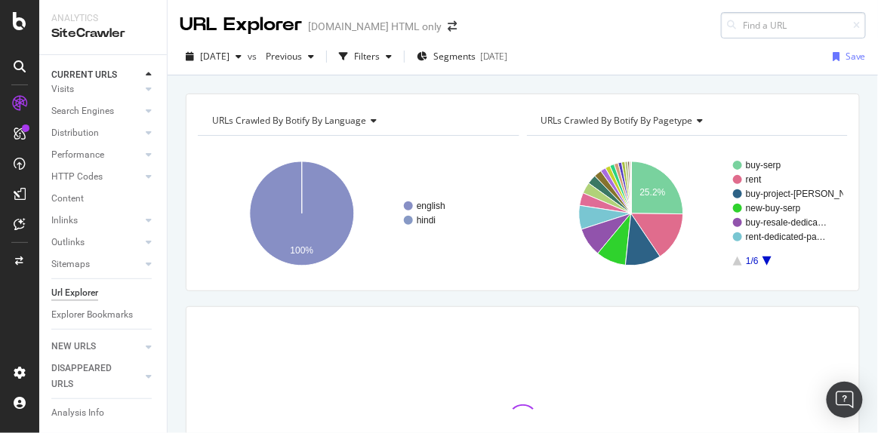
click at [743, 32] on input at bounding box center [793, 25] width 145 height 26
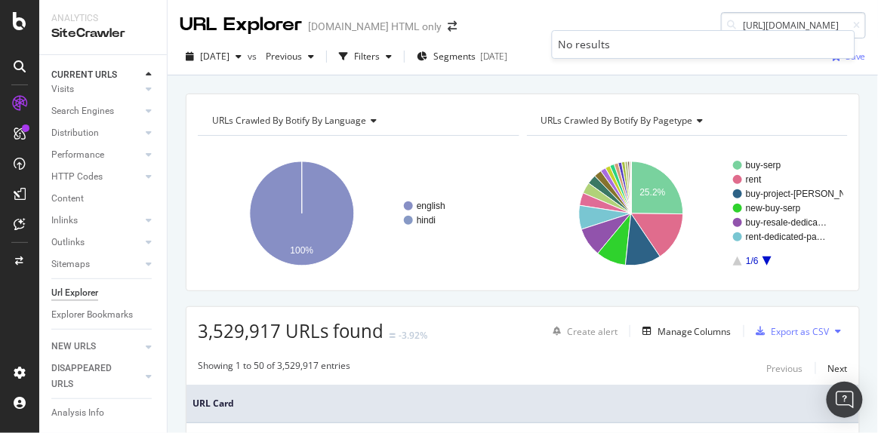
scroll to position [0, 352]
type input "https://housing.com/buy-3bhk-flats-near-axis-bank-branch-narendrapur-kolkata-fo…"
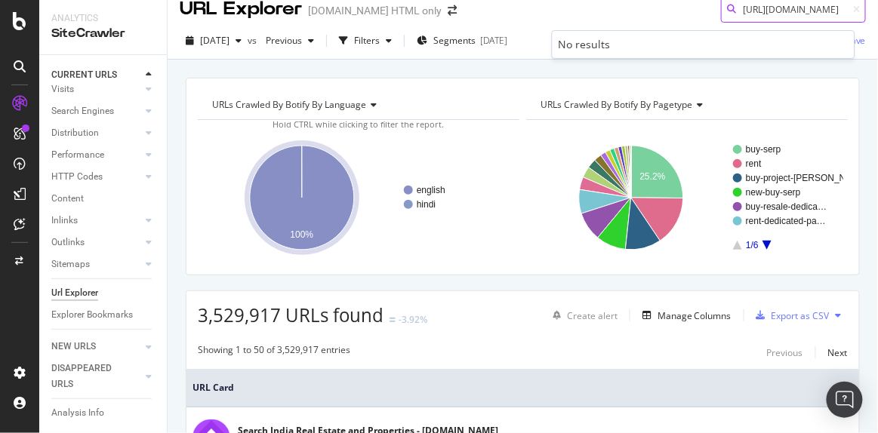
scroll to position [0, 0]
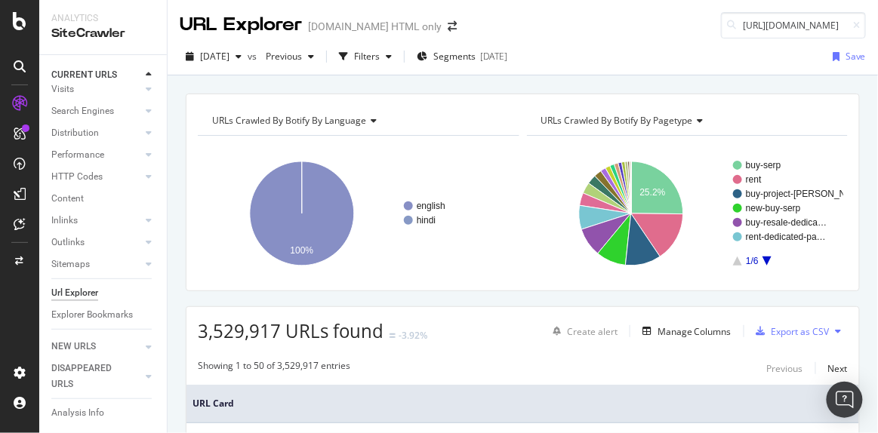
click at [347, 88] on div "URLs Crawled By Botify By language Chart (by Value) Table Expand Export as CSV …" at bounding box center [523, 93] width 710 height 36
click at [398, 64] on div "Filters" at bounding box center [365, 56] width 65 height 23
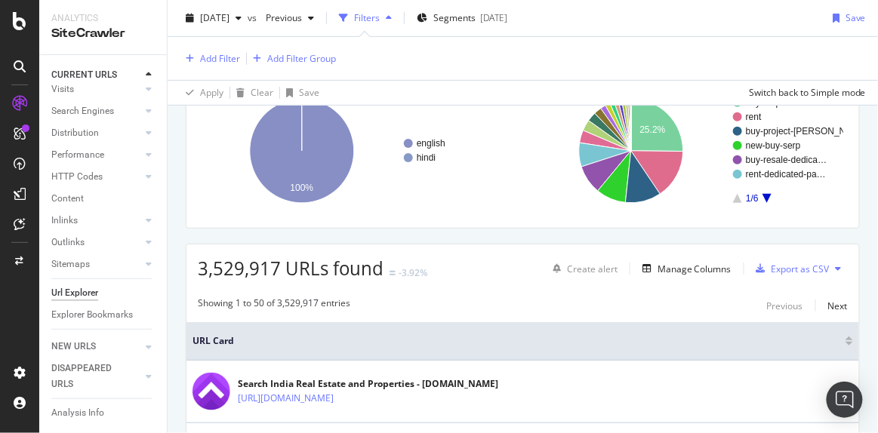
scroll to position [66, 0]
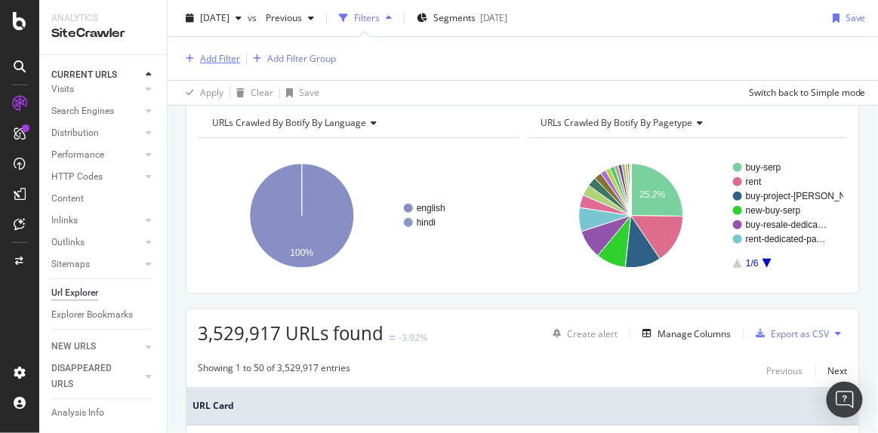
click at [214, 61] on div "Add Filter" at bounding box center [220, 58] width 40 height 13
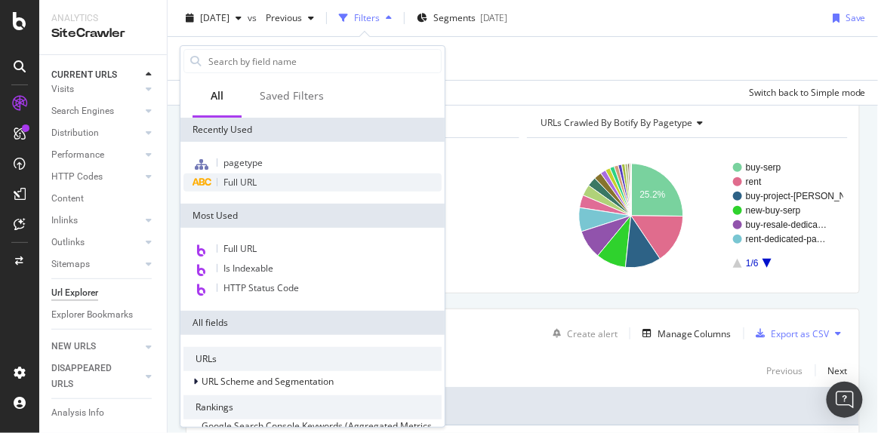
click at [246, 177] on span "Full URL" at bounding box center [239, 182] width 33 height 13
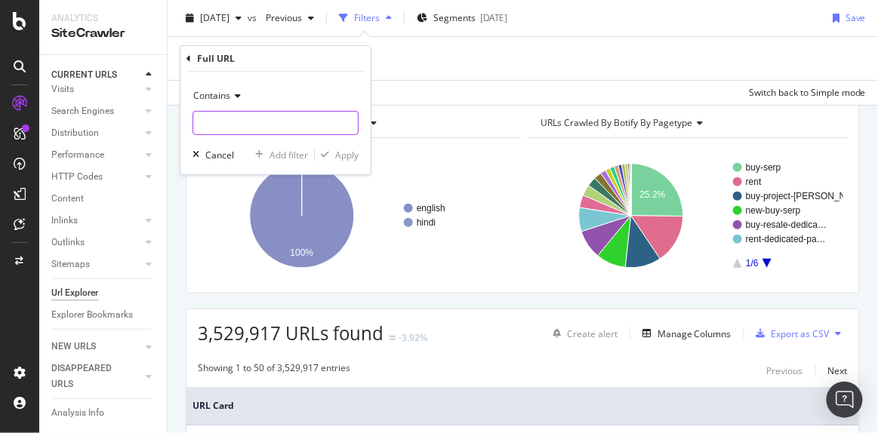
click at [241, 131] on input "text" at bounding box center [275, 123] width 165 height 24
paste input "https://housing.com/buy-3bhk-flats-near-axis-bank-branch-narendrapur-kolkata-fo…"
type input "C8Ew4v6"
click at [343, 150] on div "Apply" at bounding box center [346, 155] width 23 height 13
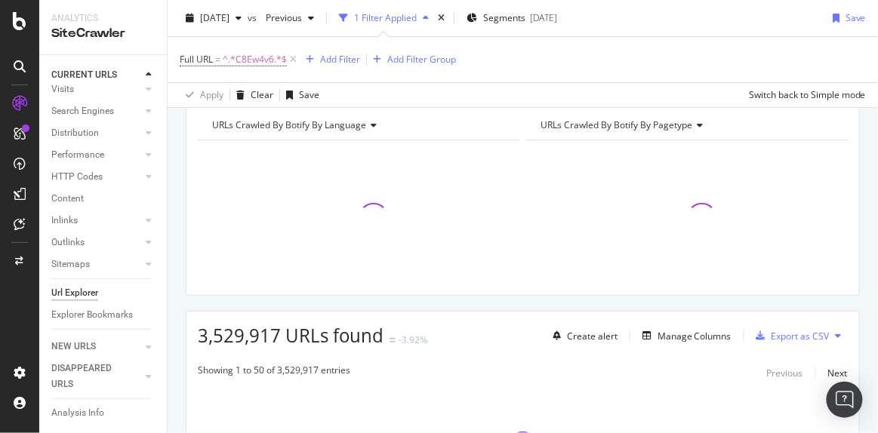
scroll to position [69, 0]
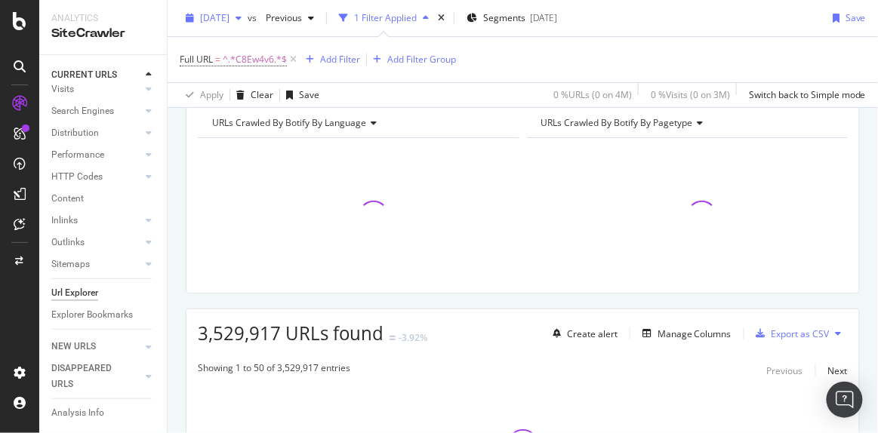
click at [229, 19] on span "2025 Aug. 7th" at bounding box center [214, 17] width 29 height 13
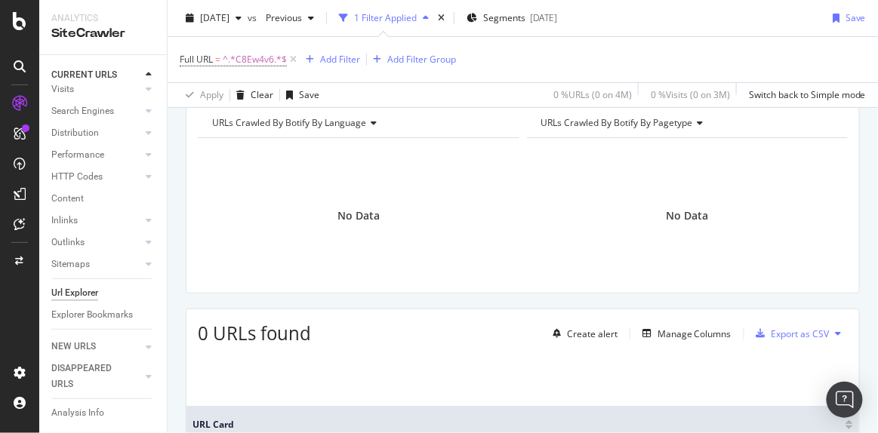
click at [496, 60] on div "Full URL = ^.*C8Ew4v6.*$ Add Filter Add Filter Group" at bounding box center [523, 59] width 686 height 45
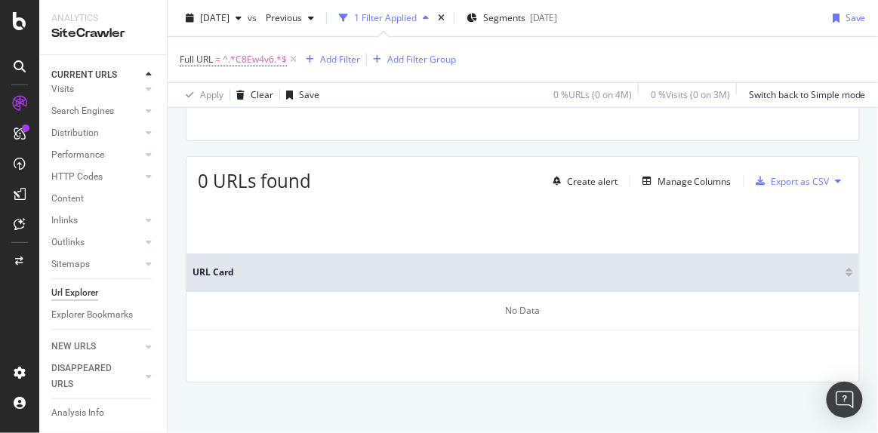
scroll to position [0, 0]
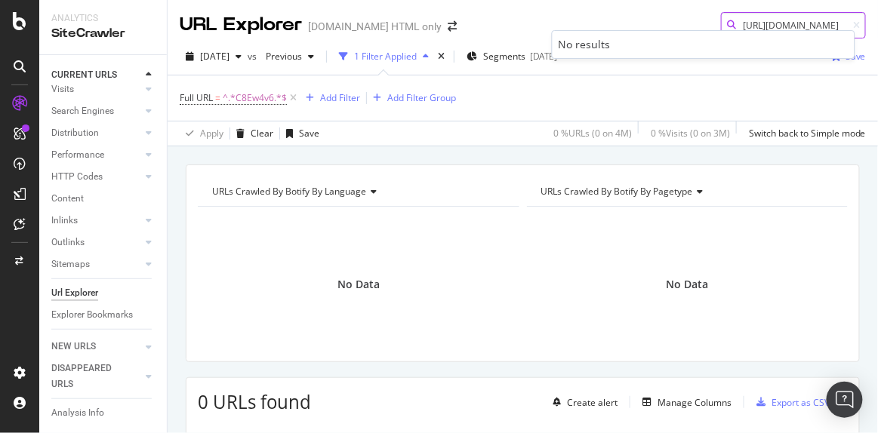
click at [762, 21] on input "https://housing.com/buy-3bhk-flats-near-axis-bank-branch-narendrapur-kolkata-fo…" at bounding box center [793, 25] width 145 height 26
click at [853, 21] on icon at bounding box center [856, 25] width 7 height 9
click at [774, 23] on input at bounding box center [793, 25] width 145 height 26
paste input "https://housing.com/buy-flats-near-indianoil-rajarhat-kolkata-for-sale-lmk-srpi…"
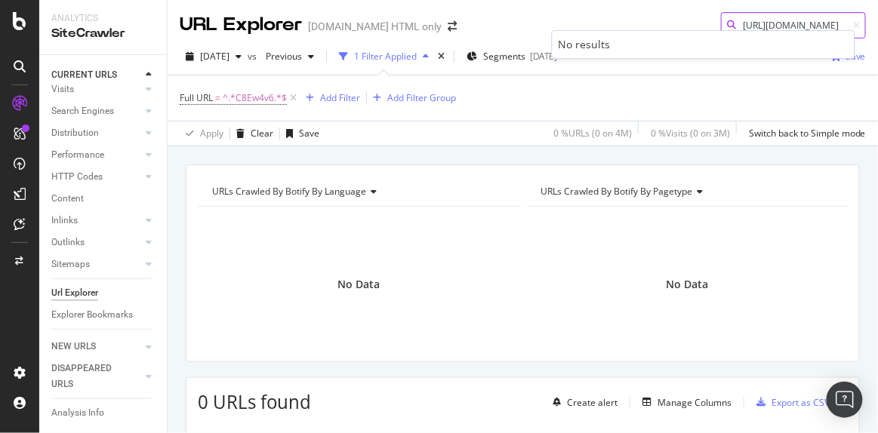
type input "https://housing.com/buy-flats-near-indianoil-rajarhat-kolkata-for-sale-lmk-srpi…"
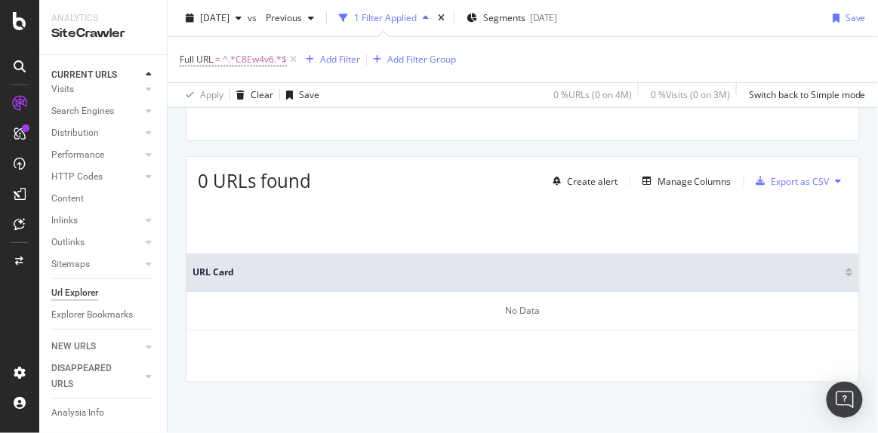
scroll to position [0, 0]
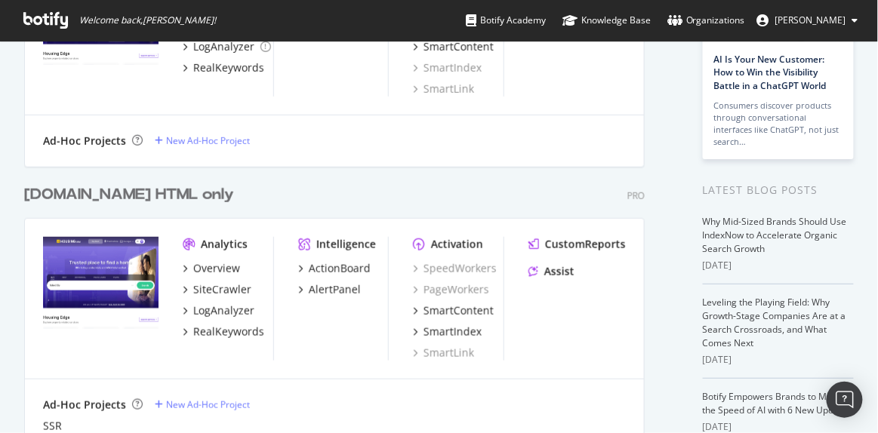
scroll to position [263, 0]
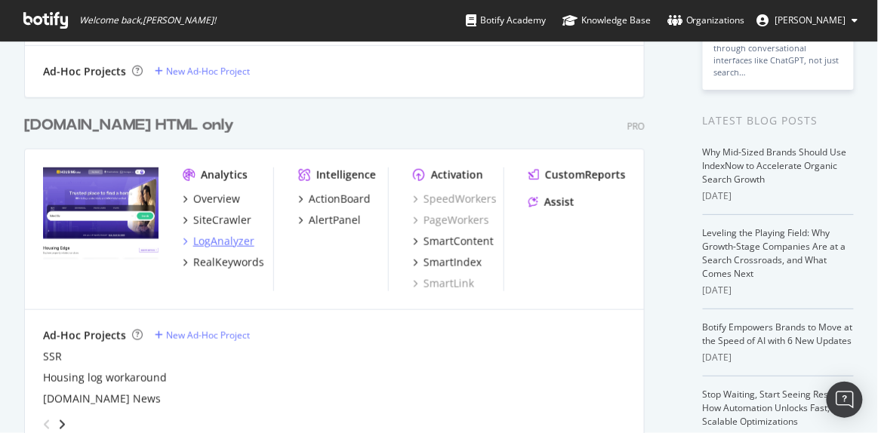
click at [208, 240] on div "LogAnalyzer" at bounding box center [223, 241] width 61 height 15
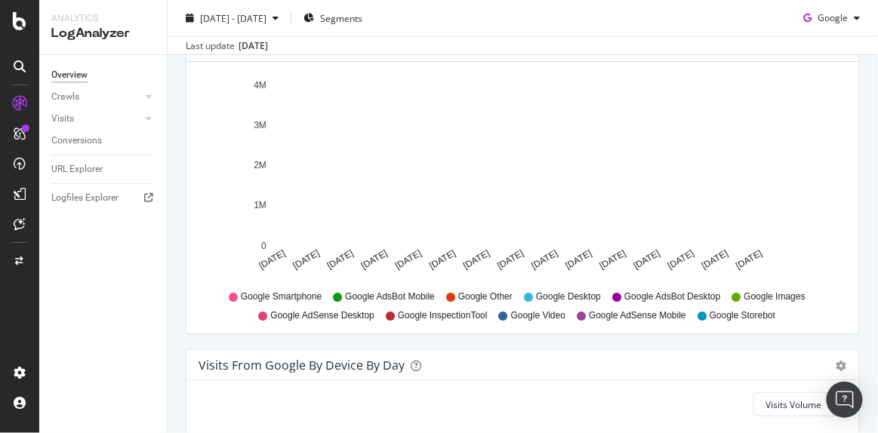
scroll to position [1560, 0]
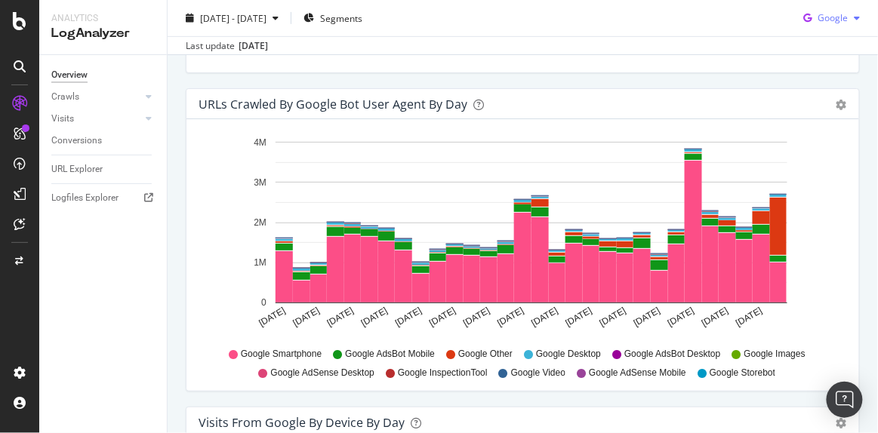
click at [831, 22] on span "Google" at bounding box center [832, 17] width 30 height 13
click at [149, 100] on icon at bounding box center [149, 96] width 6 height 9
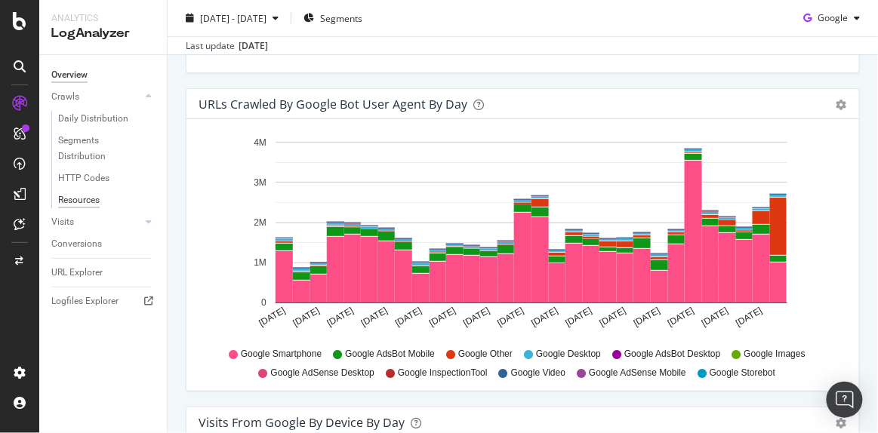
click at [91, 198] on div "Resources" at bounding box center [79, 200] width 42 height 16
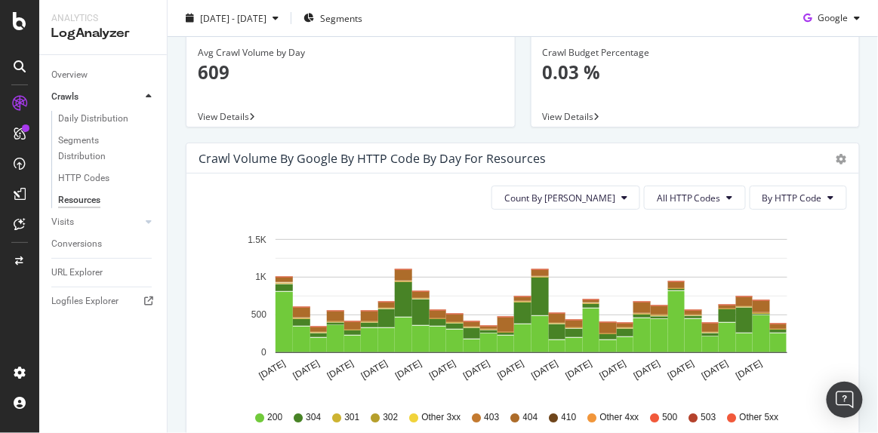
scroll to position [61, 0]
click at [60, 69] on div "Overview" at bounding box center [69, 75] width 36 height 16
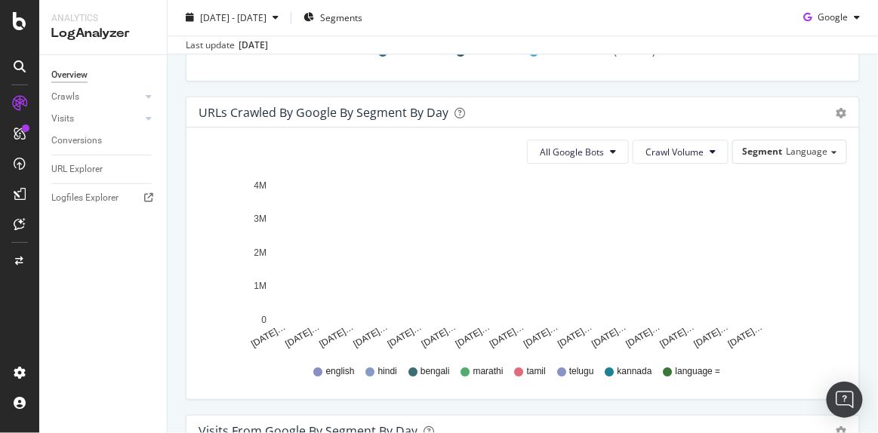
scroll to position [918, 0]
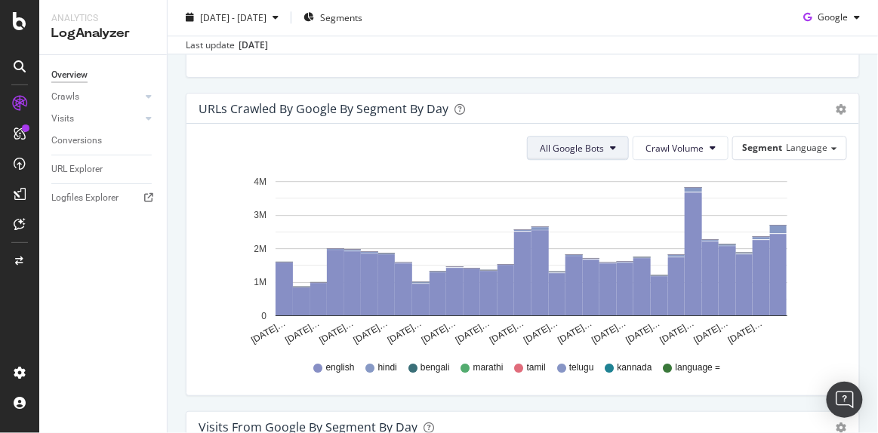
click at [544, 150] on span "All Google Bots" at bounding box center [572, 148] width 64 height 13
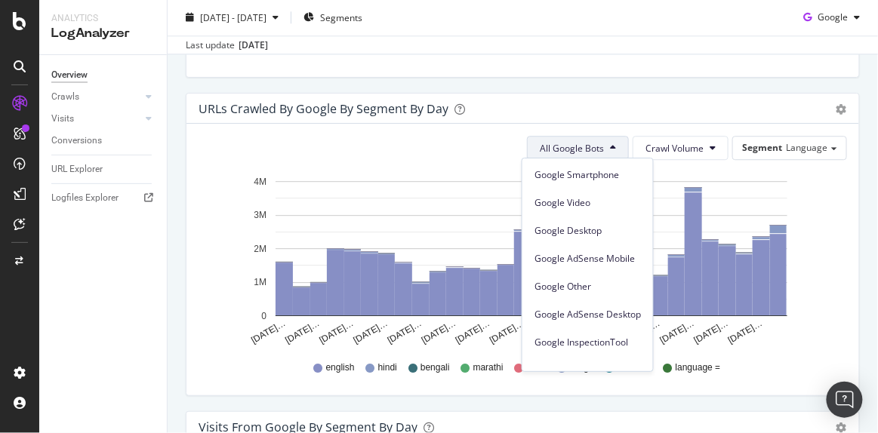
scroll to position [126, 0]
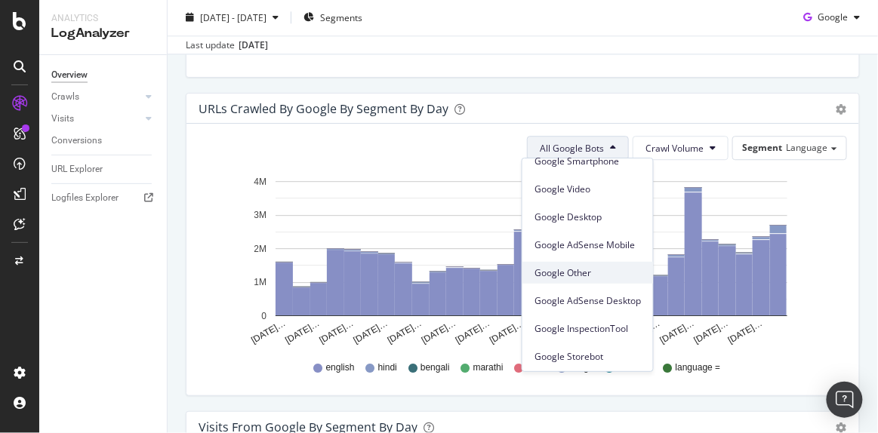
click at [563, 273] on span "Google Other" at bounding box center [587, 273] width 106 height 14
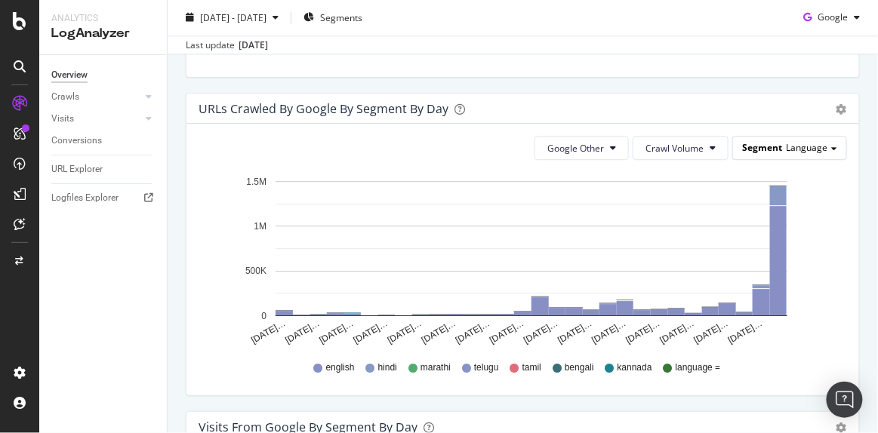
click at [790, 141] on span "Language" at bounding box center [807, 147] width 42 height 13
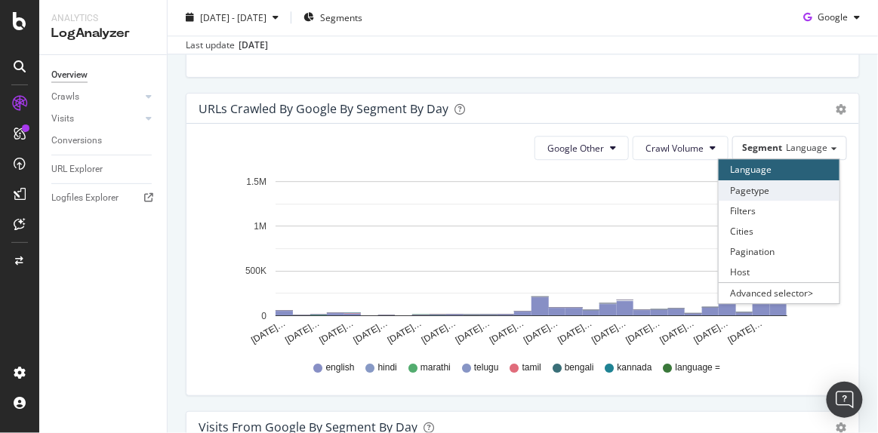
click at [747, 183] on div "Pagetype" at bounding box center [778, 190] width 121 height 20
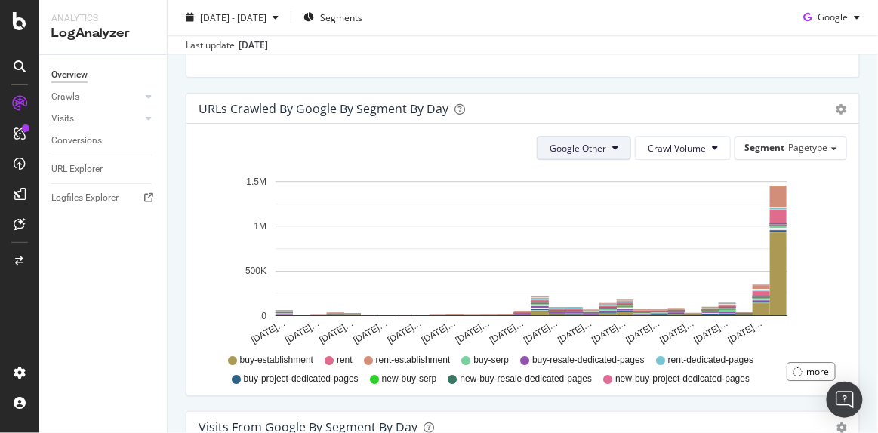
click at [586, 146] on span "Google Other" at bounding box center [577, 148] width 57 height 13
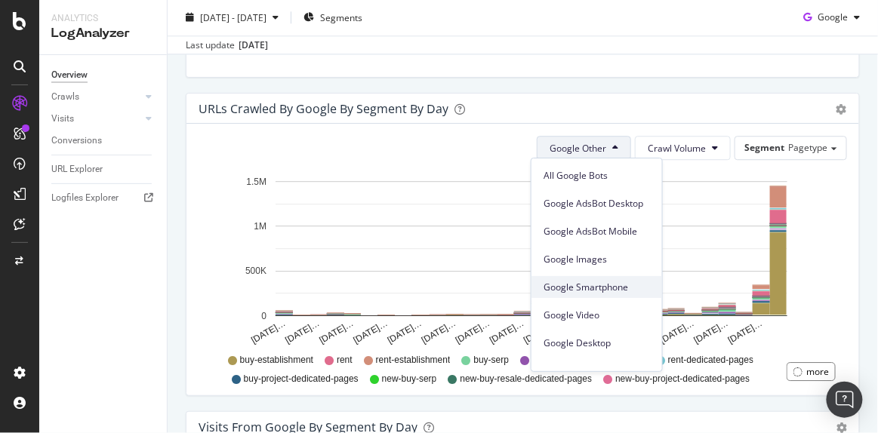
click at [577, 291] on span "Google Smartphone" at bounding box center [596, 288] width 106 height 14
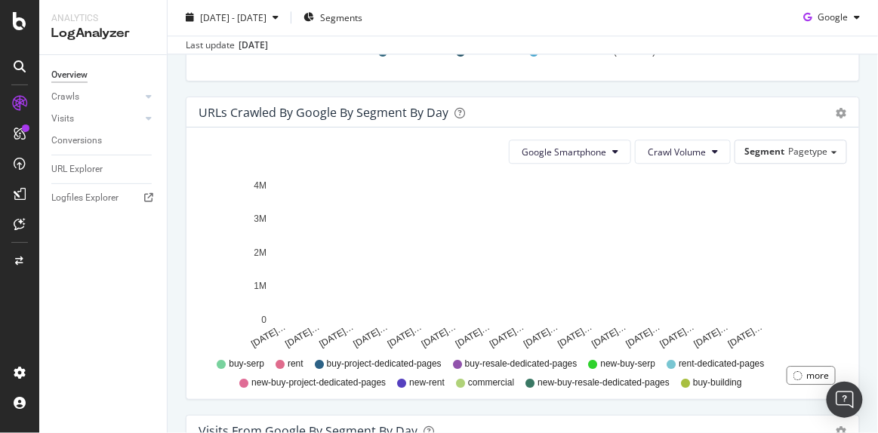
scroll to position [915, 0]
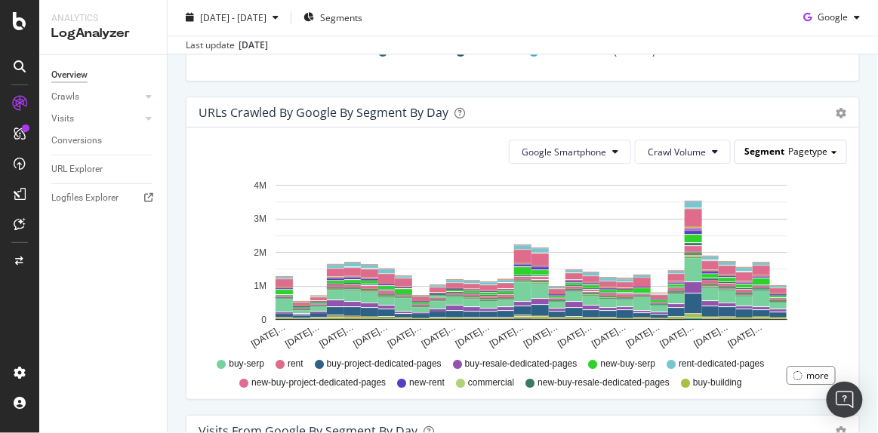
click at [761, 155] on div "Segment Pagetype" at bounding box center [790, 151] width 111 height 22
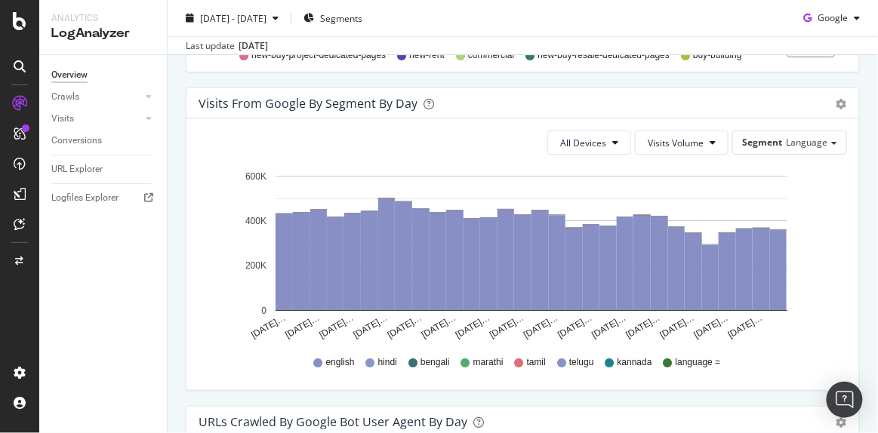
scroll to position [1243, 0]
click at [602, 130] on button "All Devices" at bounding box center [589, 142] width 84 height 24
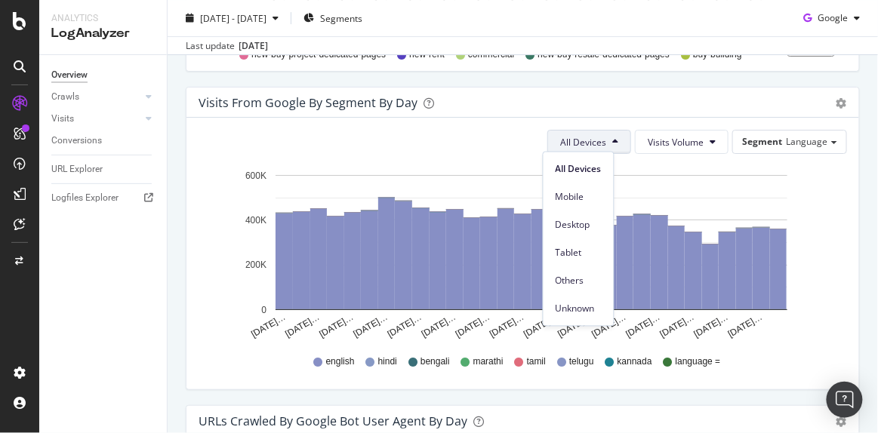
click at [499, 112] on div "Visits from Google By Segment By Day Timeline (by Value) Table" at bounding box center [522, 103] width 672 height 30
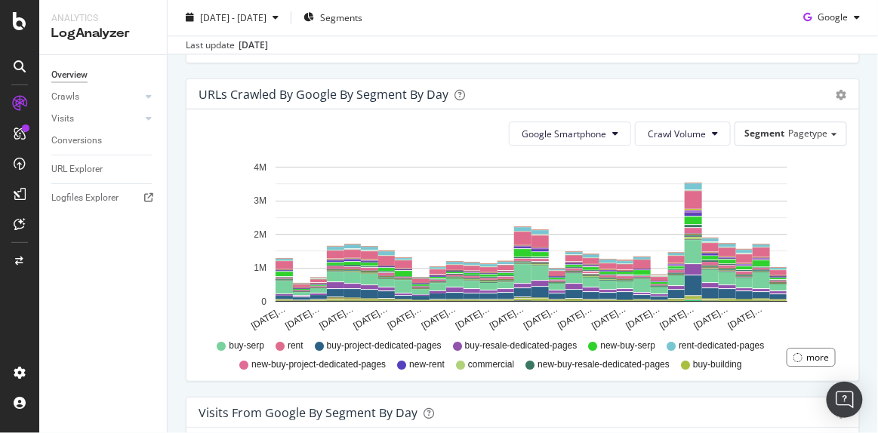
scroll to position [873, 0]
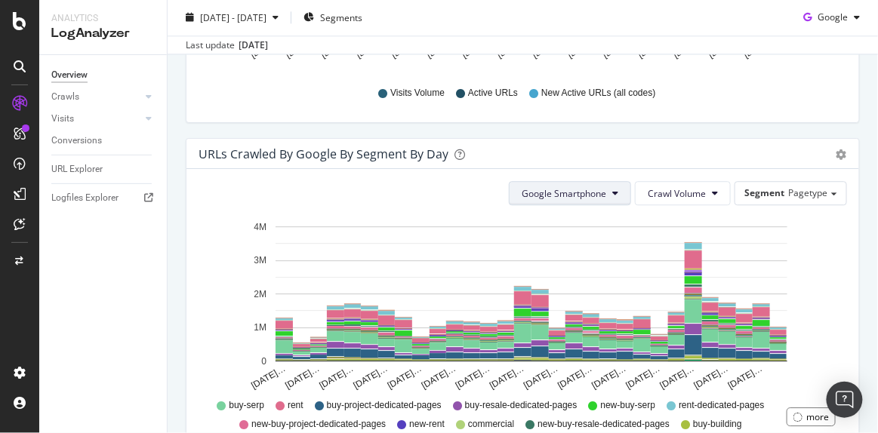
click at [546, 192] on span "Google Smartphone" at bounding box center [563, 193] width 85 height 13
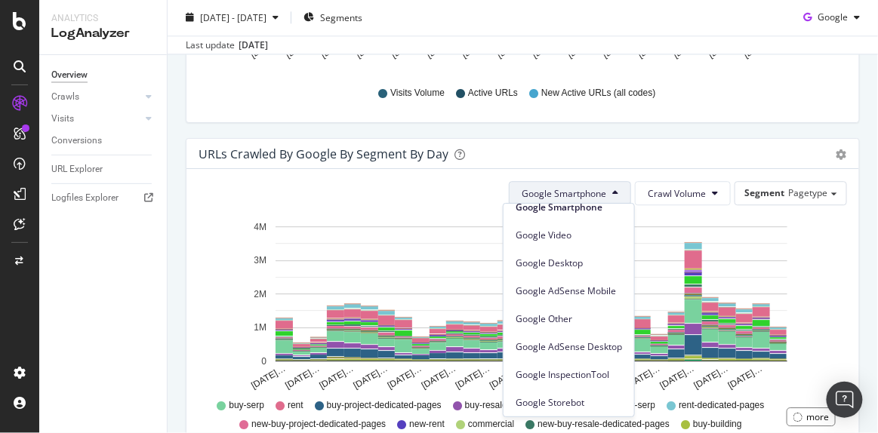
scroll to position [128, 0]
click at [537, 311] on span "Google Other" at bounding box center [568, 317] width 106 height 14
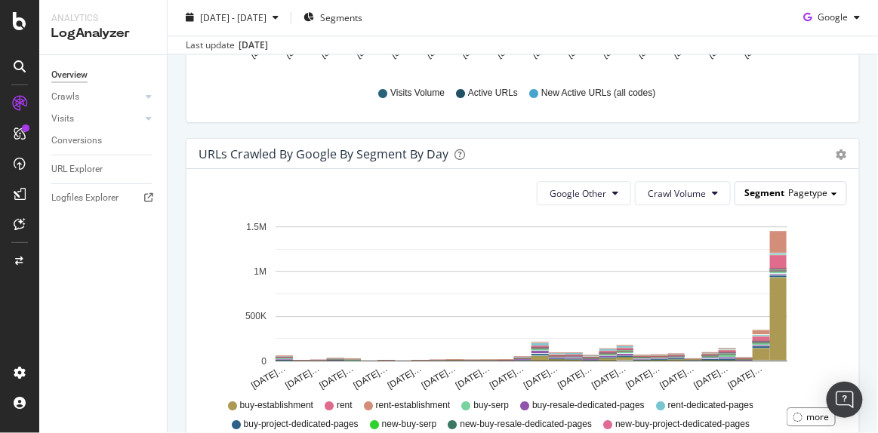
click at [789, 190] on span "Pagetype" at bounding box center [807, 192] width 39 height 13
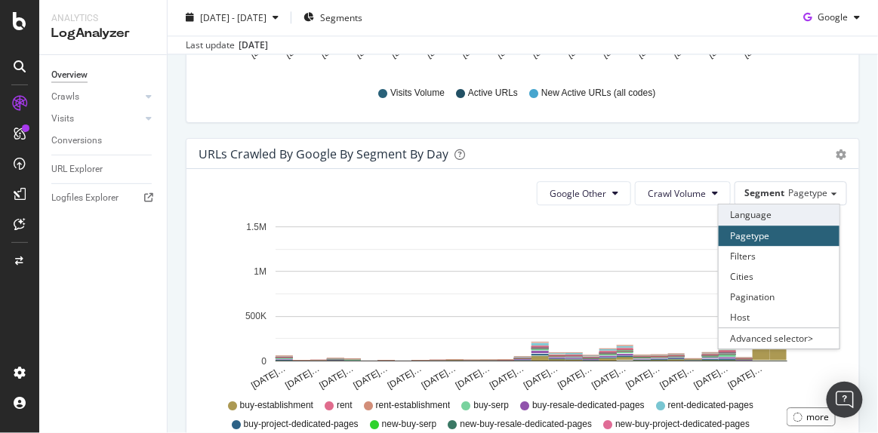
click at [764, 209] on div "Language" at bounding box center [778, 215] width 121 height 20
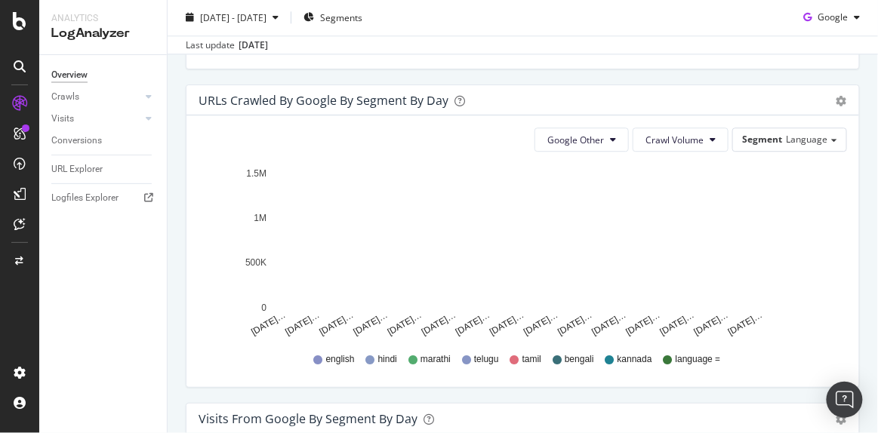
scroll to position [930, 0]
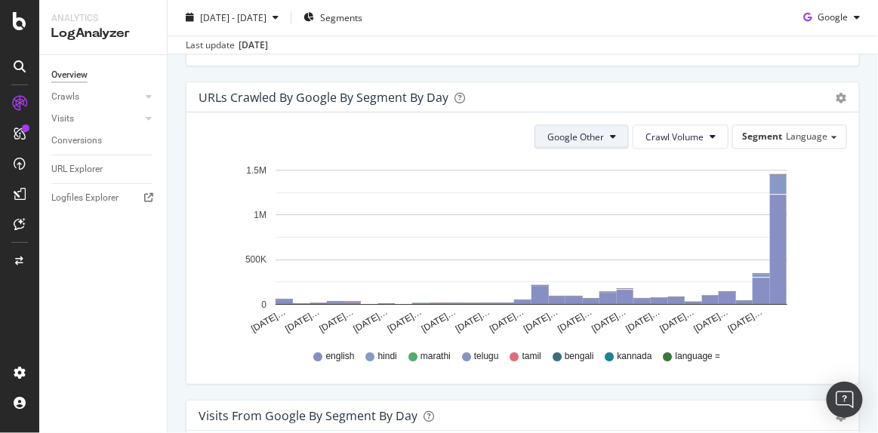
click at [577, 135] on span "Google Other" at bounding box center [575, 137] width 57 height 13
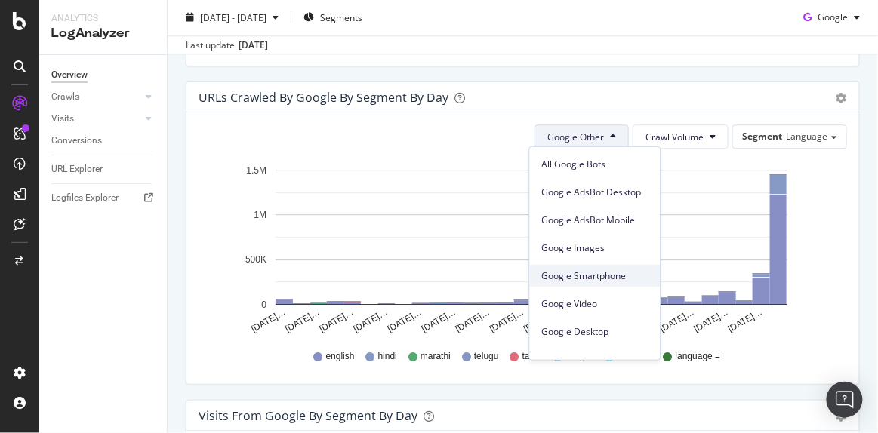
scroll to position [128, 0]
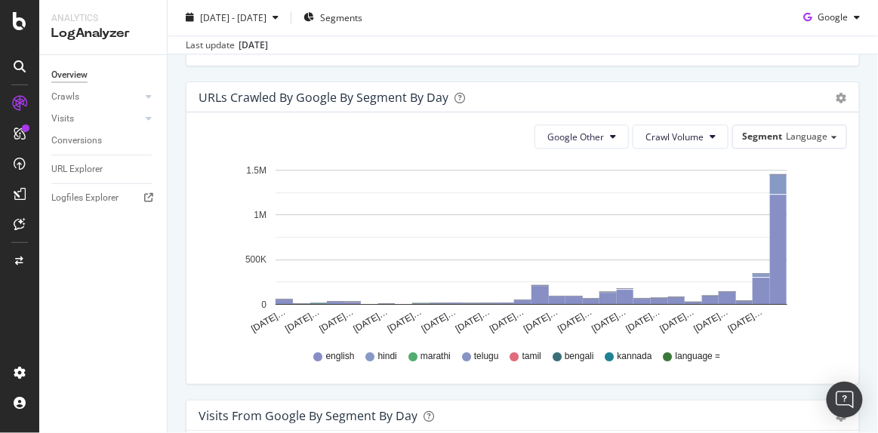
click at [178, 353] on div "URLs Crawled by Google By Segment By Day Timeline (by Value) Table Google Other…" at bounding box center [522, 241] width 689 height 318
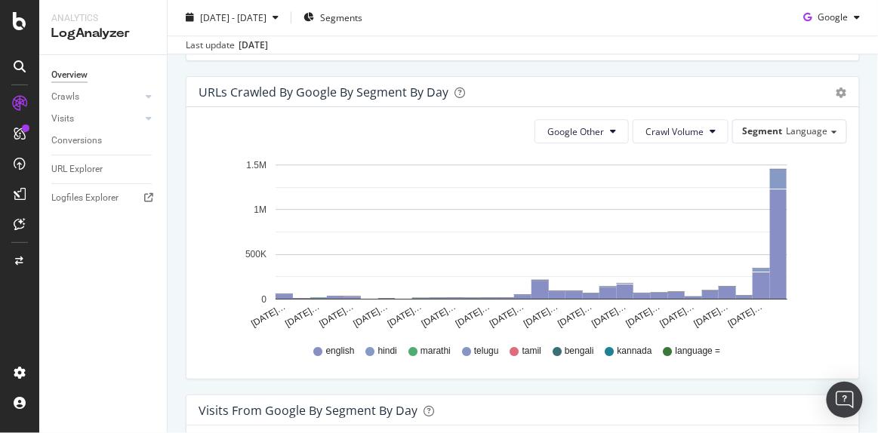
scroll to position [926, 0]
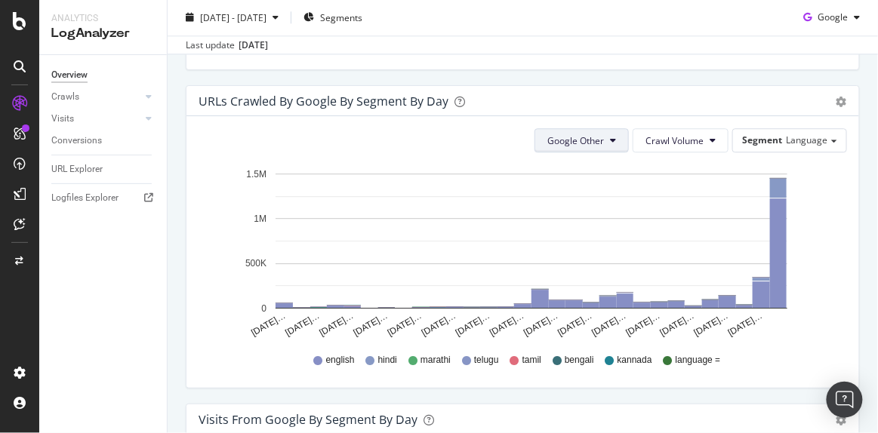
click at [571, 140] on span "Google Other" at bounding box center [575, 140] width 57 height 13
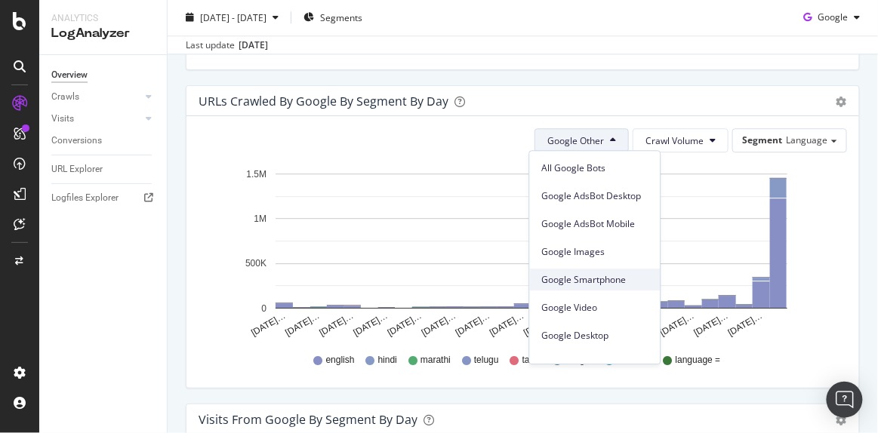
click at [566, 275] on span "Google Smartphone" at bounding box center [595, 280] width 106 height 14
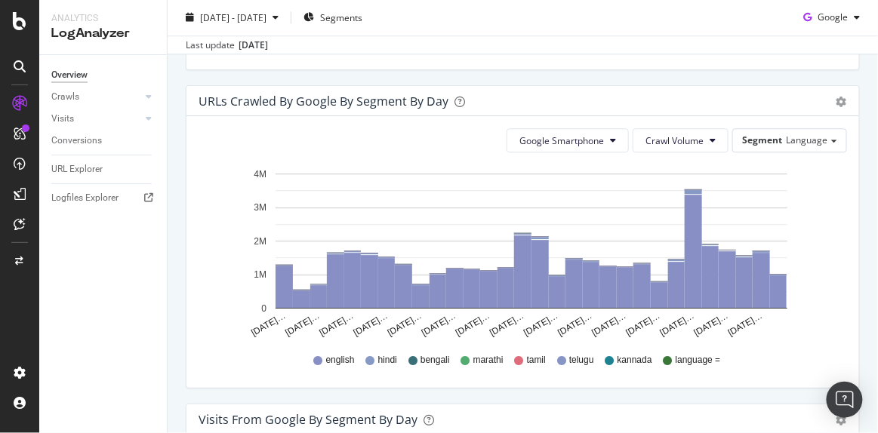
click at [863, 166] on div "We introduced 2 new report templates: AI Bots to track AI bot activity on your …" at bounding box center [523, 289] width 710 height 2245
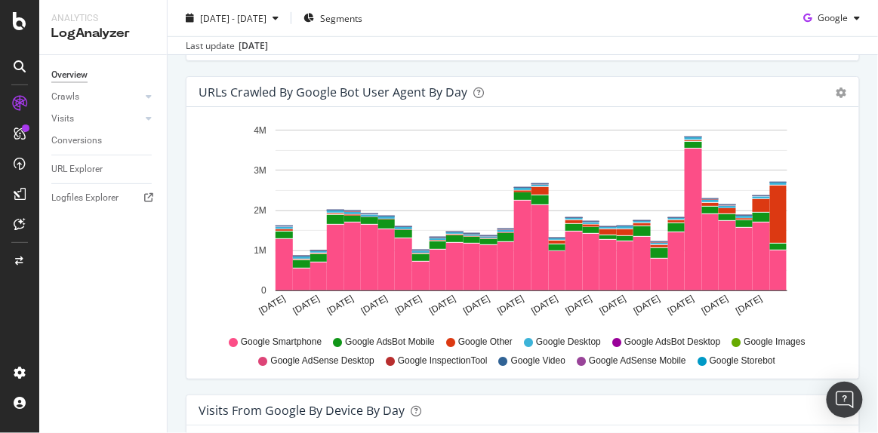
scroll to position [1671, 0]
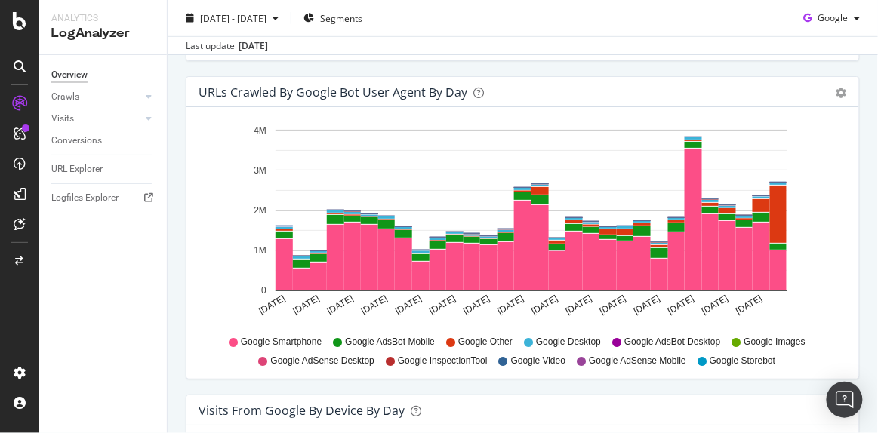
scroll to position [1567, 0]
